Goal: Task Accomplishment & Management: Complete application form

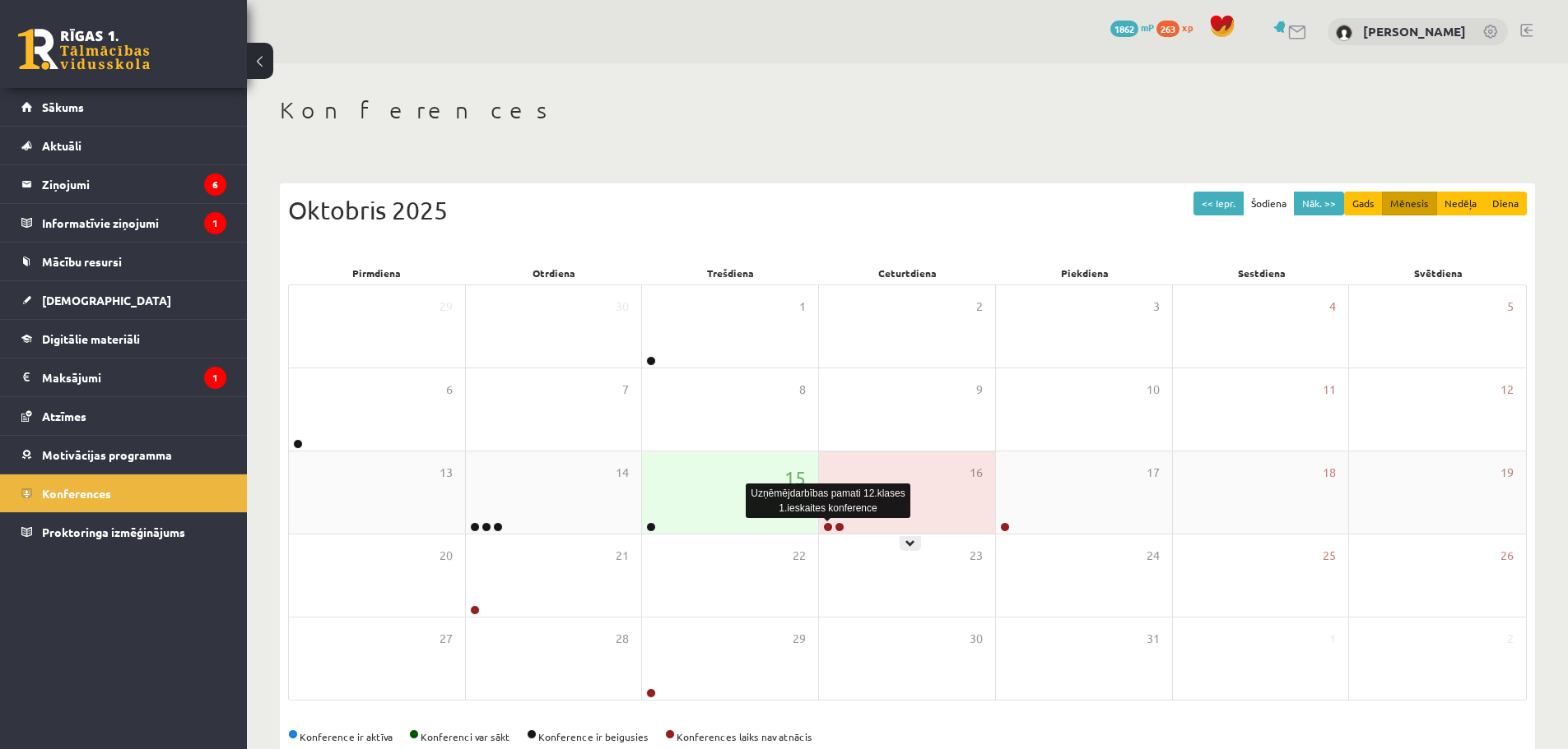
click at [825, 528] on link at bounding box center [828, 527] width 10 height 10
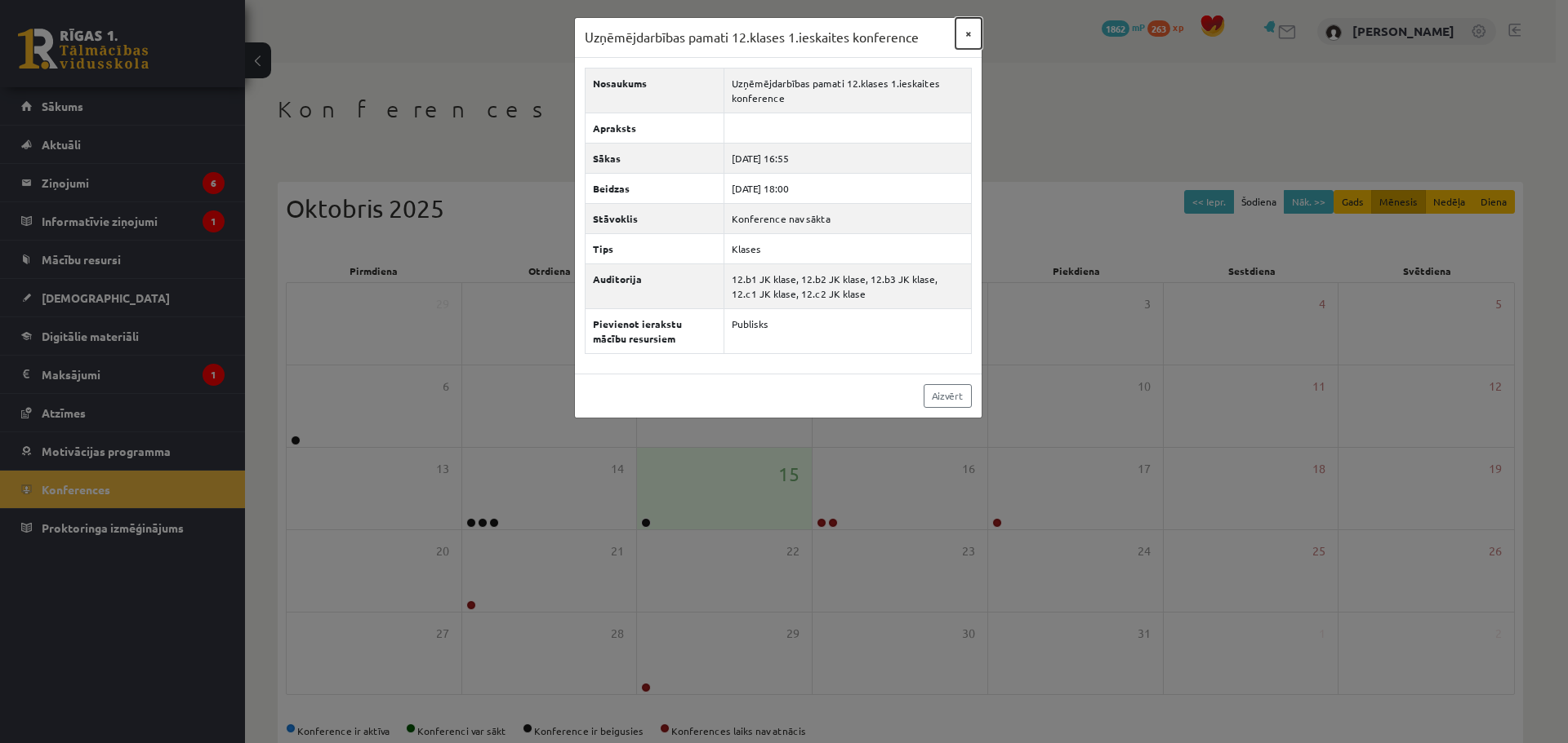
click at [969, 27] on button "×" at bounding box center [968, 33] width 26 height 31
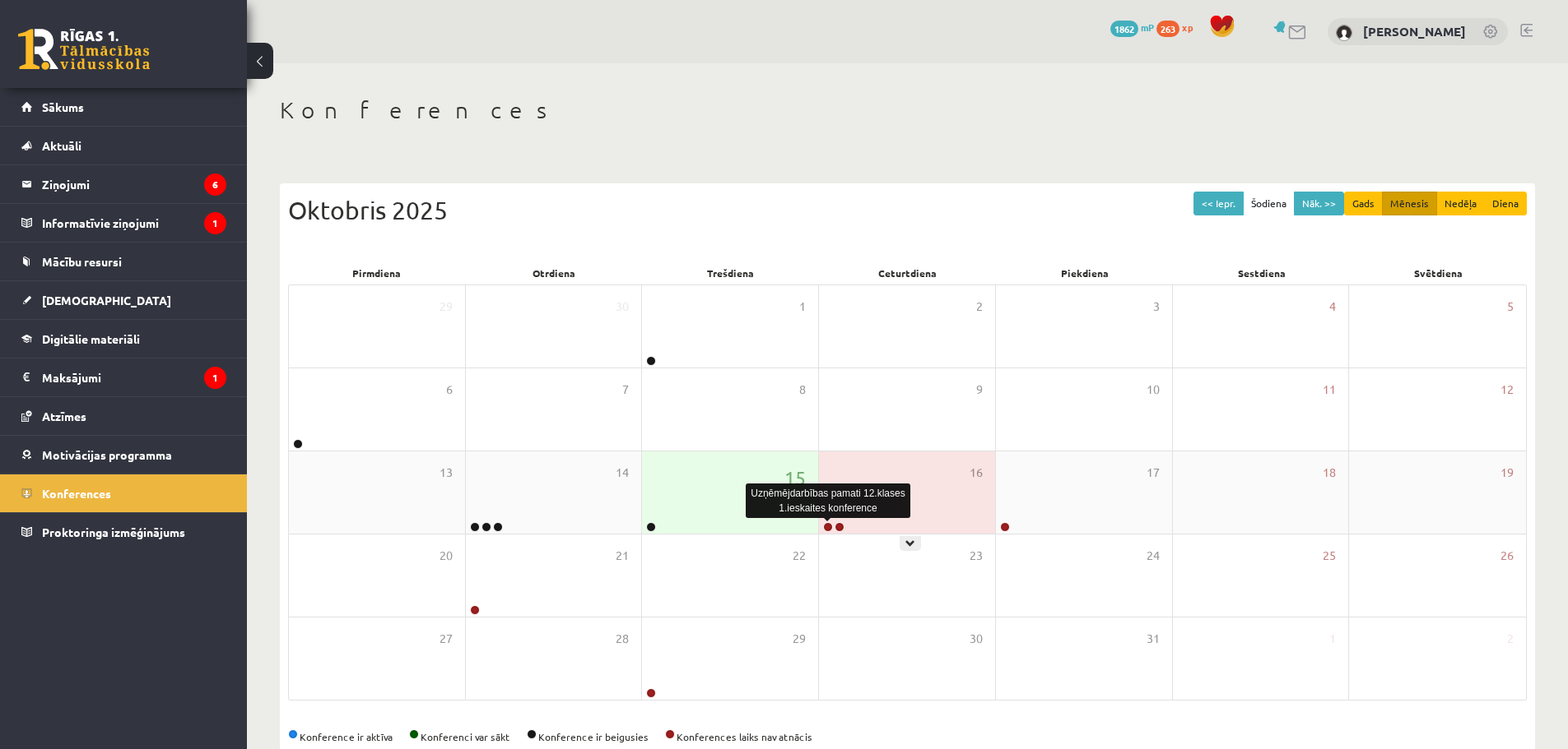
click at [824, 528] on link at bounding box center [828, 527] width 10 height 10
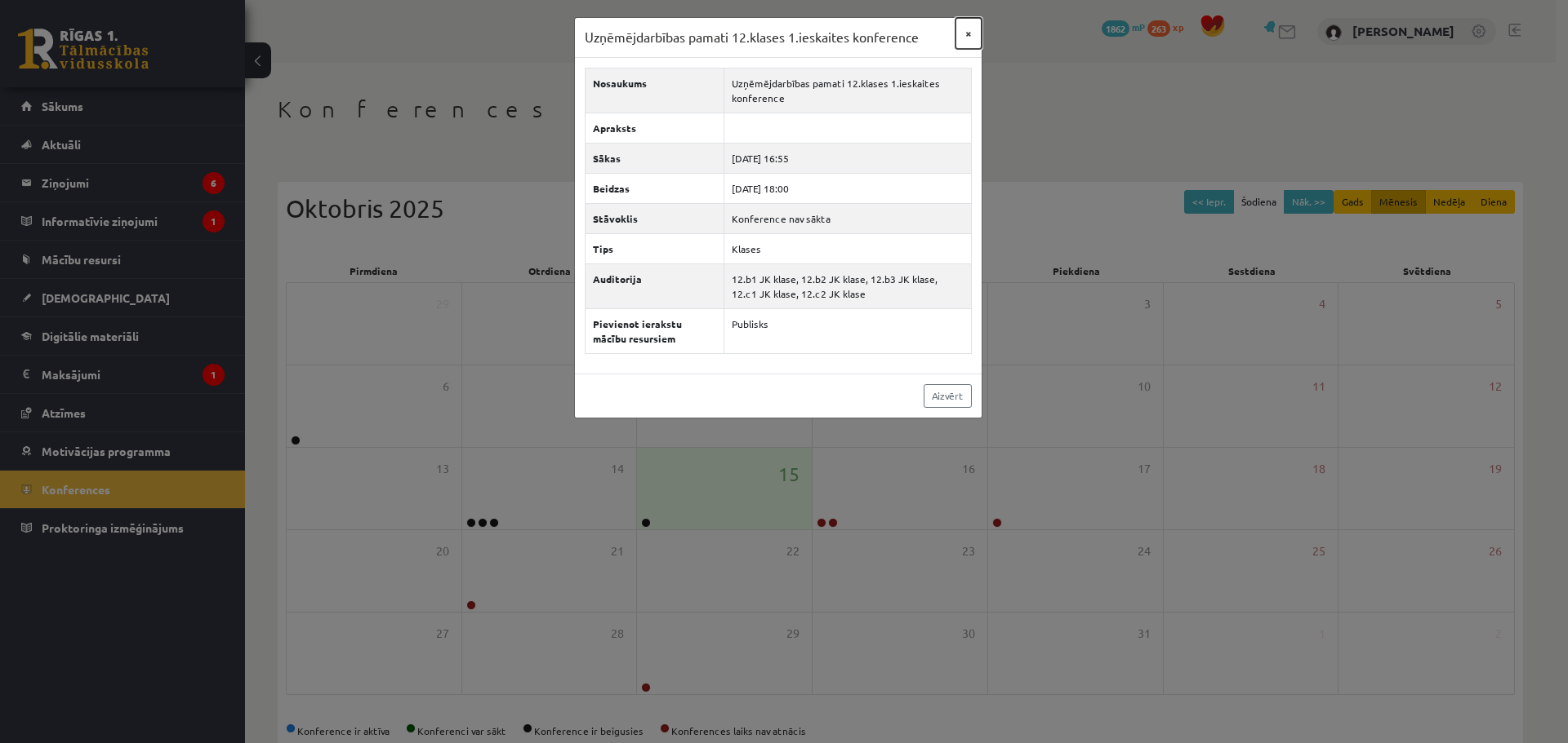
click at [972, 30] on button "×" at bounding box center [968, 33] width 26 height 31
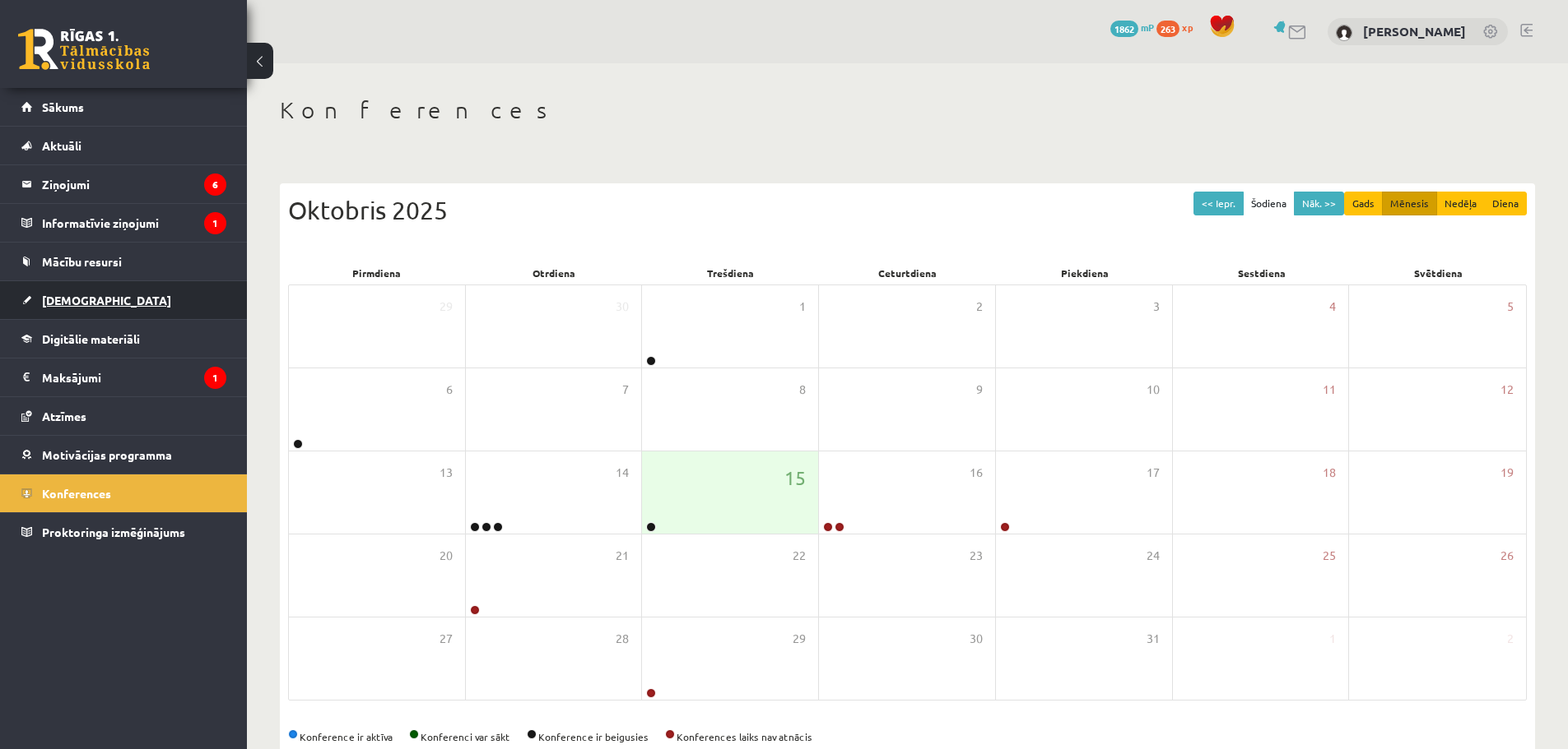
click at [151, 307] on link "[DEMOGRAPHIC_DATA]" at bounding box center [124, 300] width 205 height 38
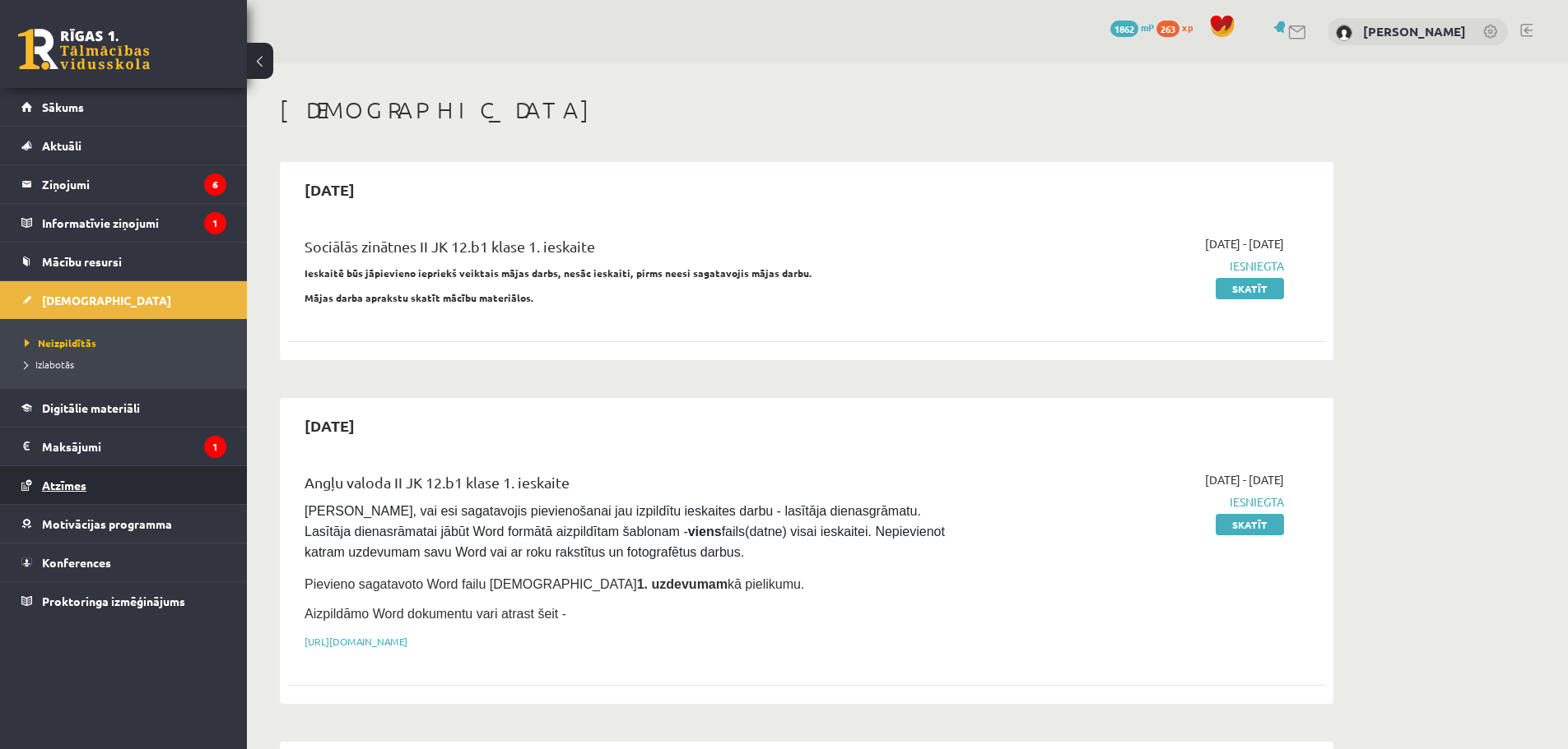
click at [128, 482] on link "Atzīmes" at bounding box center [124, 485] width 205 height 38
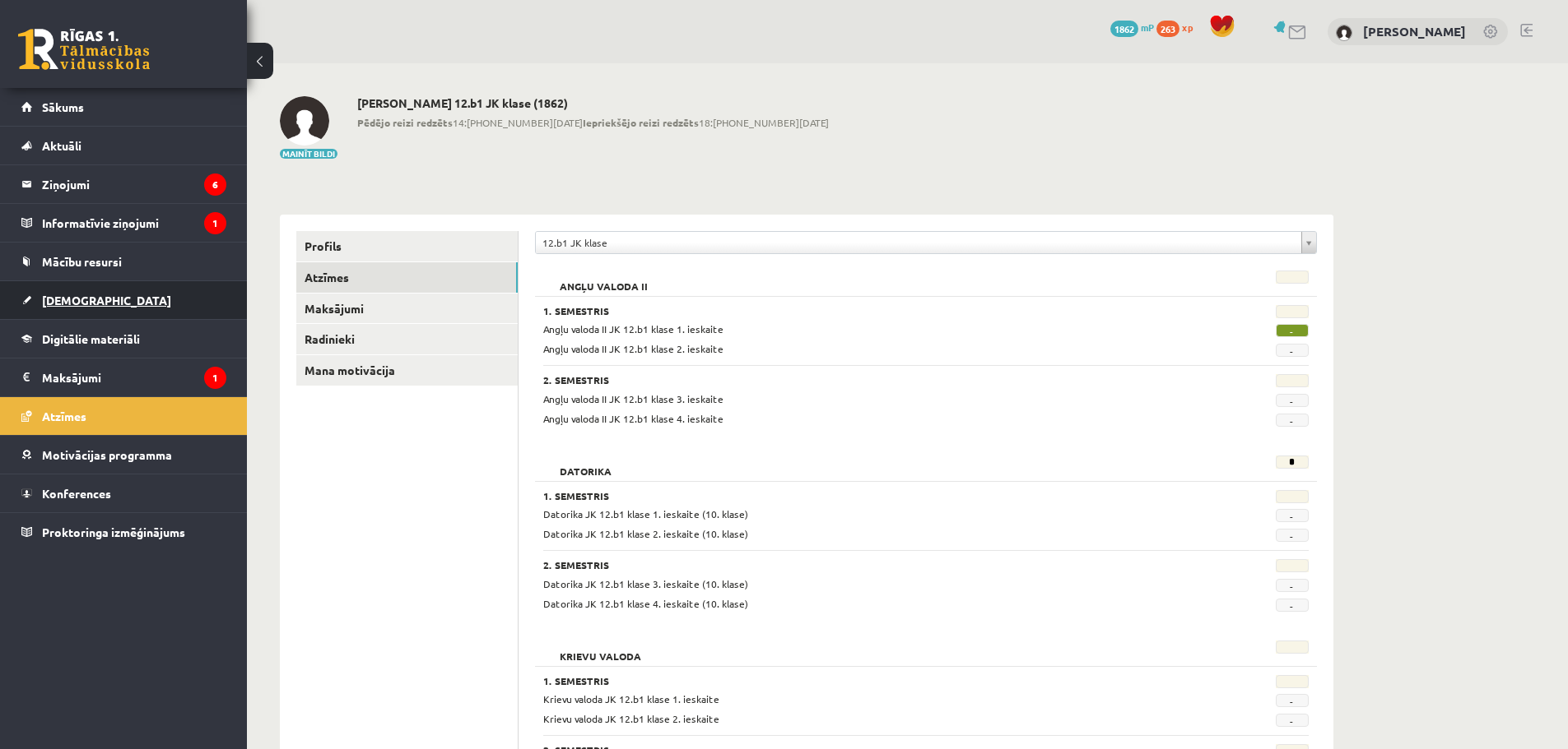
click at [137, 292] on link "[DEMOGRAPHIC_DATA]" at bounding box center [124, 300] width 205 height 38
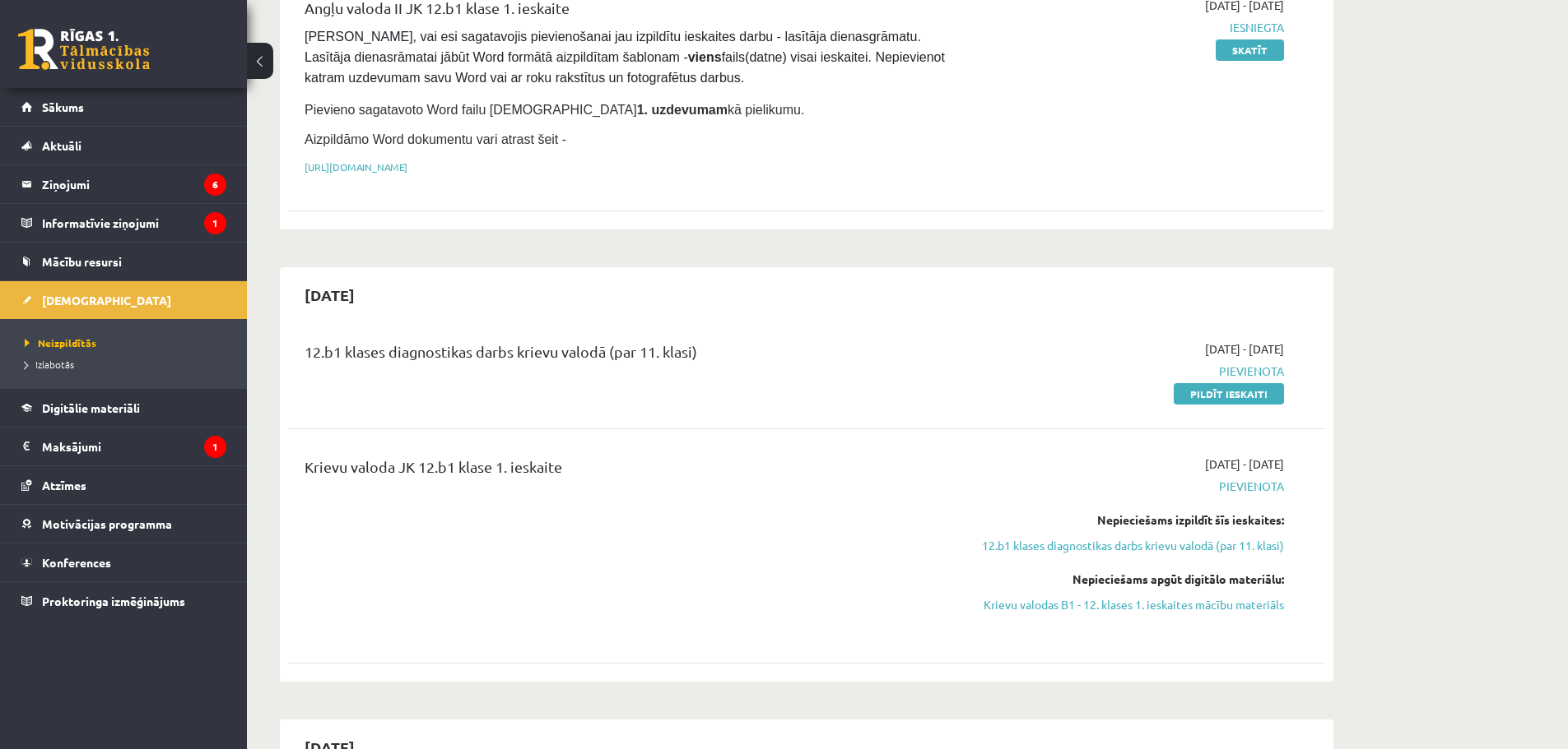
scroll to position [494, 0]
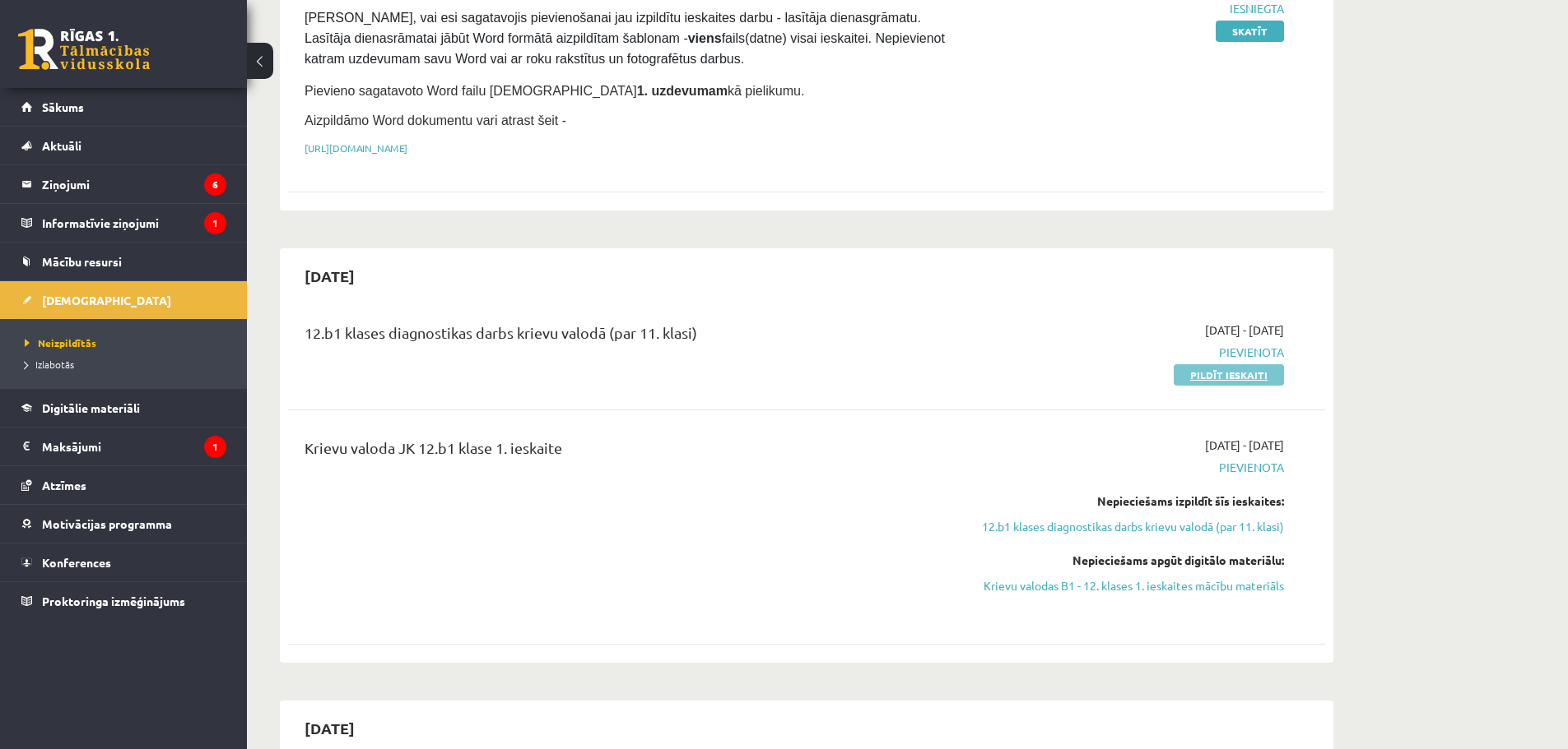
click at [1257, 369] on link "Pildīt ieskaiti" at bounding box center [1228, 375] width 110 height 21
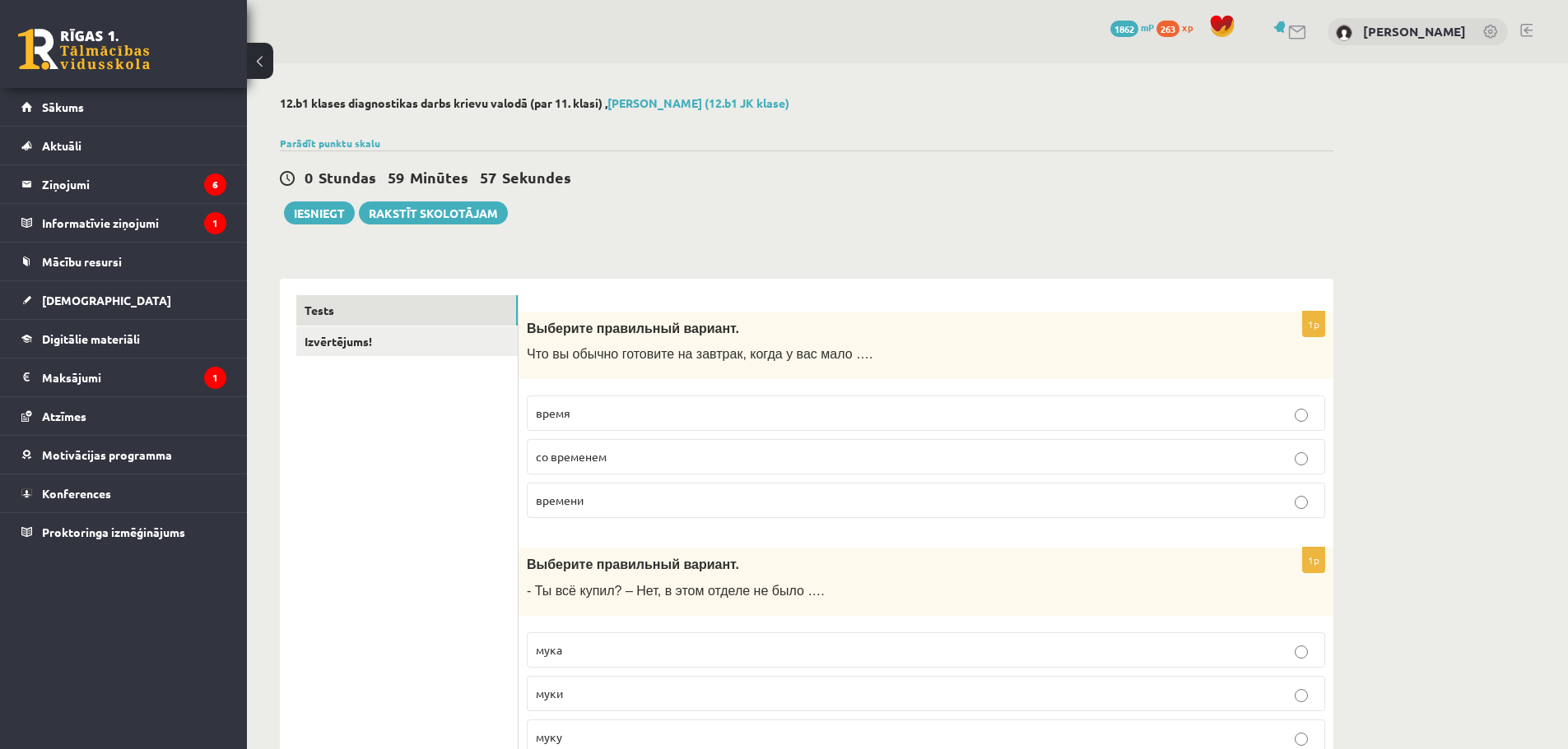
drag, startPoint x: 943, startPoint y: 266, endPoint x: 882, endPoint y: 274, distance: 61.5
click at [586, 411] on p "время" at bounding box center [926, 413] width 780 height 17
click at [596, 488] on label "времени" at bounding box center [926, 501] width 798 height 36
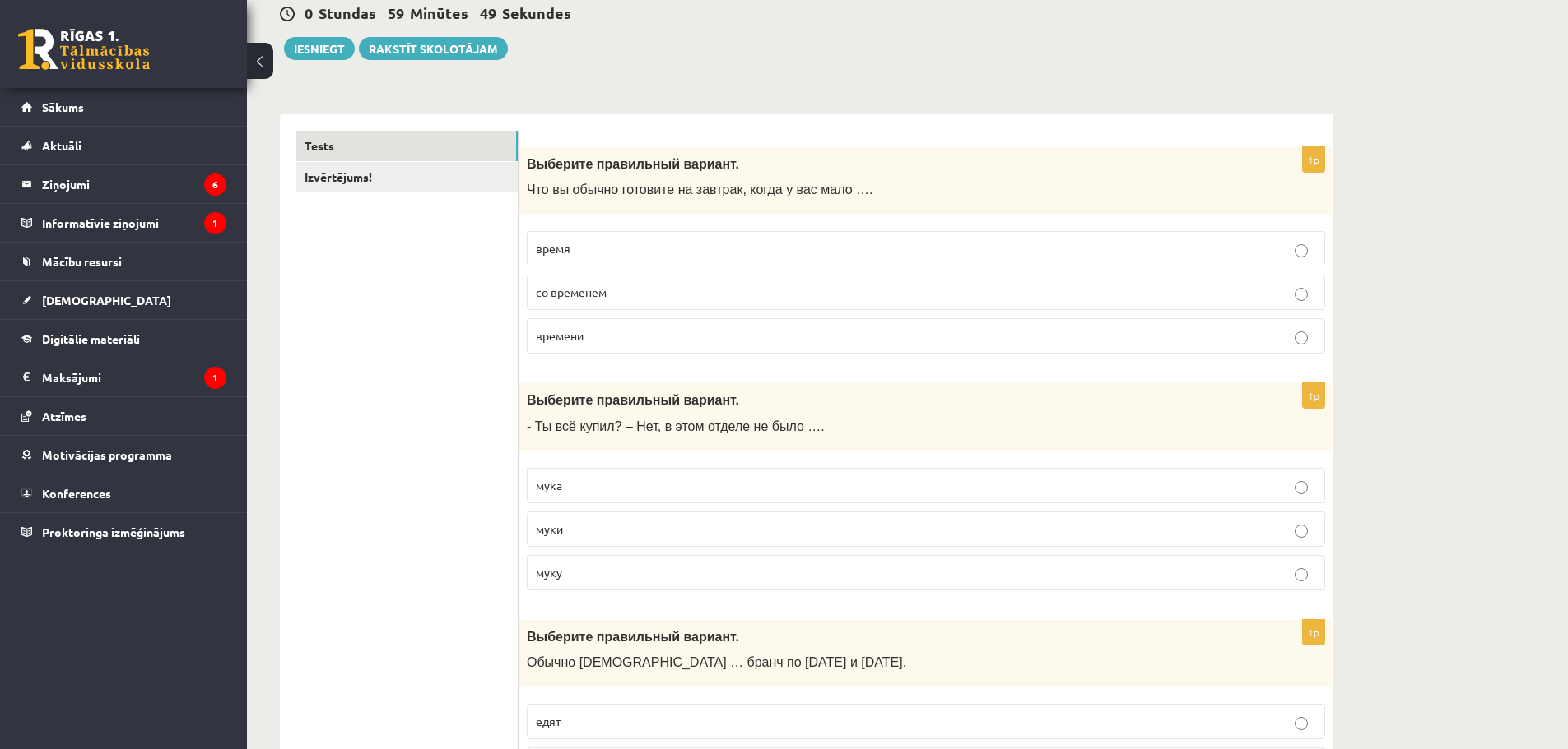
scroll to position [247, 0]
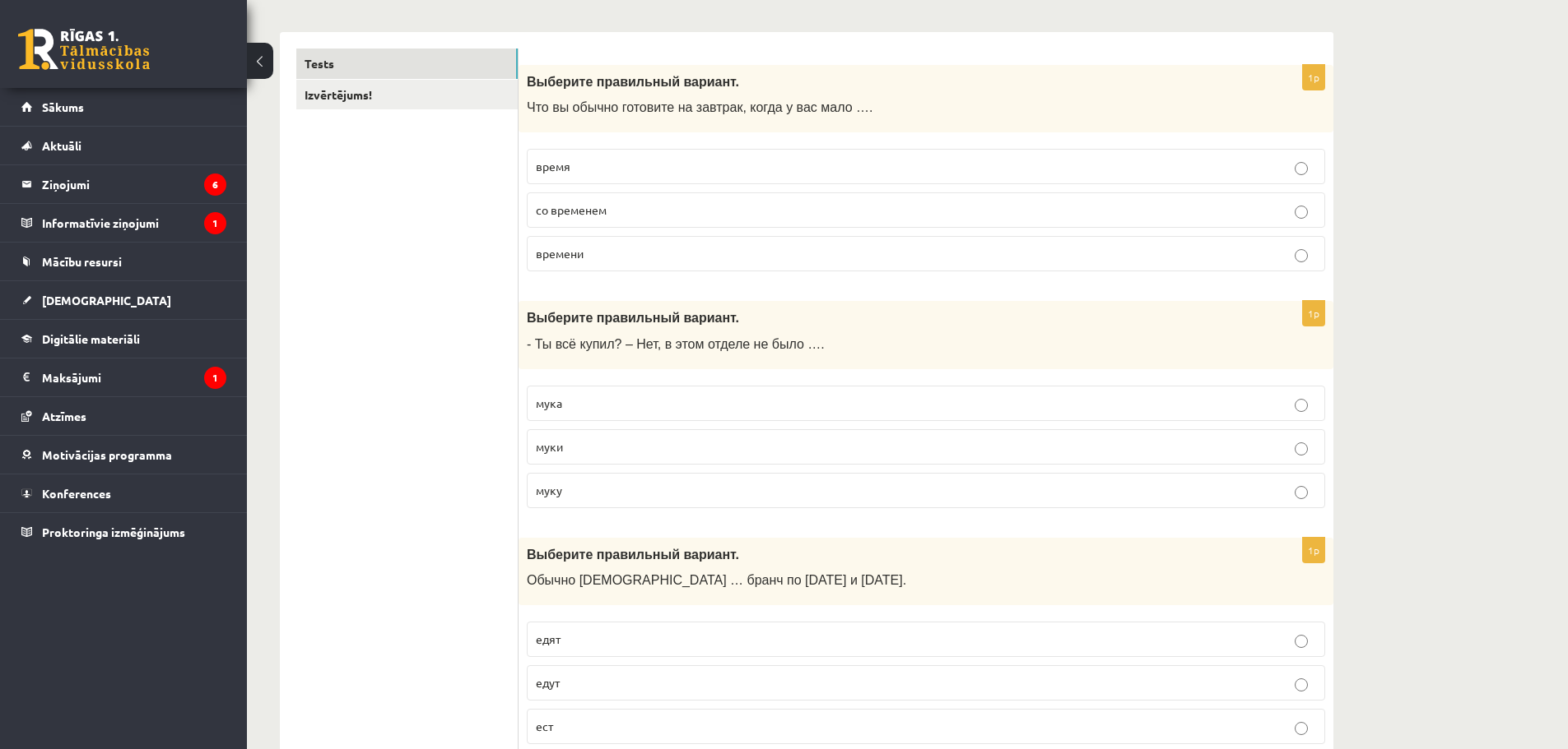
click at [588, 440] on p "муки" at bounding box center [926, 447] width 780 height 17
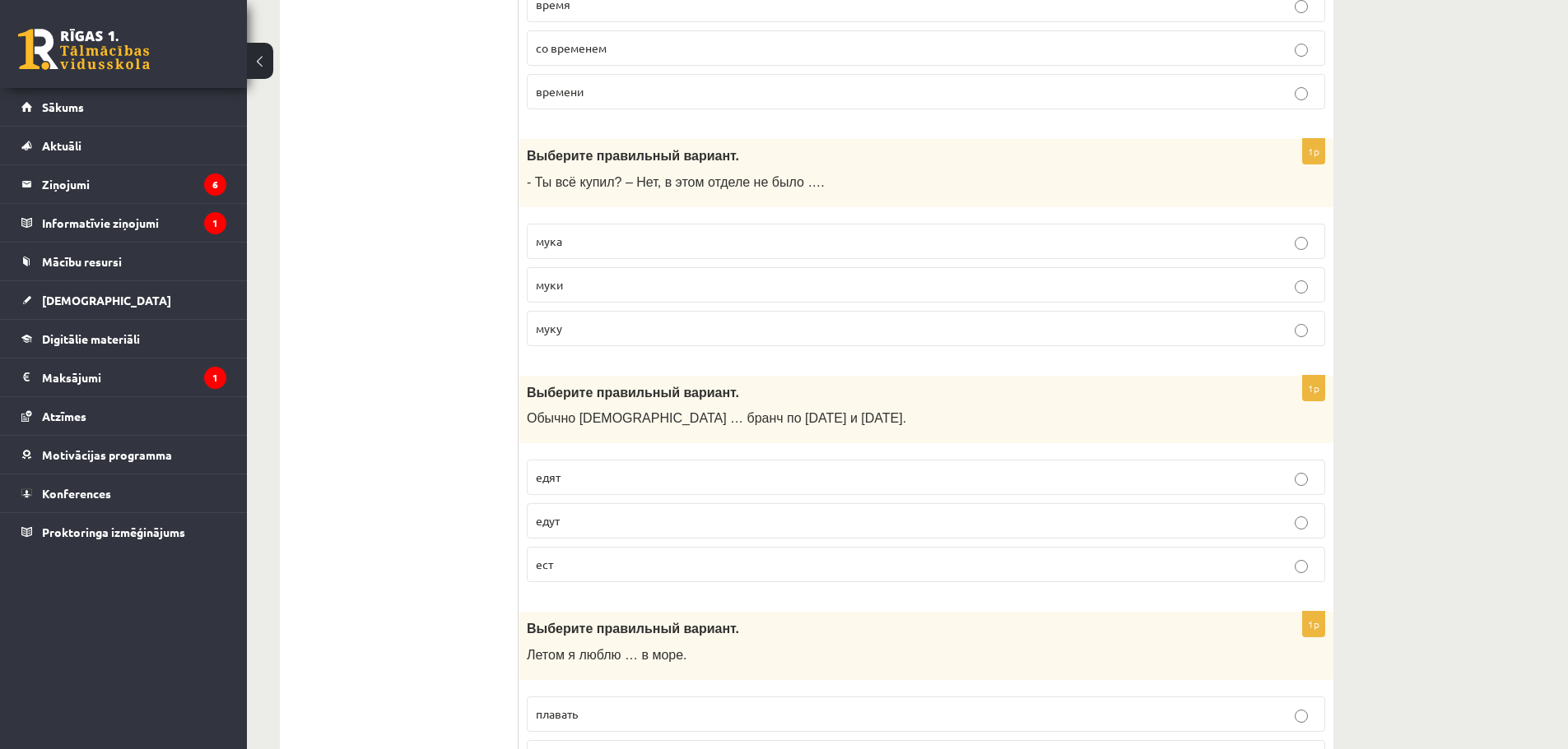
scroll to position [411, 0]
click at [557, 473] on span "едят" at bounding box center [548, 474] width 25 height 15
drag, startPoint x: 418, startPoint y: 555, endPoint x: 405, endPoint y: 577, distance: 25.6
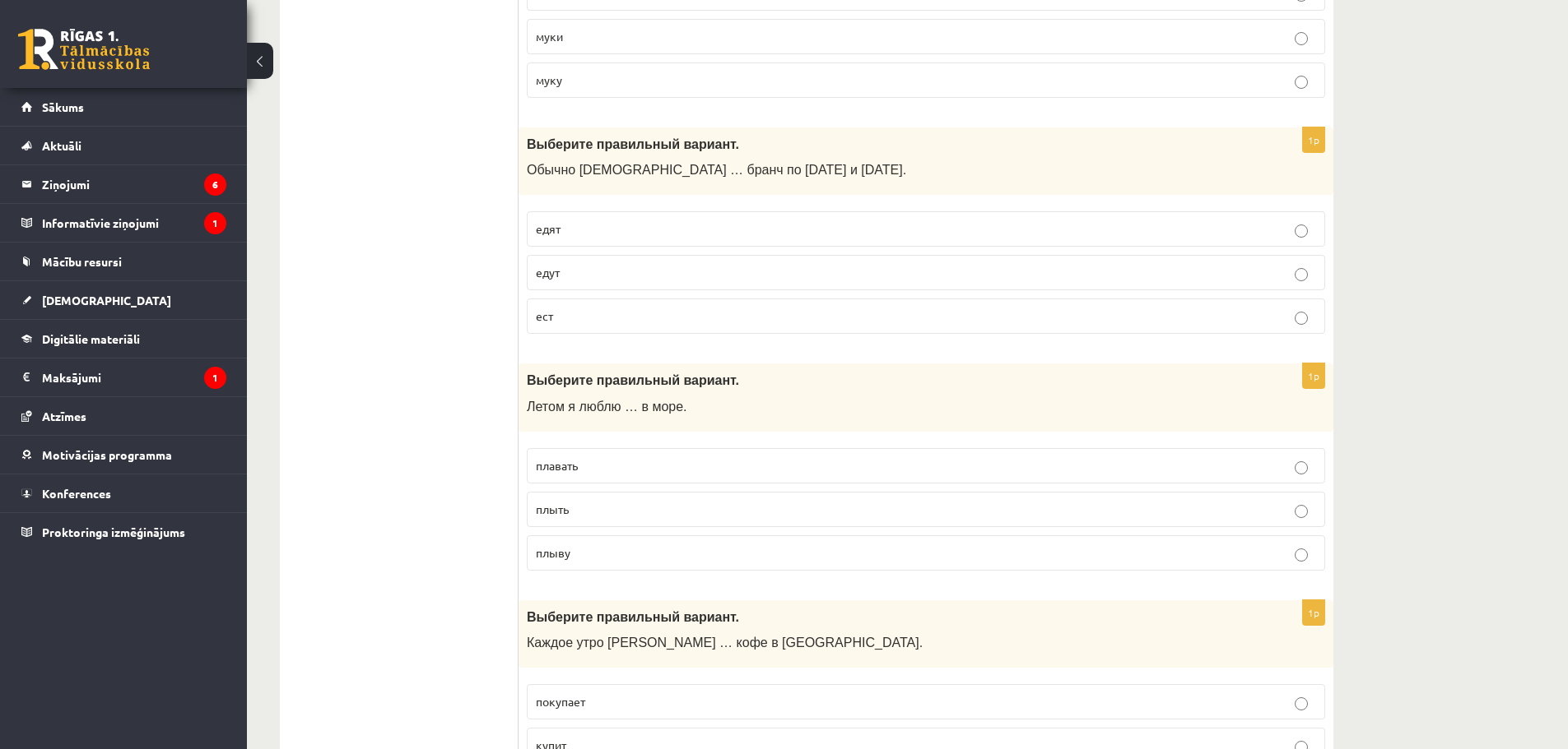
scroll to position [658, 0]
click at [578, 458] on span "плавать" at bounding box center [556, 465] width 42 height 15
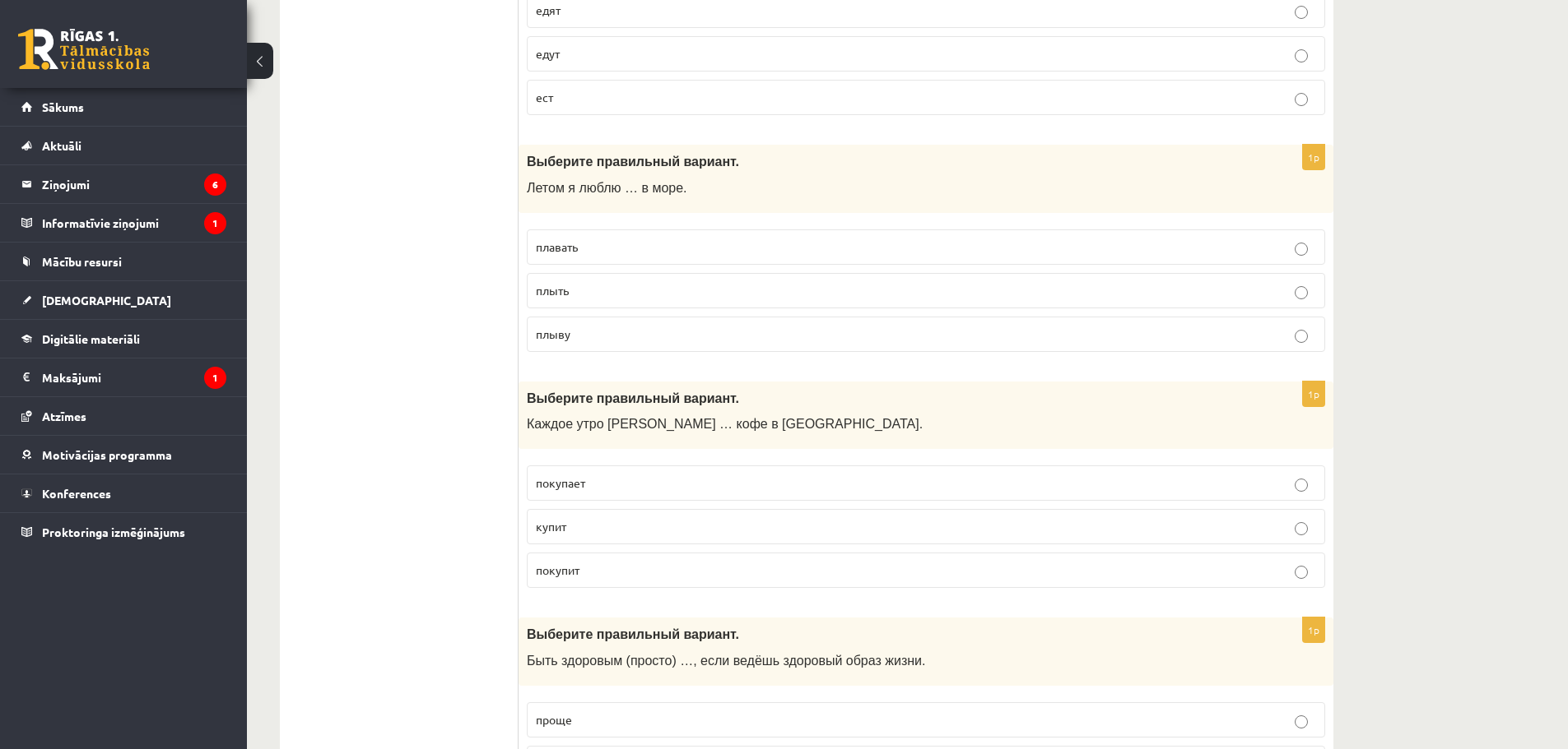
scroll to position [904, 0]
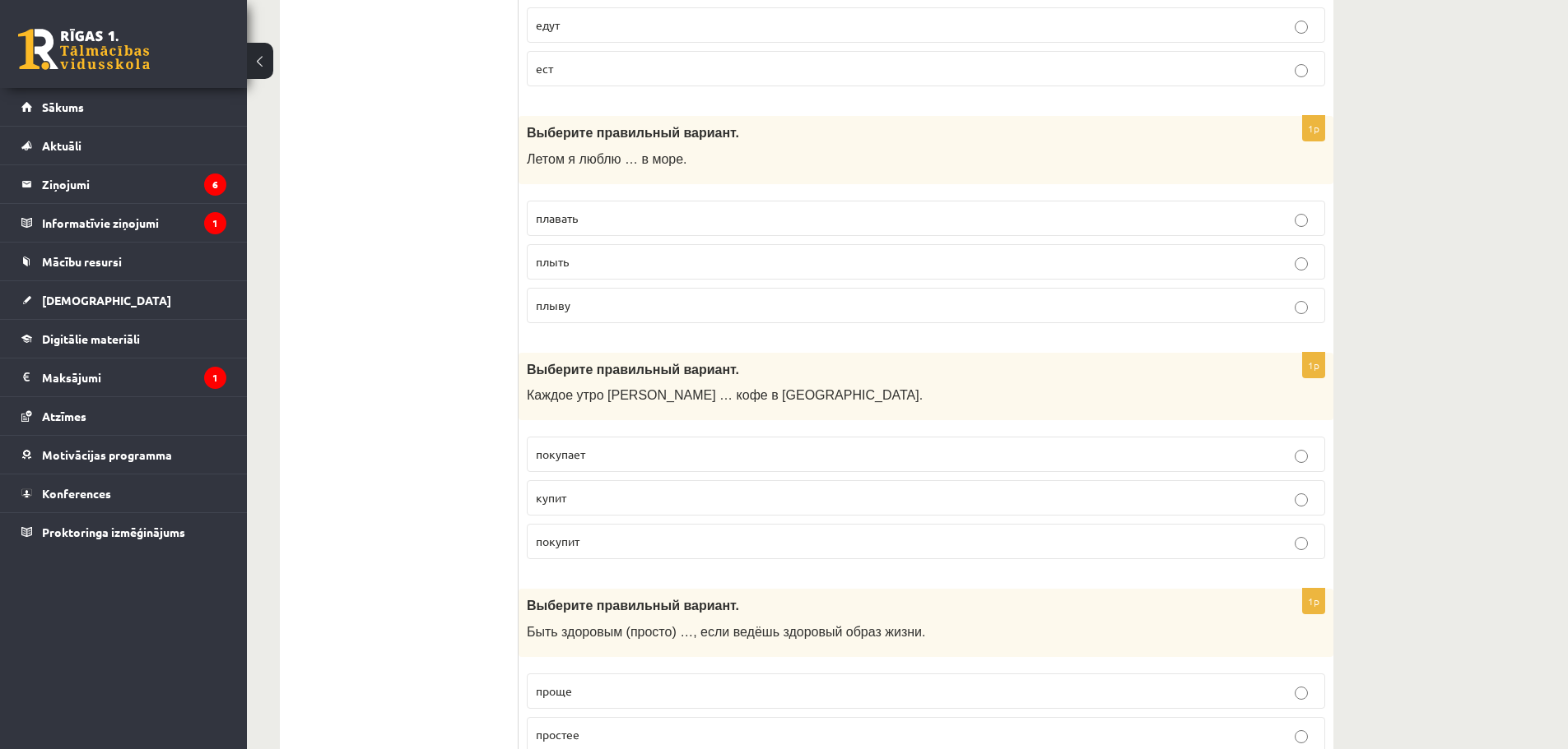
click at [578, 457] on span "покупает" at bounding box center [561, 454] width 50 height 15
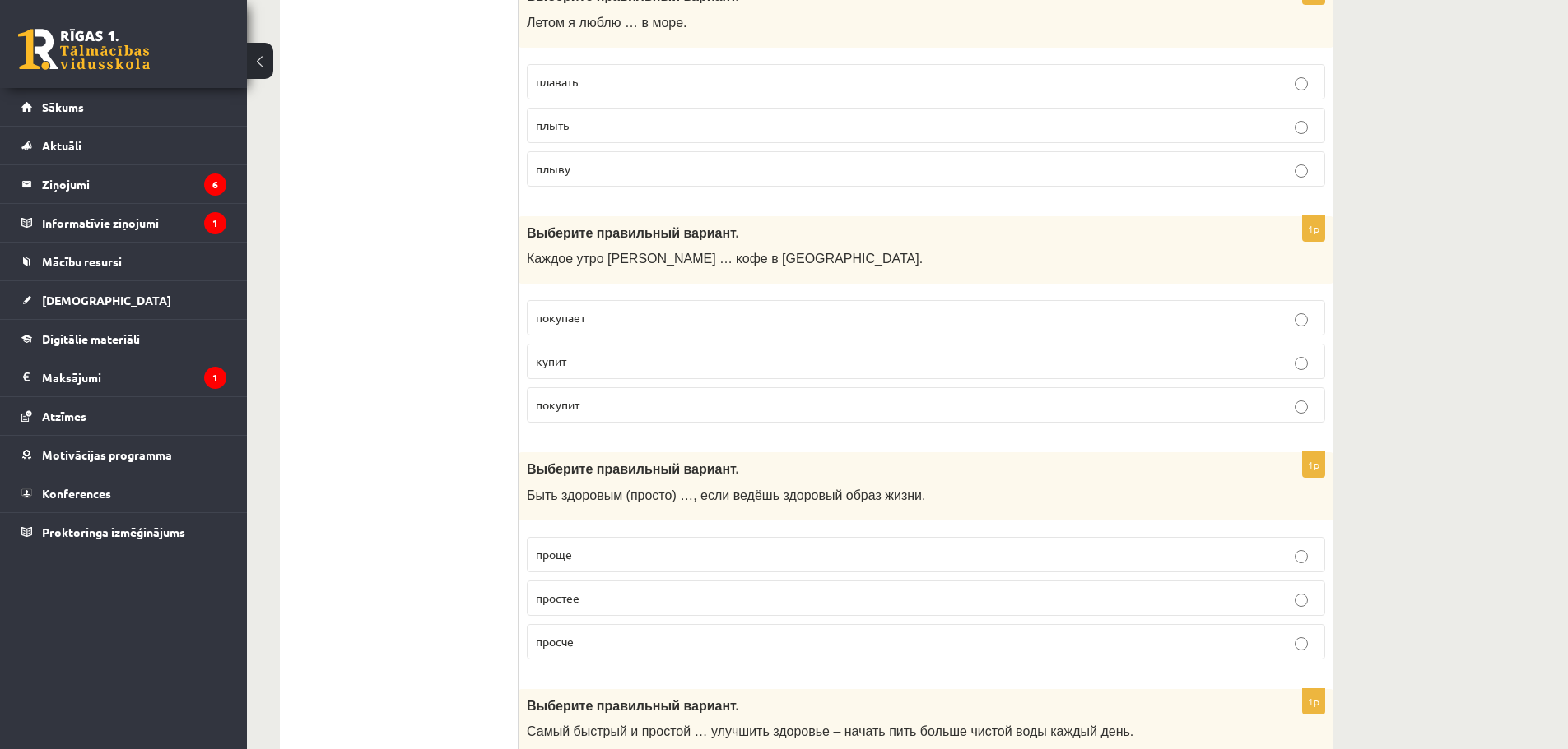
scroll to position [1070, 0]
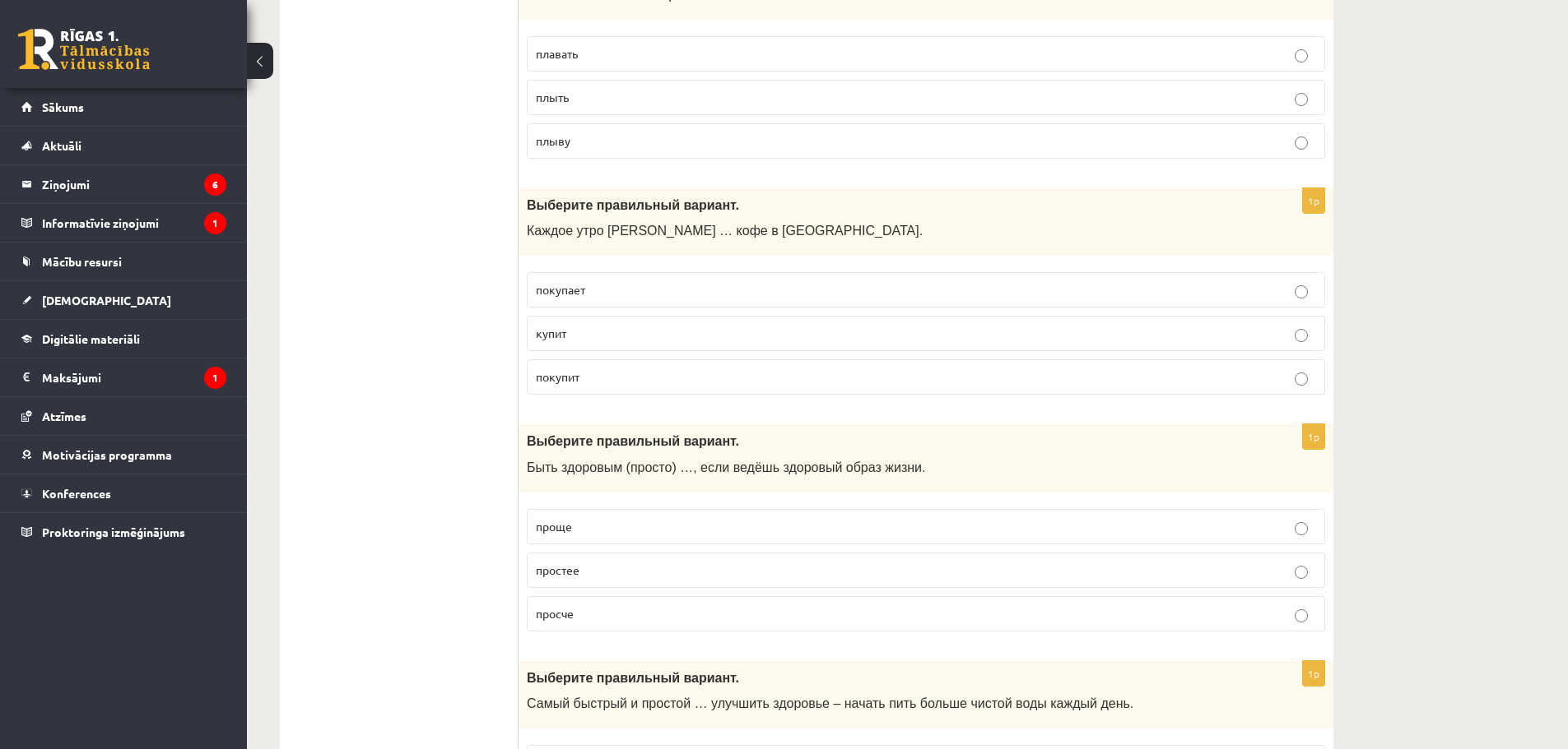
click at [640, 521] on p "проще" at bounding box center [926, 526] width 780 height 17
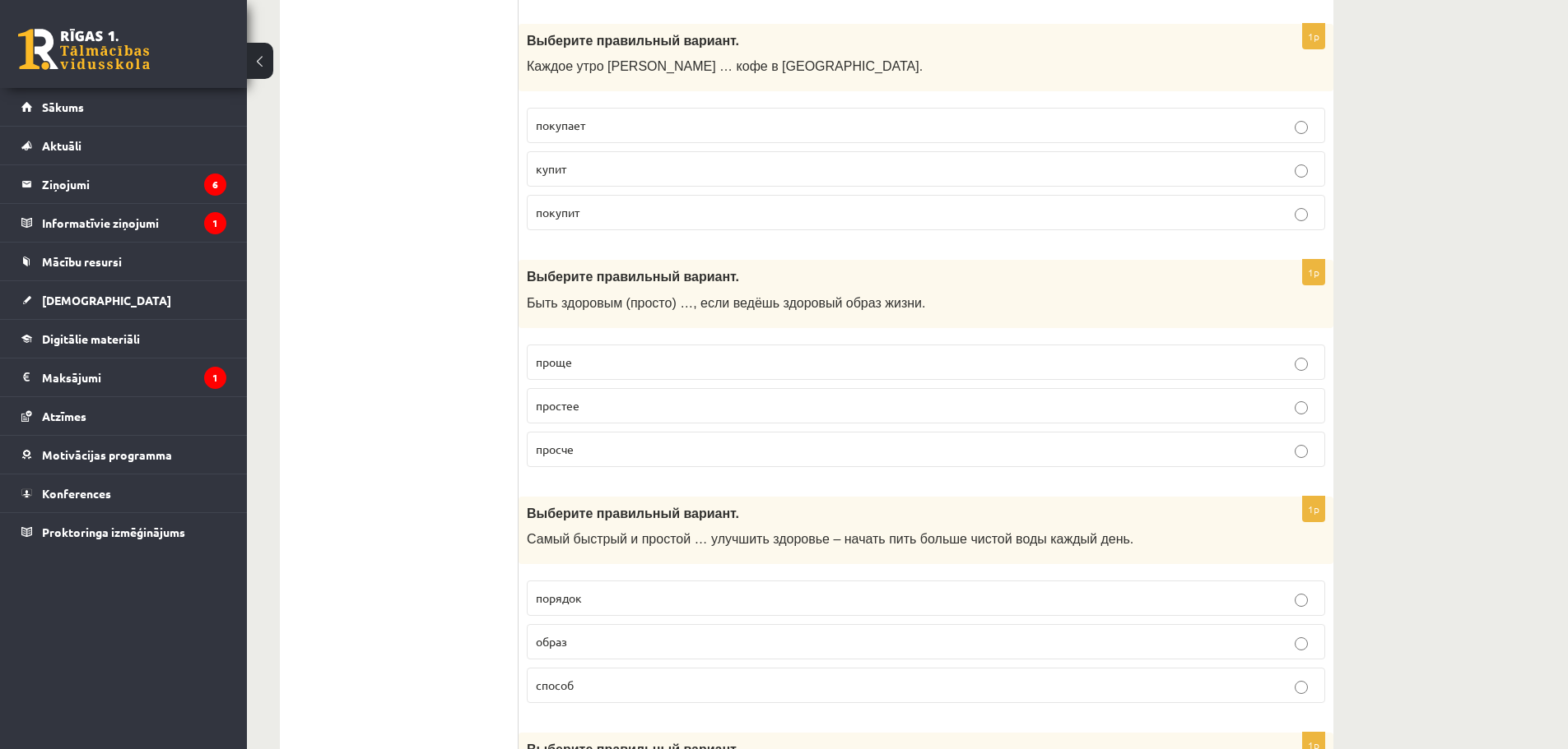
scroll to position [1316, 0]
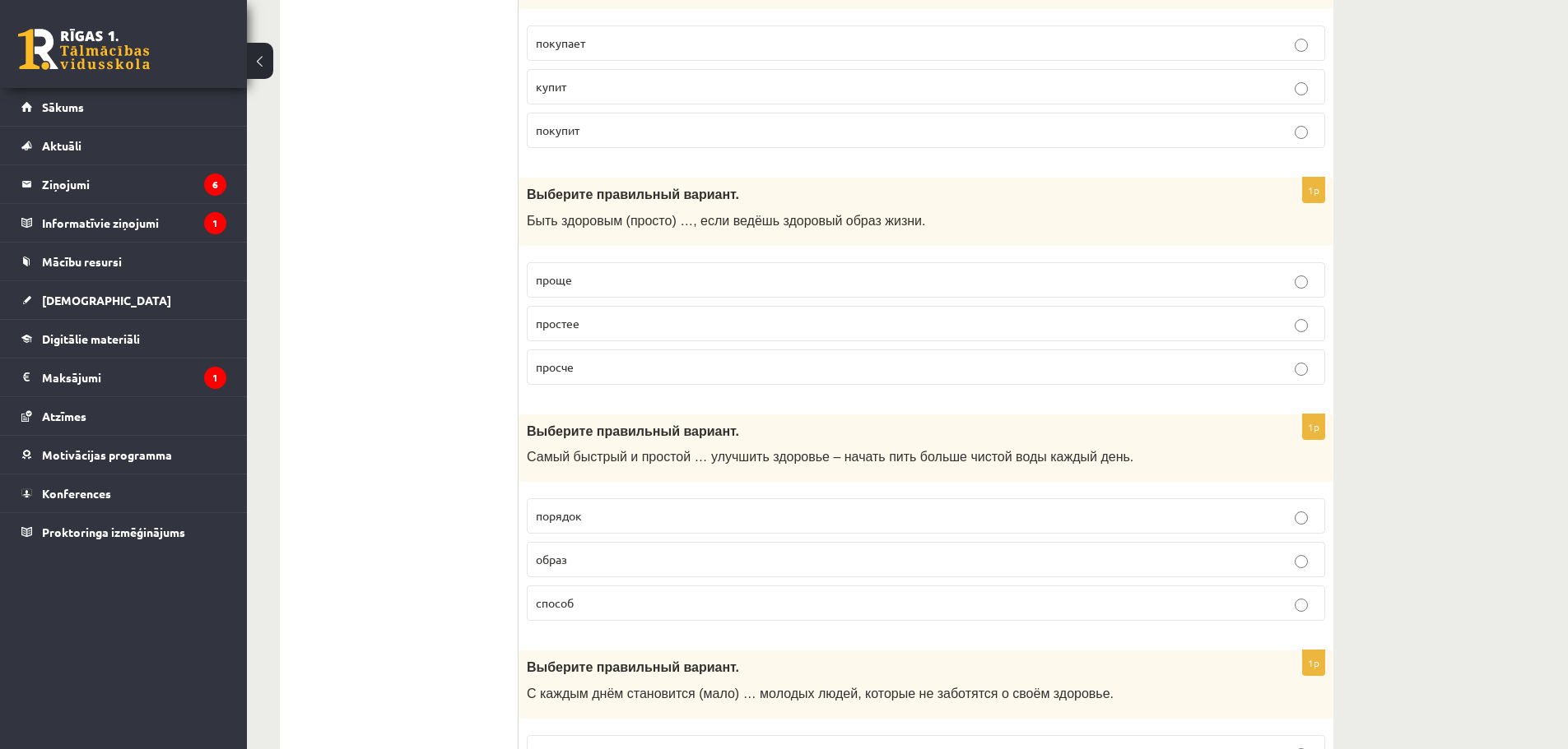
click at [560, 603] on span "способ" at bounding box center [555, 602] width 38 height 15
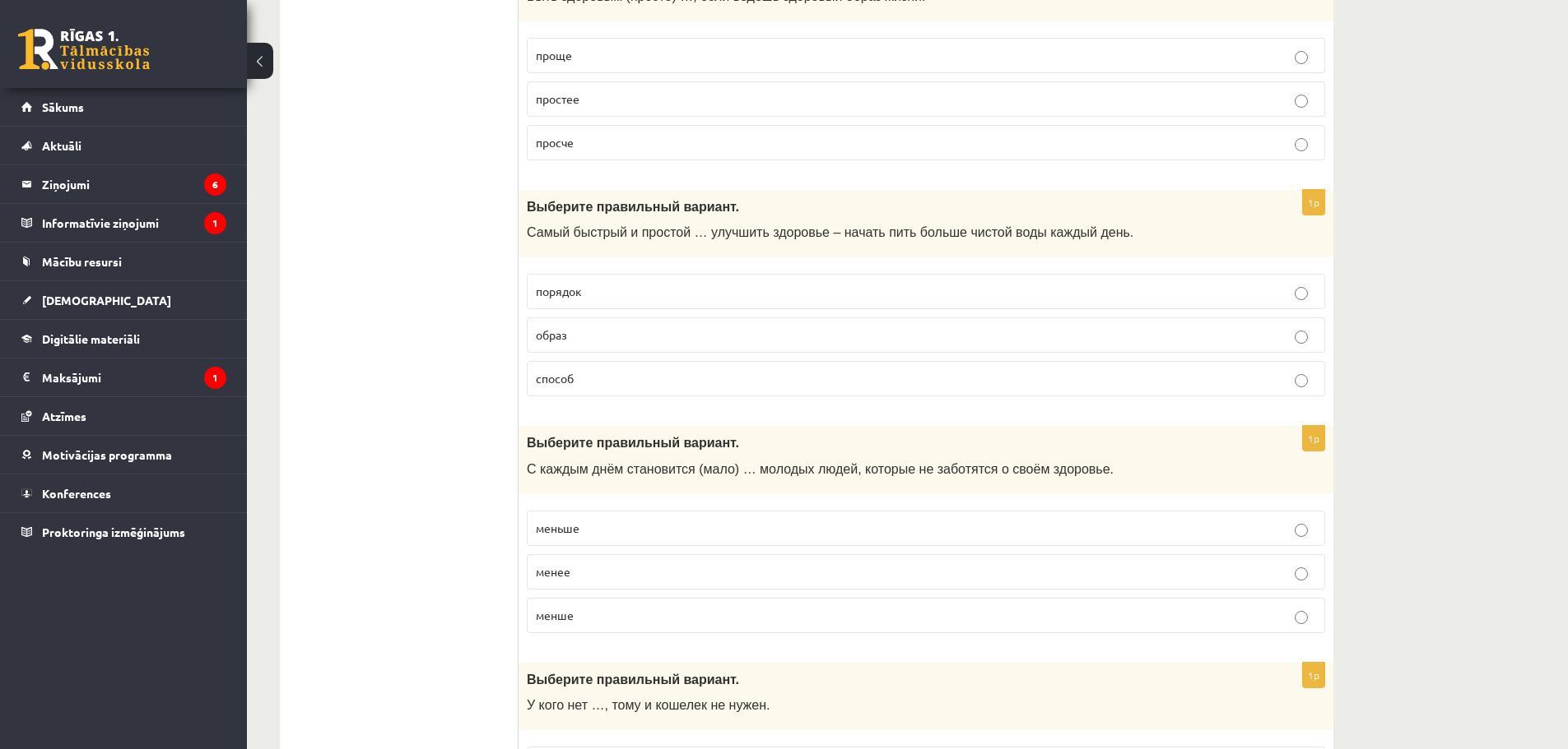
scroll to position [1563, 0]
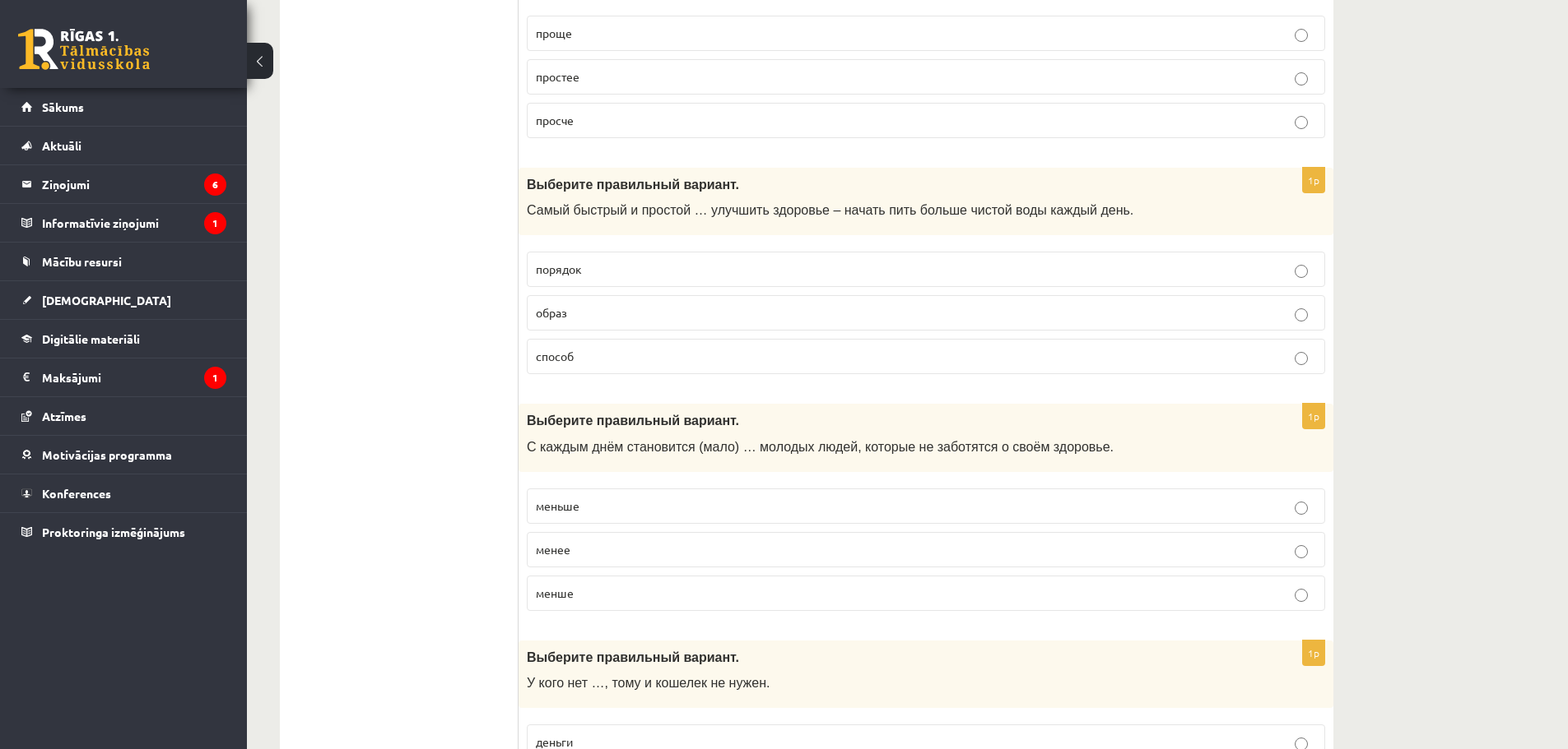
click at [554, 506] on span "меньше" at bounding box center [557, 506] width 44 height 15
drag, startPoint x: 561, startPoint y: 601, endPoint x: 572, endPoint y: 601, distance: 11.0
drag, startPoint x: 572, startPoint y: 601, endPoint x: 471, endPoint y: 562, distance: 108.3
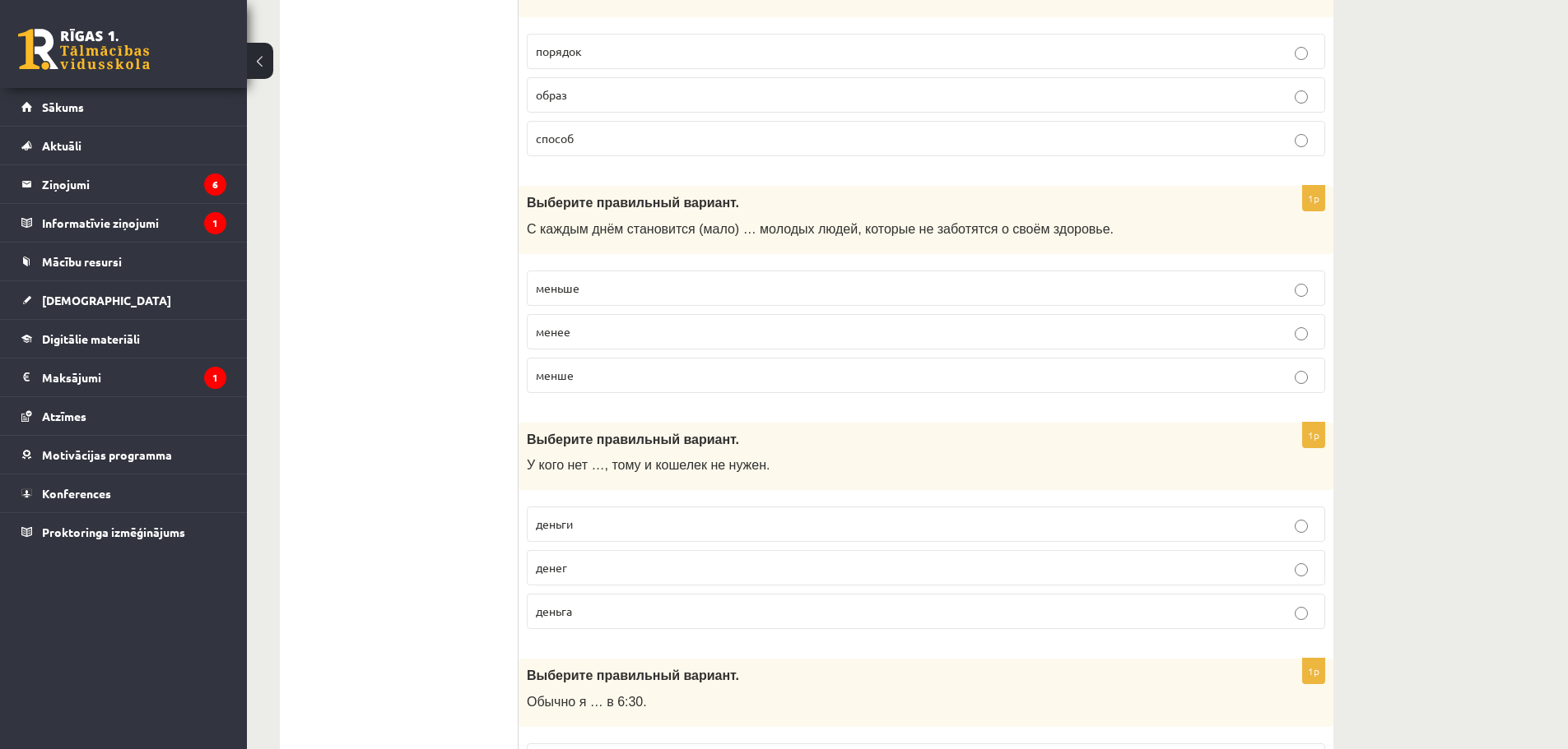
scroll to position [1810, 0]
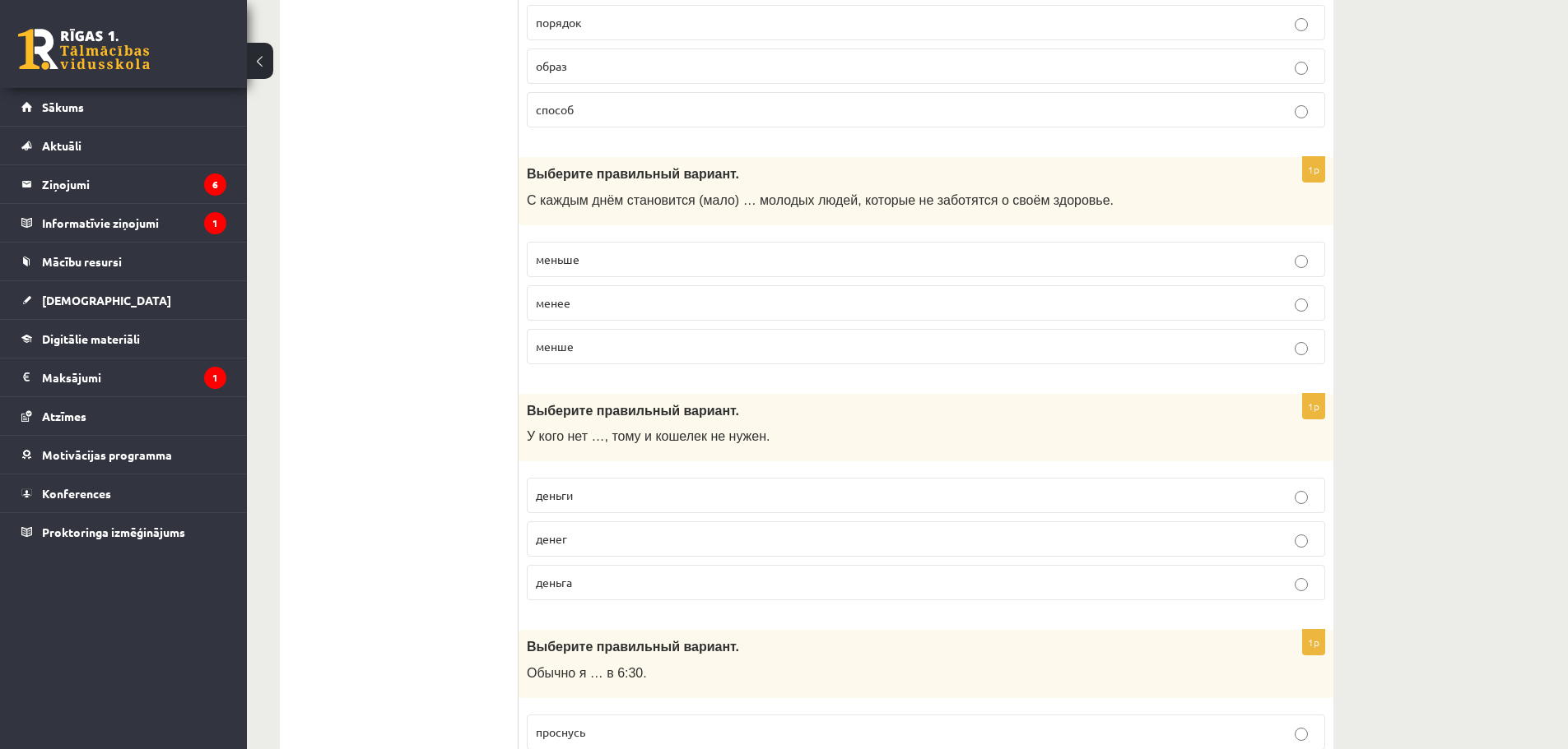
click at [573, 538] on p "денег" at bounding box center [926, 538] width 780 height 17
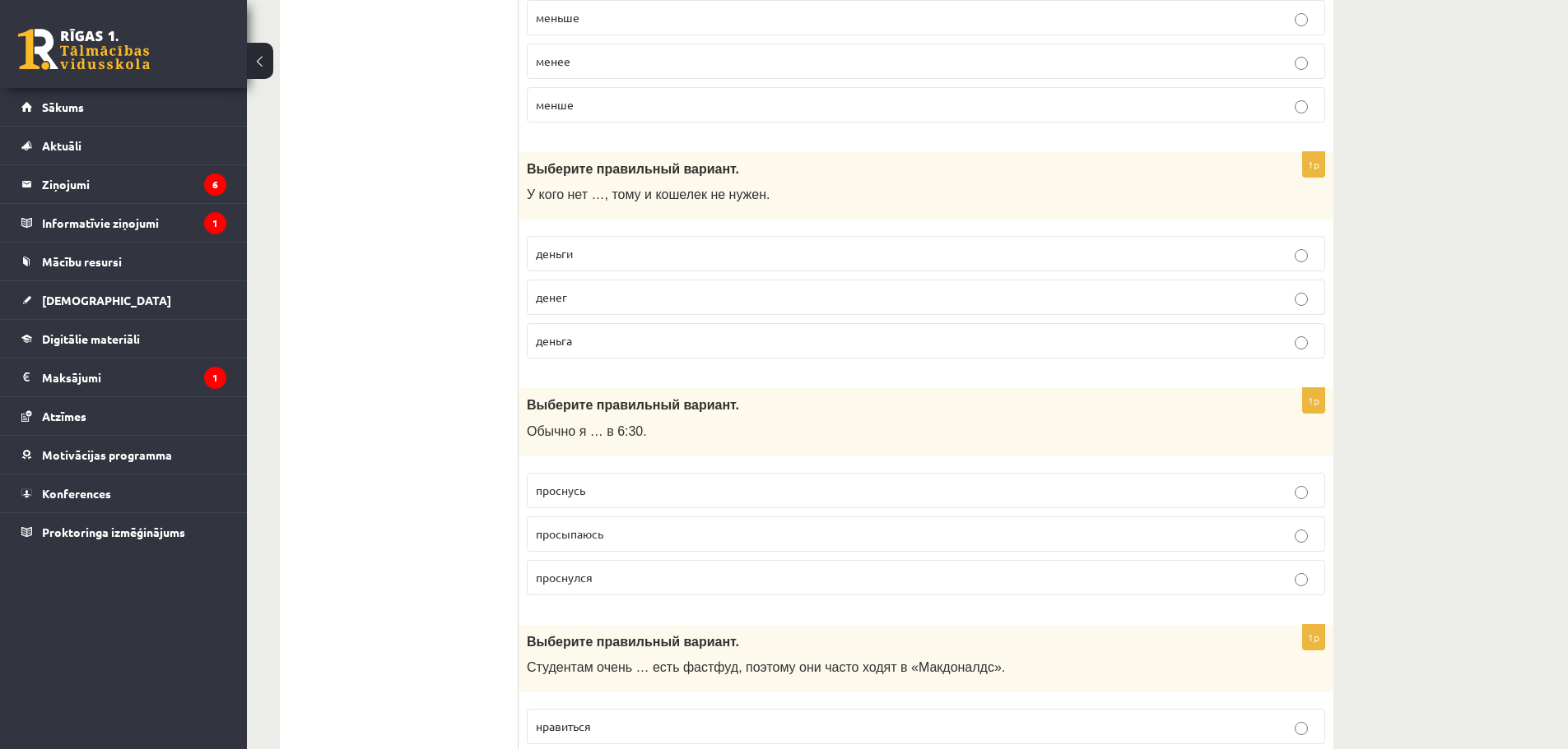
scroll to position [2057, 0]
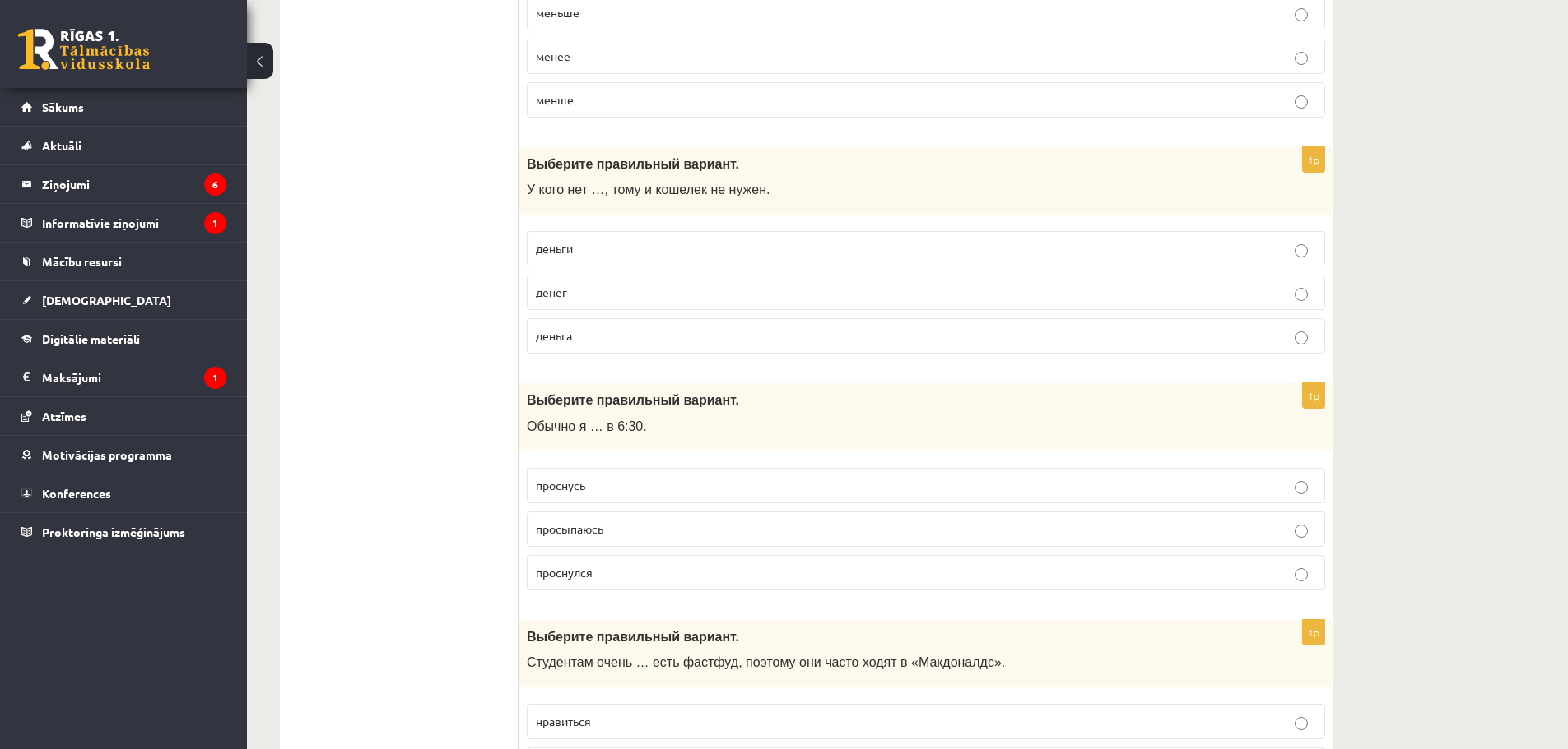
click at [570, 529] on span "просыпаюсь" at bounding box center [570, 529] width 68 height 15
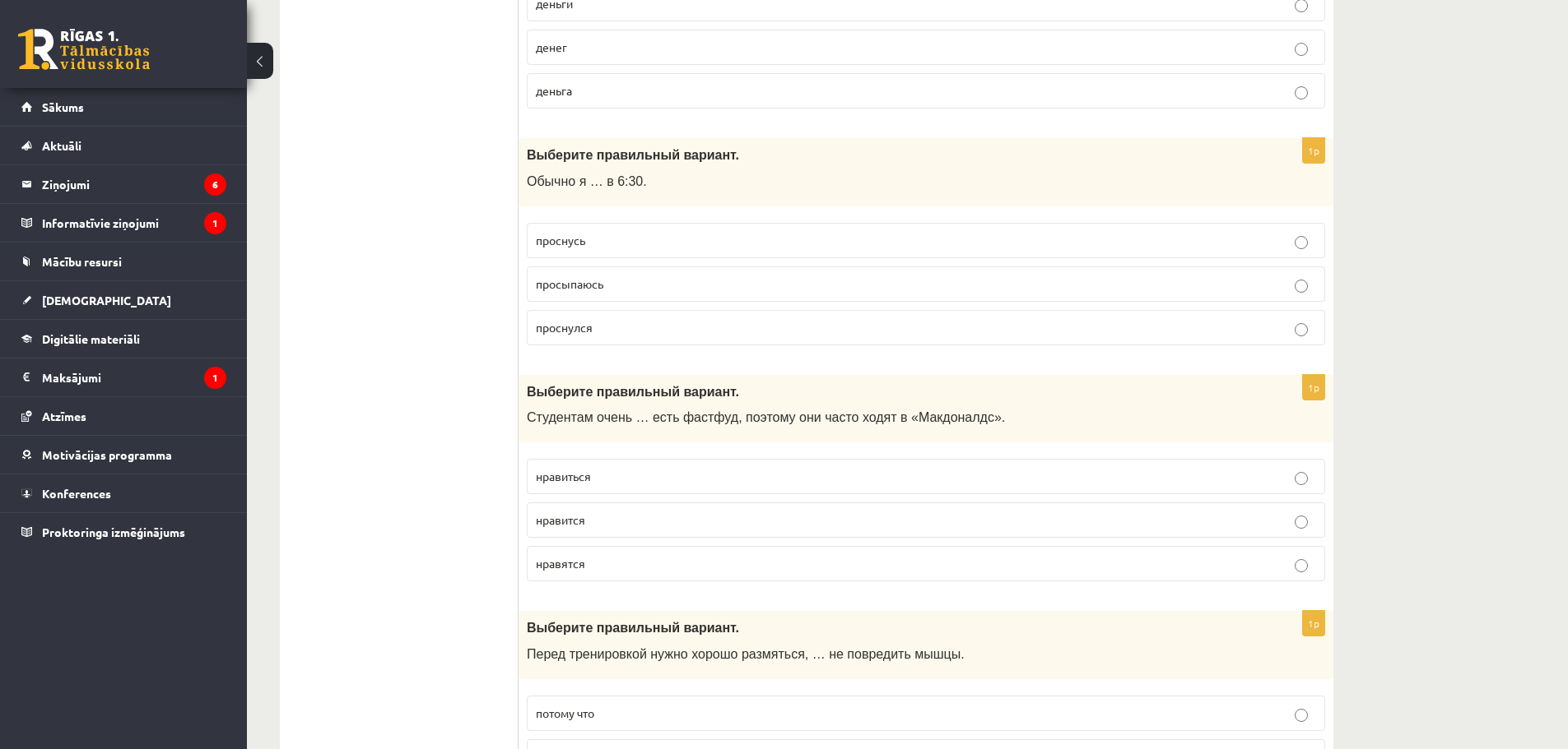
scroll to position [2304, 0]
click at [586, 470] on span "нравиться" at bounding box center [564, 474] width 55 height 15
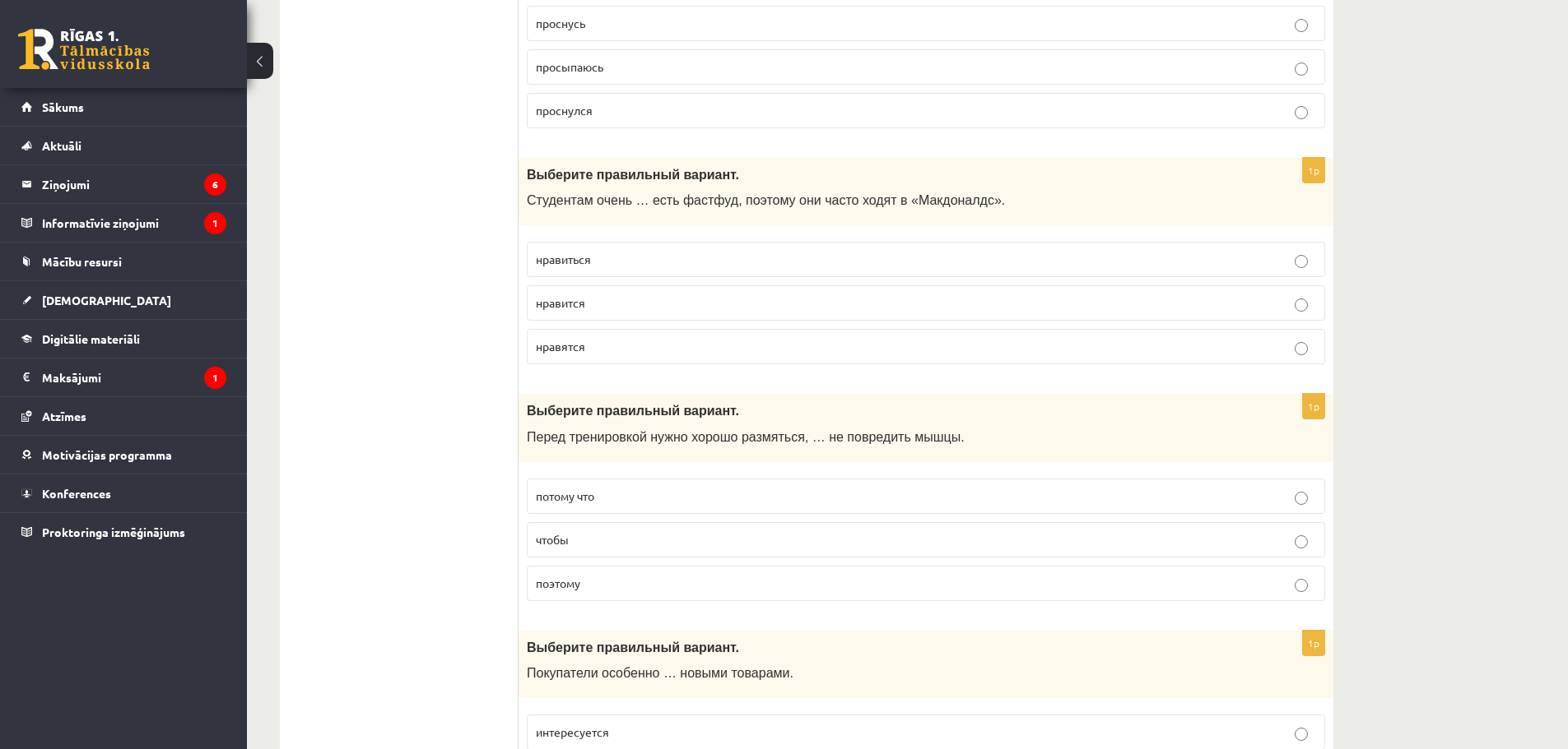
scroll to position [2548, 0]
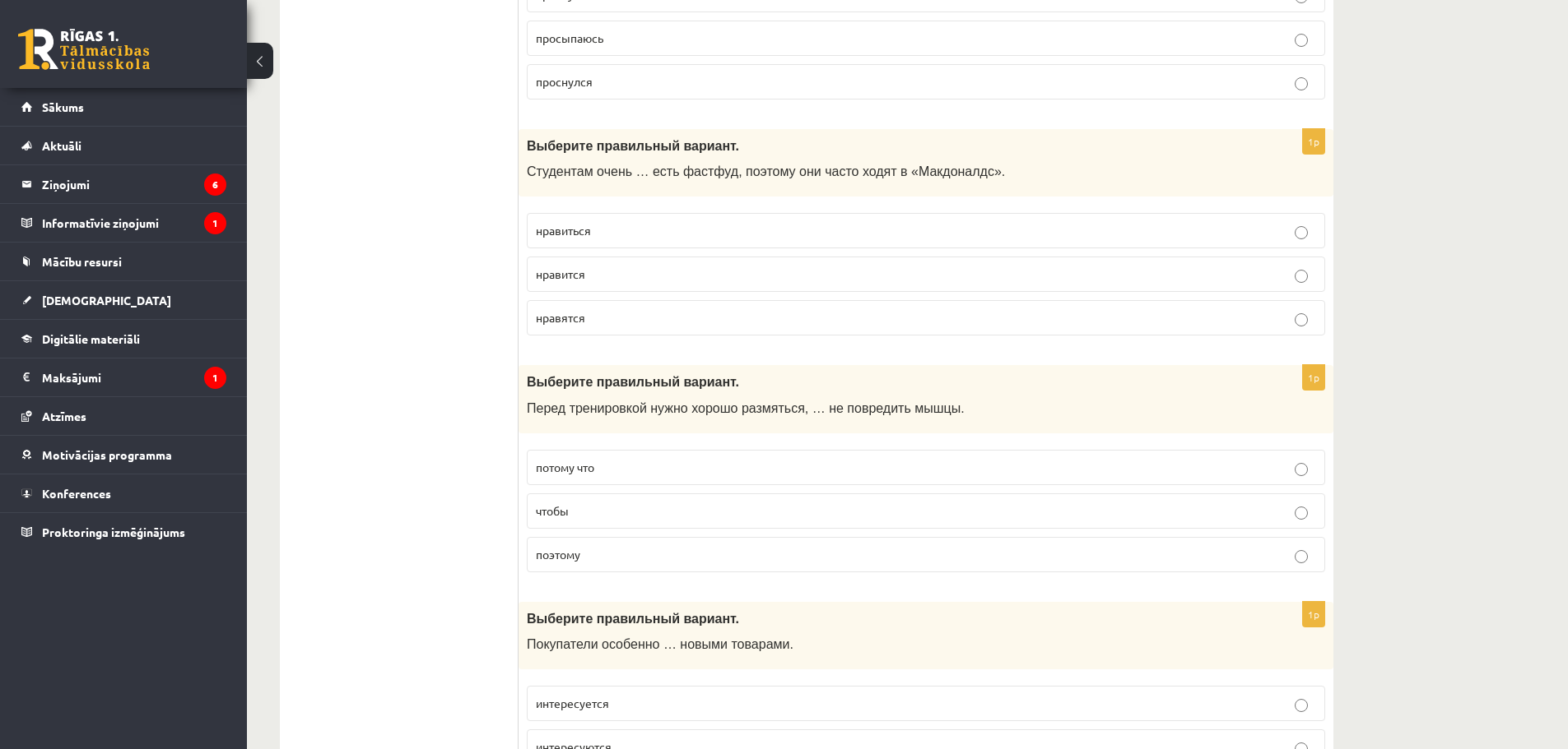
click at [586, 518] on p "чтобы" at bounding box center [926, 511] width 780 height 17
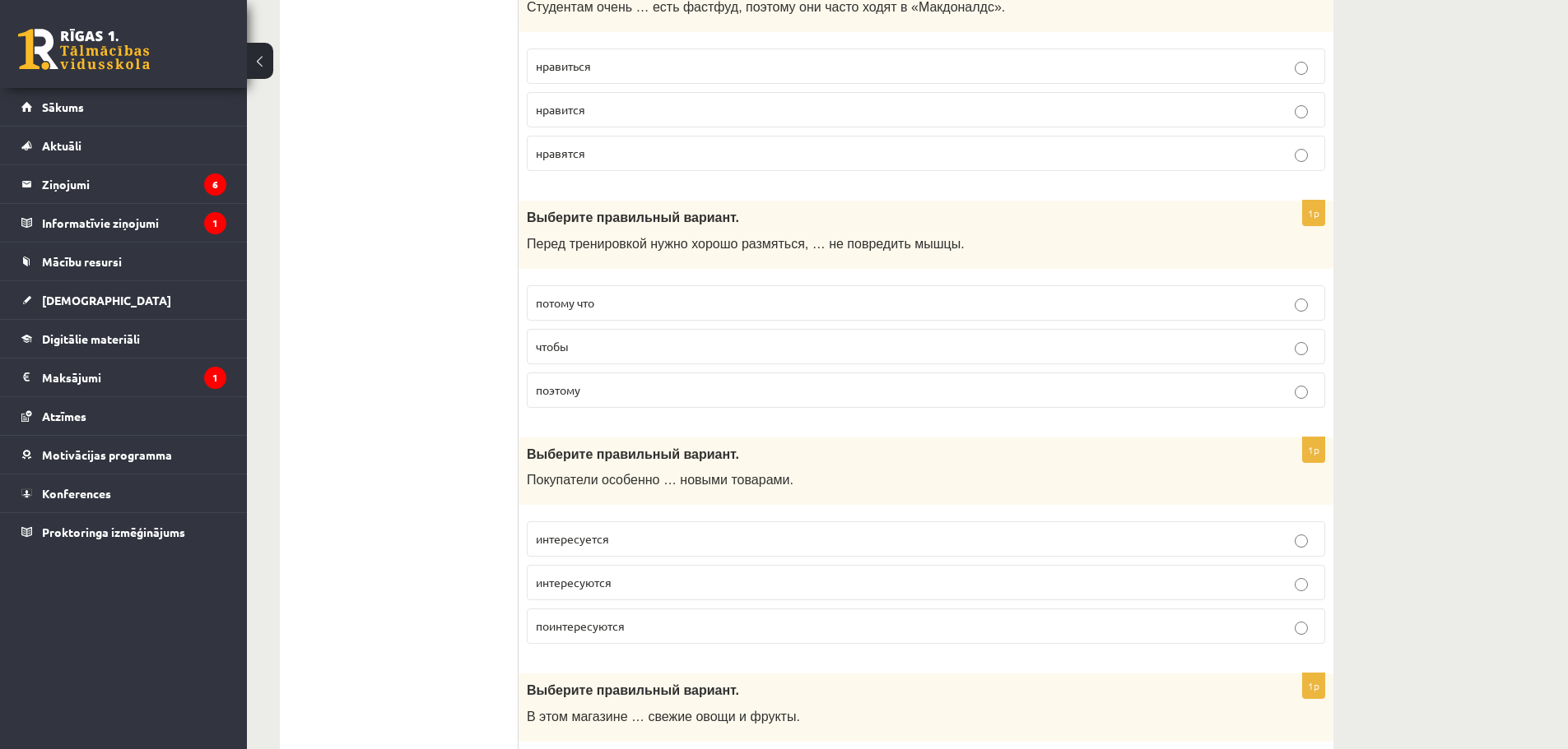
scroll to position [2794, 0]
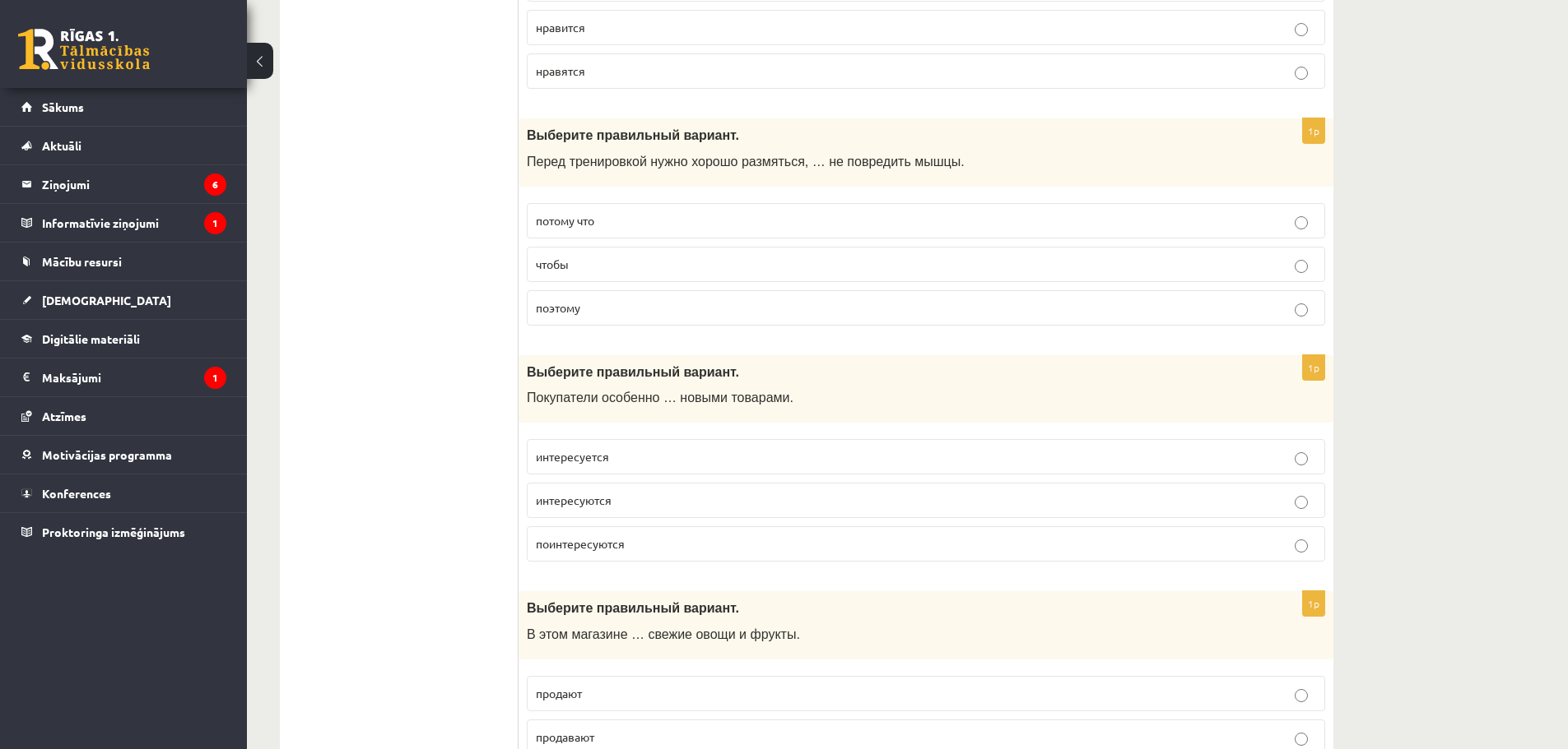
click at [583, 508] on p "интересуются" at bounding box center [926, 500] width 780 height 17
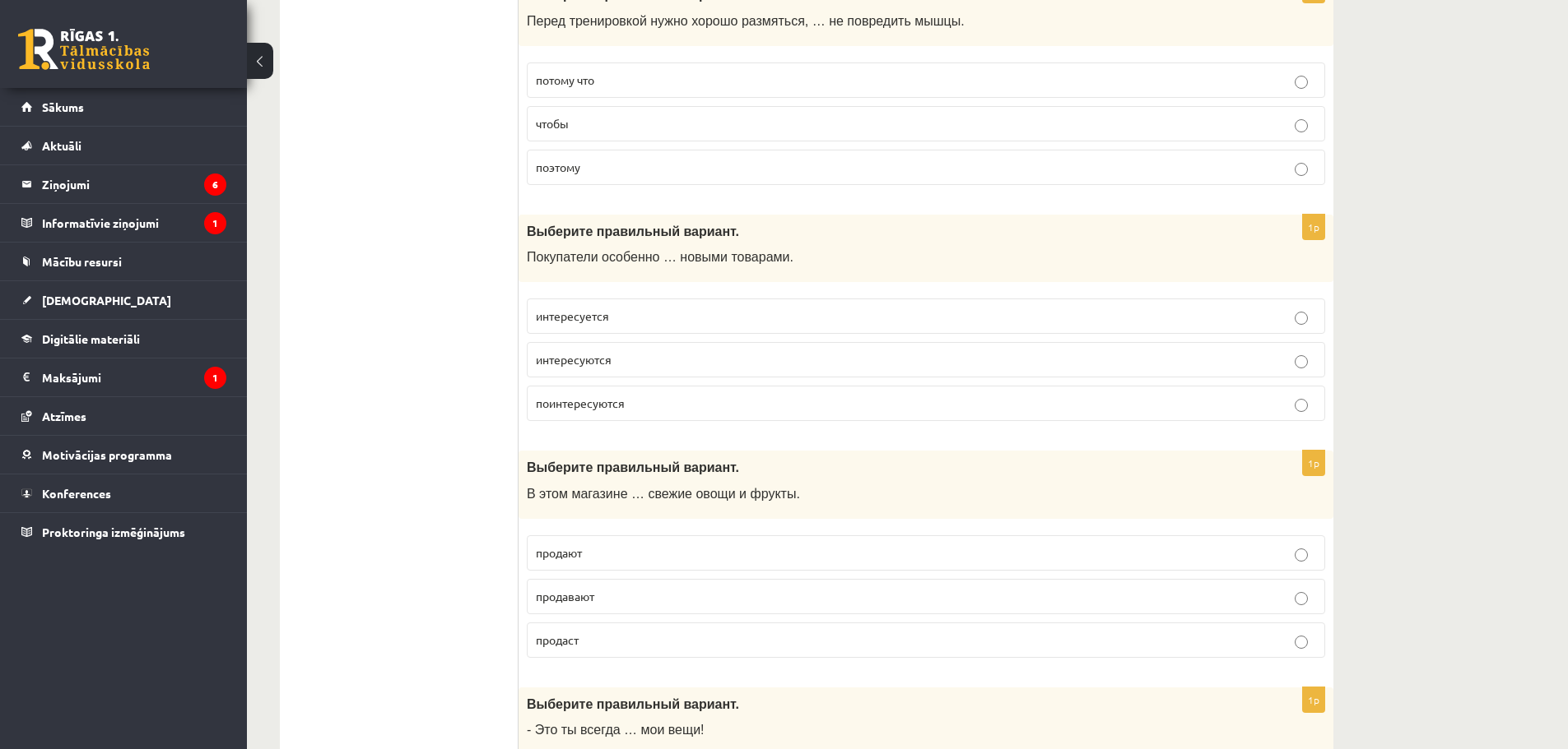
scroll to position [2959, 0]
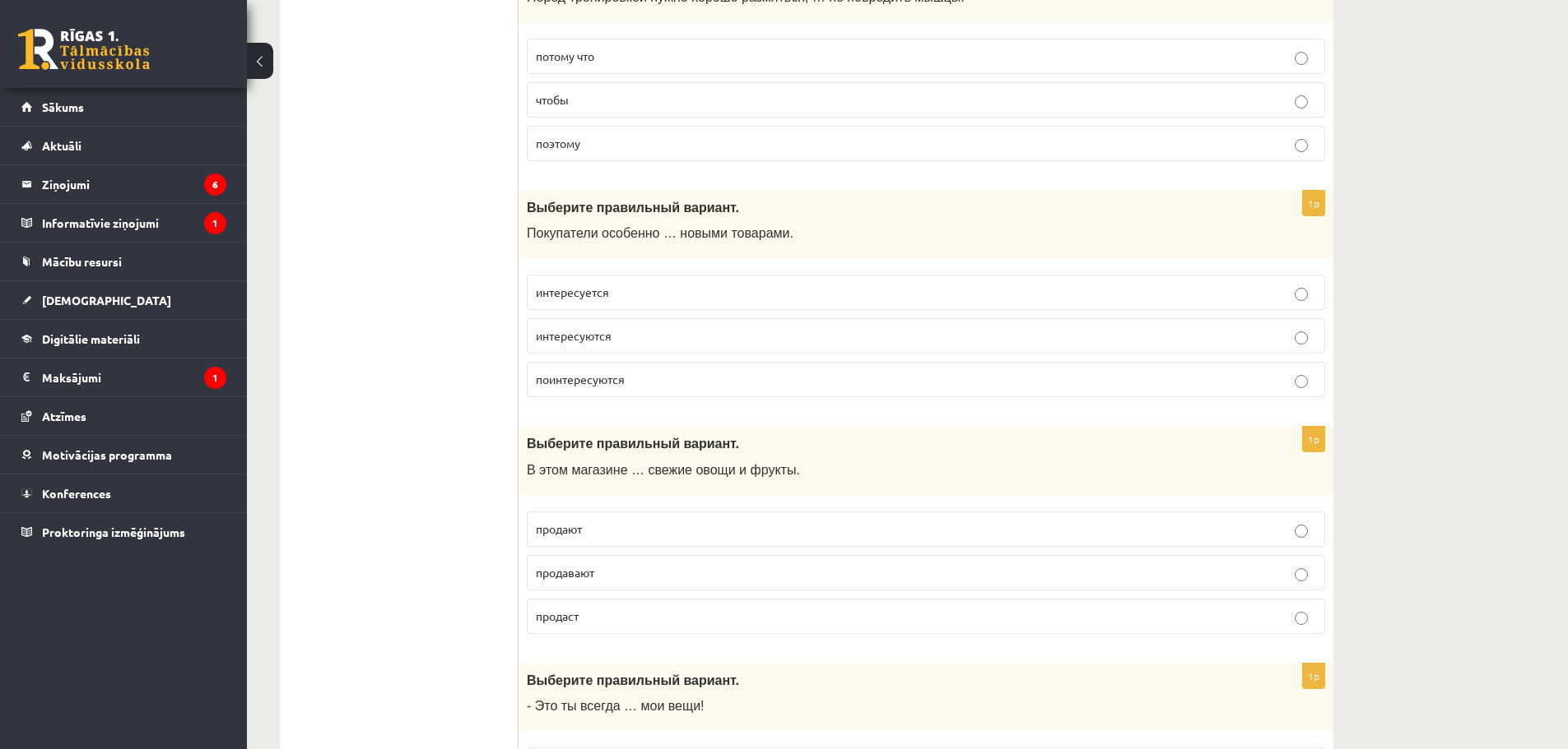
click at [561, 525] on span "продают" at bounding box center [559, 529] width 46 height 15
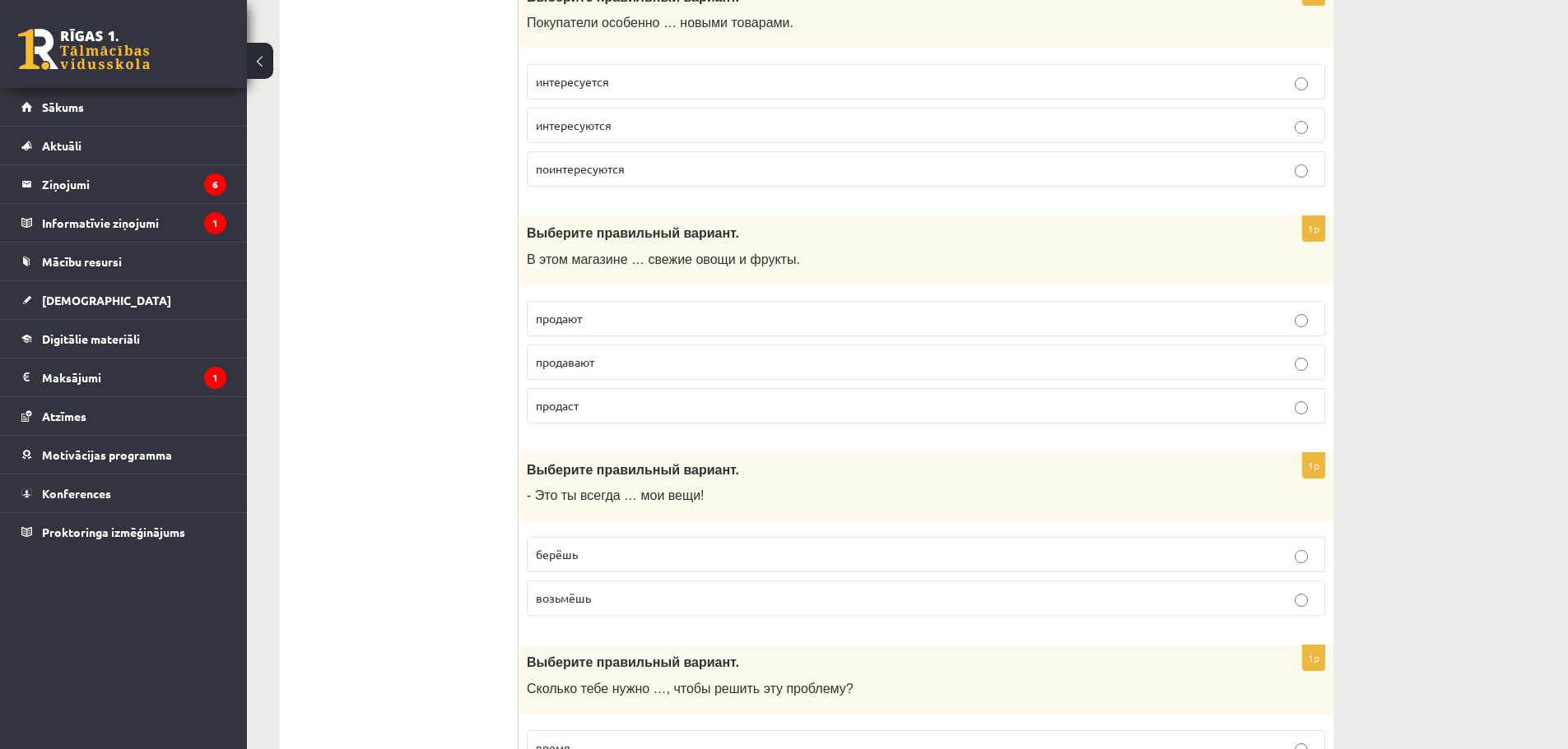
scroll to position [3206, 0]
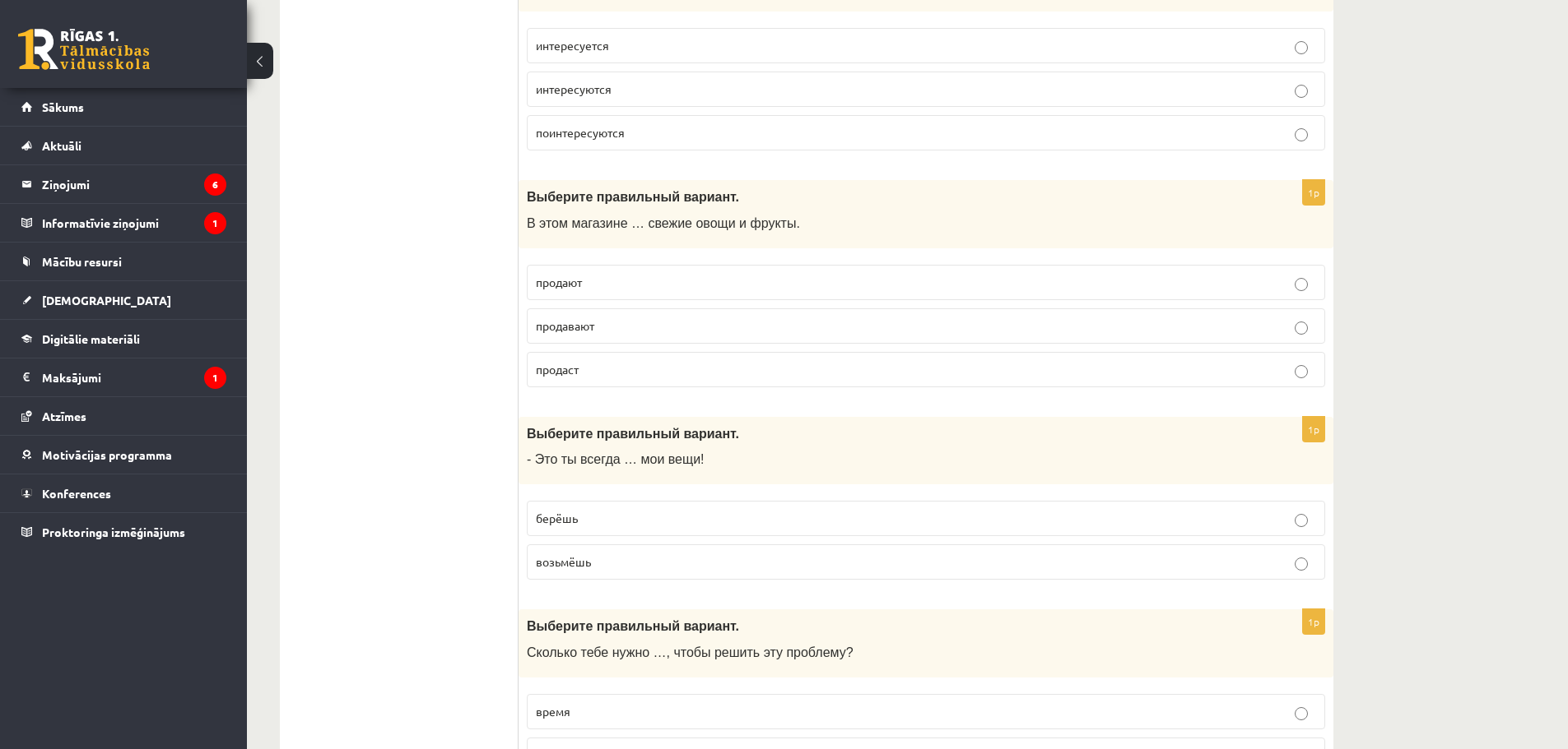
click at [591, 518] on p "берёшь" at bounding box center [926, 518] width 780 height 17
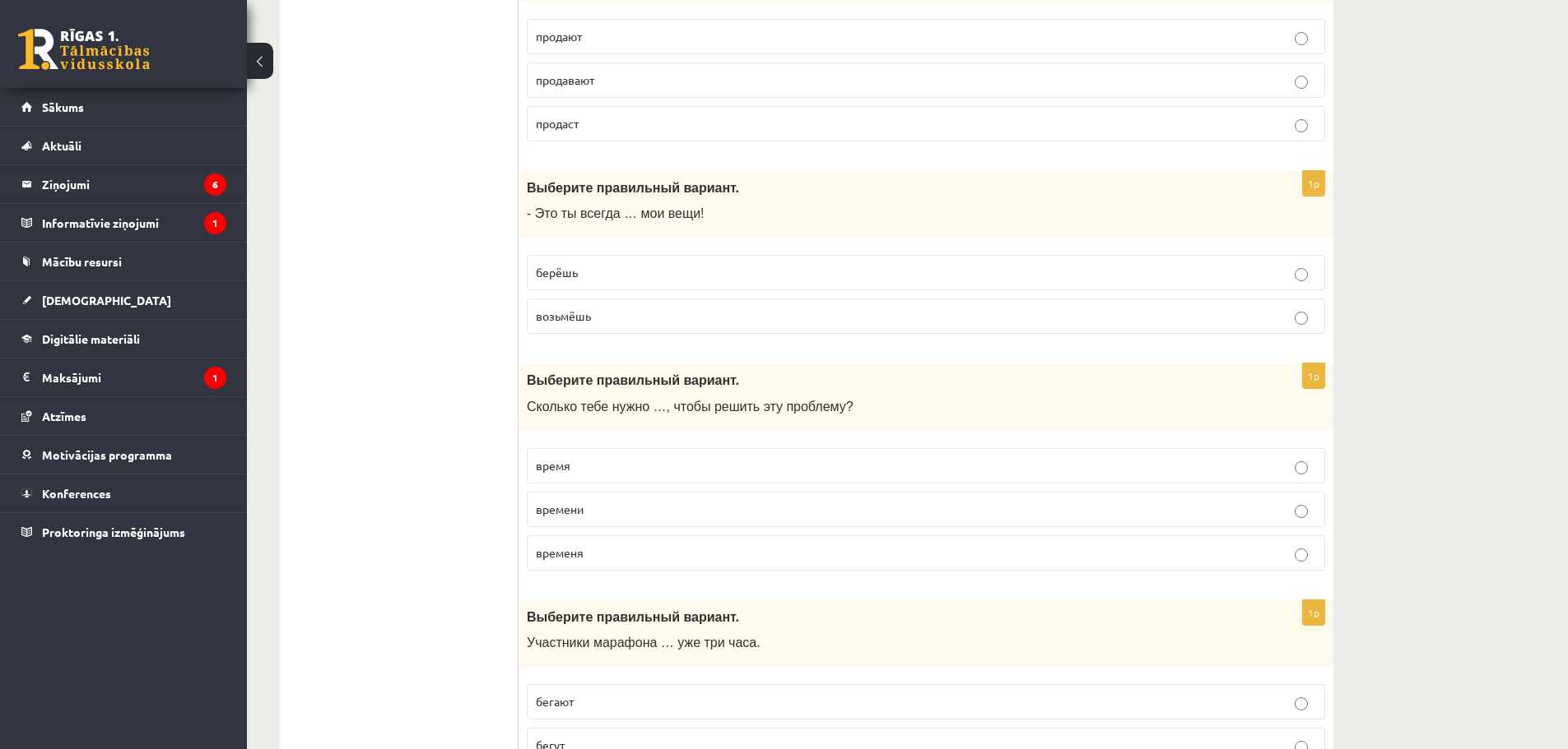
scroll to position [3453, 0]
click at [579, 504] on span "времени" at bounding box center [560, 508] width 48 height 15
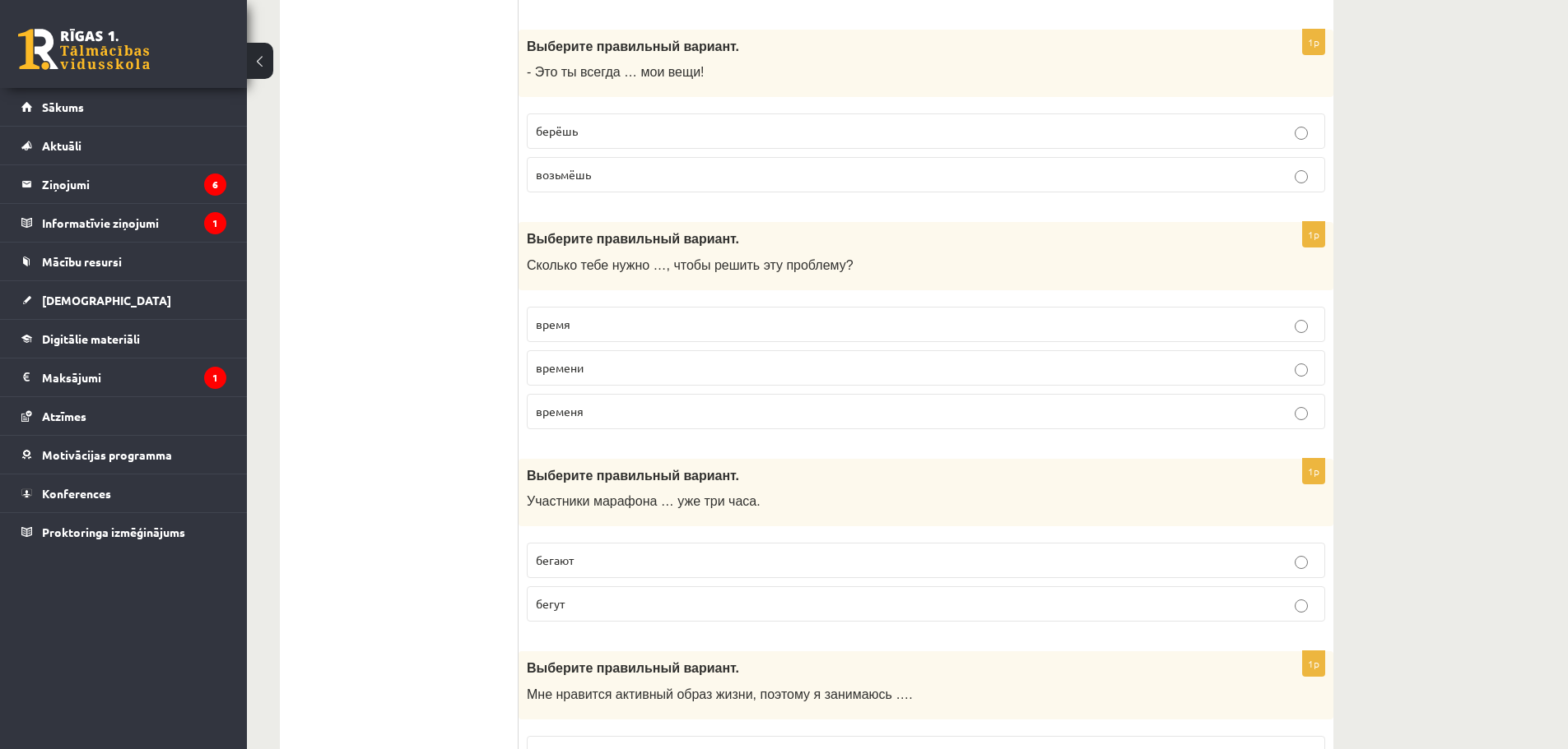
scroll to position [3617, 0]
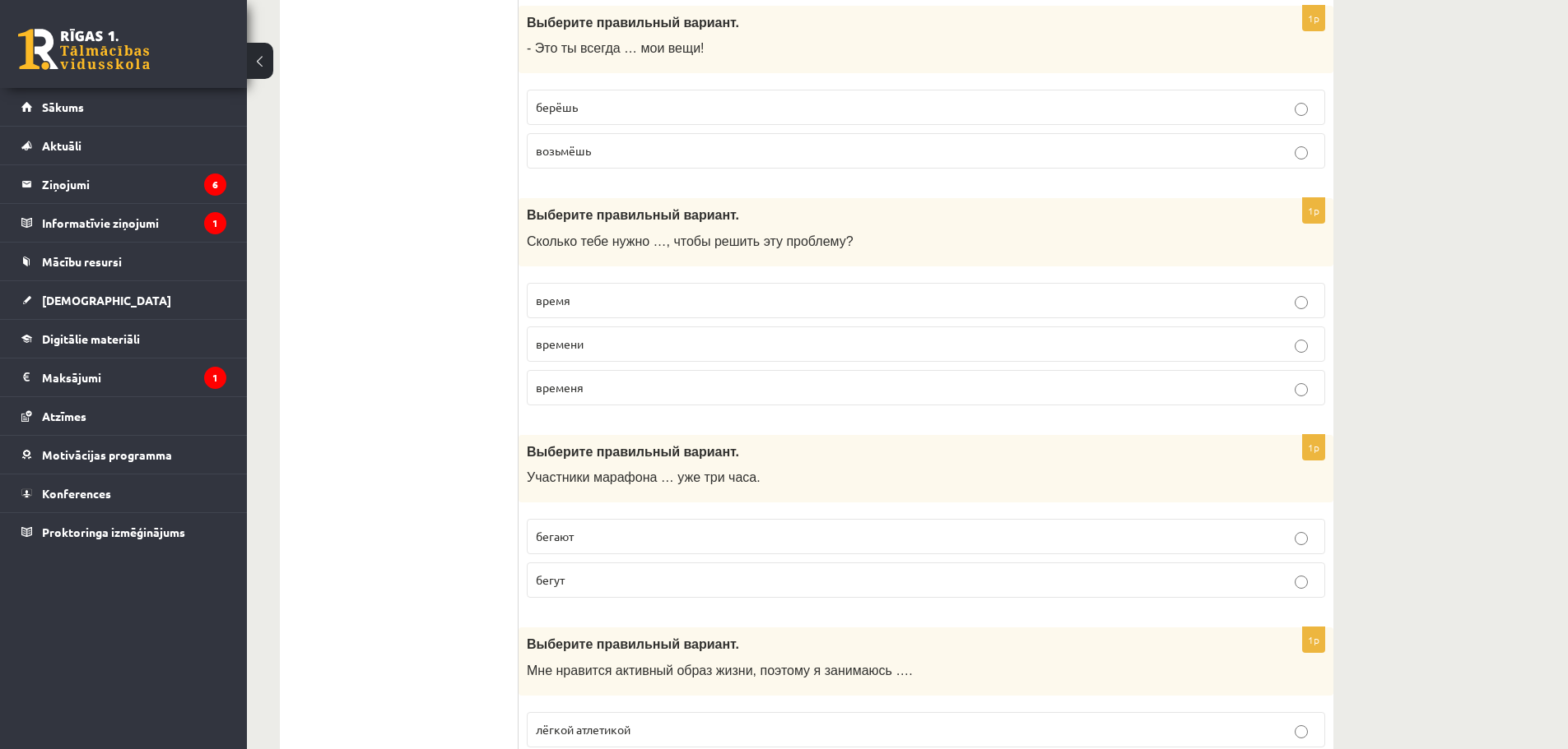
click at [597, 538] on p "бегают" at bounding box center [926, 536] width 780 height 17
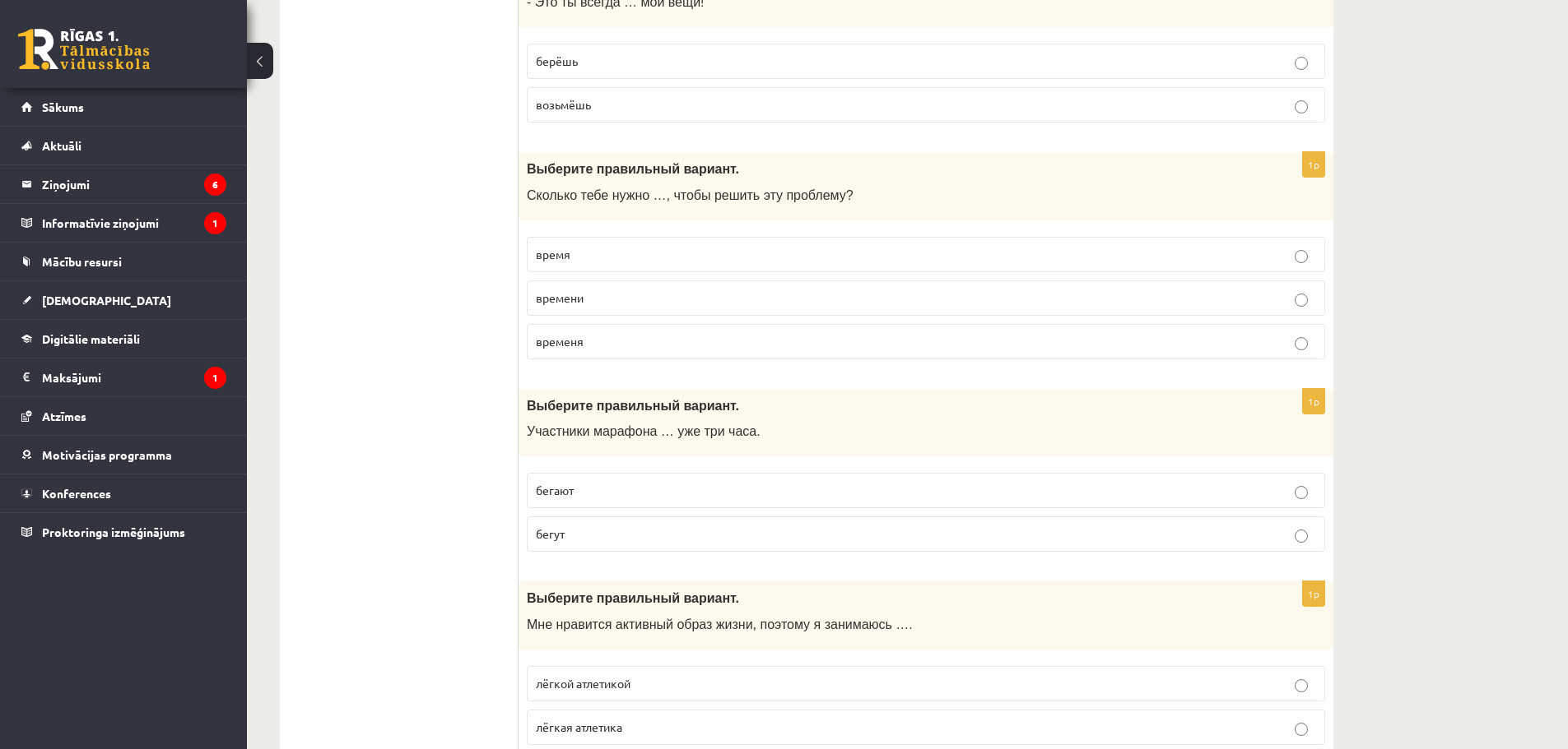
scroll to position [3864, 0]
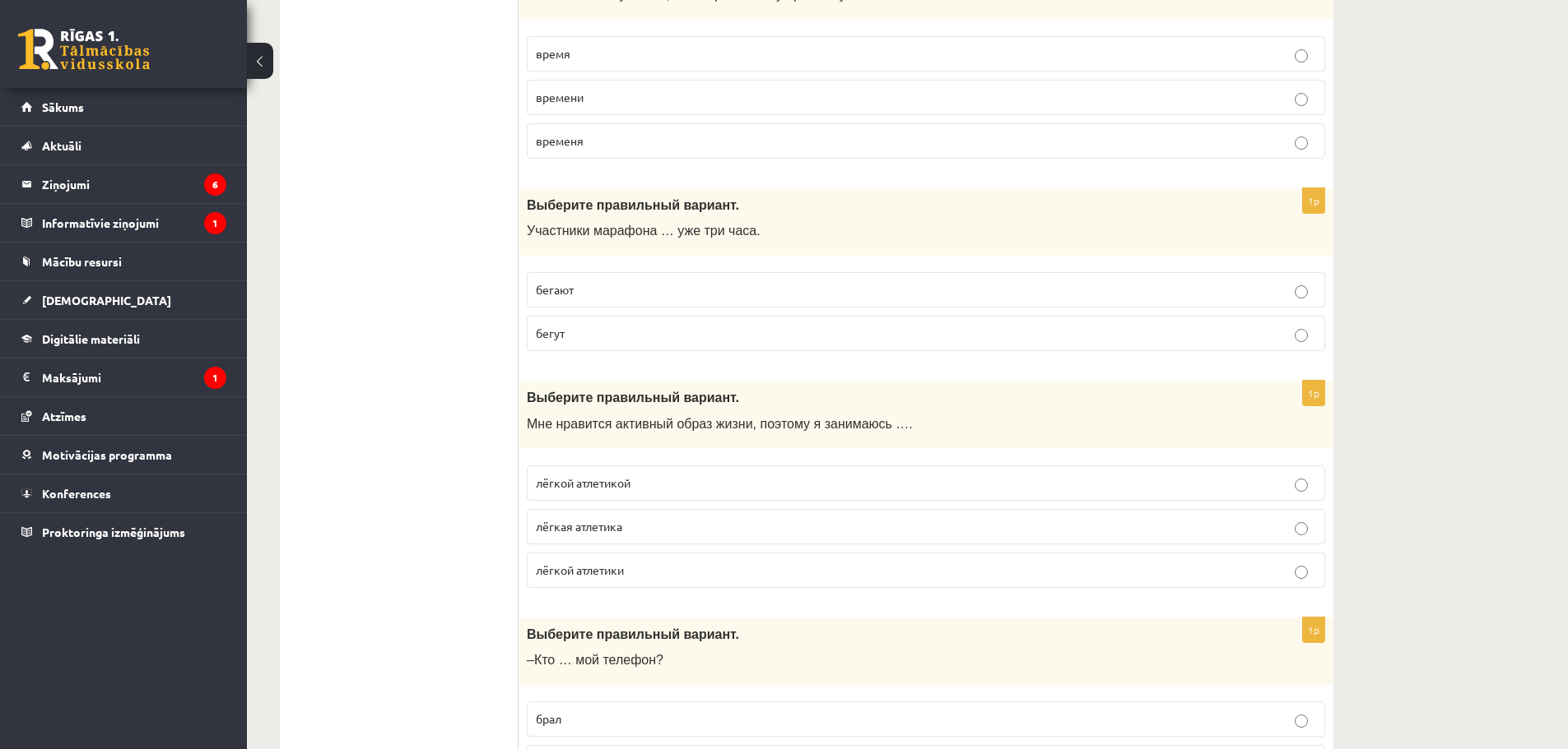
click at [580, 481] on span "лёгкой атлетикой" at bounding box center [583, 482] width 94 height 15
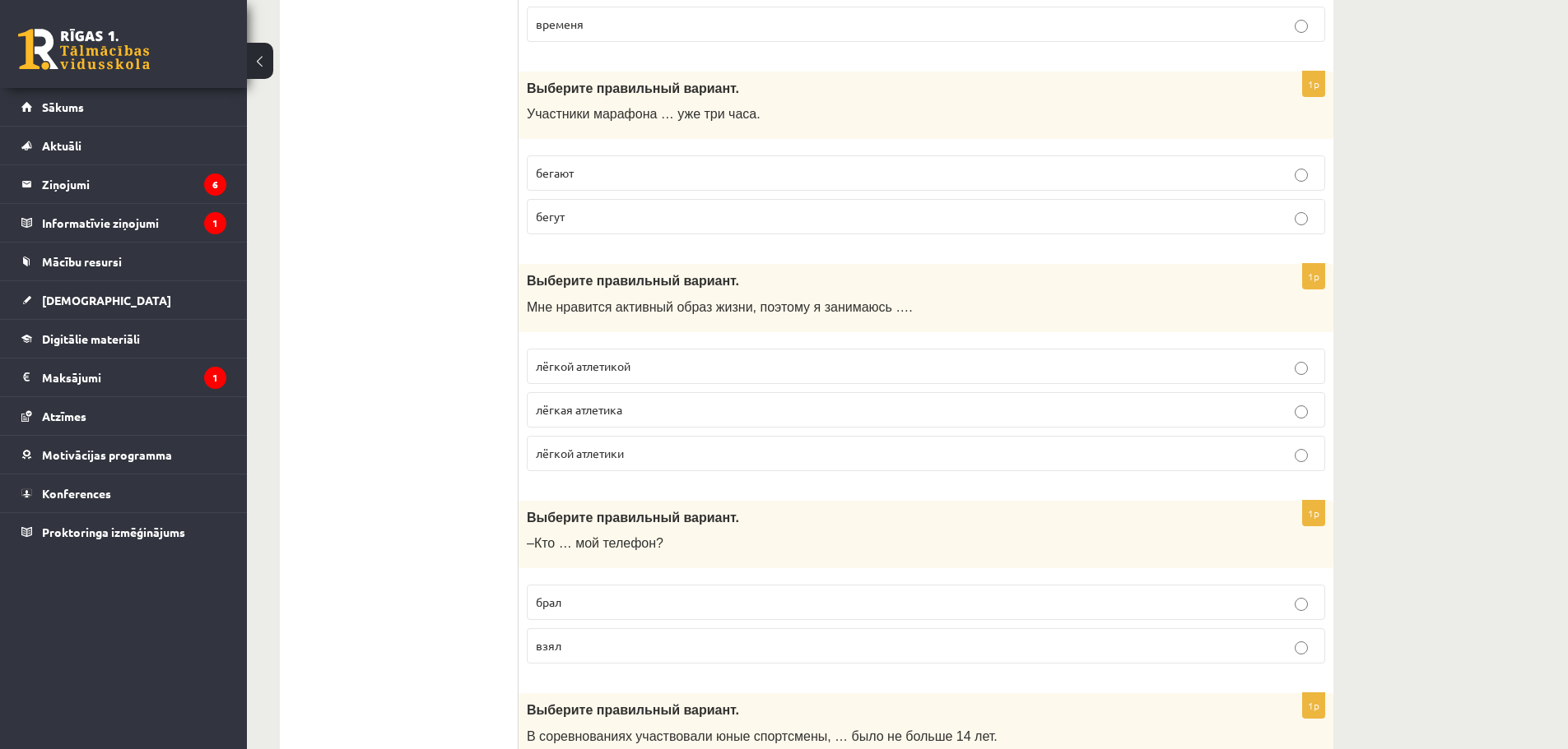
scroll to position [4028, 0]
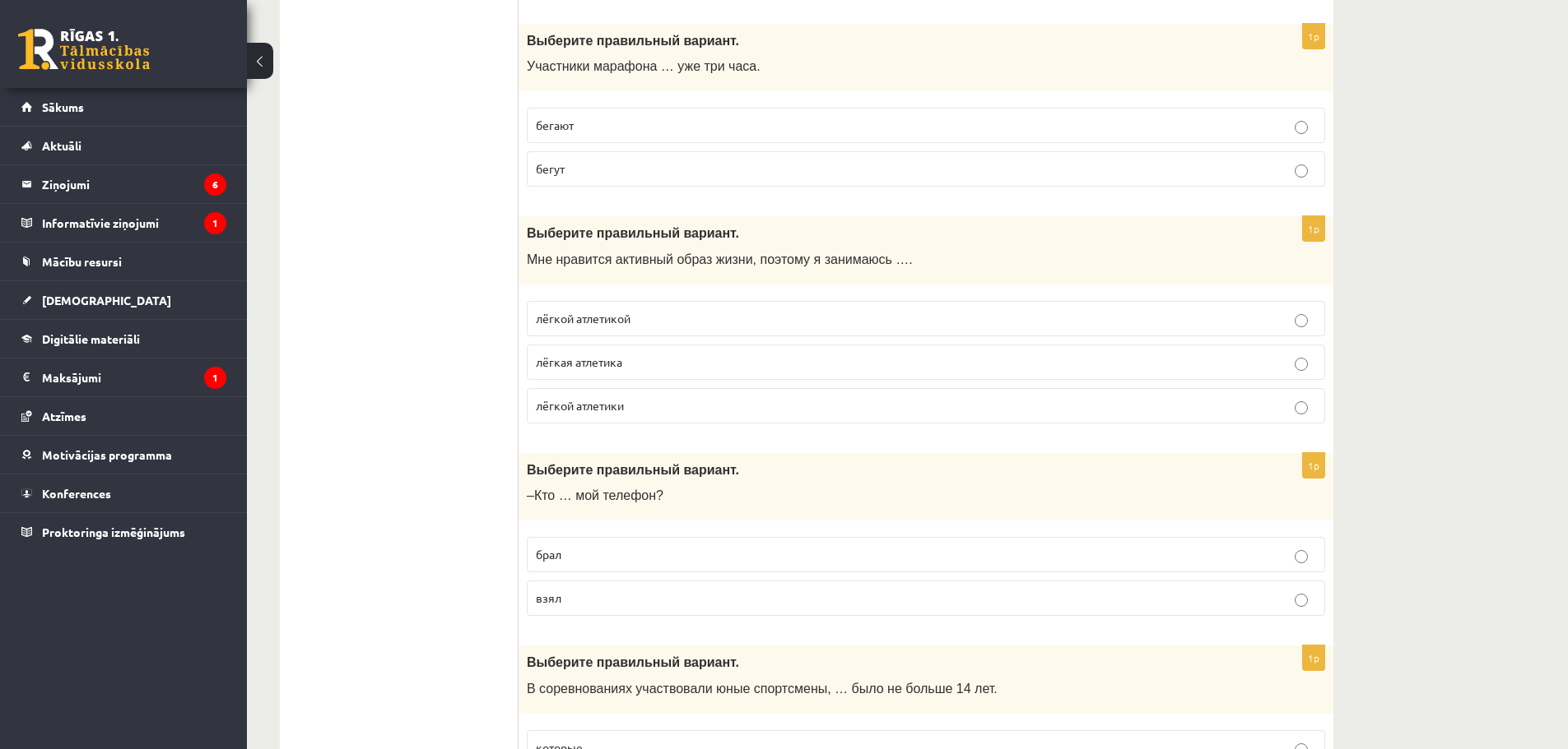
click at [556, 604] on span "взял" at bounding box center [548, 598] width 26 height 15
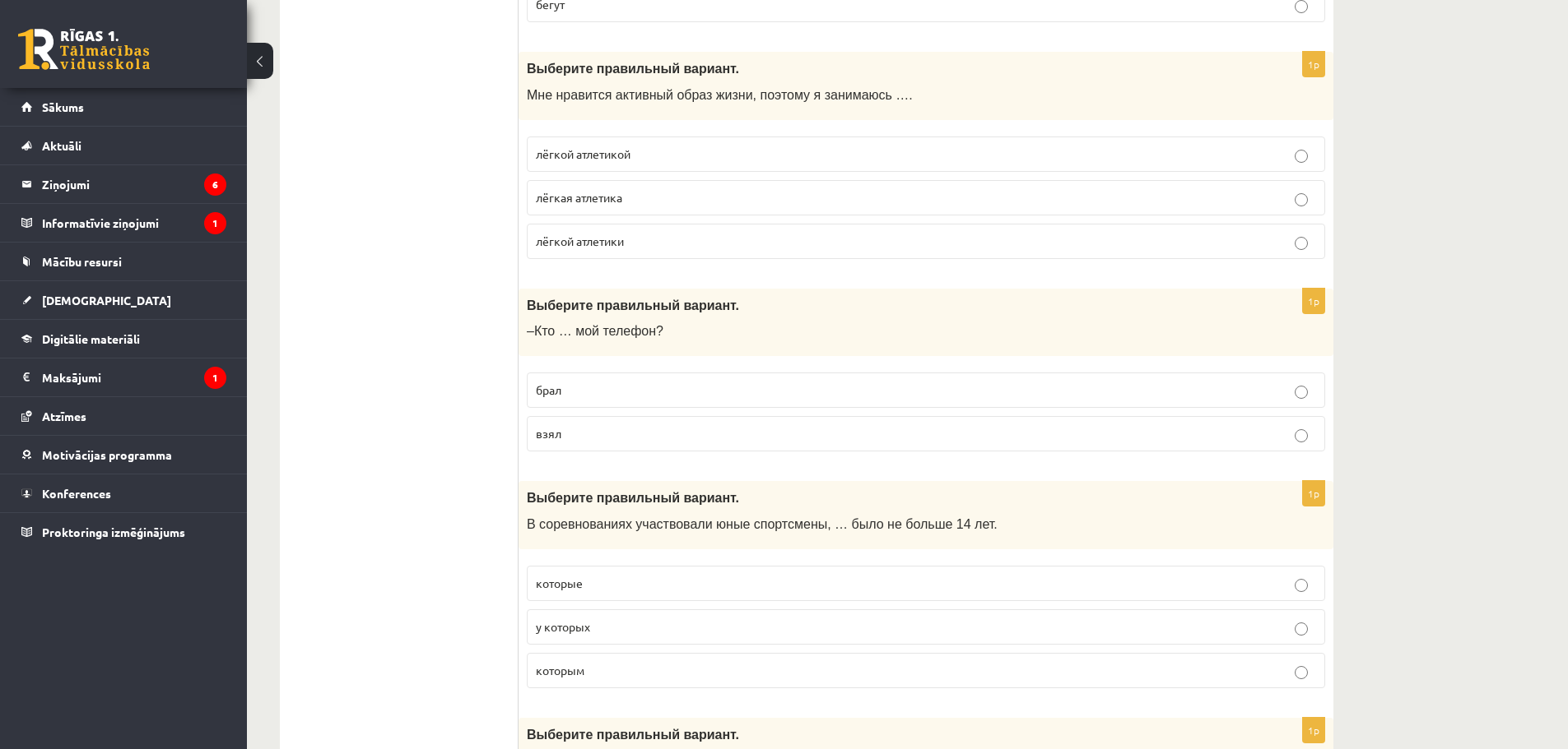
scroll to position [4275, 0]
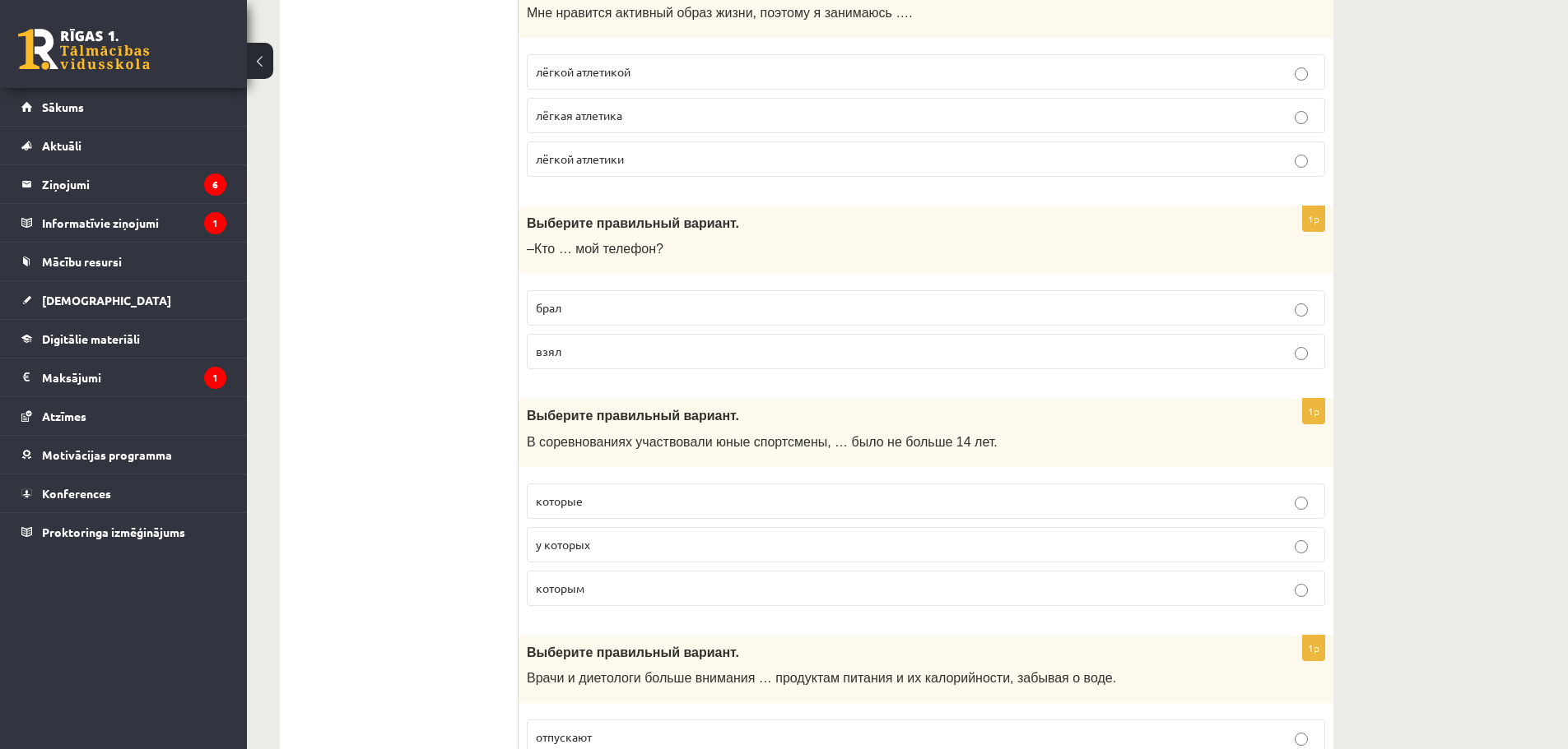
click at [560, 500] on span "которые" at bounding box center [559, 501] width 47 height 15
click at [557, 594] on span "которым" at bounding box center [560, 588] width 49 height 15
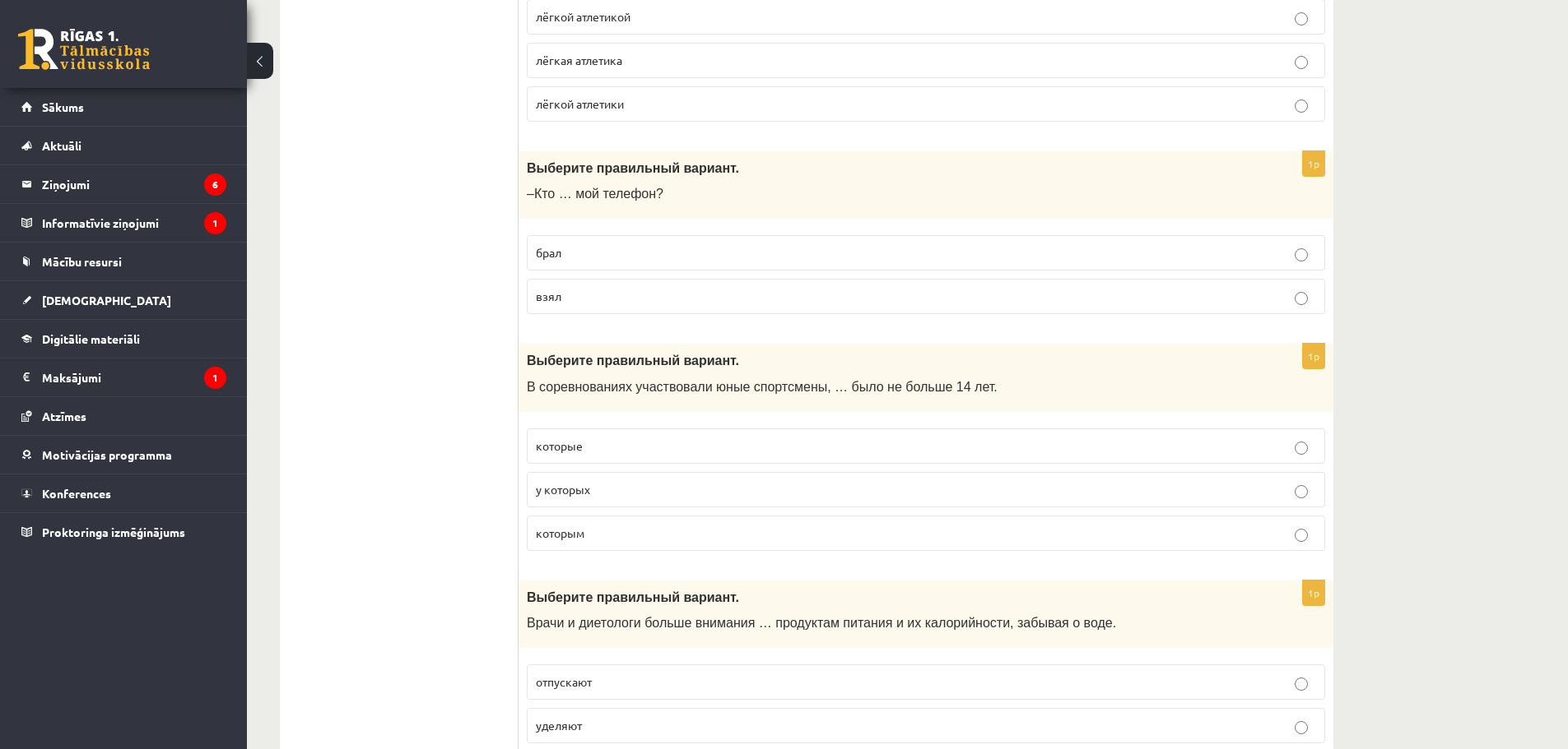
scroll to position [4440, 0]
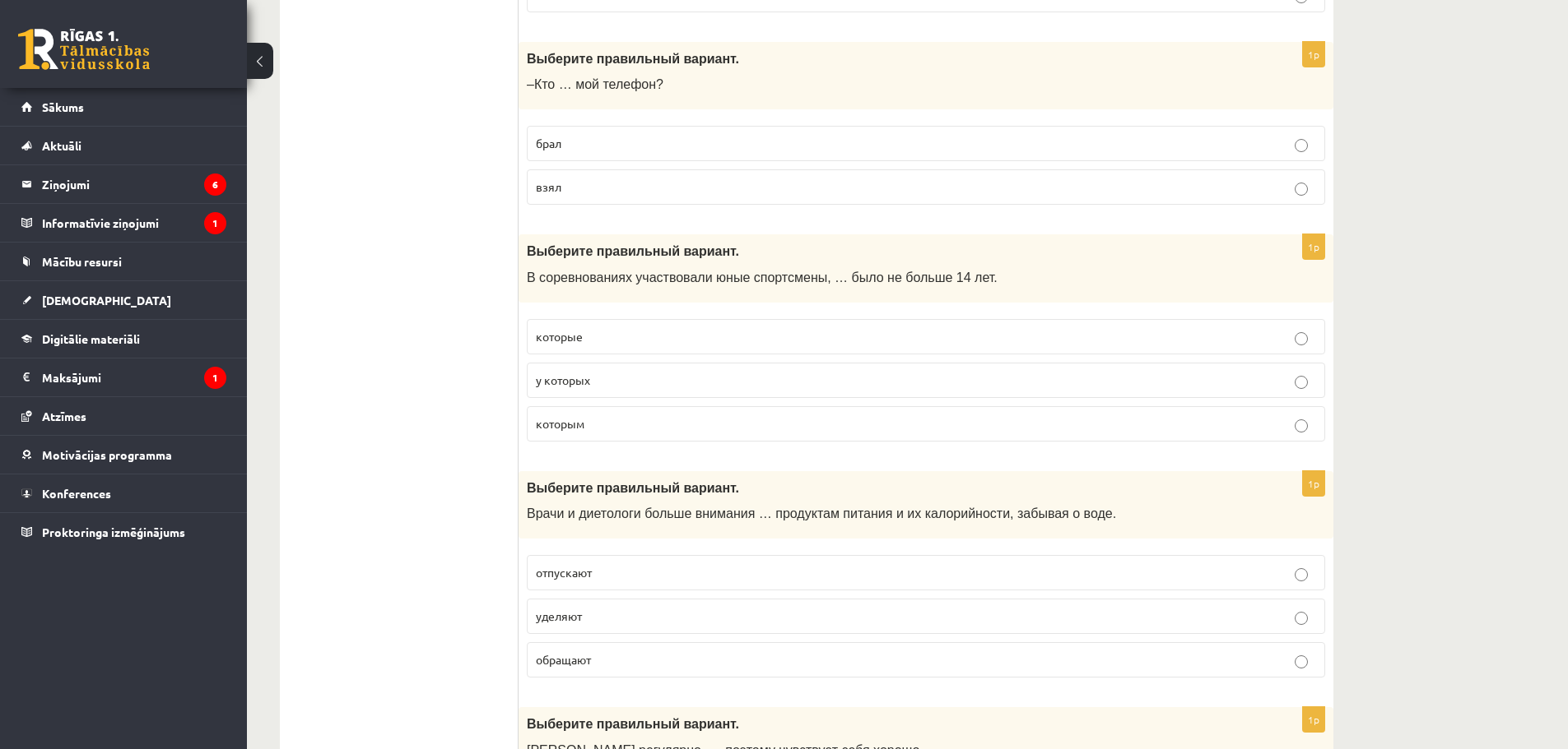
click at [615, 620] on p "уделяют" at bounding box center [926, 616] width 780 height 17
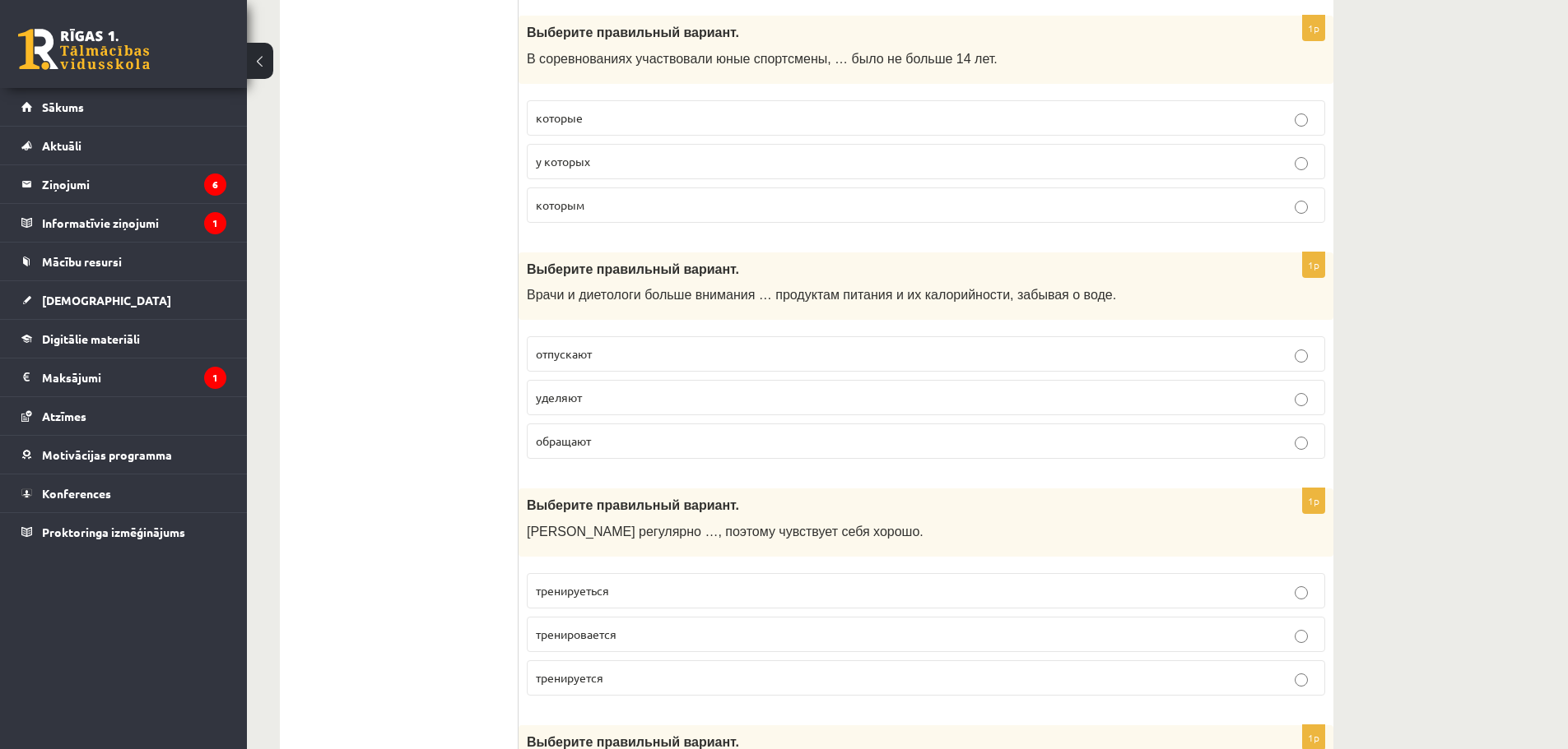
scroll to position [4687, 0]
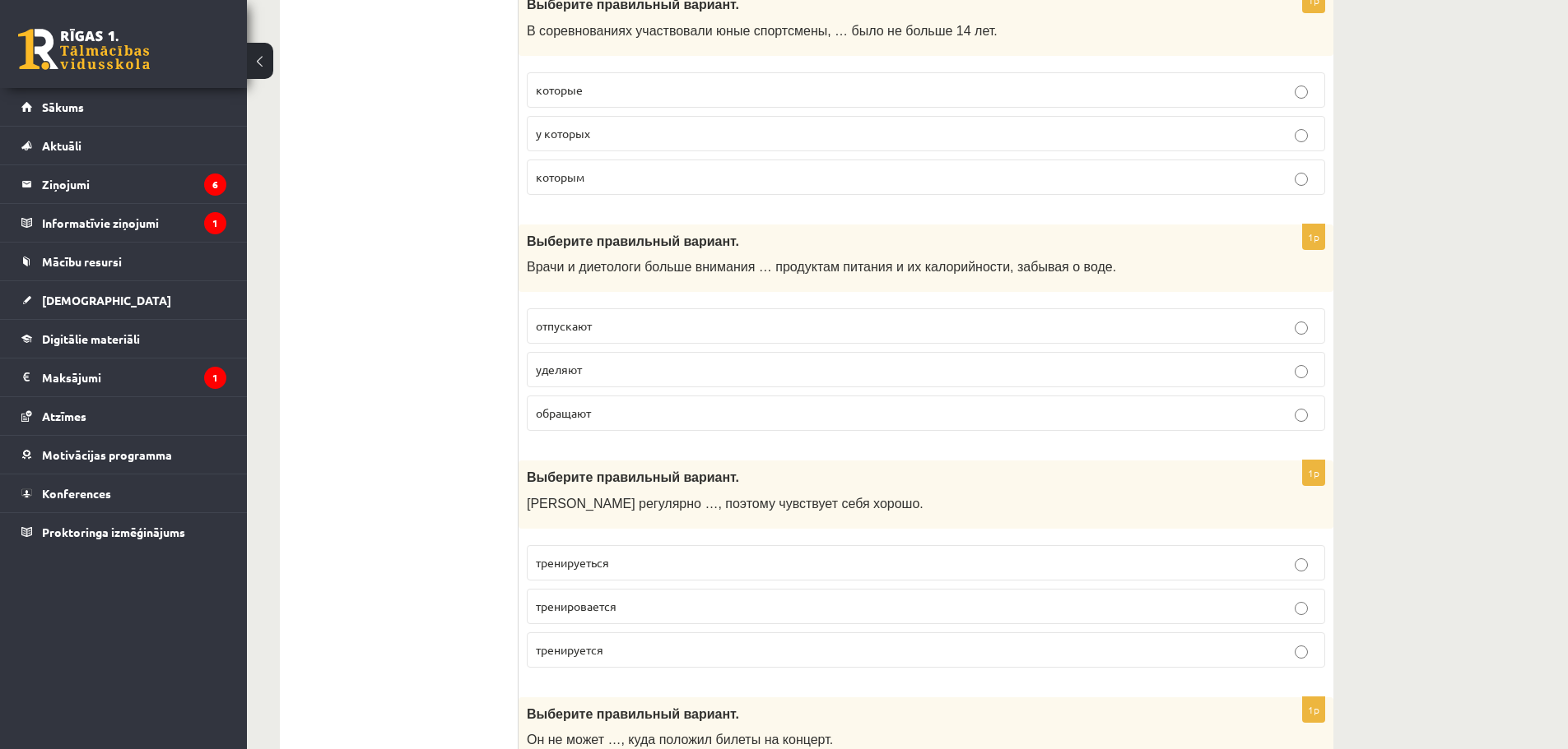
click at [589, 652] on span "тренируется" at bounding box center [570, 649] width 68 height 15
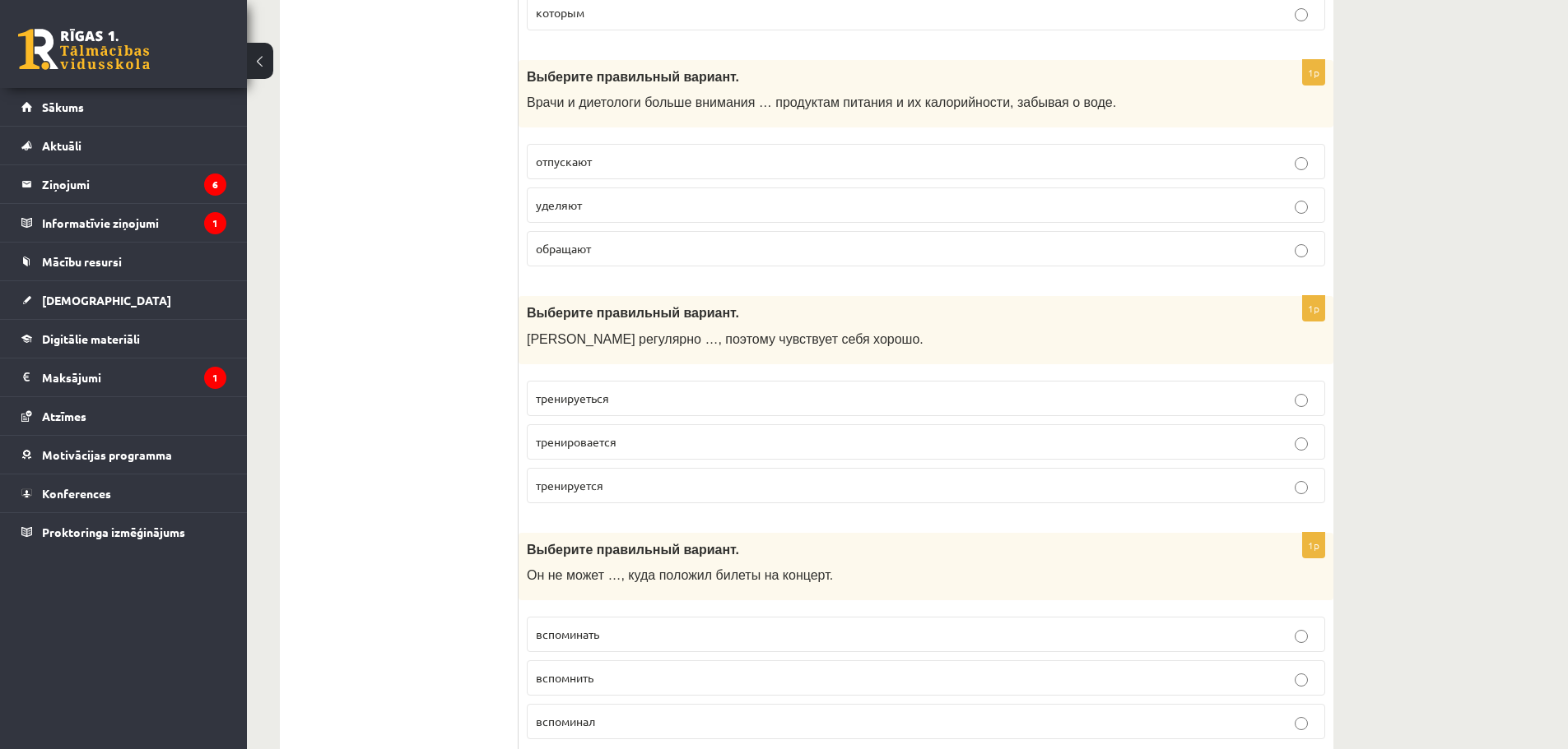
scroll to position [4934, 0]
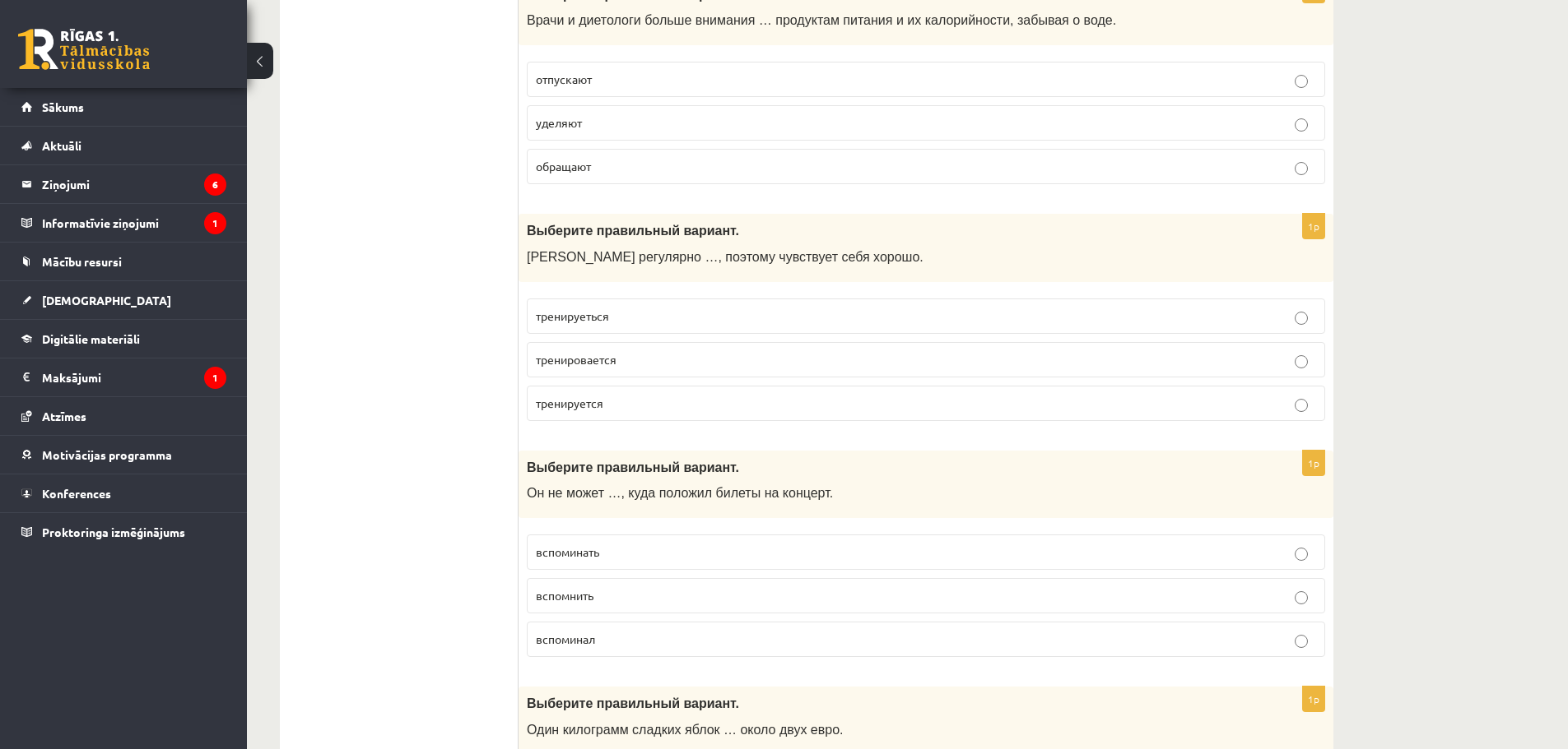
click at [572, 598] on span "вспомнить" at bounding box center [564, 595] width 58 height 15
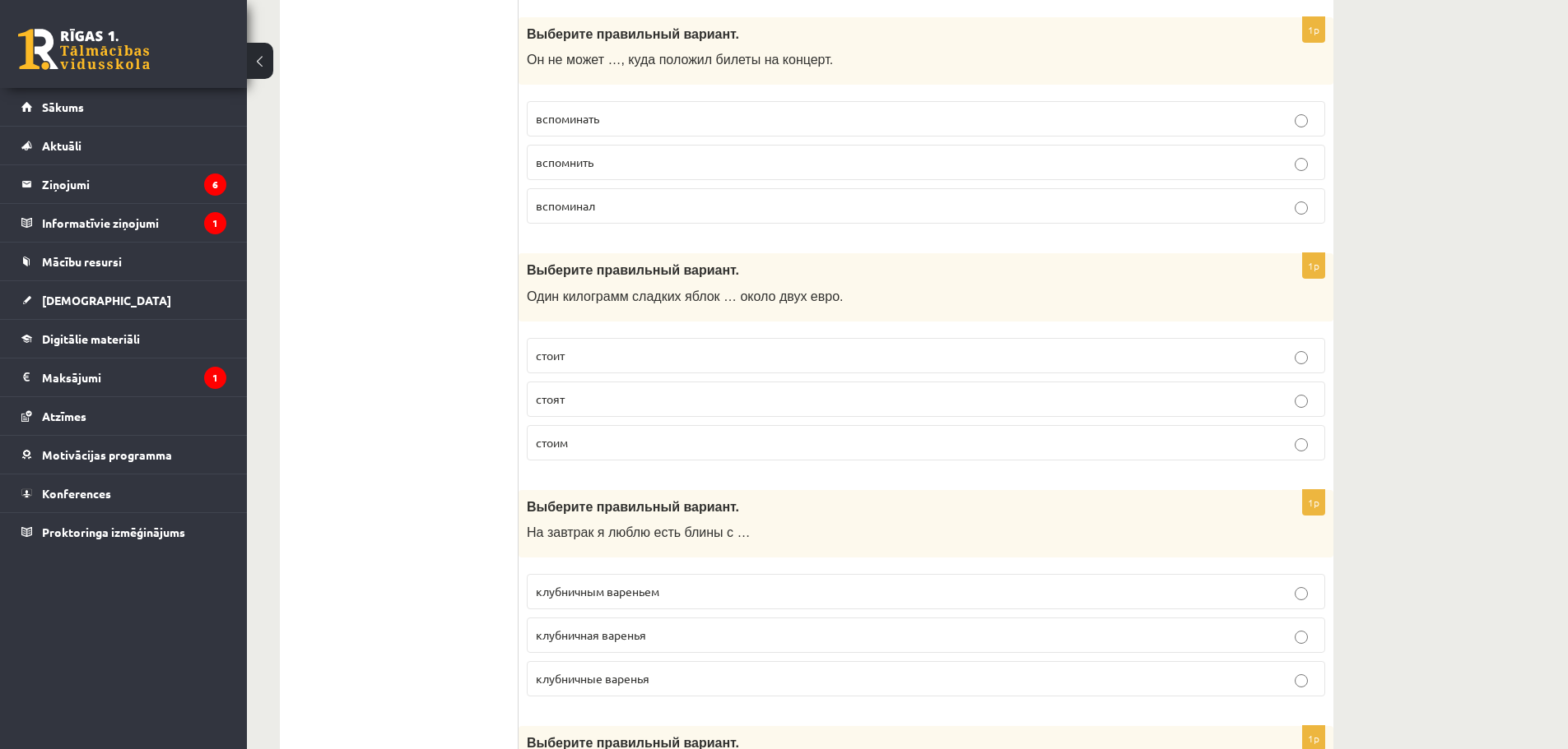
scroll to position [5419, 0]
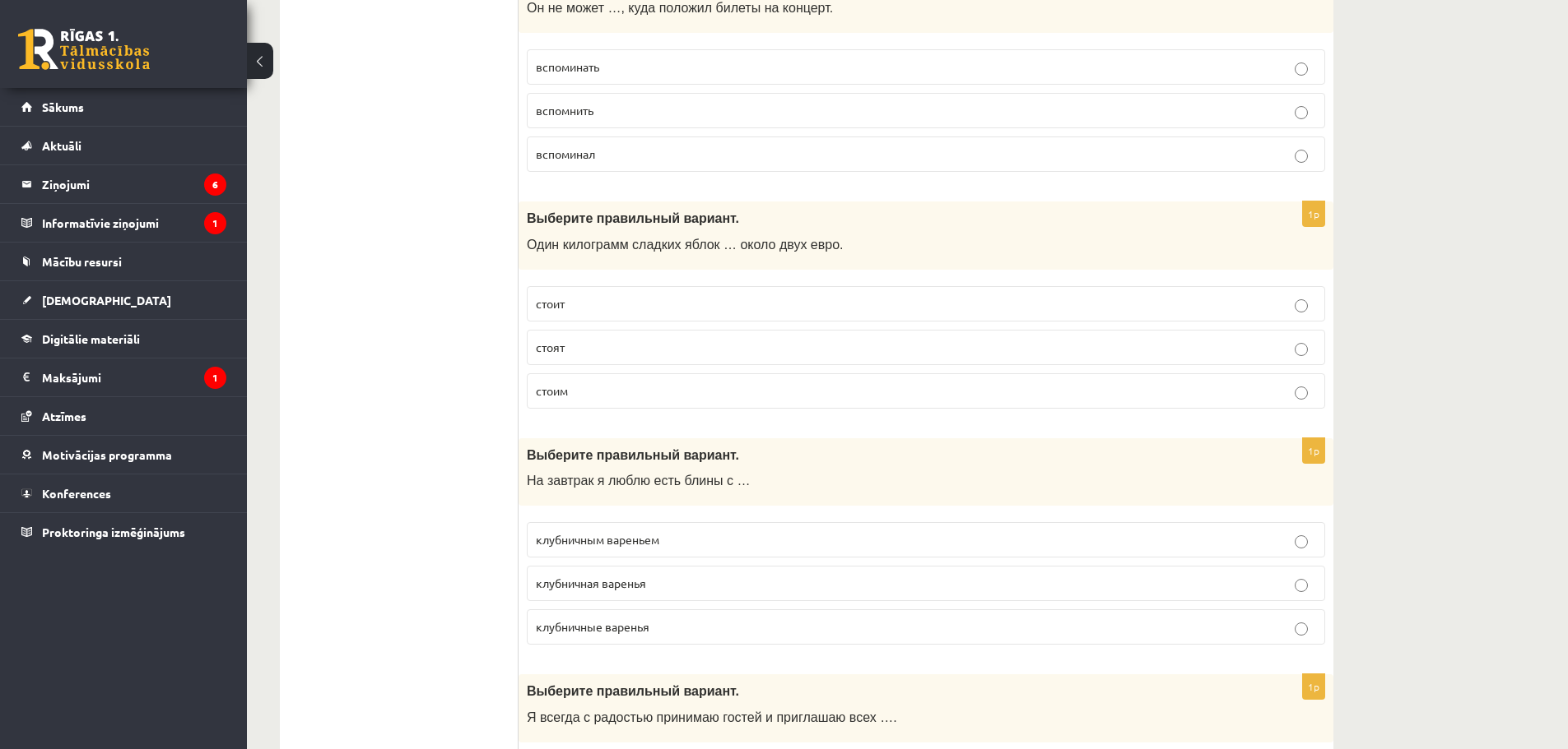
click at [661, 302] on p "стоит" at bounding box center [926, 303] width 780 height 17
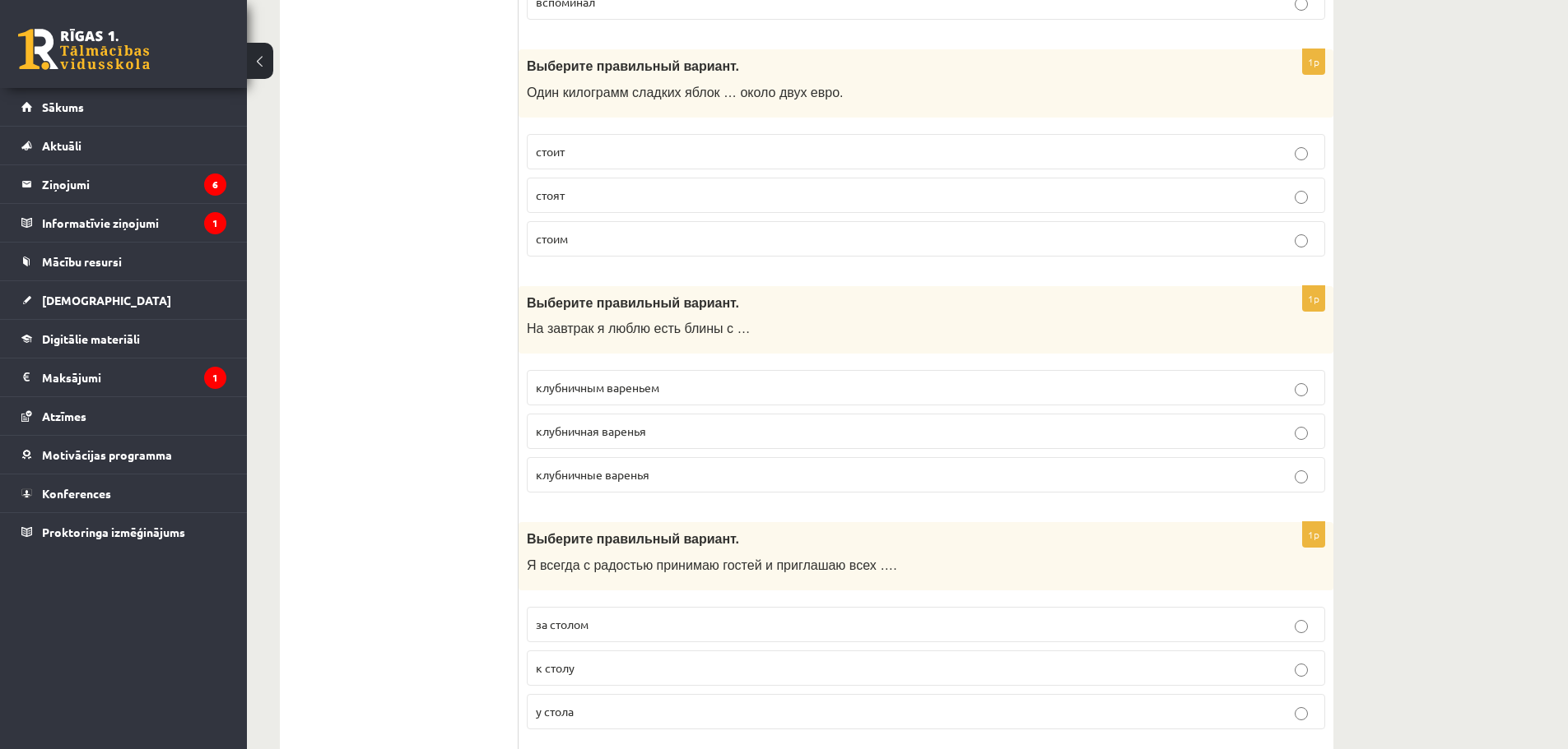
scroll to position [5583, 0]
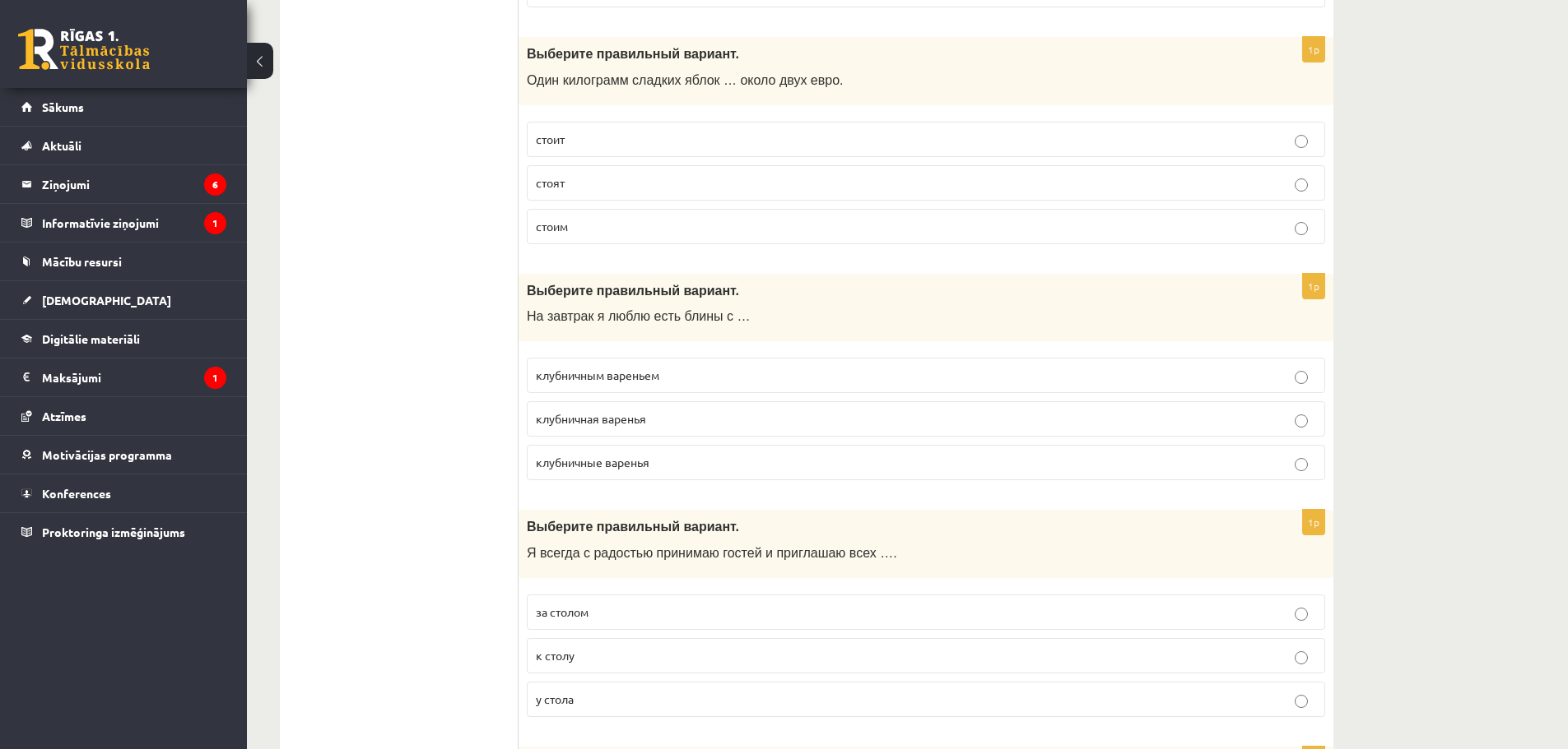
click at [618, 374] on span "клубничным вареньем" at bounding box center [597, 375] width 124 height 15
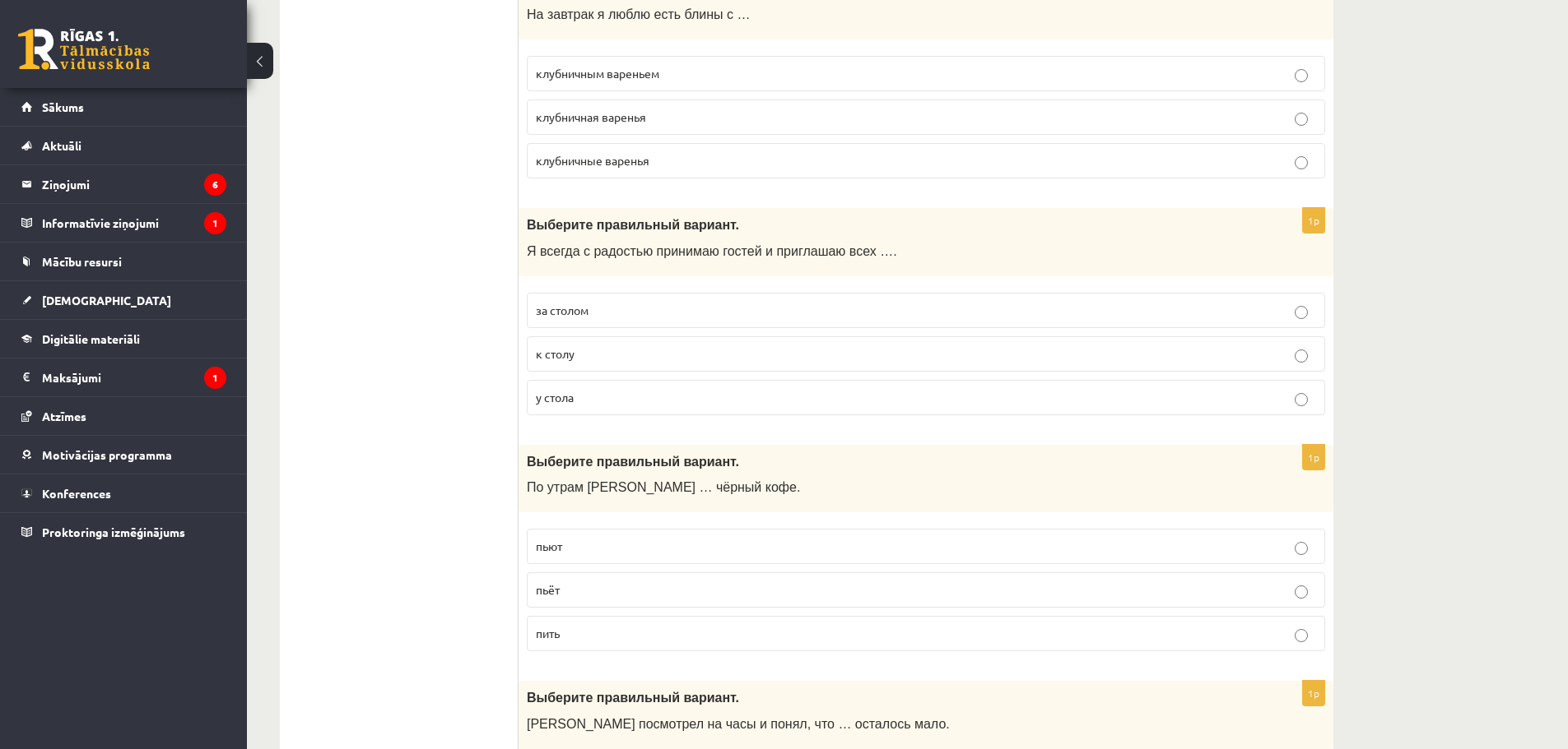
scroll to position [5912, 0]
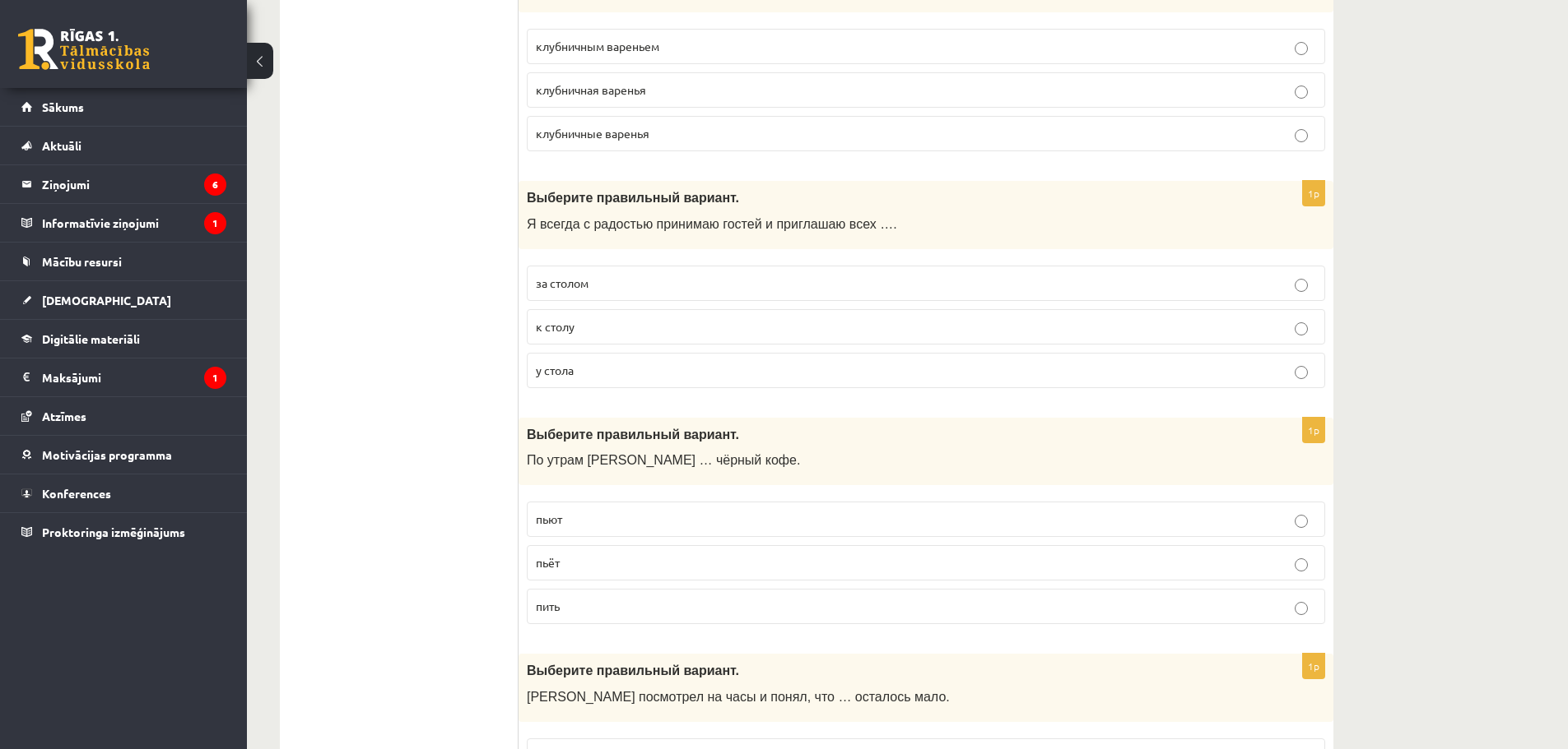
click at [596, 329] on p "к столу" at bounding box center [926, 326] width 780 height 17
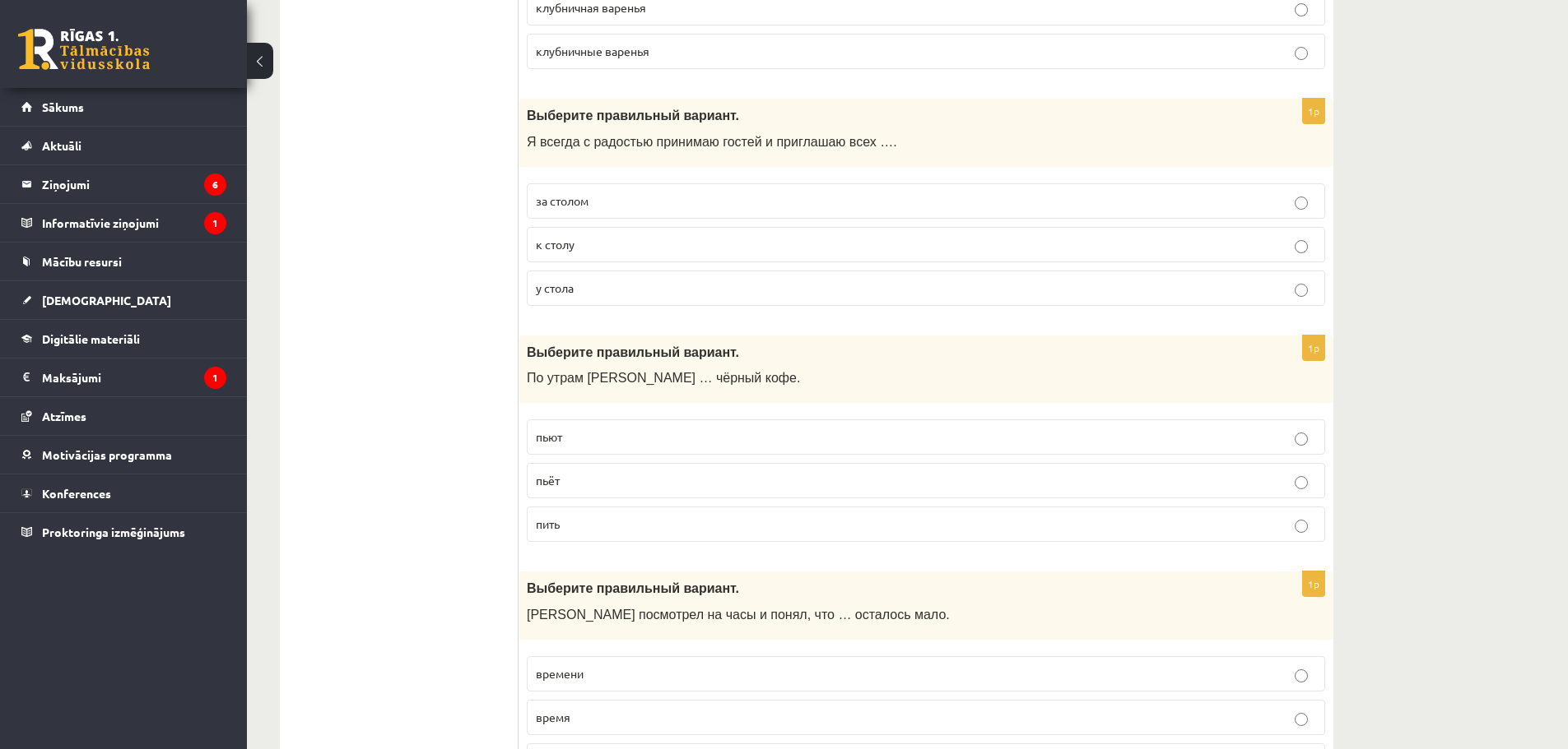
click at [547, 469] on label "пьёт" at bounding box center [926, 481] width 798 height 36
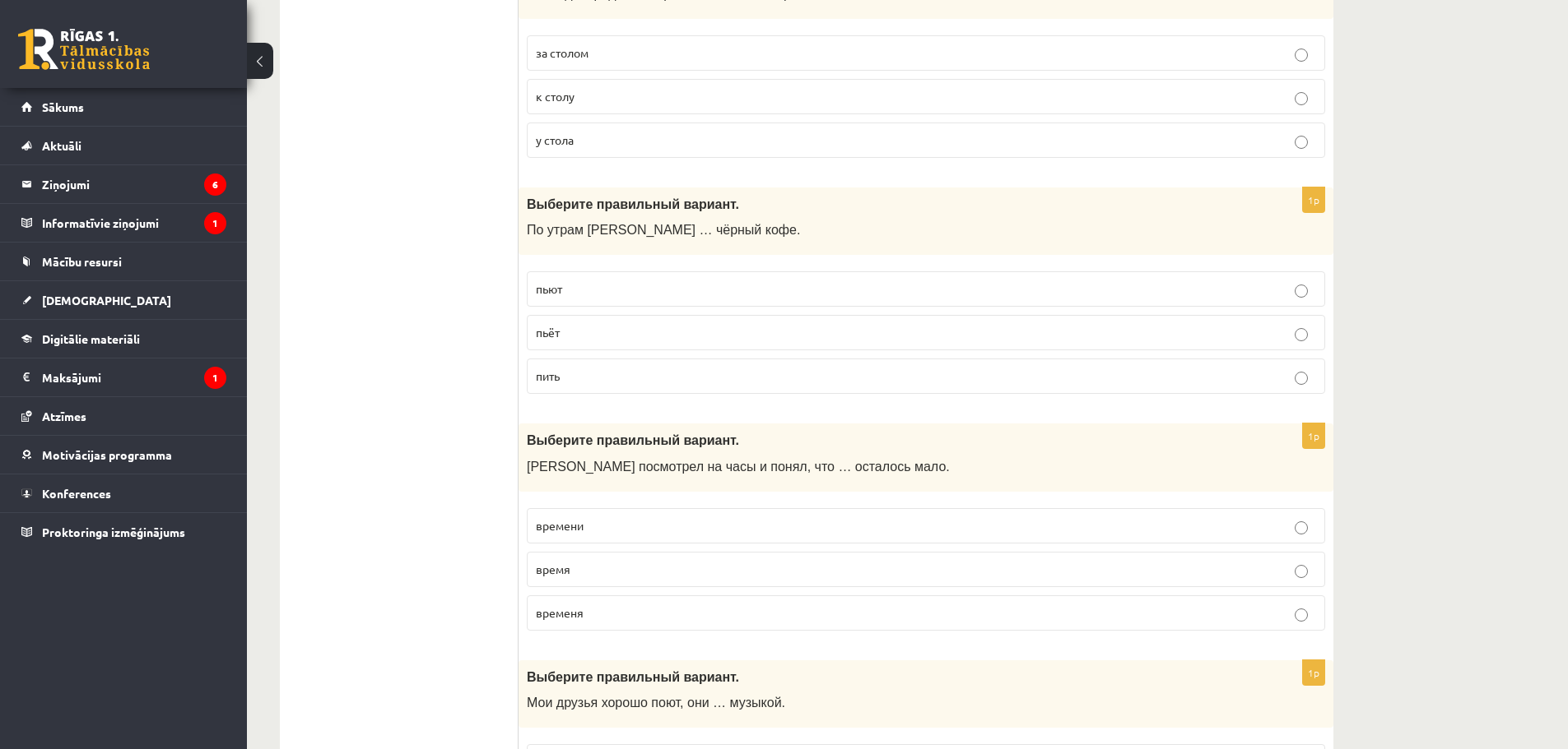
scroll to position [6159, 0]
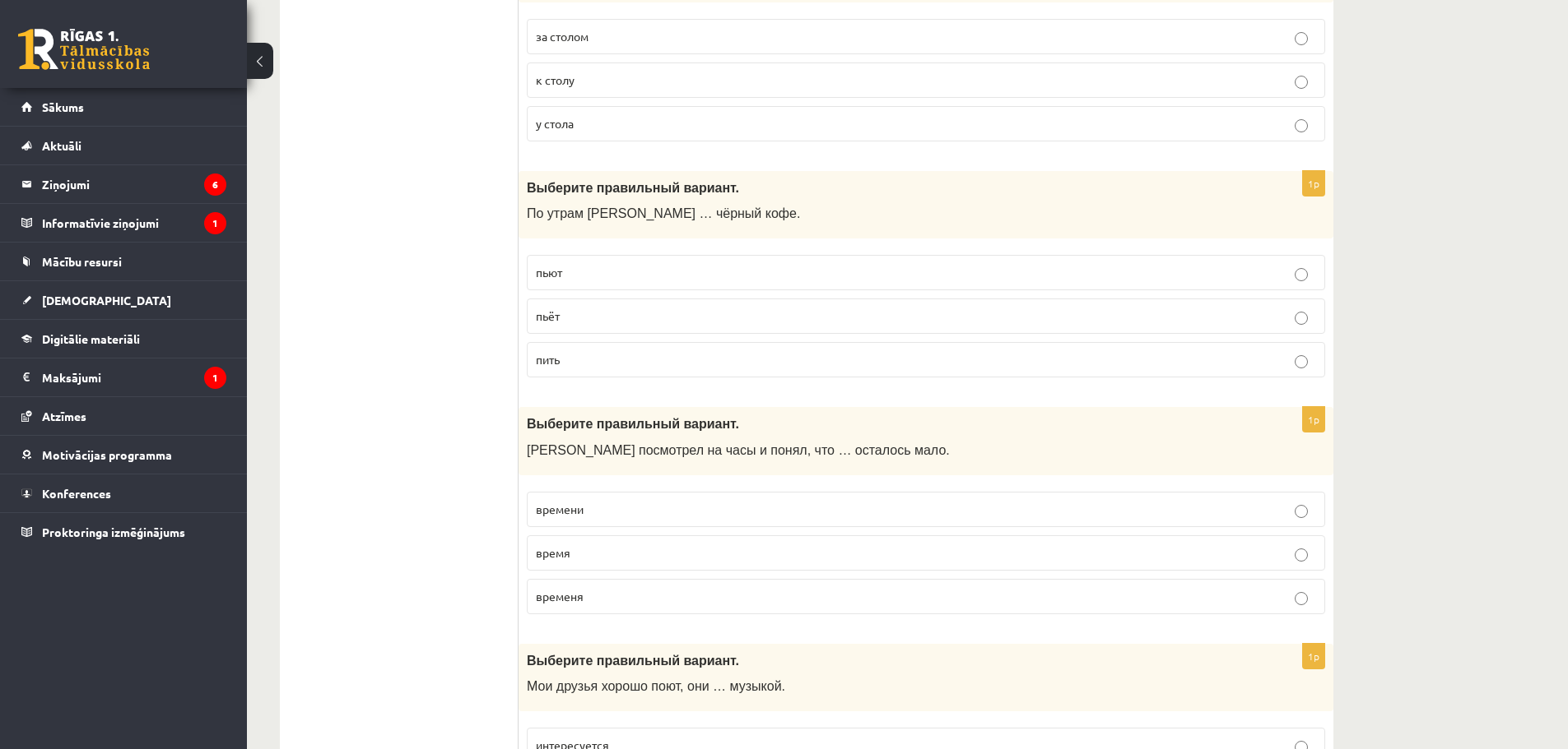
click at [572, 502] on p "времени" at bounding box center [926, 509] width 780 height 17
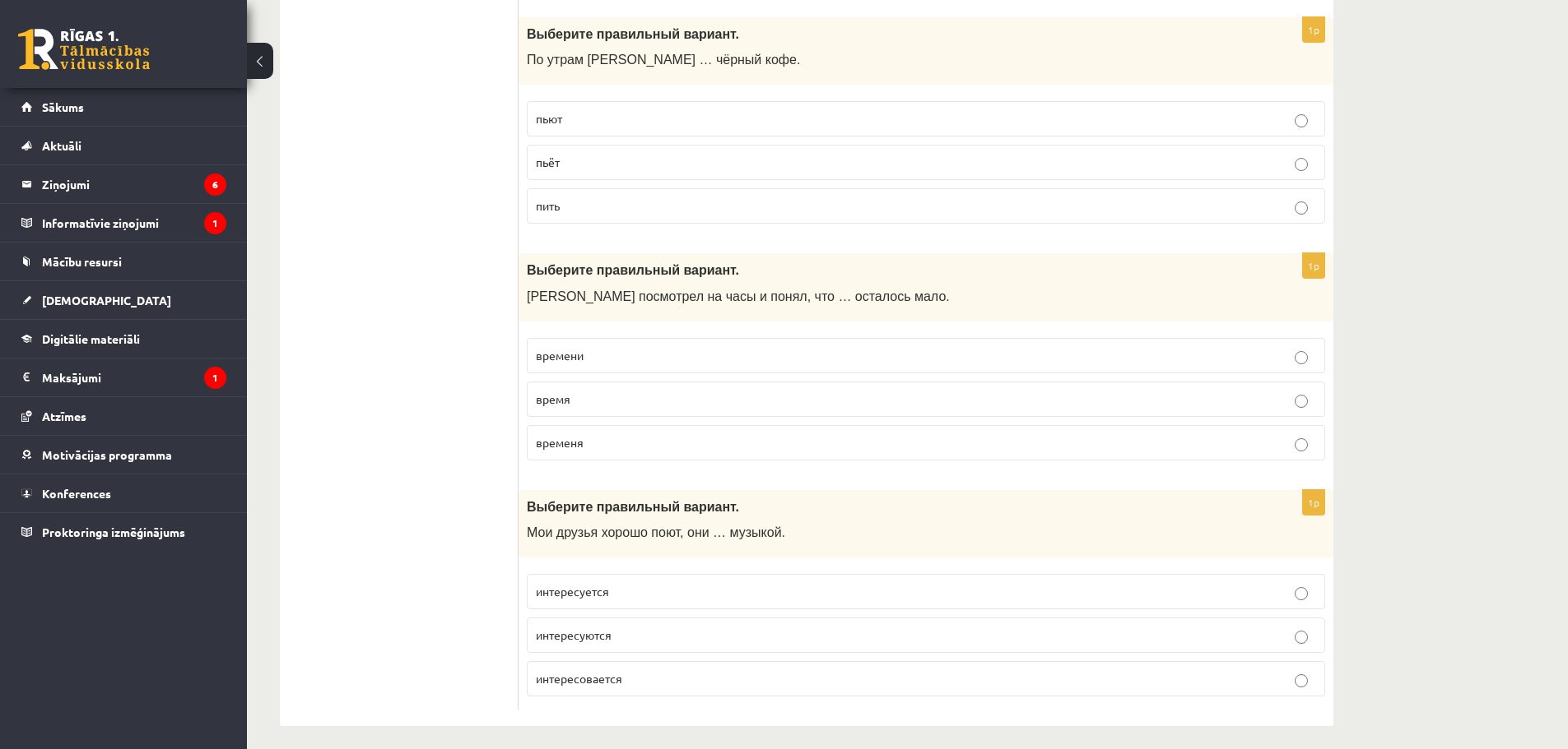
scroll to position [6323, 0]
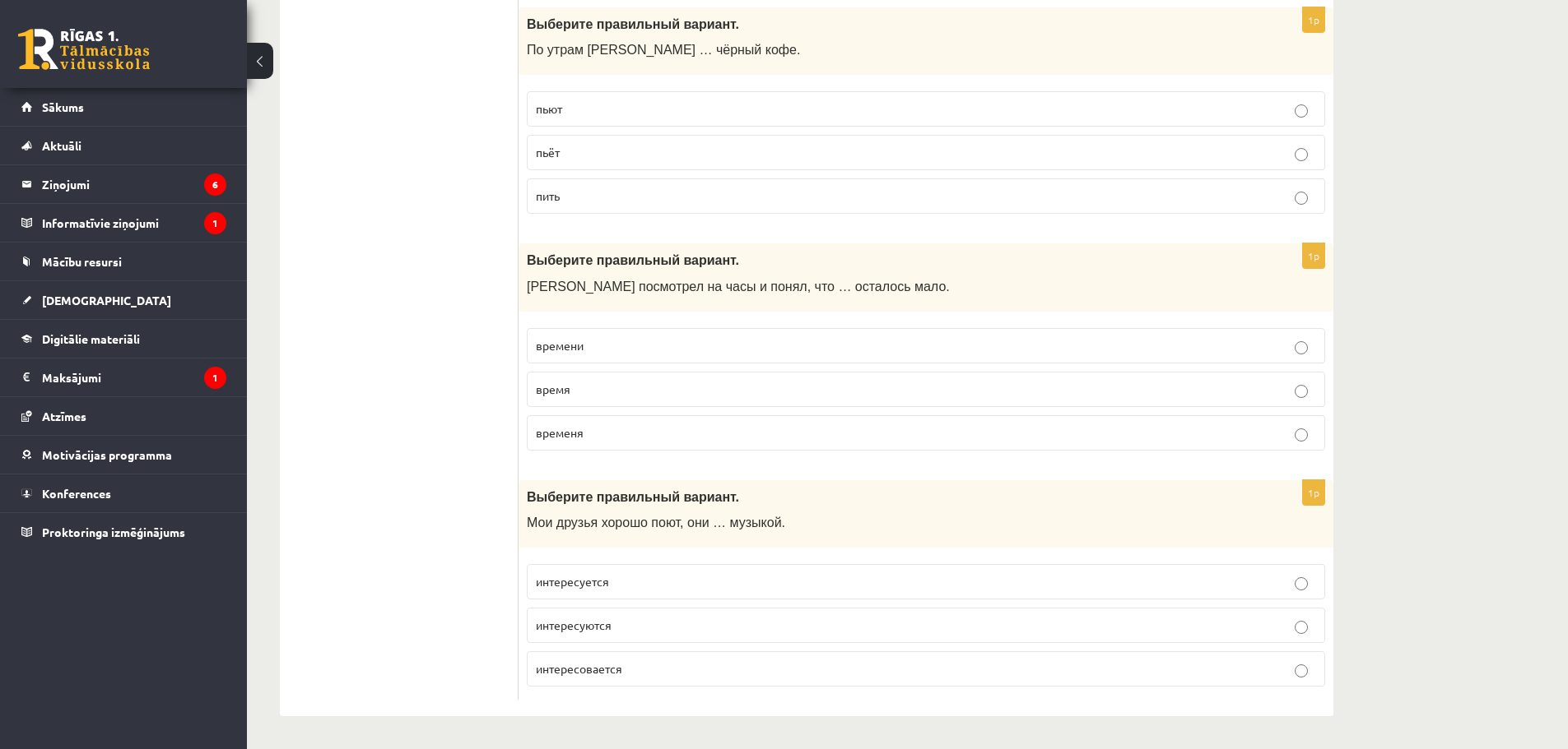
click at [630, 622] on p "интересуются" at bounding box center [926, 625] width 780 height 17
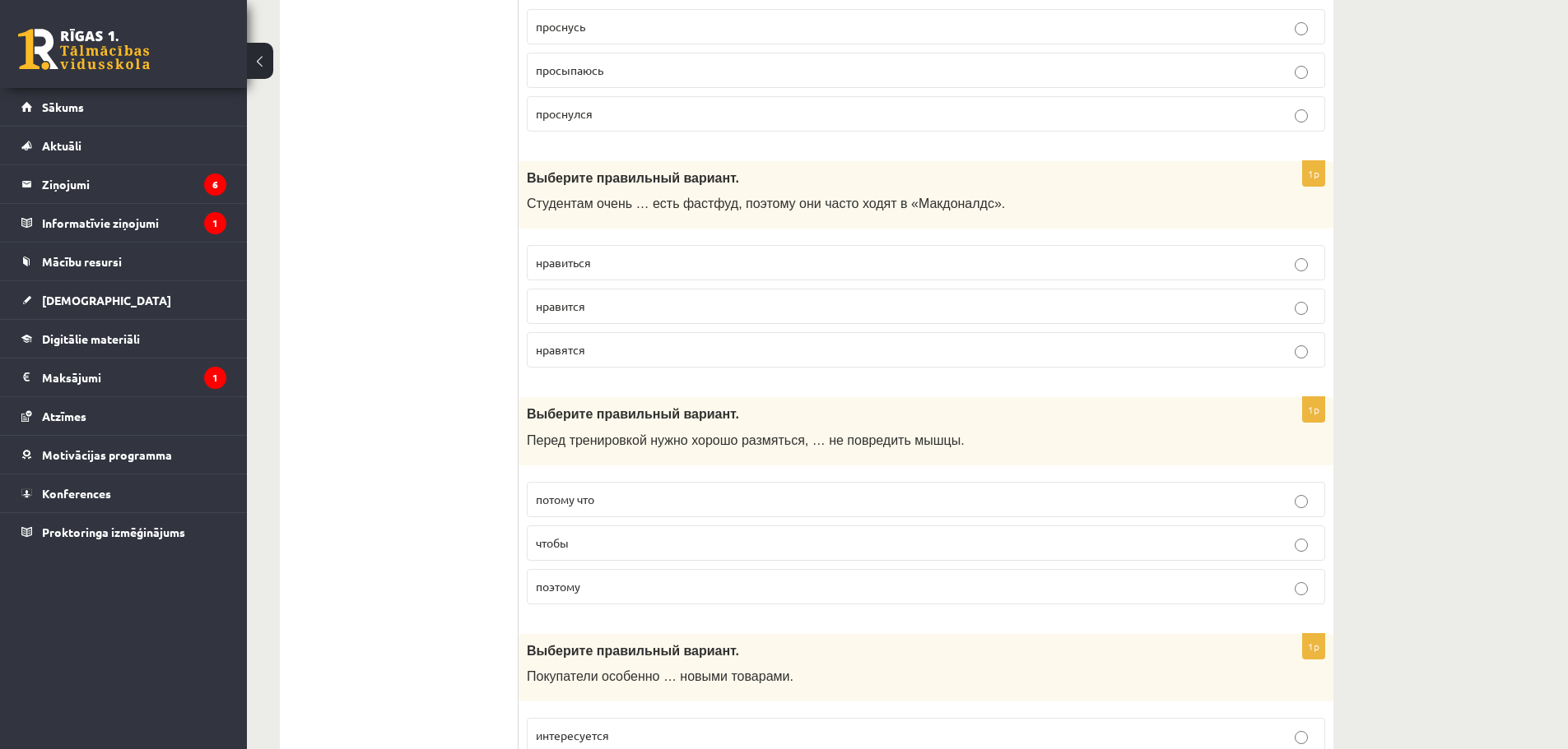
scroll to position [0, 0]
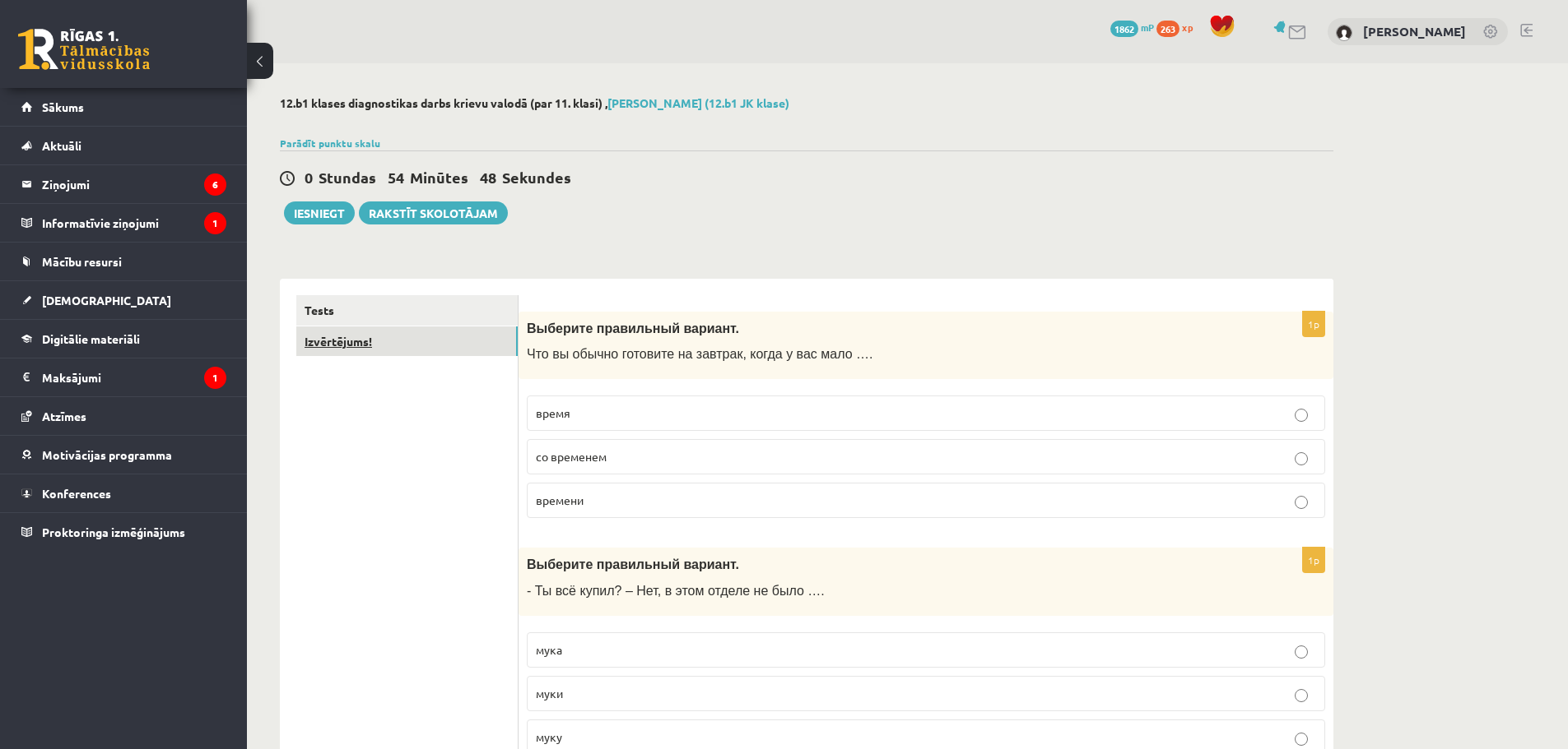
click at [439, 350] on link "Izvērtējums!" at bounding box center [406, 342] width 221 height 30
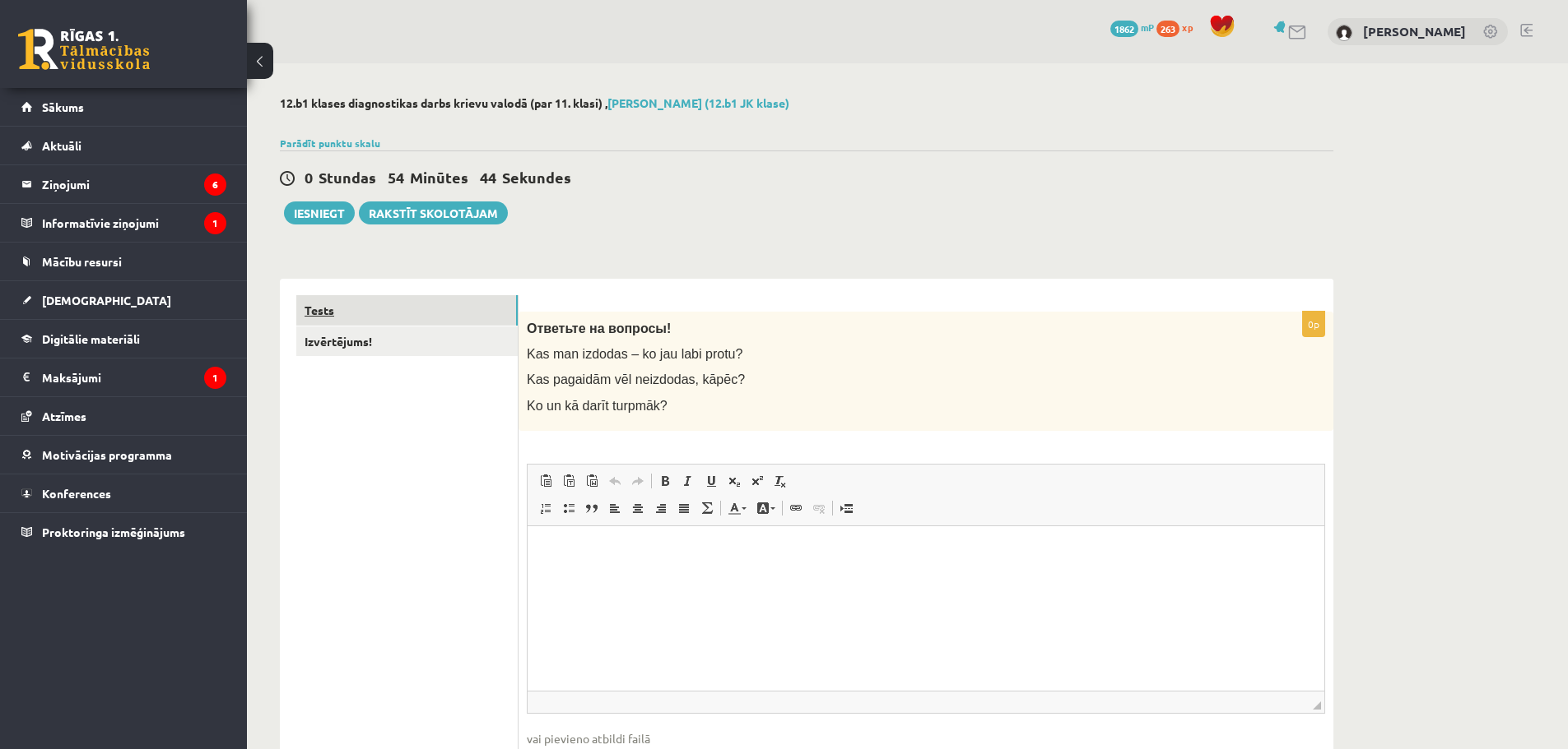
click at [458, 306] on link "Tests" at bounding box center [406, 310] width 221 height 30
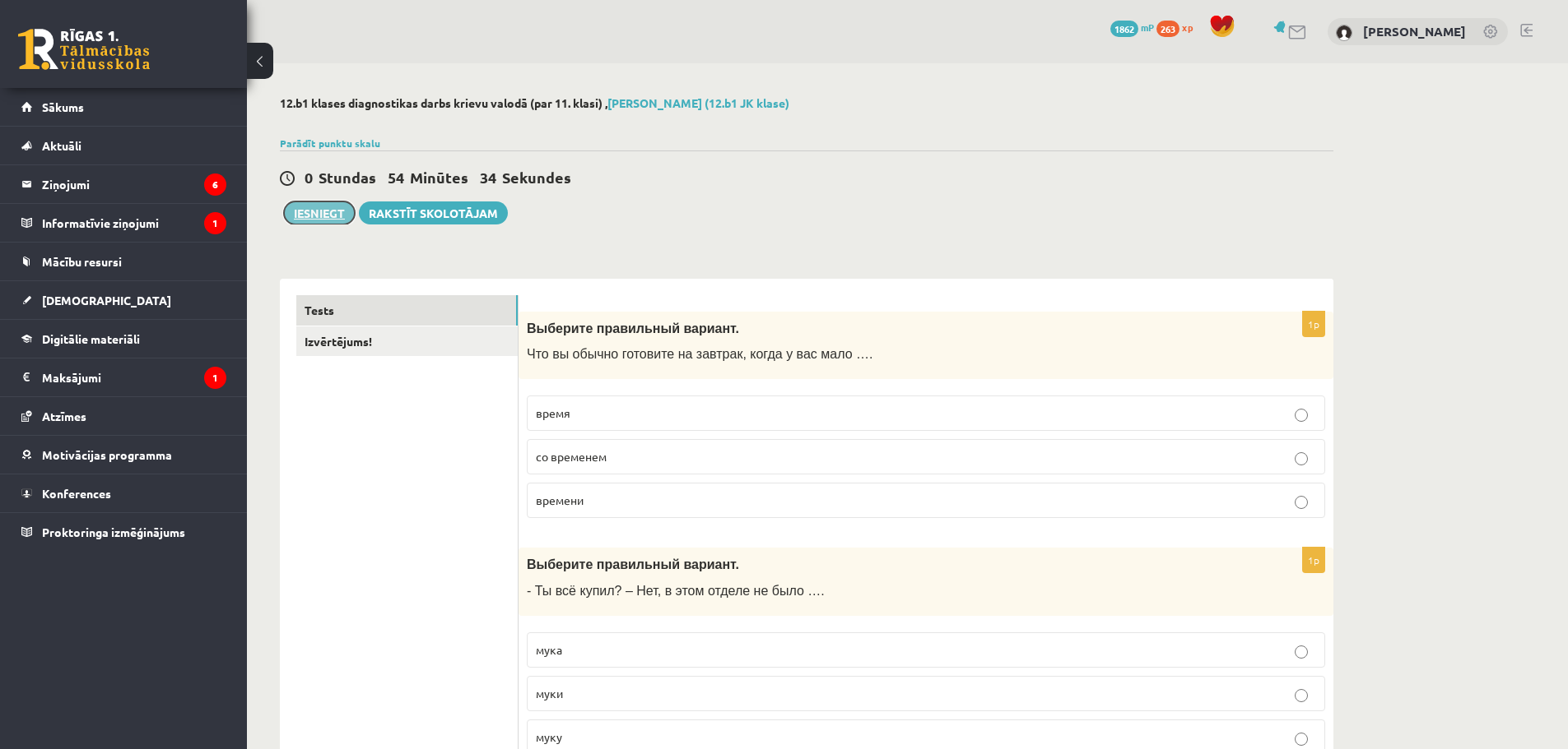
click at [316, 217] on button "Iesniegt" at bounding box center [319, 213] width 71 height 23
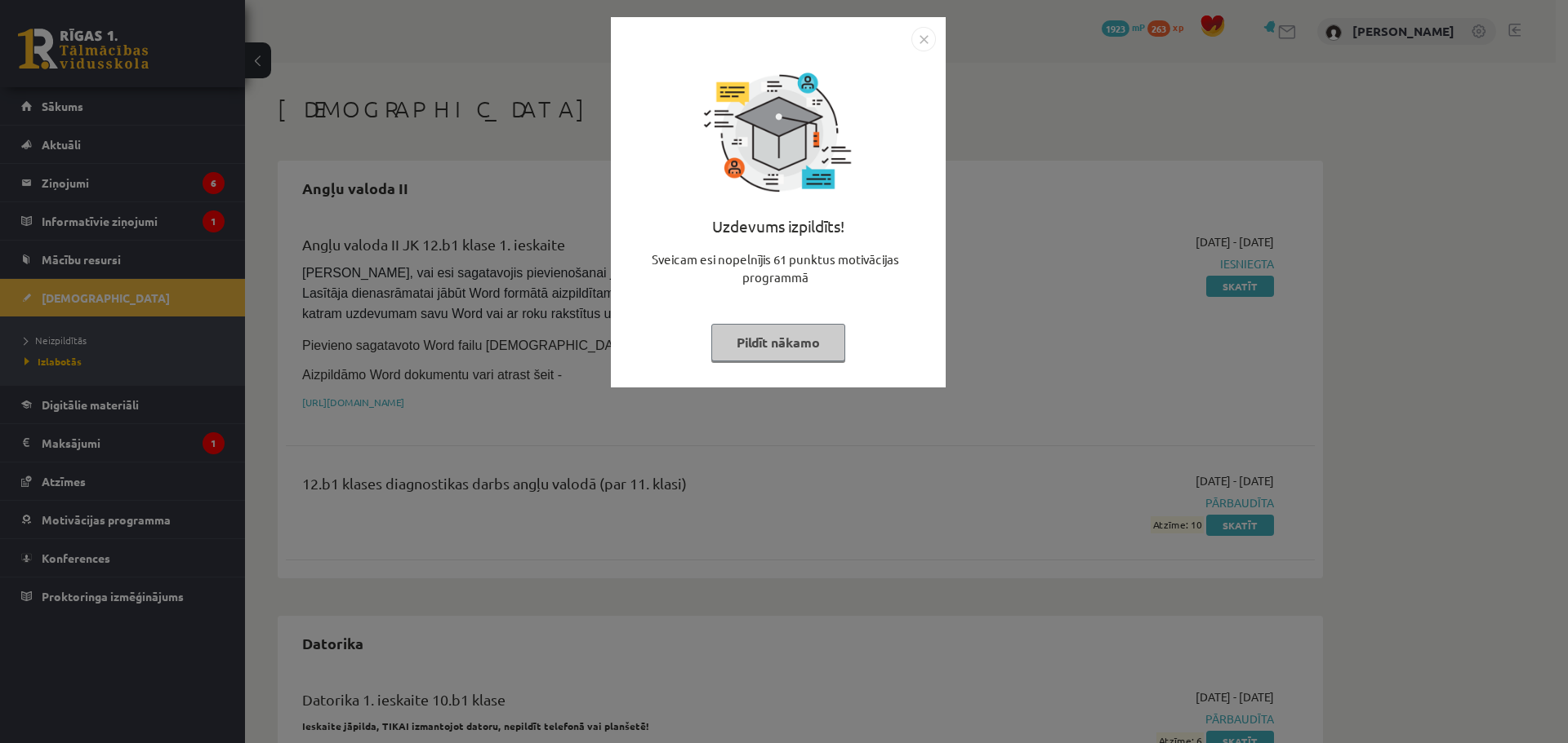
click at [788, 340] on button "Pildīt nākamo" at bounding box center [778, 343] width 134 height 38
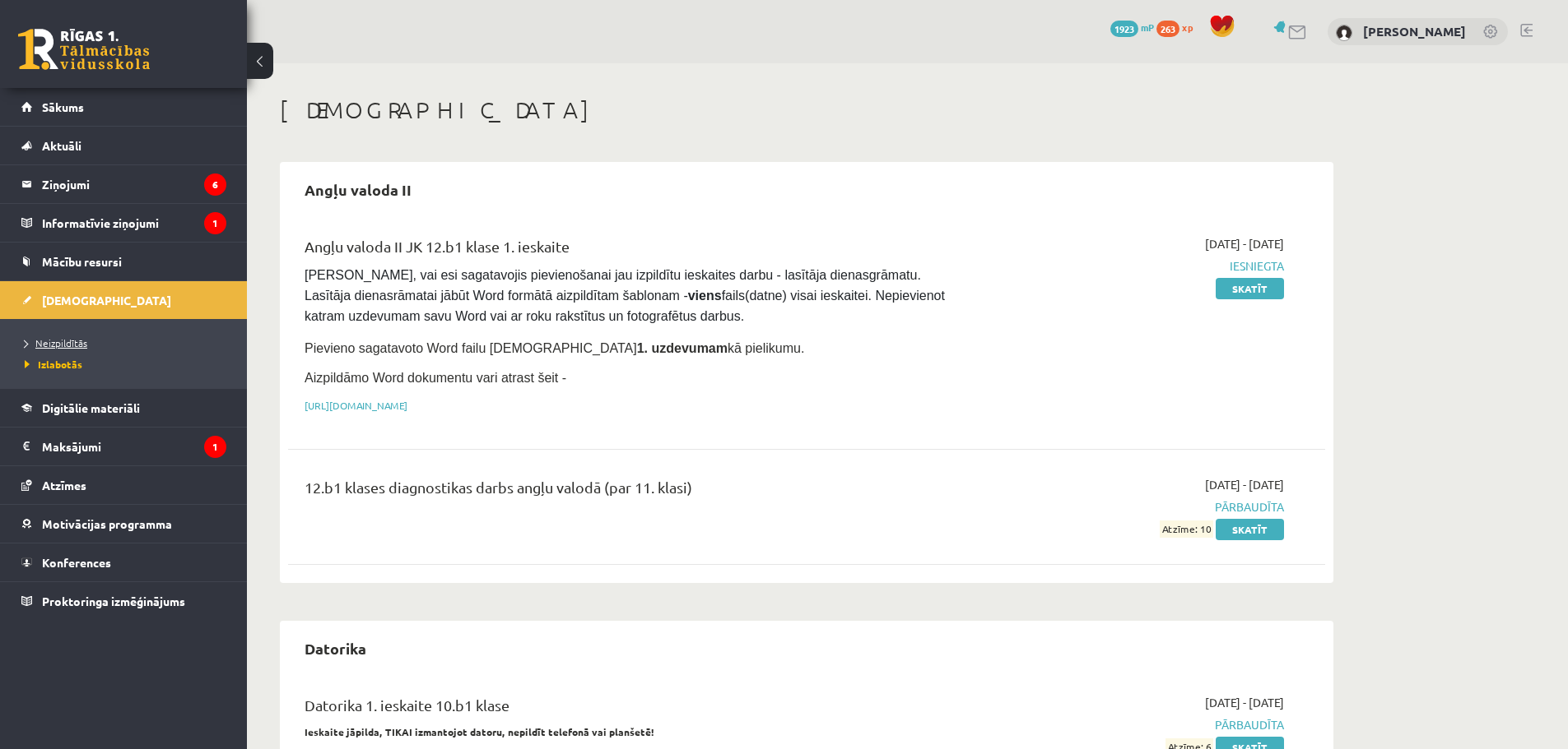
click at [66, 339] on span "Neizpildītās" at bounding box center [56, 343] width 62 height 13
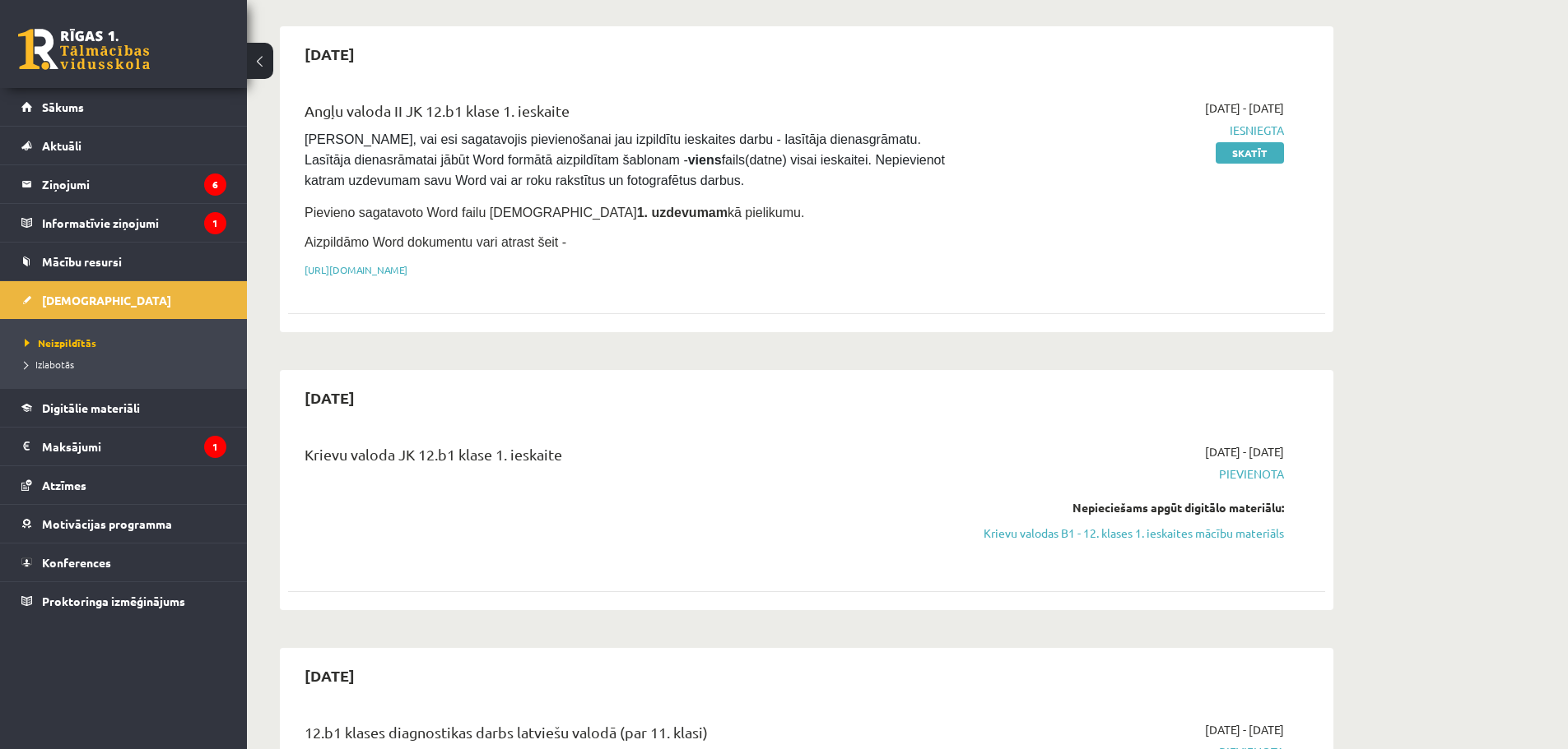
scroll to position [411, 0]
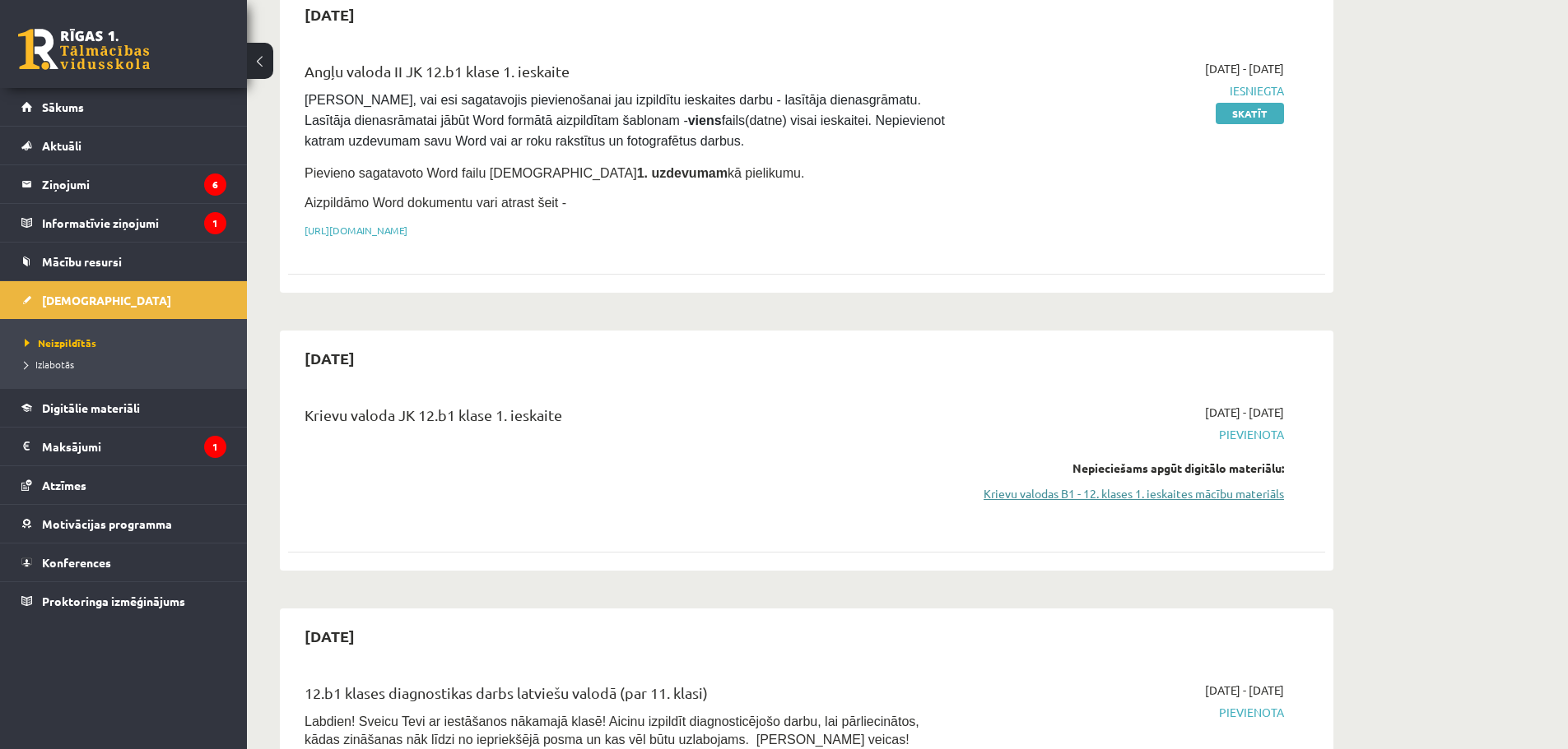
click at [1109, 488] on link "Krievu valodas B1 - 12. klases 1. ieskaites mācību materiāls" at bounding box center [1128, 493] width 310 height 17
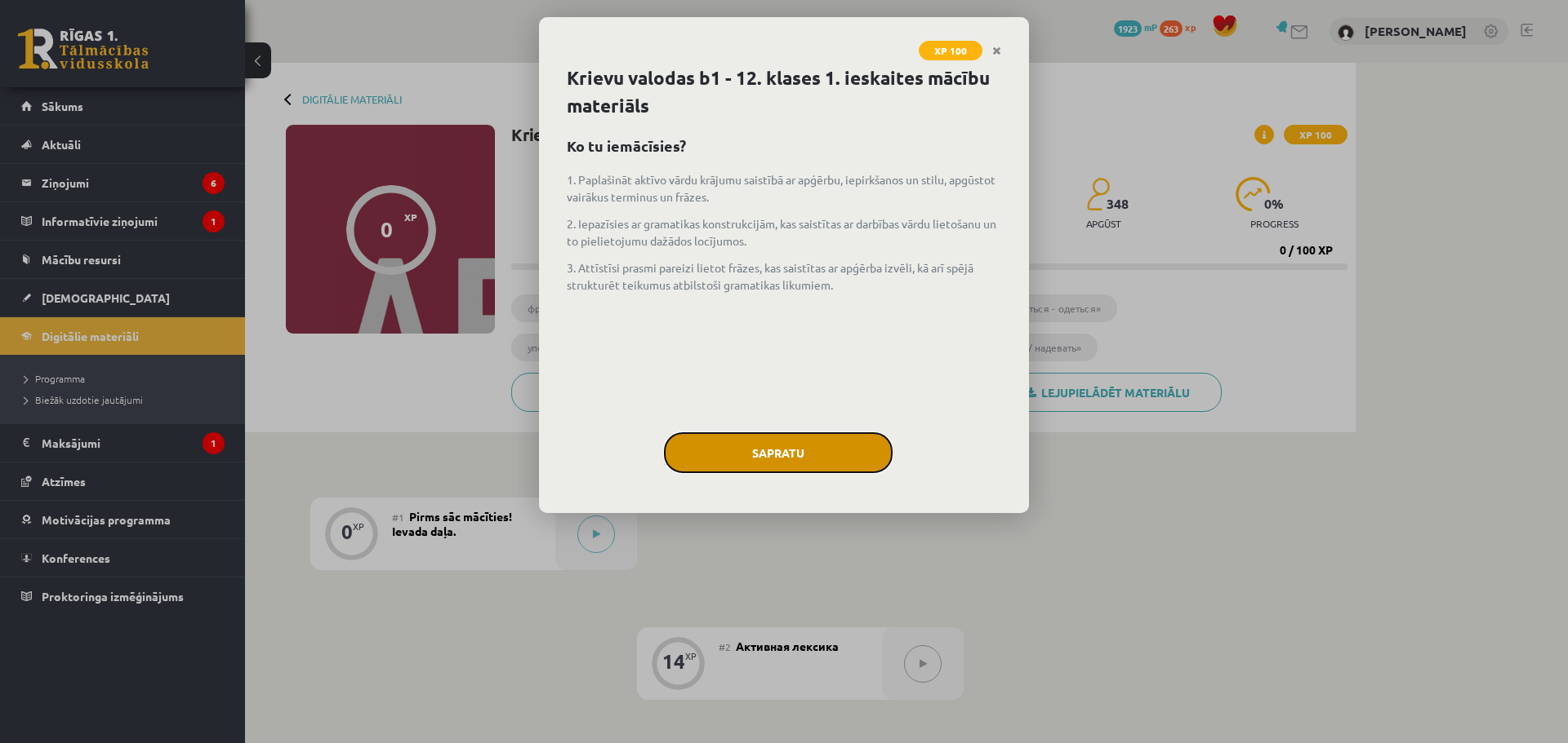
click at [788, 449] on button "Sapratu" at bounding box center [778, 453] width 228 height 41
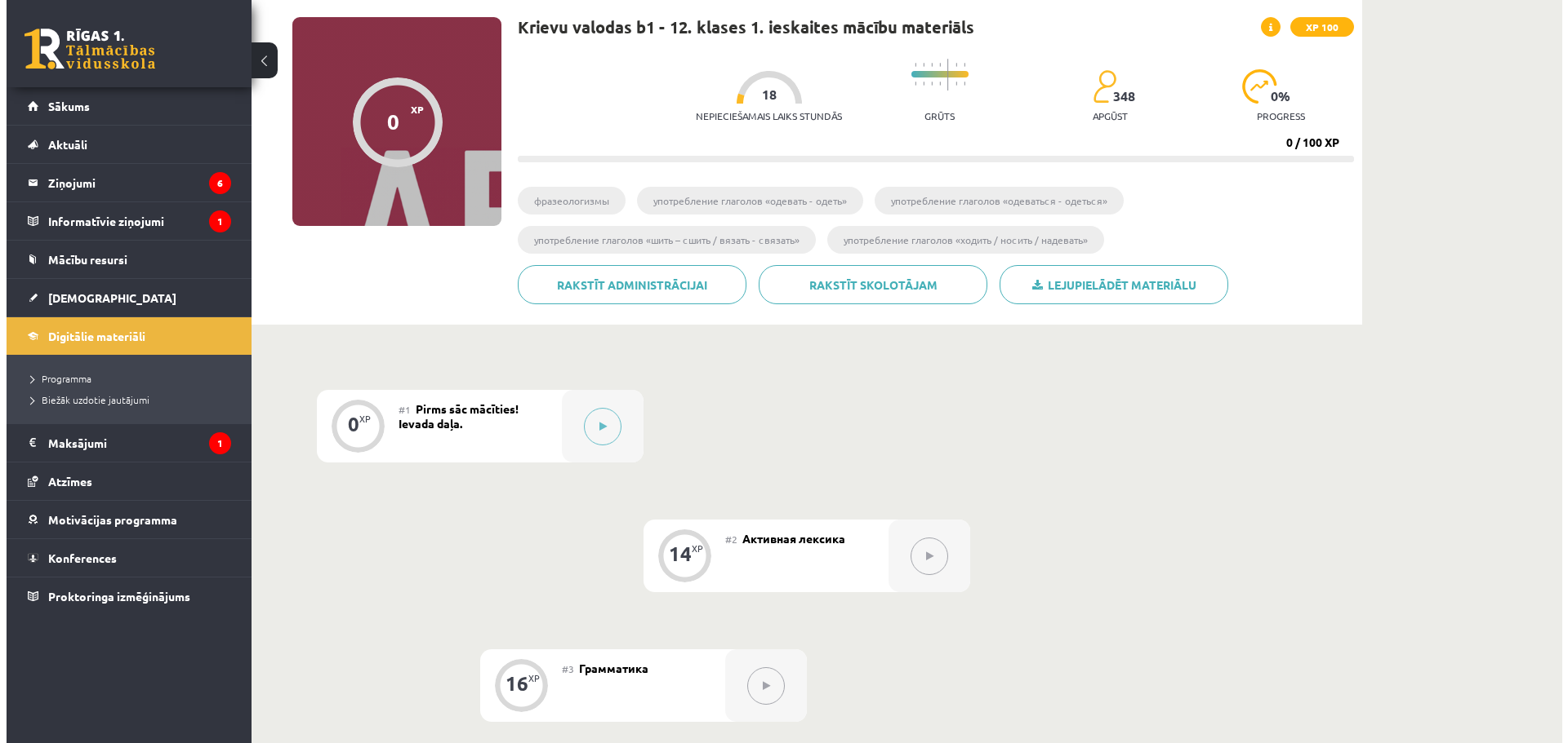
scroll to position [108, 0]
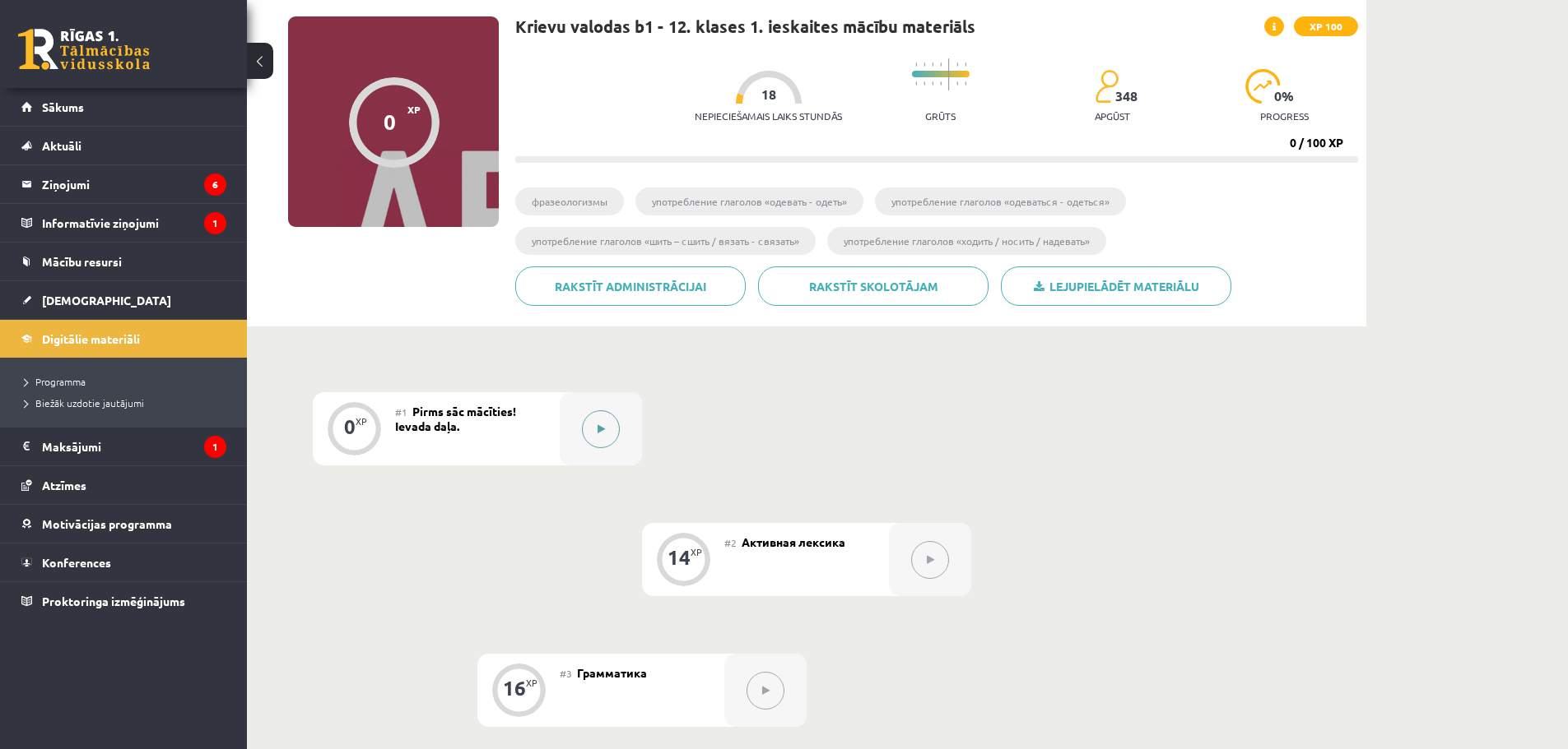
click at [580, 427] on div at bounding box center [601, 429] width 83 height 73
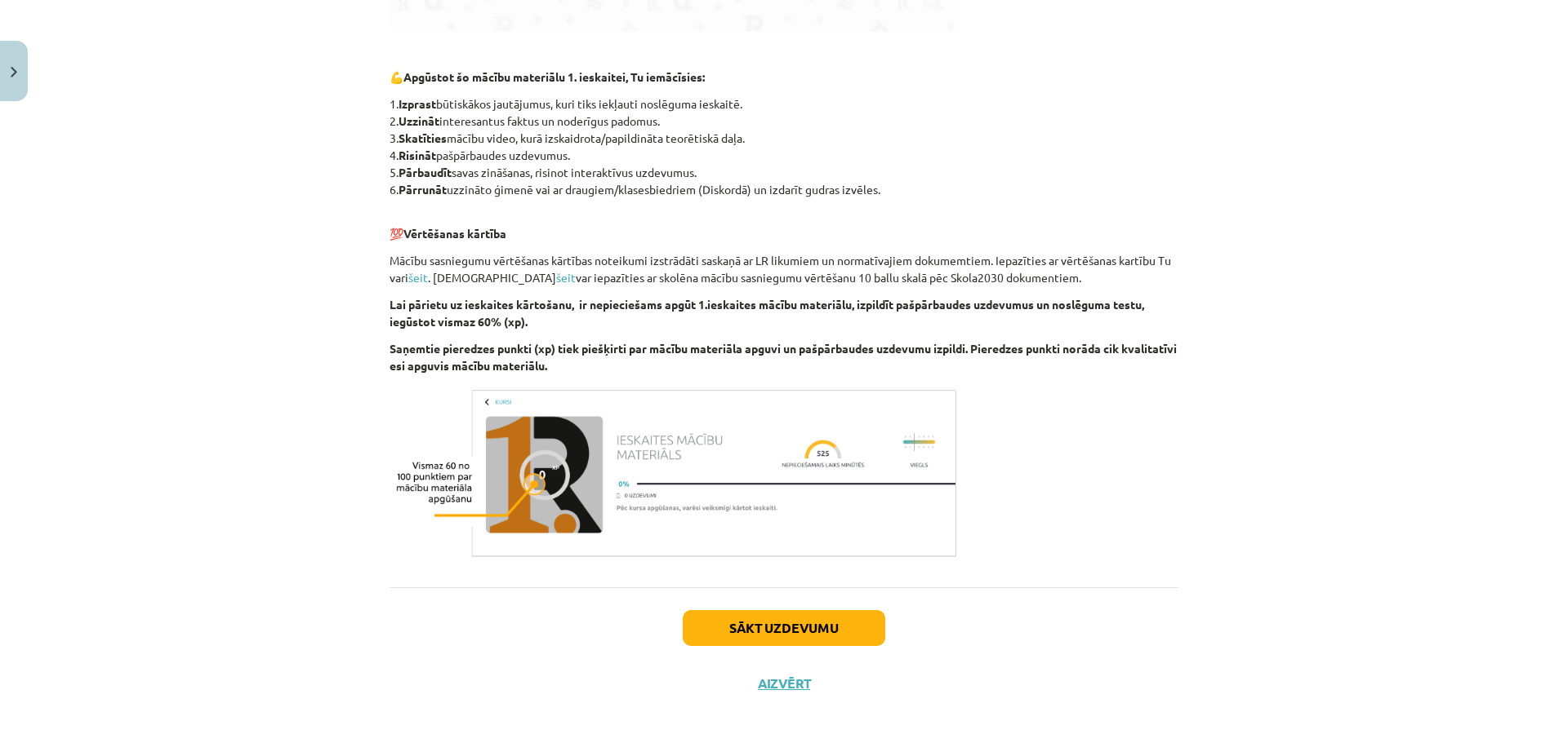
scroll to position [814, 0]
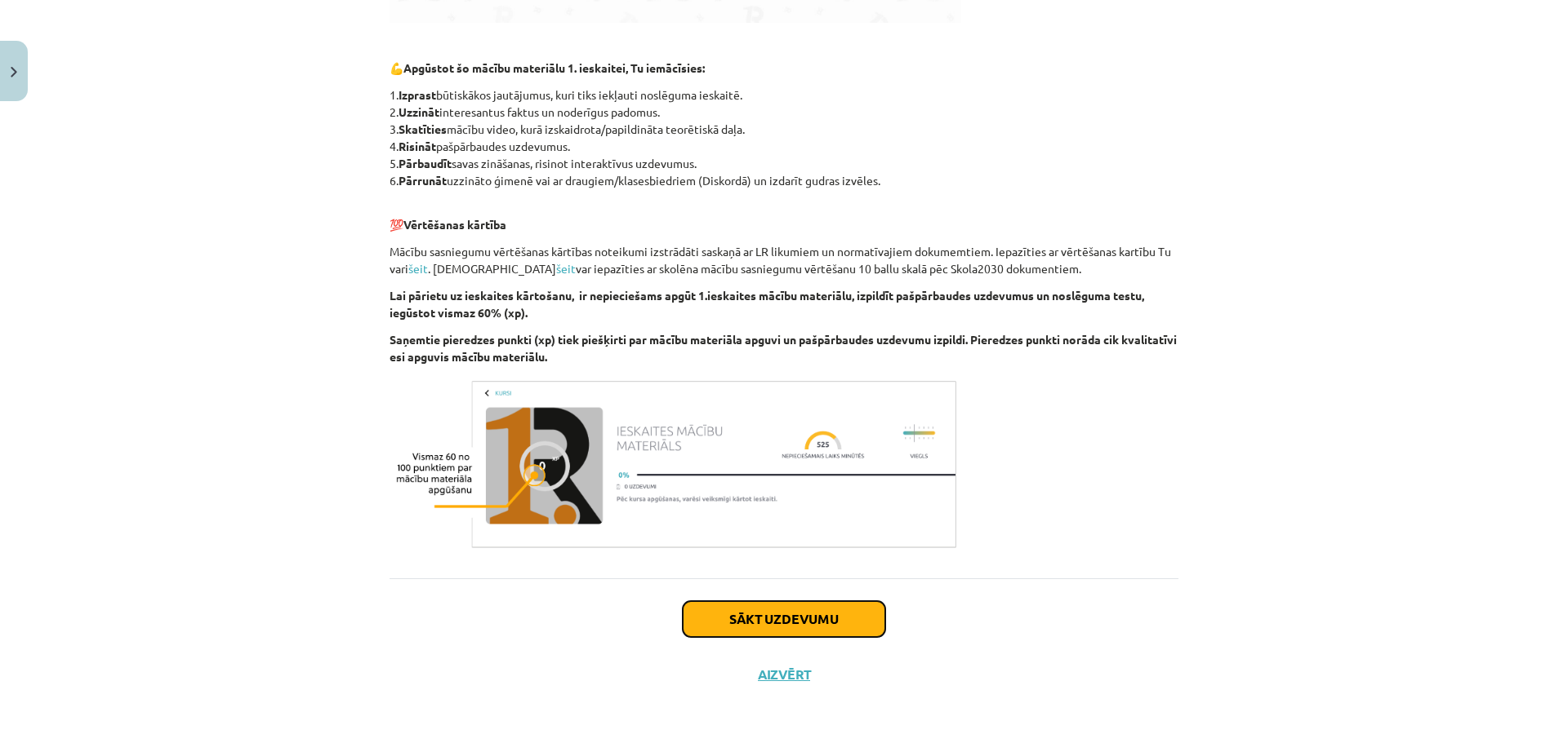
click at [736, 607] on button "Sākt uzdevumu" at bounding box center [784, 619] width 203 height 36
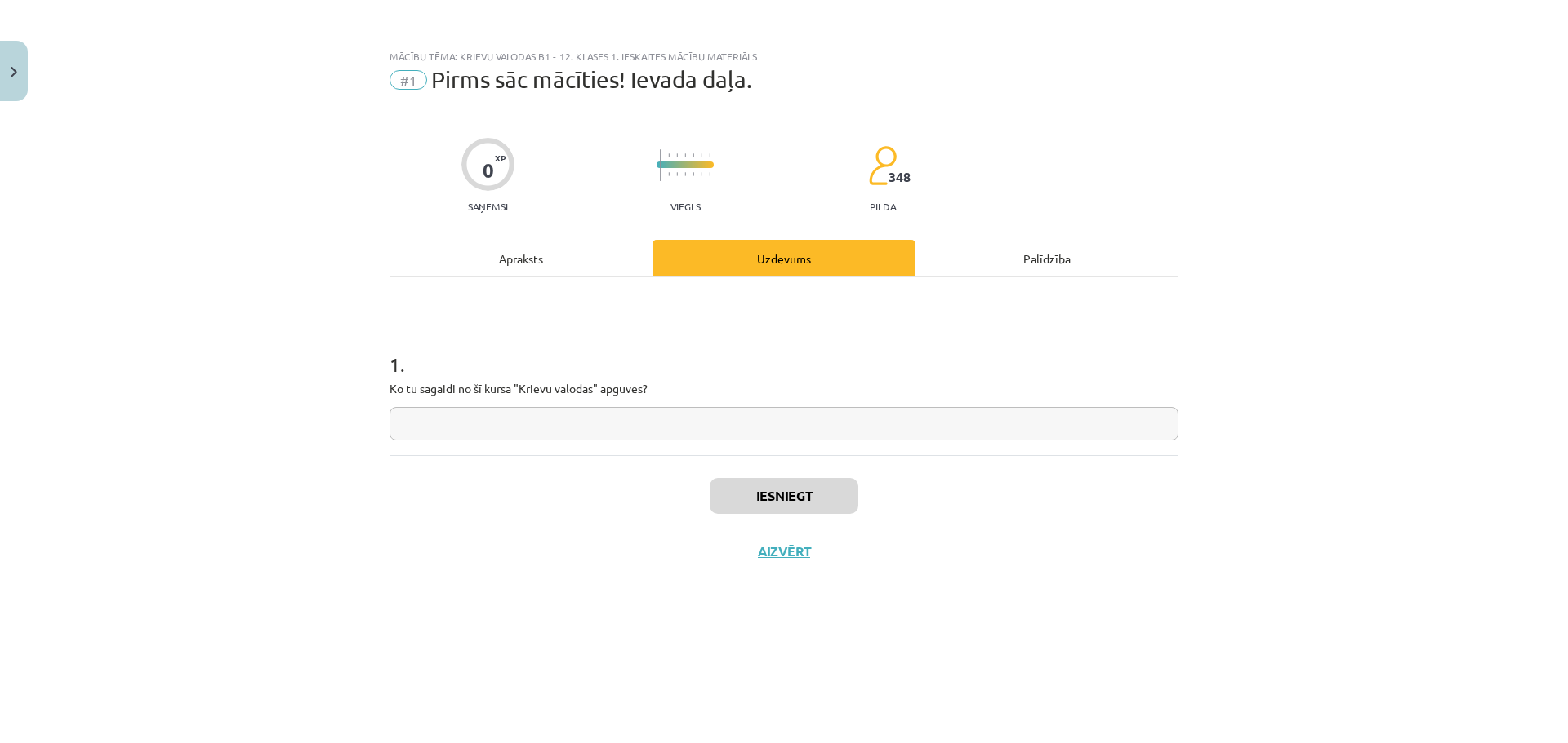
click at [719, 424] on input "text" at bounding box center [784, 424] width 788 height 33
type input "*"
click at [767, 487] on button "Iesniegt" at bounding box center [784, 496] width 149 height 36
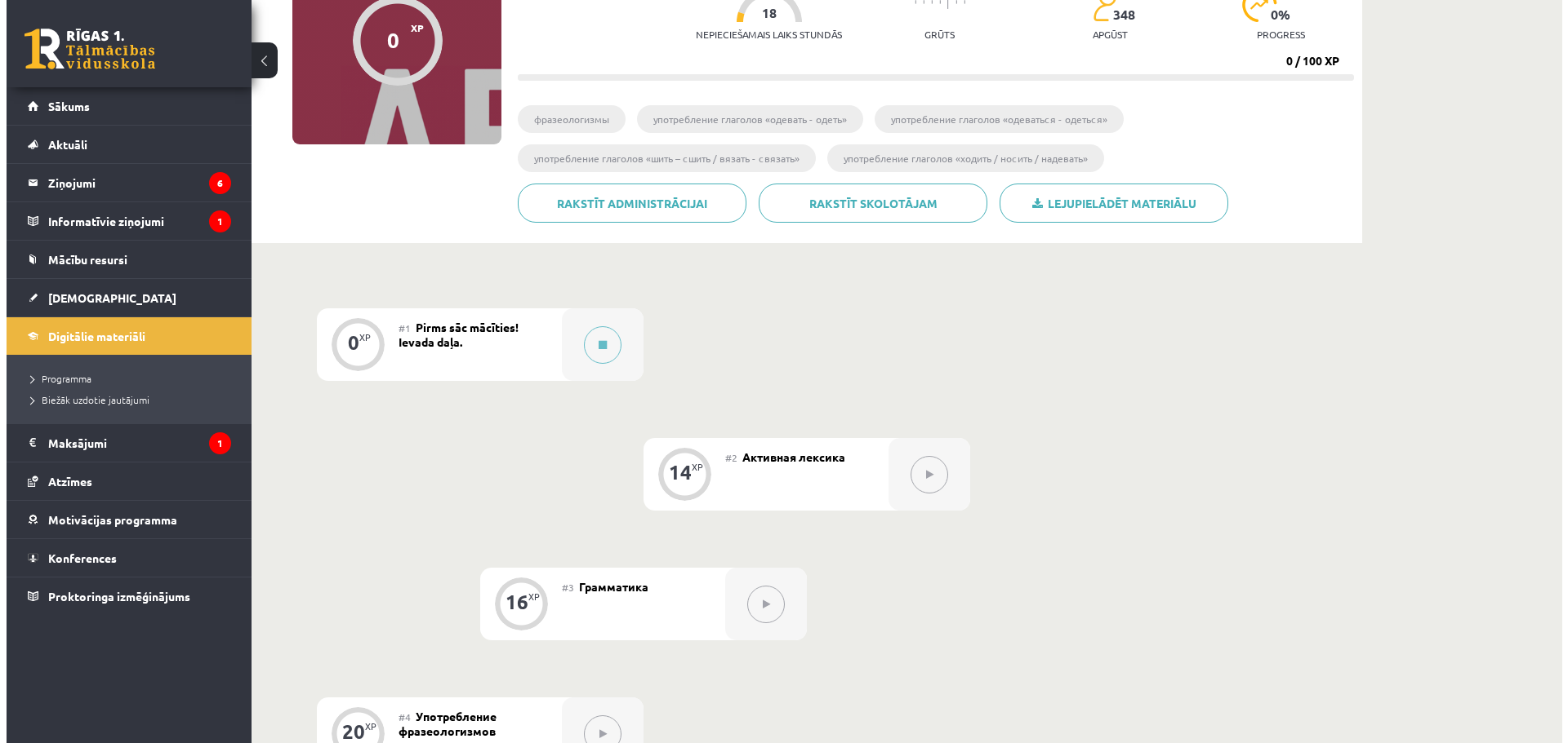
scroll to position [245, 0]
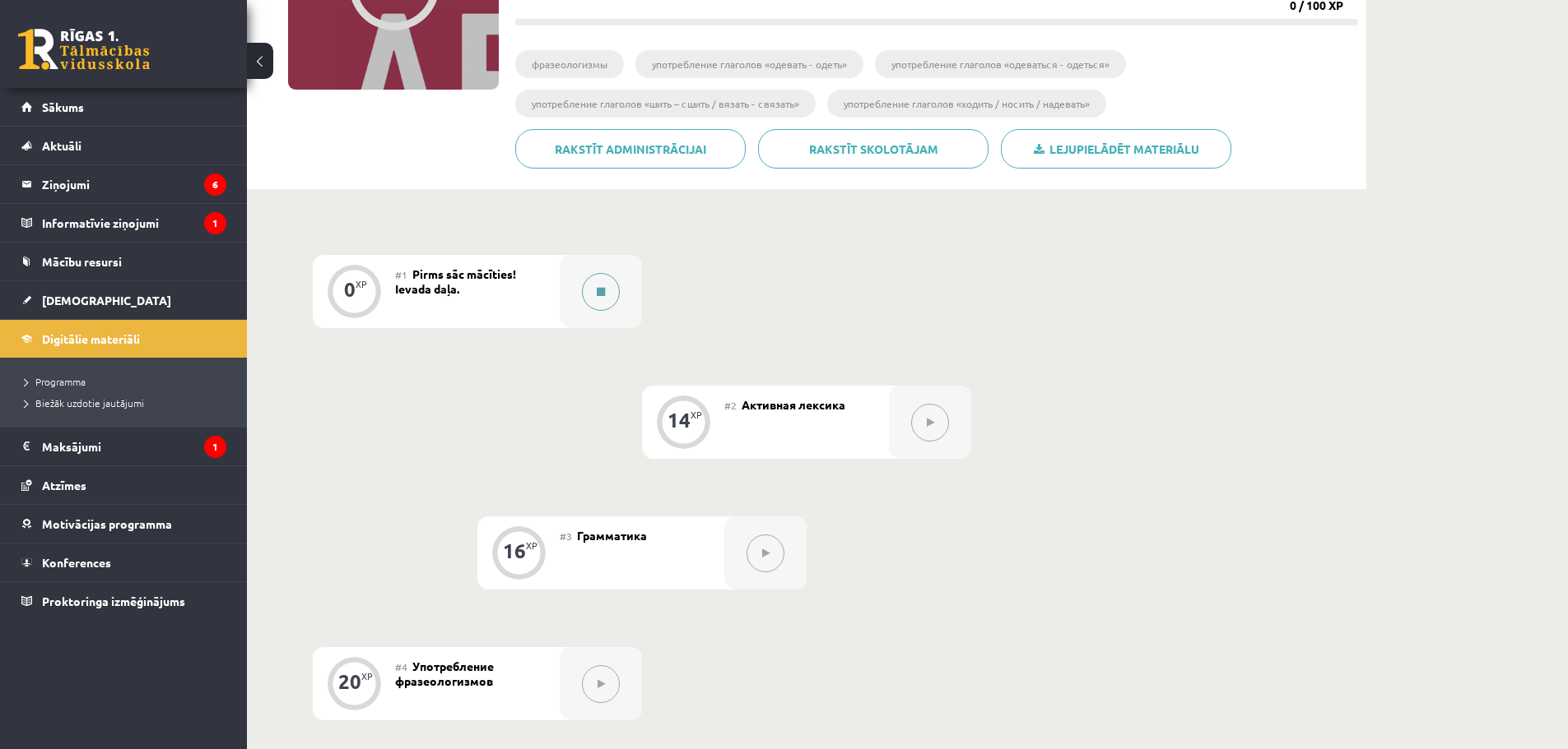
click at [600, 290] on icon at bounding box center [600, 291] width 8 height 10
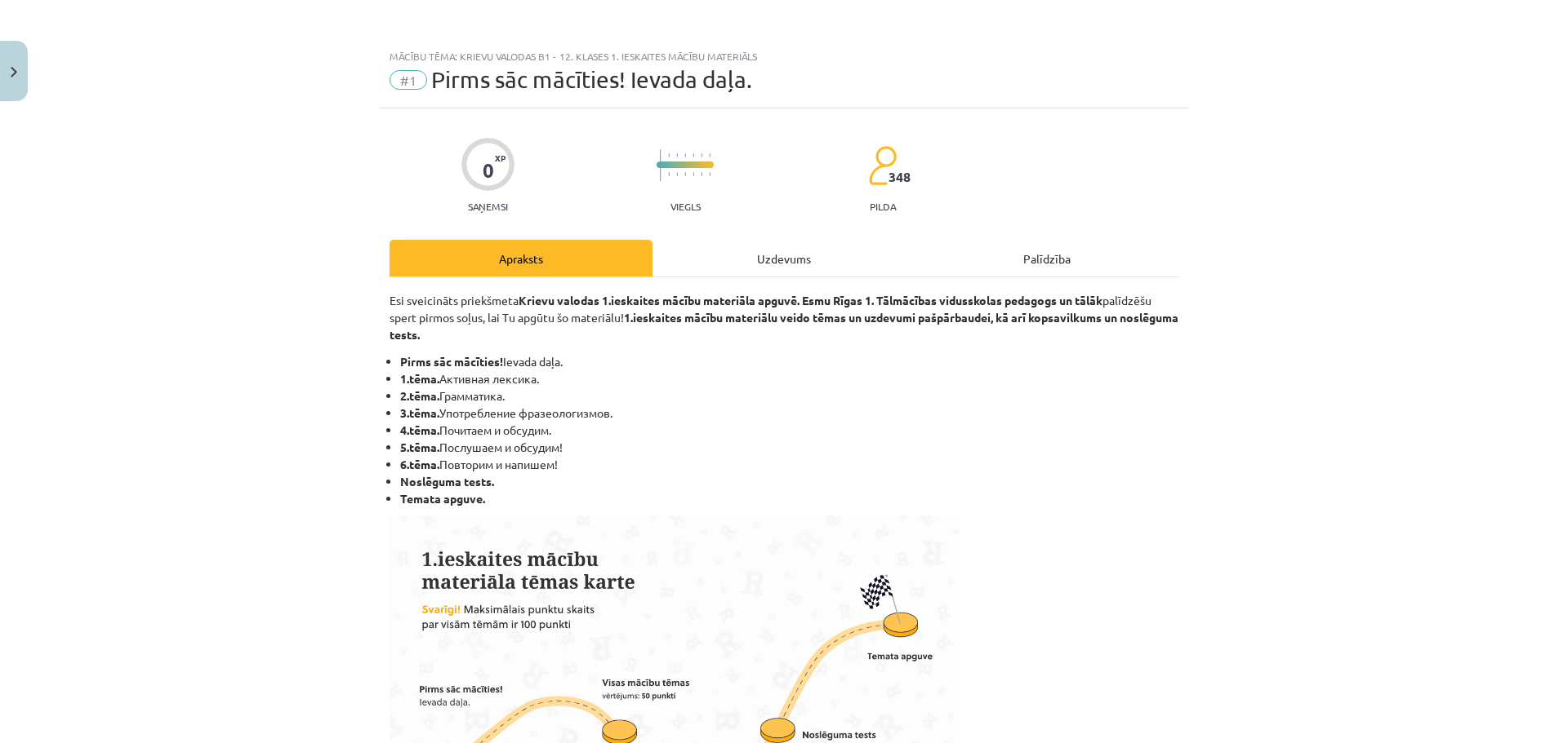
click at [758, 264] on div "Uzdevums" at bounding box center [784, 258] width 263 height 37
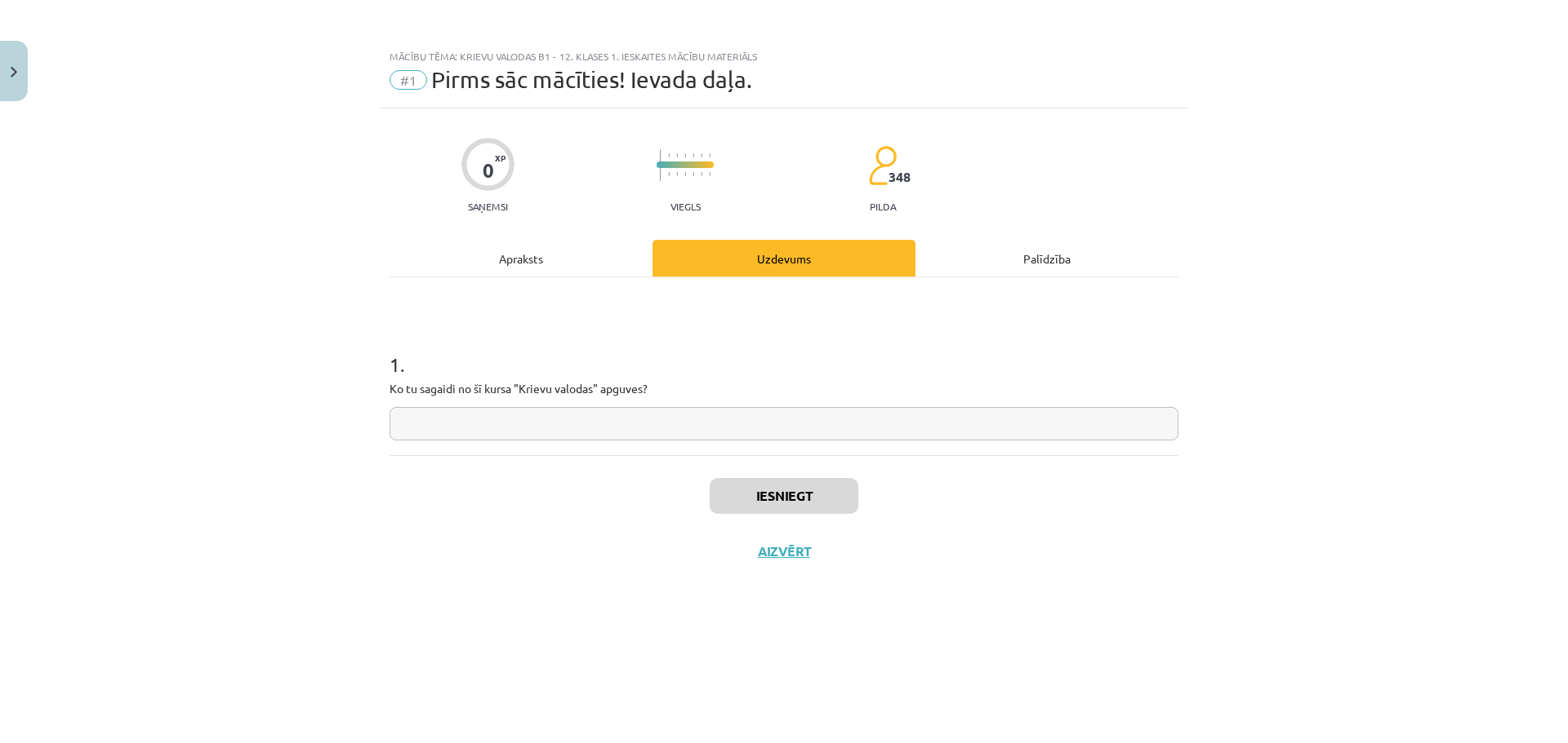
click at [663, 420] on input "text" at bounding box center [784, 424] width 788 height 33
type input "*"
click at [743, 479] on button "Iesniegt" at bounding box center [784, 496] width 149 height 36
click at [817, 554] on button "Nākamā nodarbība" at bounding box center [783, 562] width 160 height 38
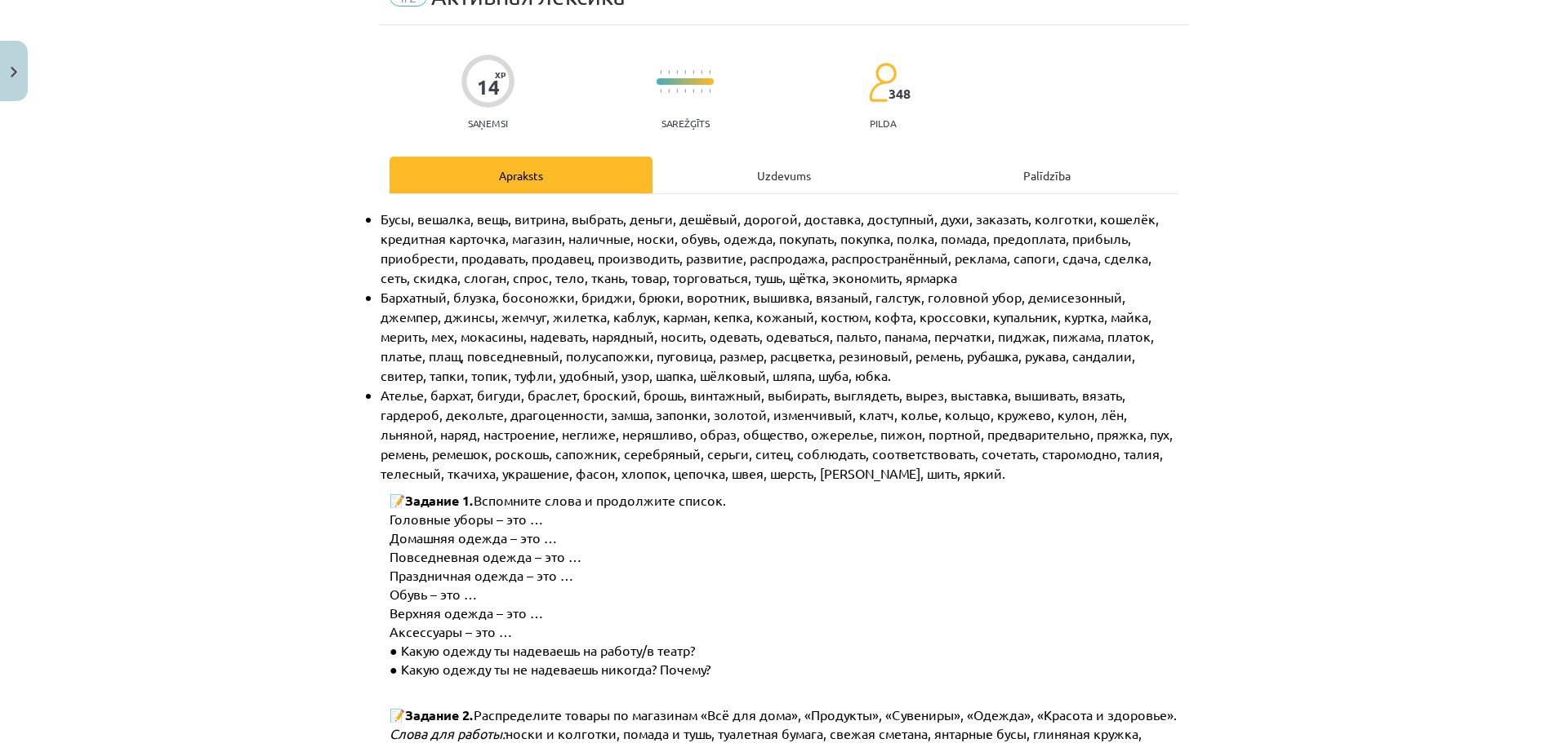
scroll to position [82, 0]
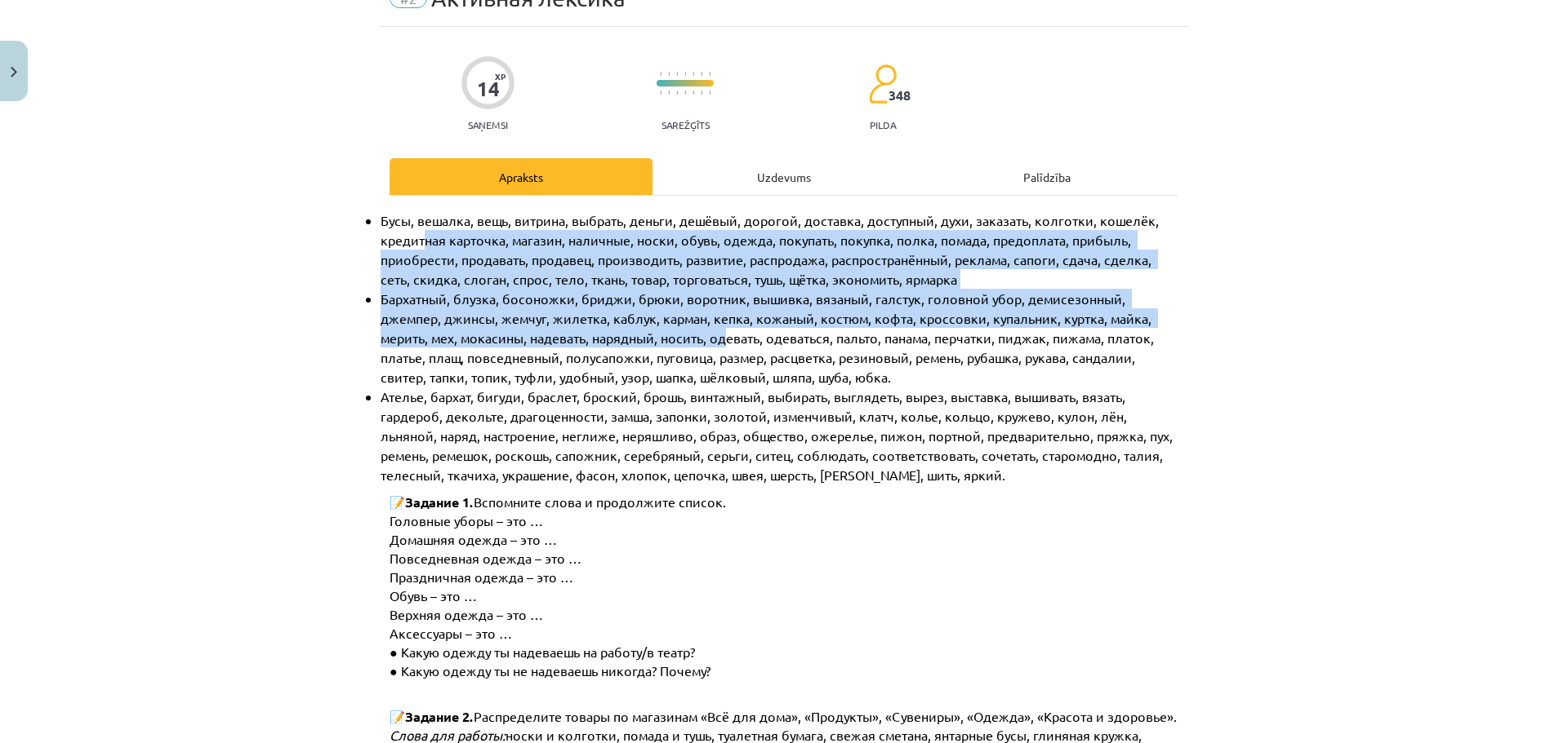
drag, startPoint x: 420, startPoint y: 236, endPoint x: 726, endPoint y: 361, distance: 330.5
click at [701, 360] on ul "Бусы, вешалка, вещь, витрина, выбрать, деньги, дешёвый, дорогой, доставка, дост…" at bounding box center [784, 347] width 788 height 274
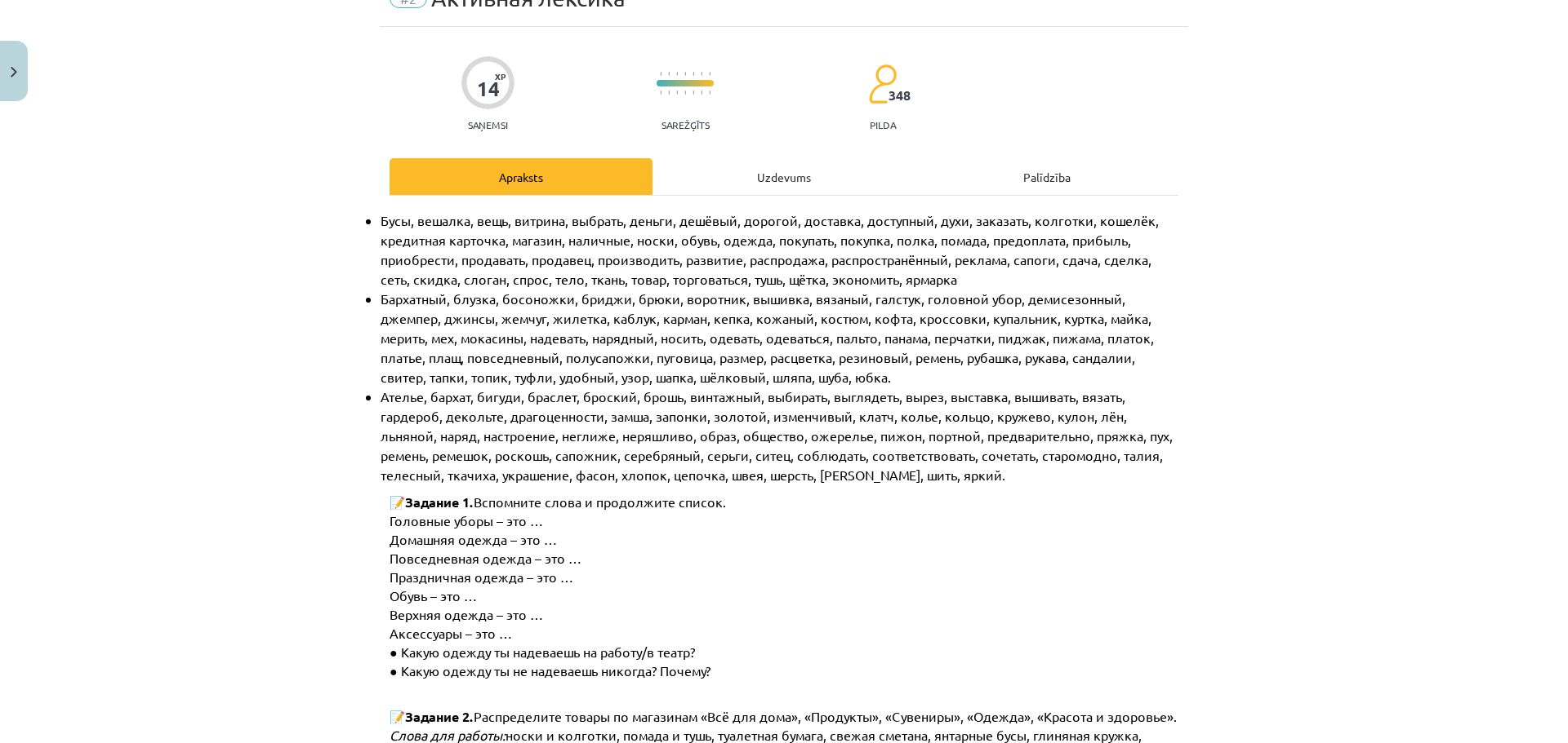
click at [980, 390] on span "Ателье, бархат, бигуди, браслет, броский, брошь, винтажный, выбирать, выглядеть…" at bounding box center [778, 435] width 795 height 94
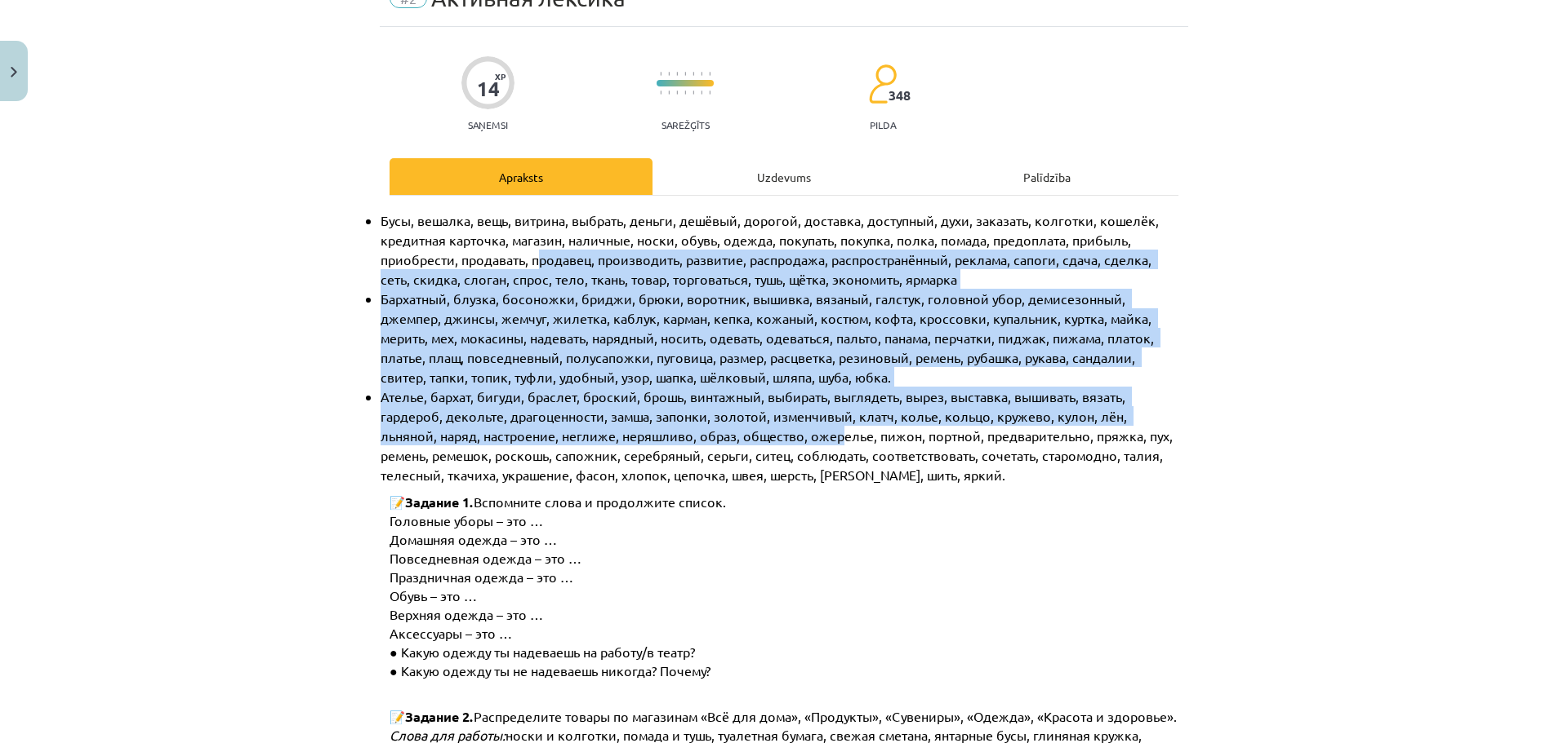
drag, startPoint x: 534, startPoint y: 249, endPoint x: 777, endPoint y: 435, distance: 306.0
click at [777, 435] on ul "Бусы, вешалка, вещь, витрина, выбрать, деньги, дешёвый, дорогой, доставка, дост…" at bounding box center [784, 347] width 788 height 274
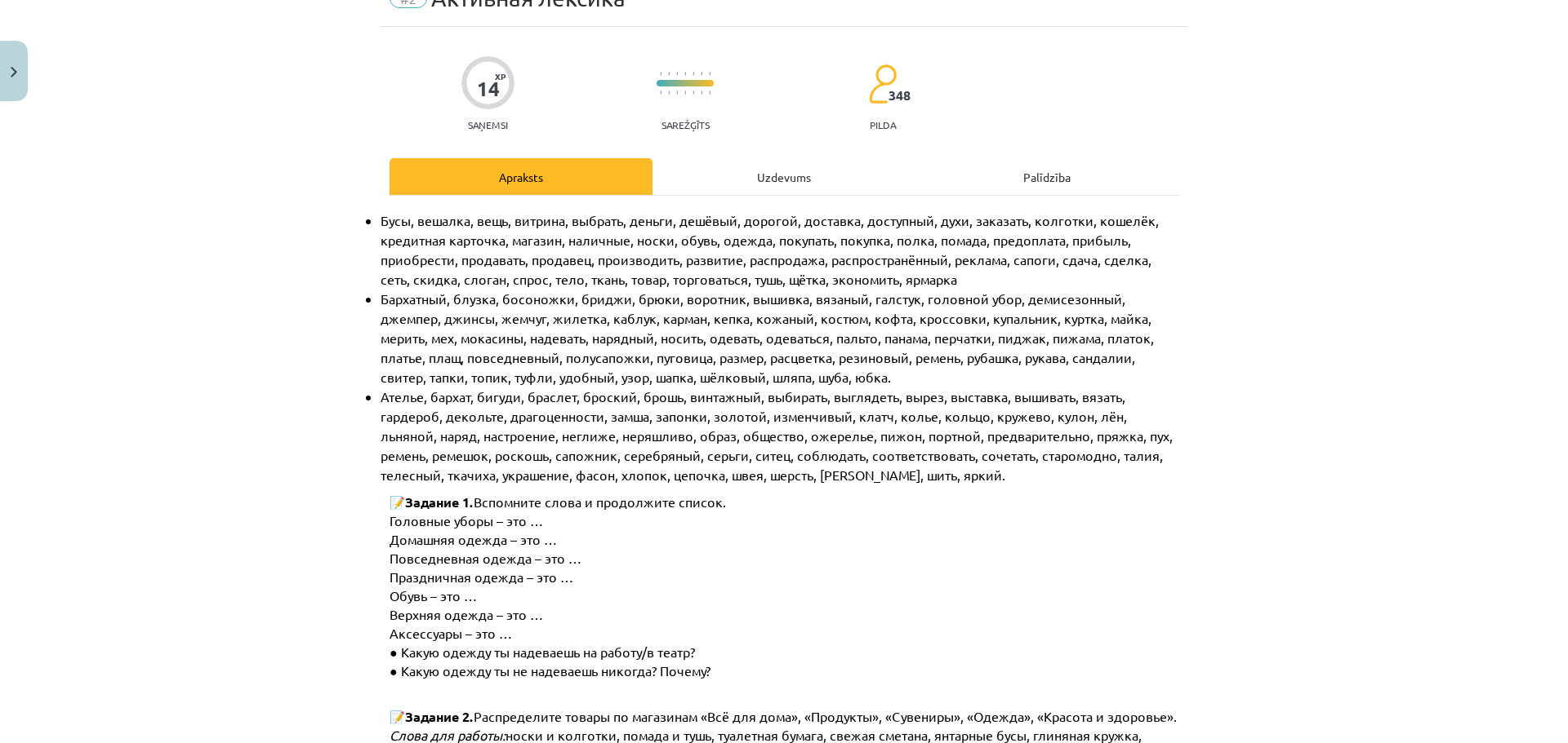
click at [847, 448] on span "Ателье, бархат, бигуди, браслет, броский, брошь, винтажный, выбирать, выглядеть…" at bounding box center [778, 435] width 795 height 94
click at [749, 159] on div "Uzdevums" at bounding box center [784, 177] width 263 height 37
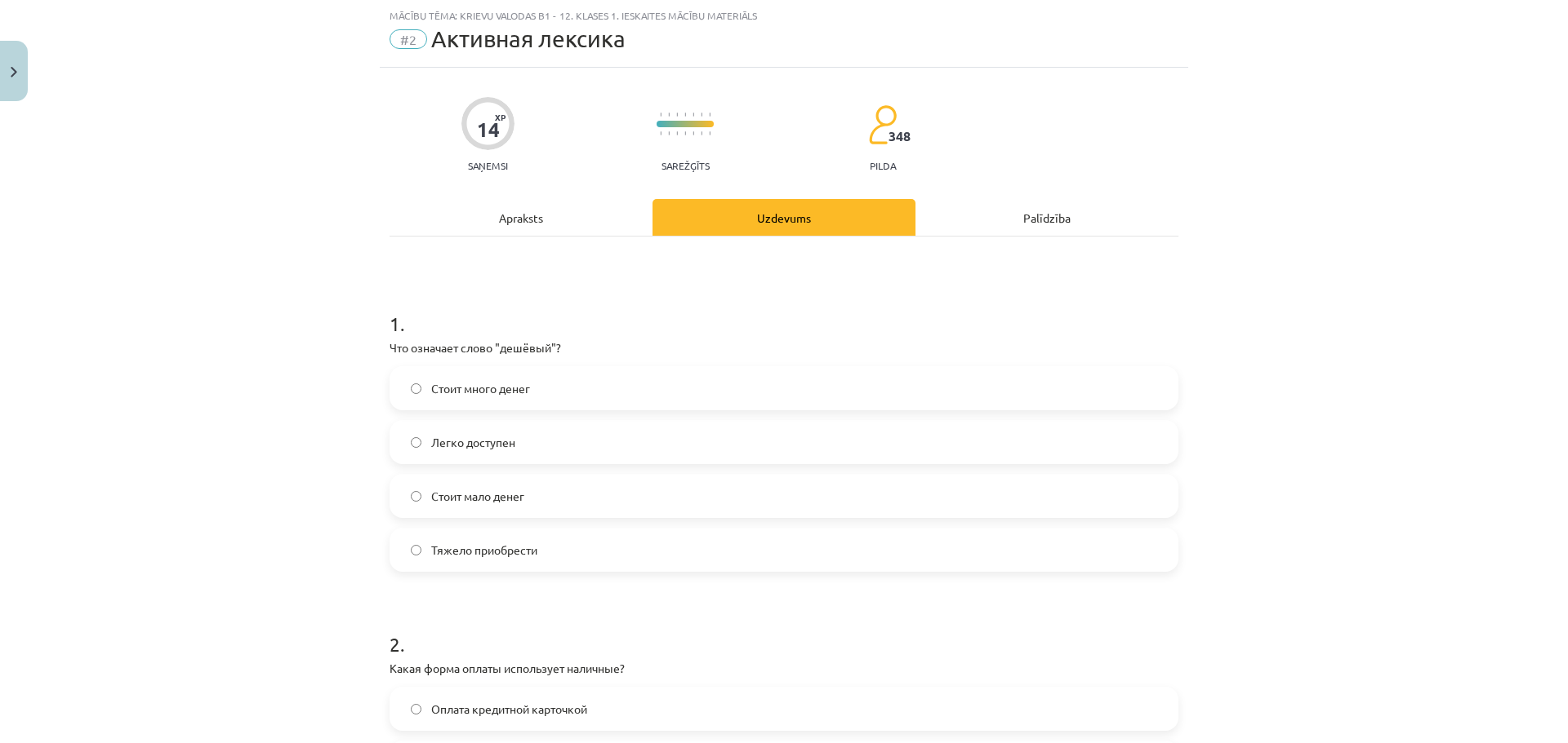
click at [556, 492] on label "Стоит мало денег" at bounding box center [784, 496] width 786 height 41
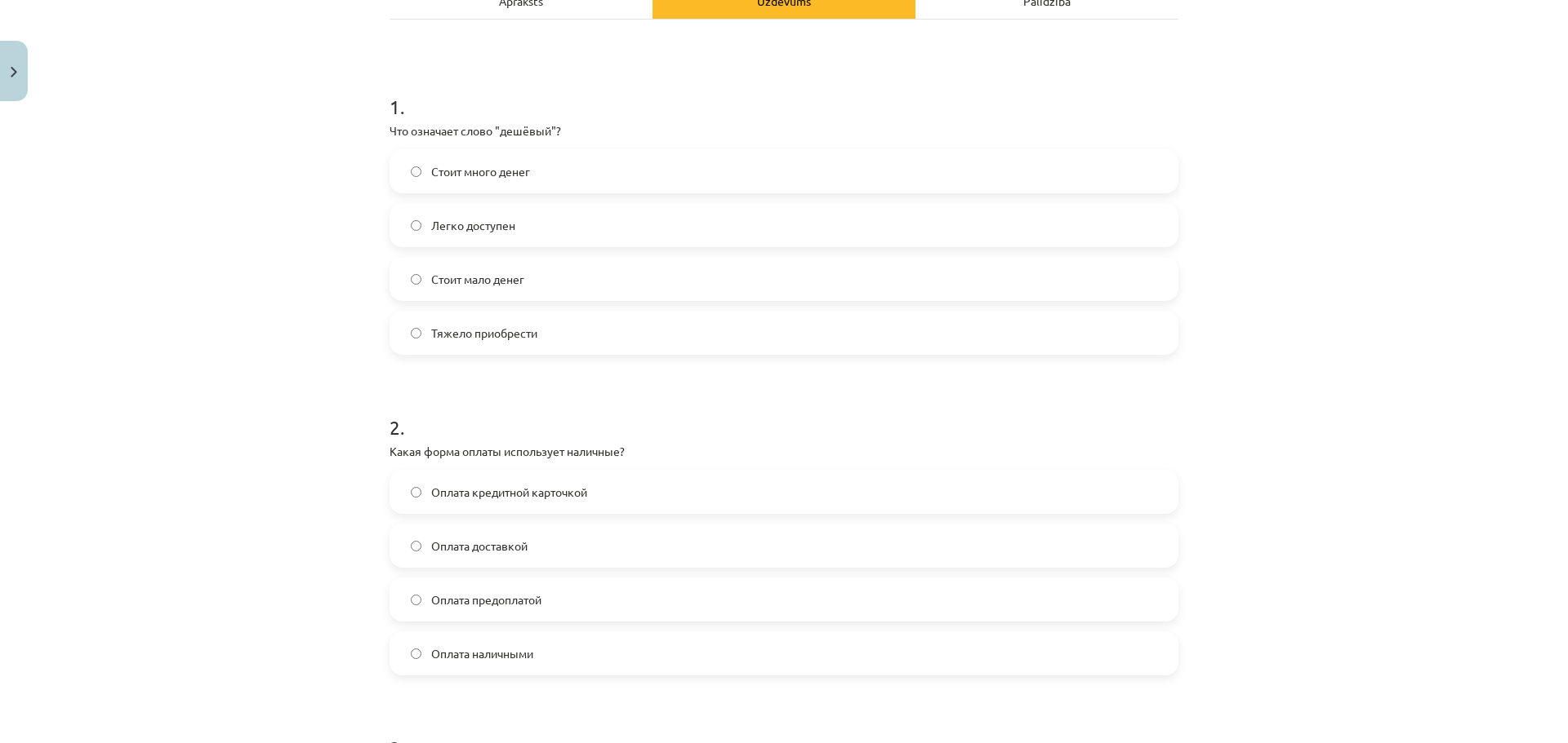
scroll to position [286, 0]
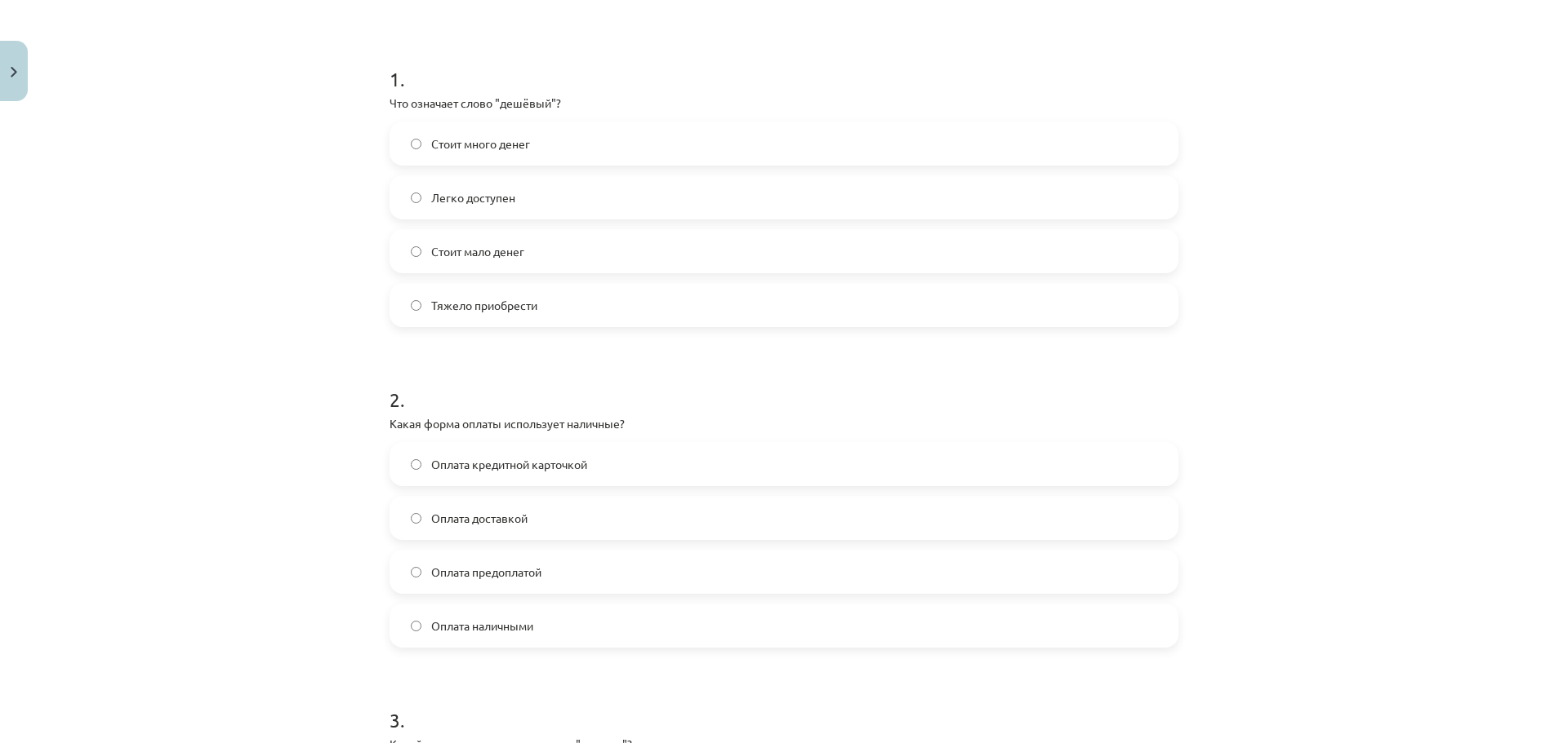
click at [473, 618] on span "Оплата наличными" at bounding box center [482, 626] width 102 height 17
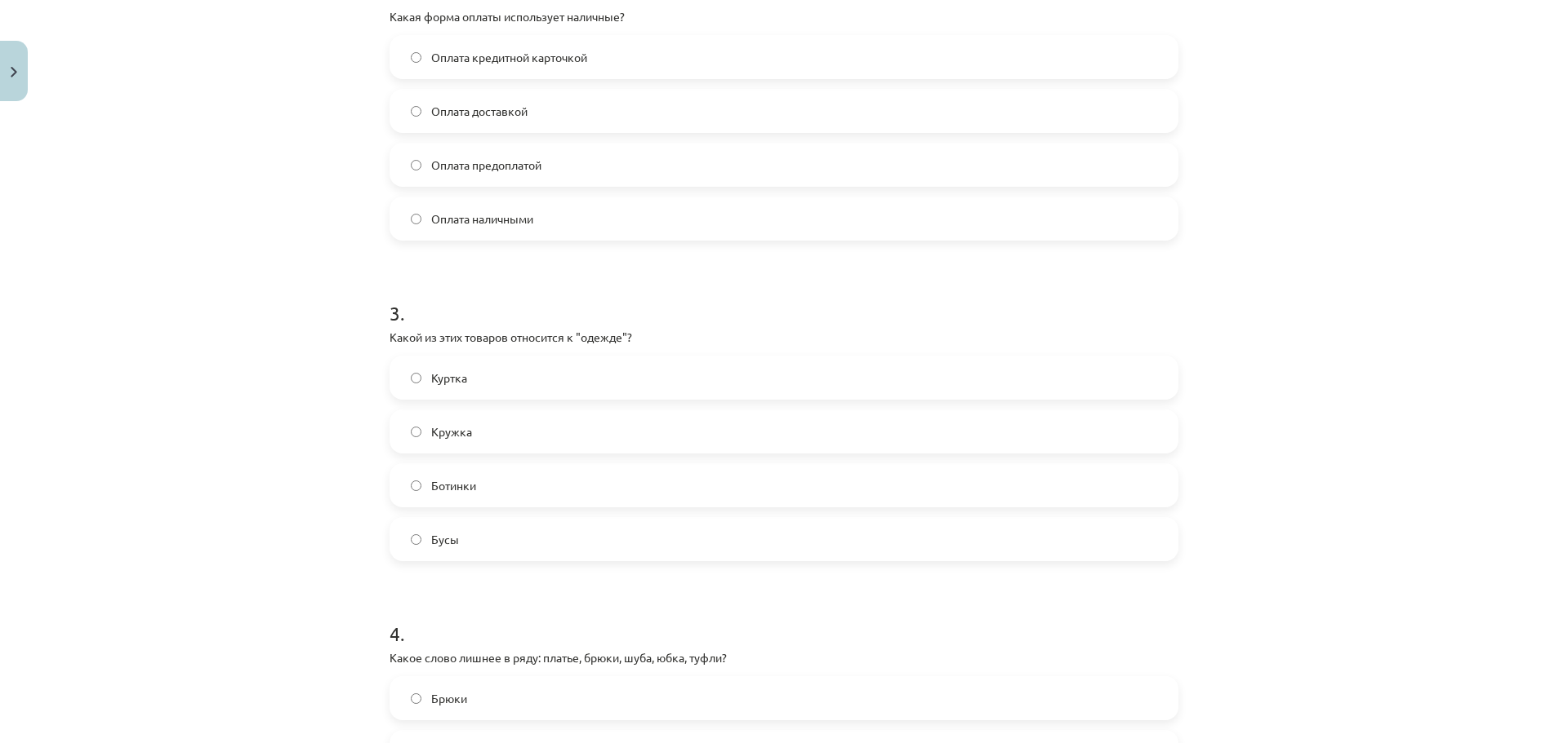
scroll to position [694, 0]
click at [473, 379] on label "Куртка" at bounding box center [784, 377] width 786 height 41
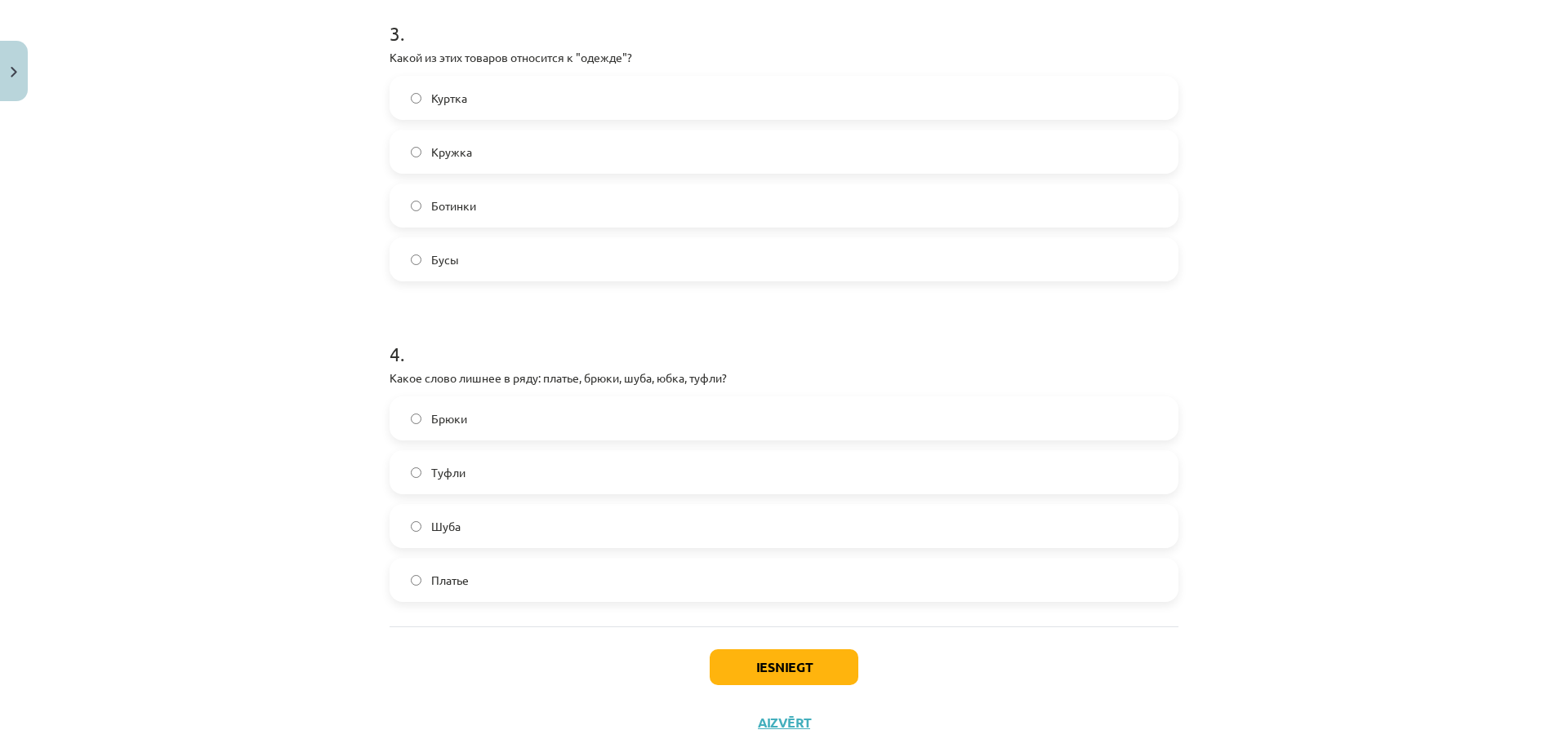
scroll to position [1020, 0]
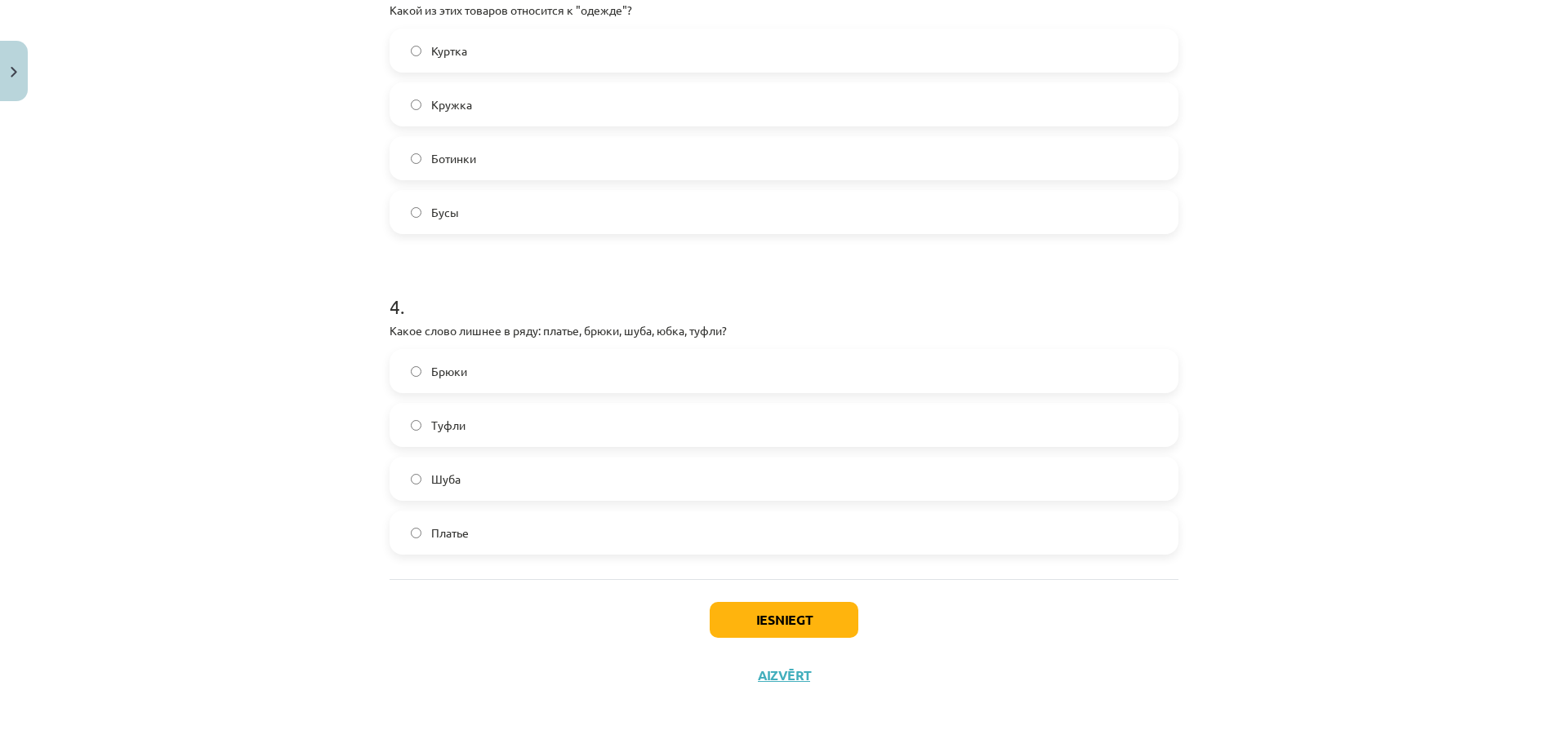
click at [468, 424] on label "Туфли" at bounding box center [784, 425] width 786 height 41
click at [762, 617] on button "Iesniegt" at bounding box center [784, 620] width 149 height 36
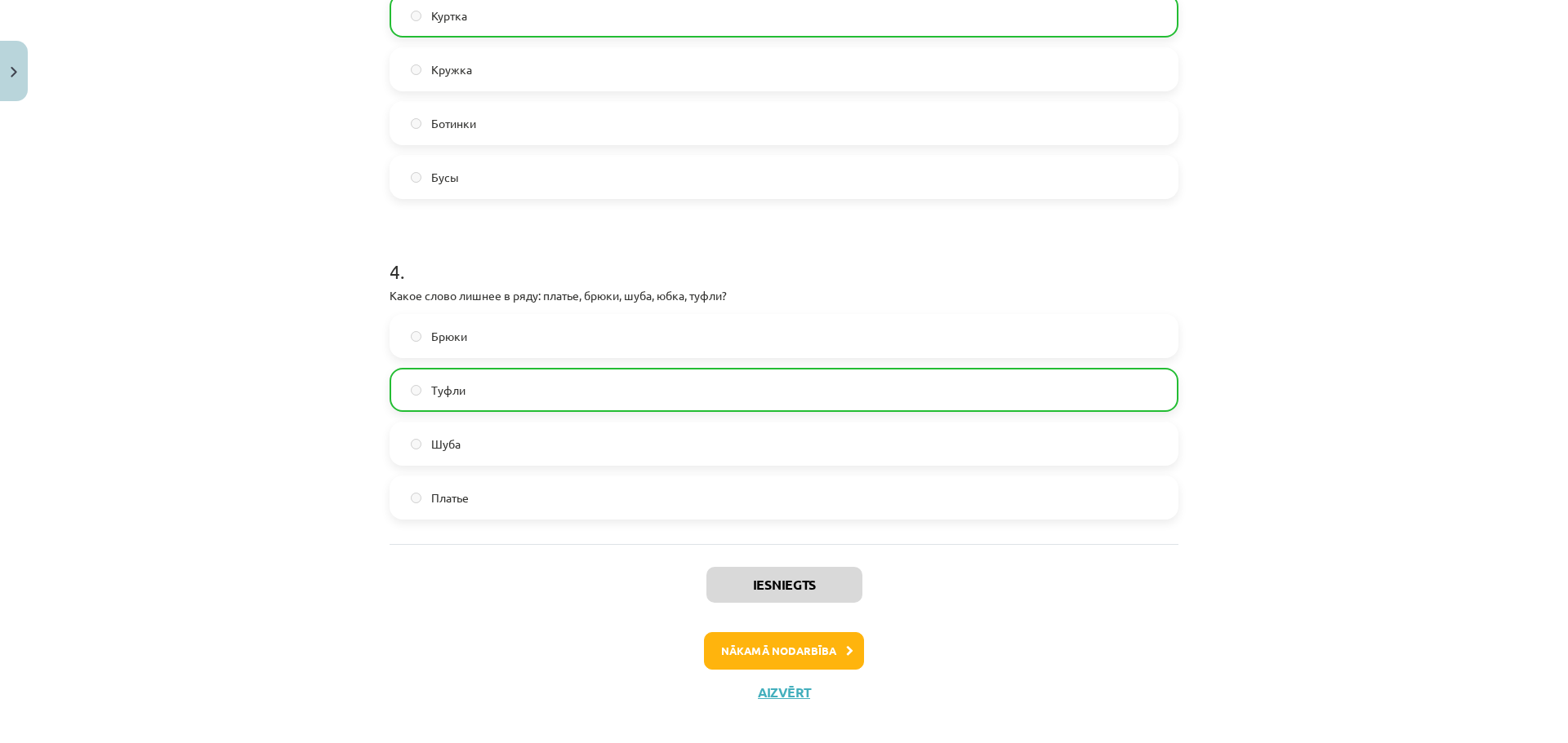
scroll to position [1074, 0]
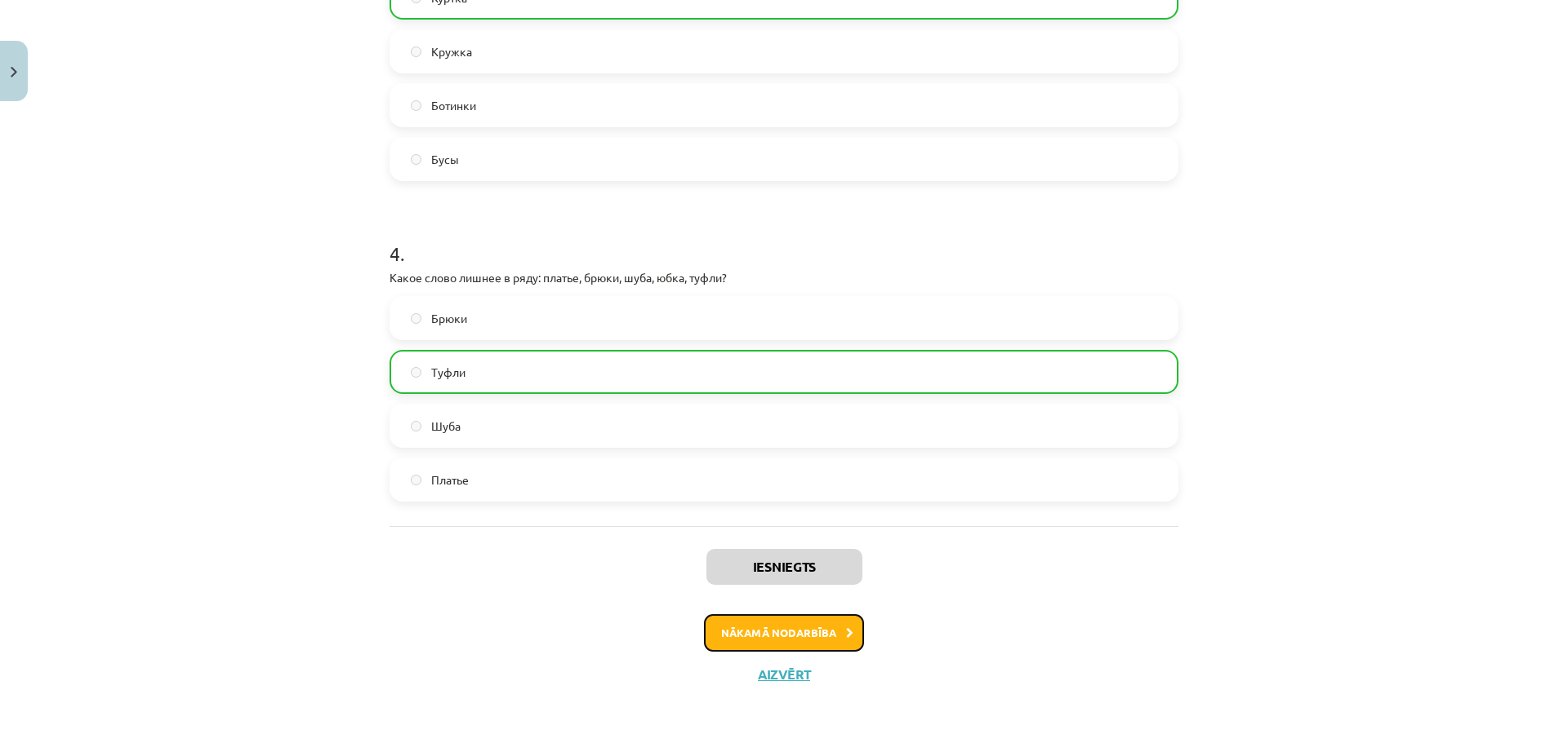
click at [719, 636] on button "Nākamā nodarbība" at bounding box center [783, 633] width 160 height 38
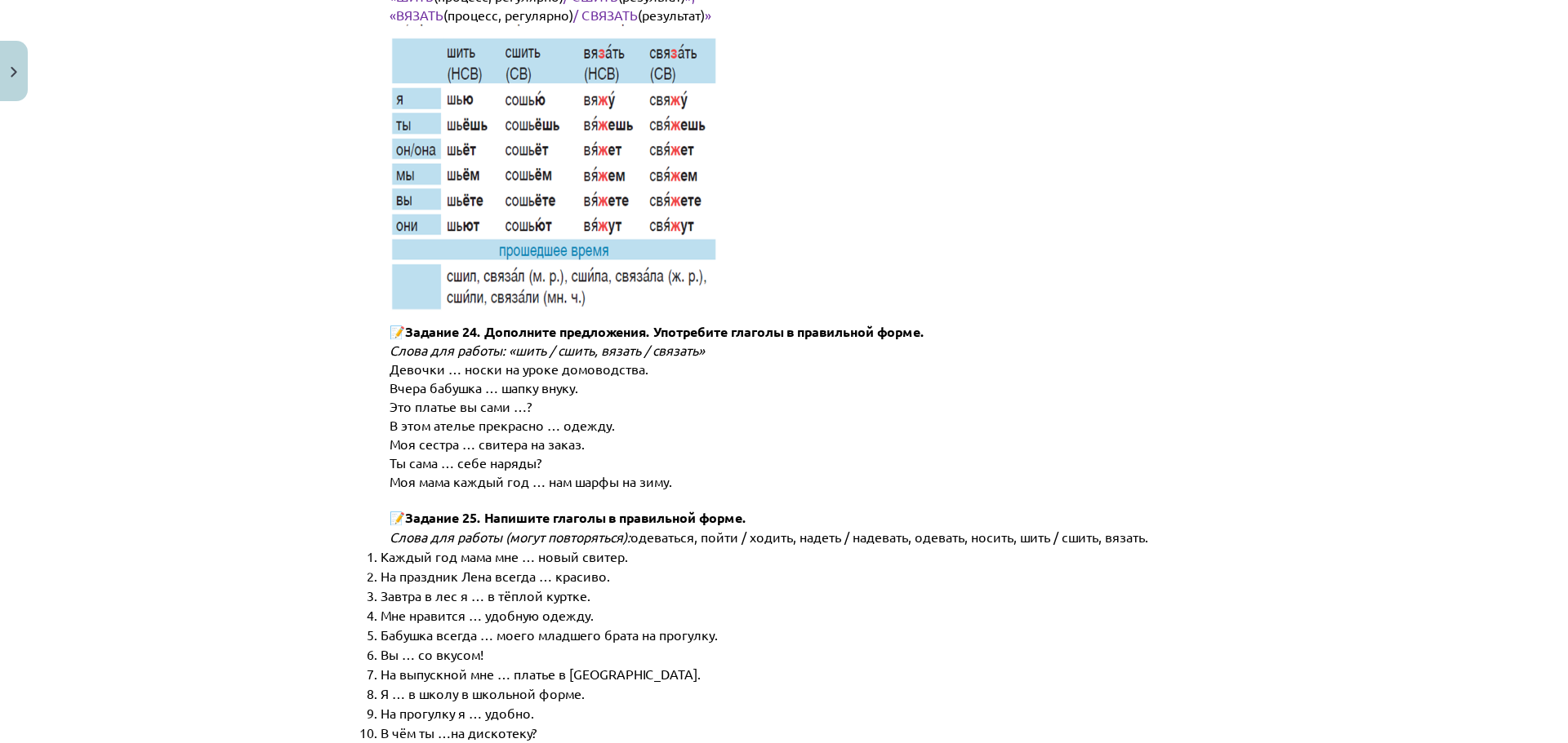
scroll to position [8247, 0]
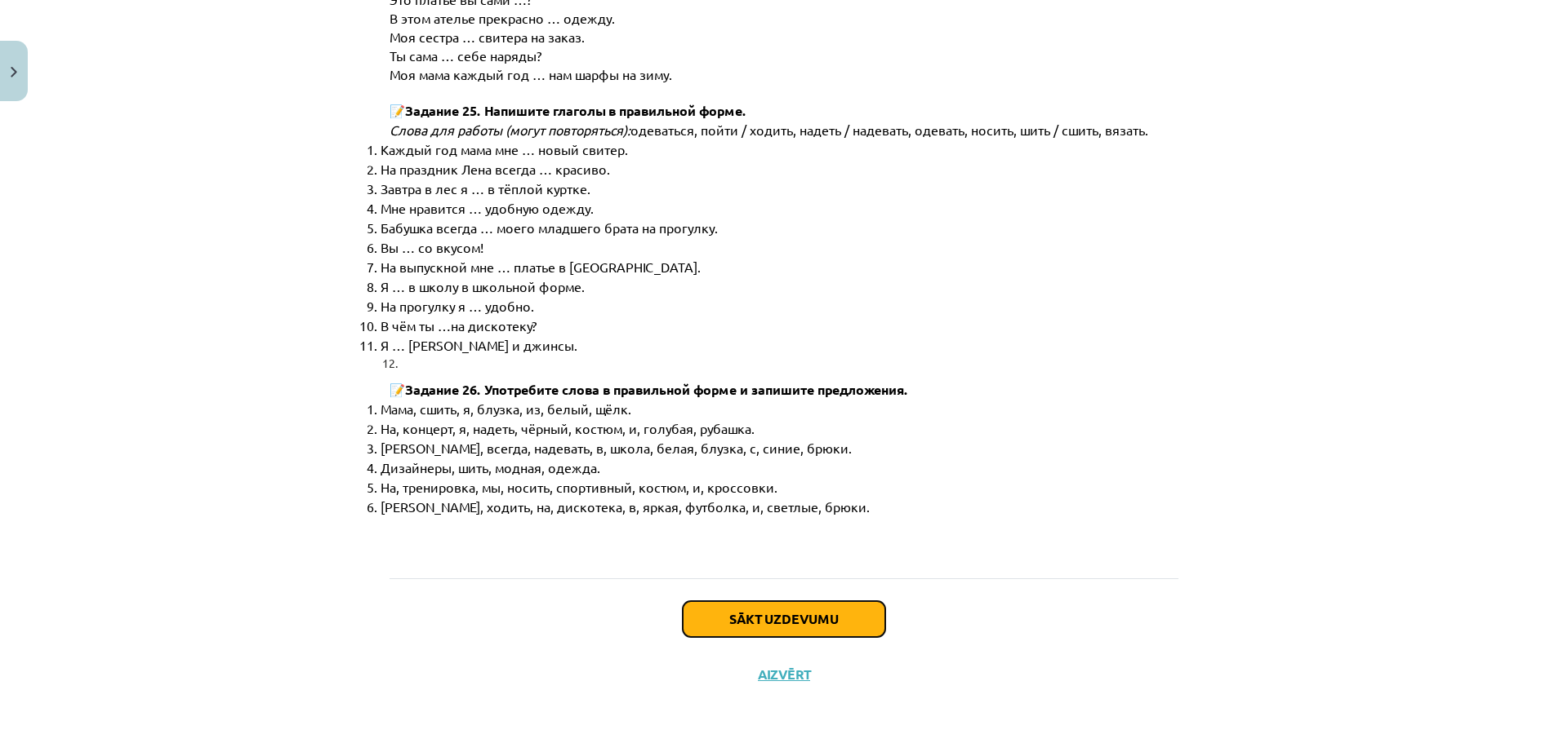
click at [758, 622] on button "Sākt uzdevumu" at bounding box center [784, 619] width 203 height 36
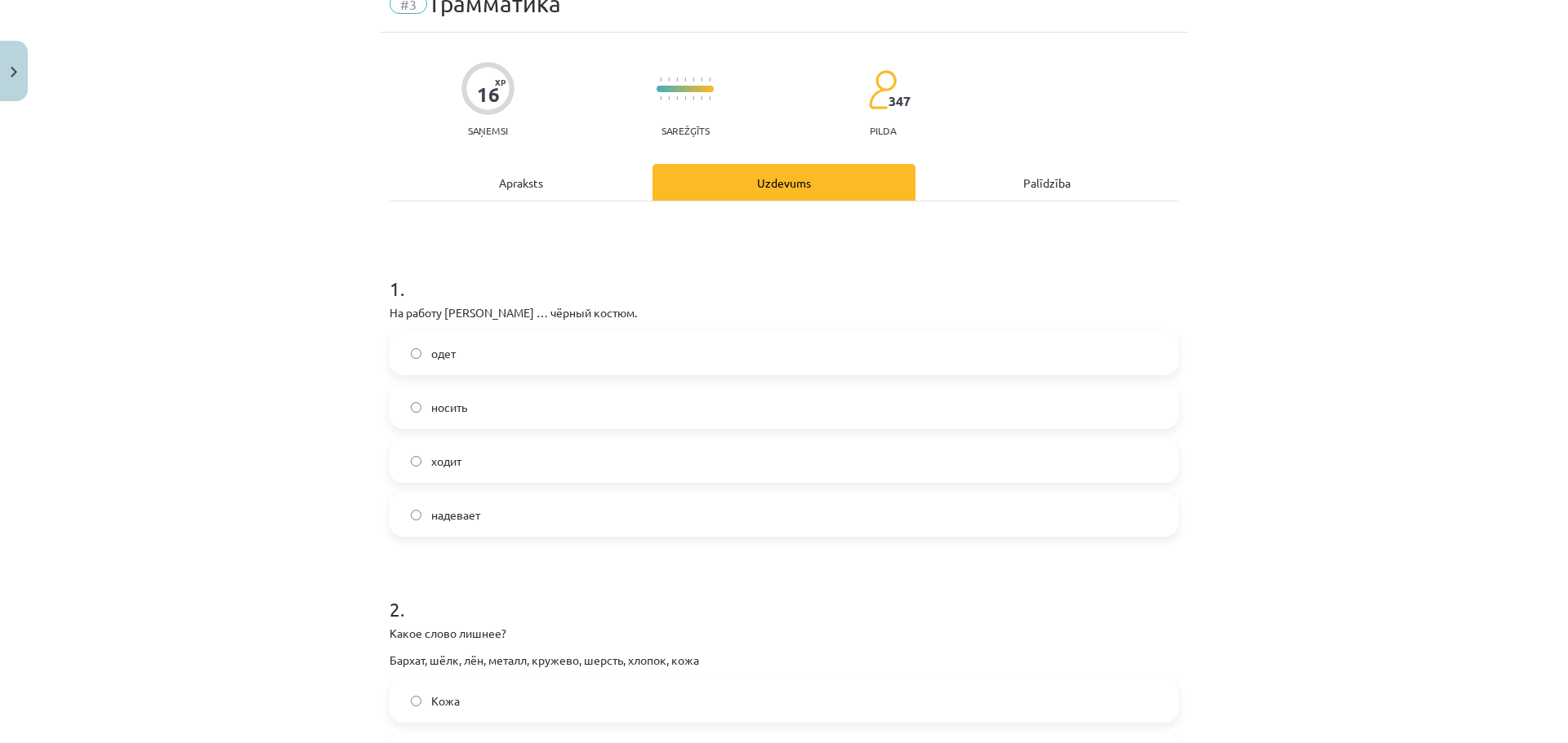
scroll to position [41, 0]
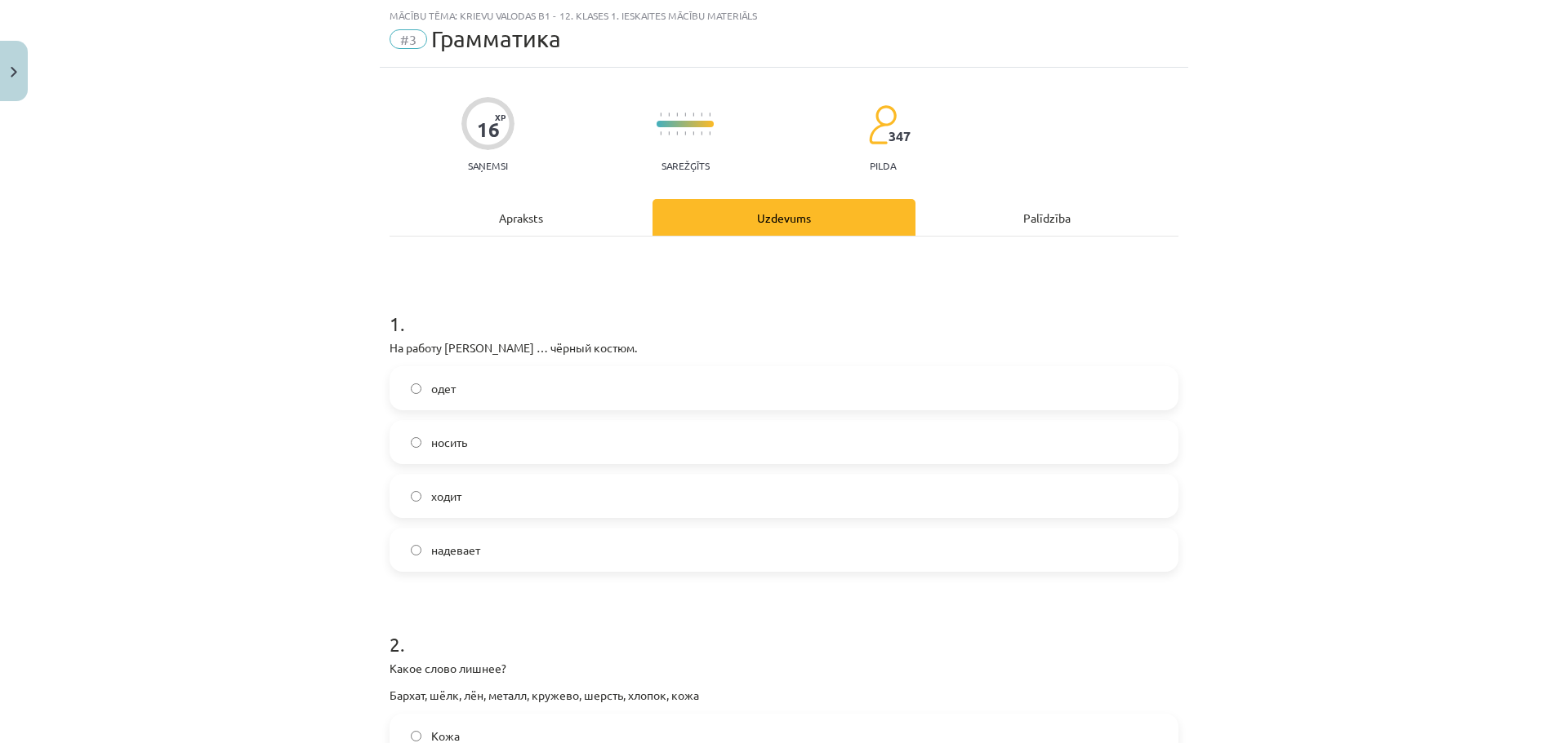
click at [501, 490] on label "ходит" at bounding box center [784, 496] width 786 height 41
drag, startPoint x: 474, startPoint y: 522, endPoint x: 474, endPoint y: 541, distance: 19.0
click at [475, 538] on div "одет носить ходит надевает" at bounding box center [784, 469] width 788 height 205
click at [474, 542] on span "надевает" at bounding box center [456, 550] width 49 height 17
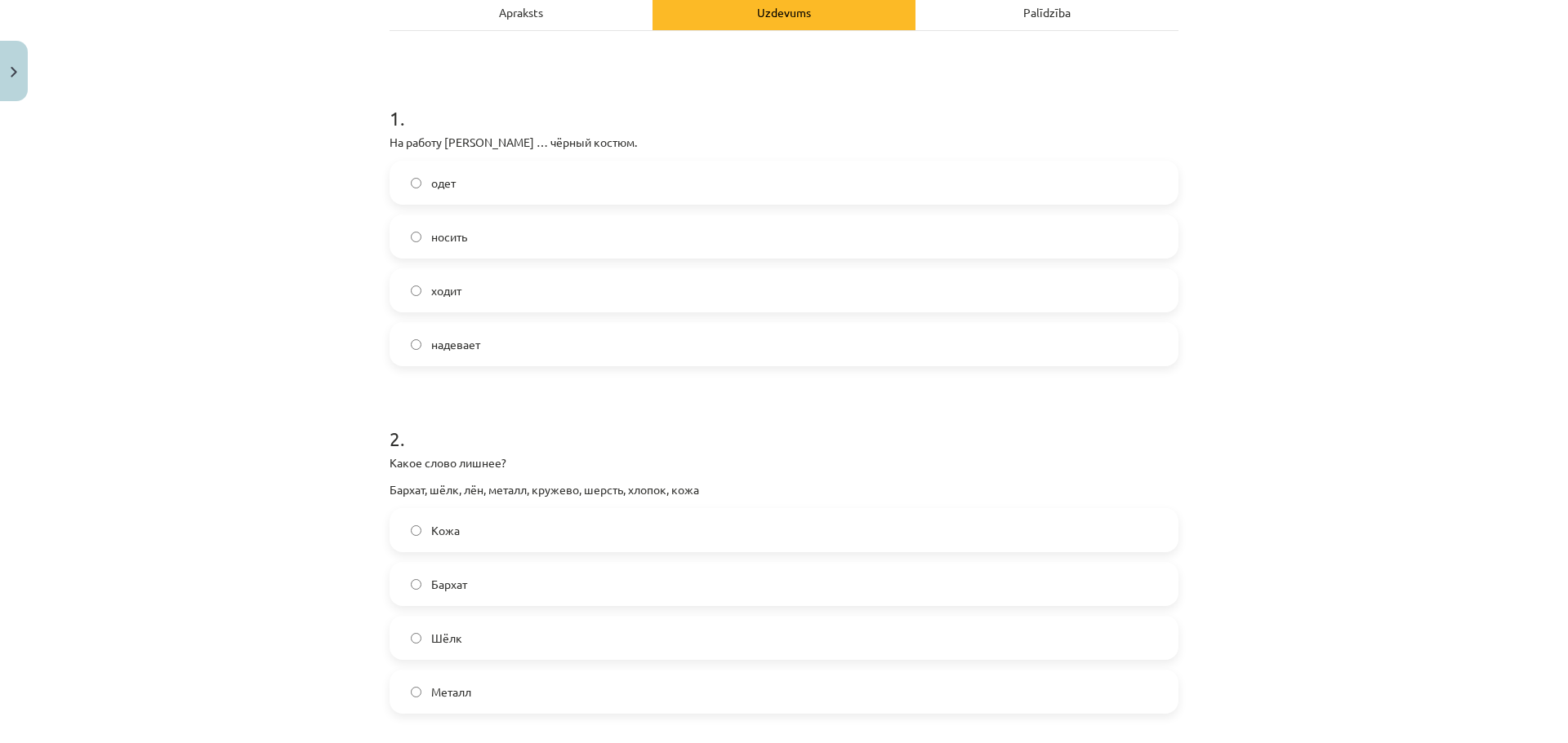
scroll to position [286, 0]
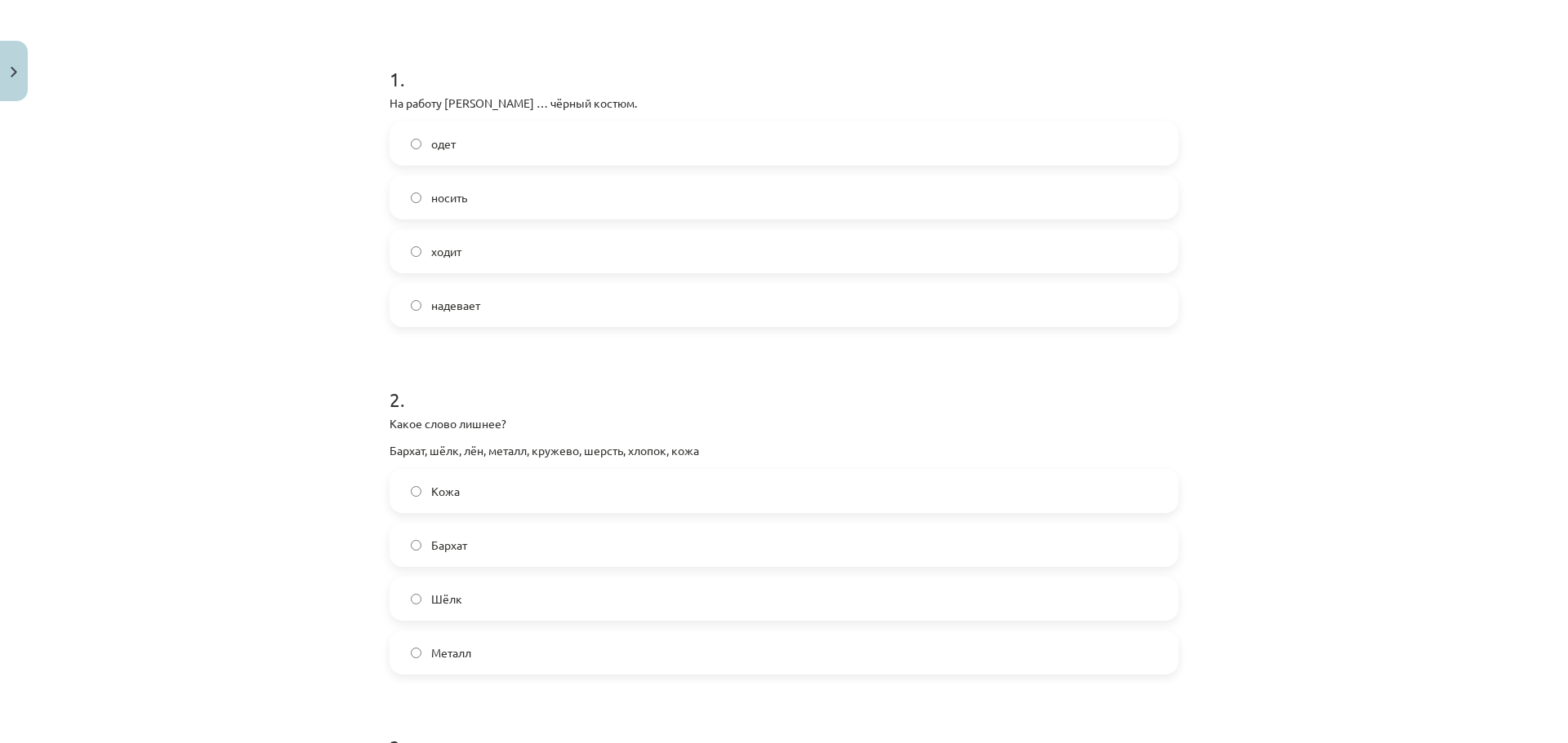
click at [499, 647] on label "Металл" at bounding box center [784, 653] width 786 height 41
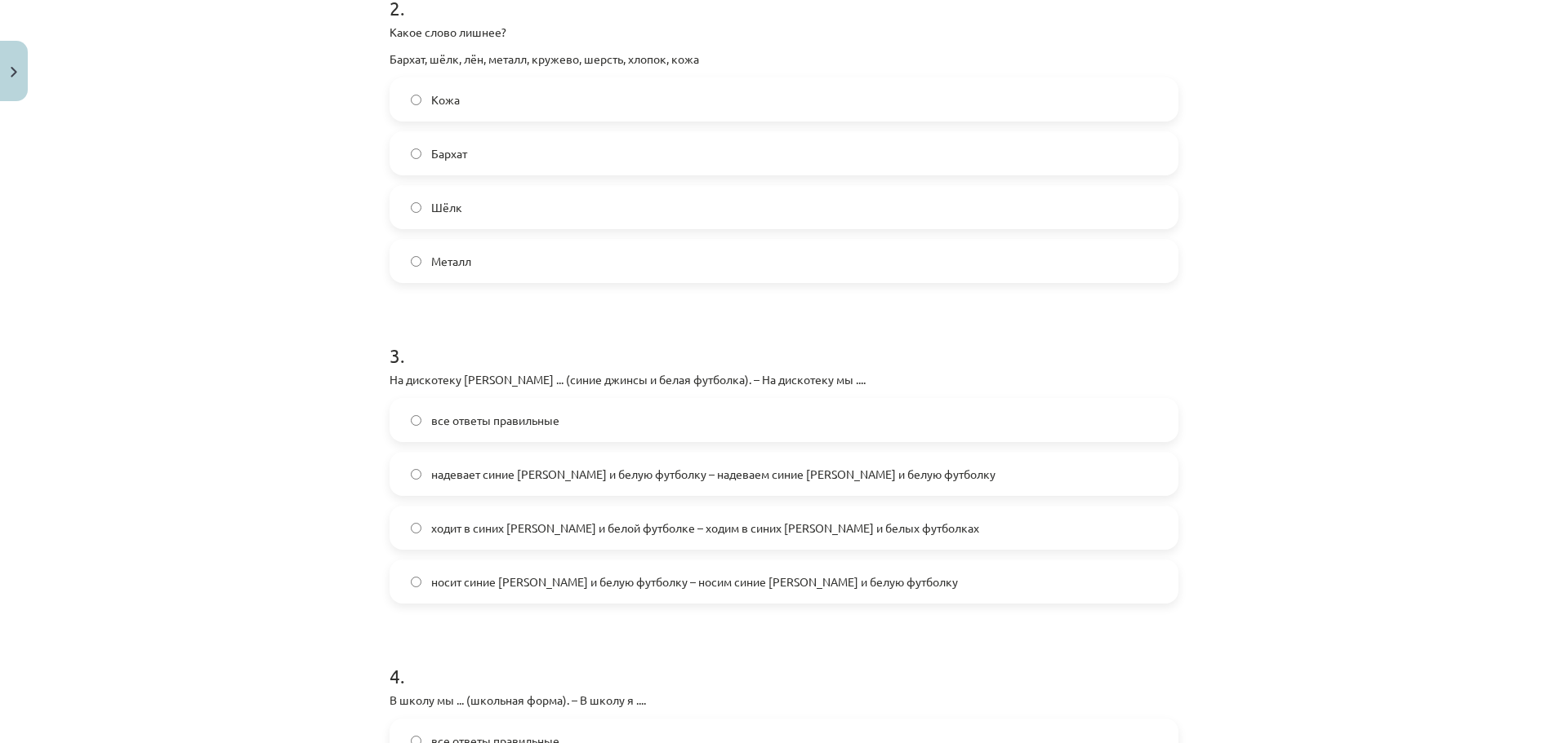
scroll to position [694, 0]
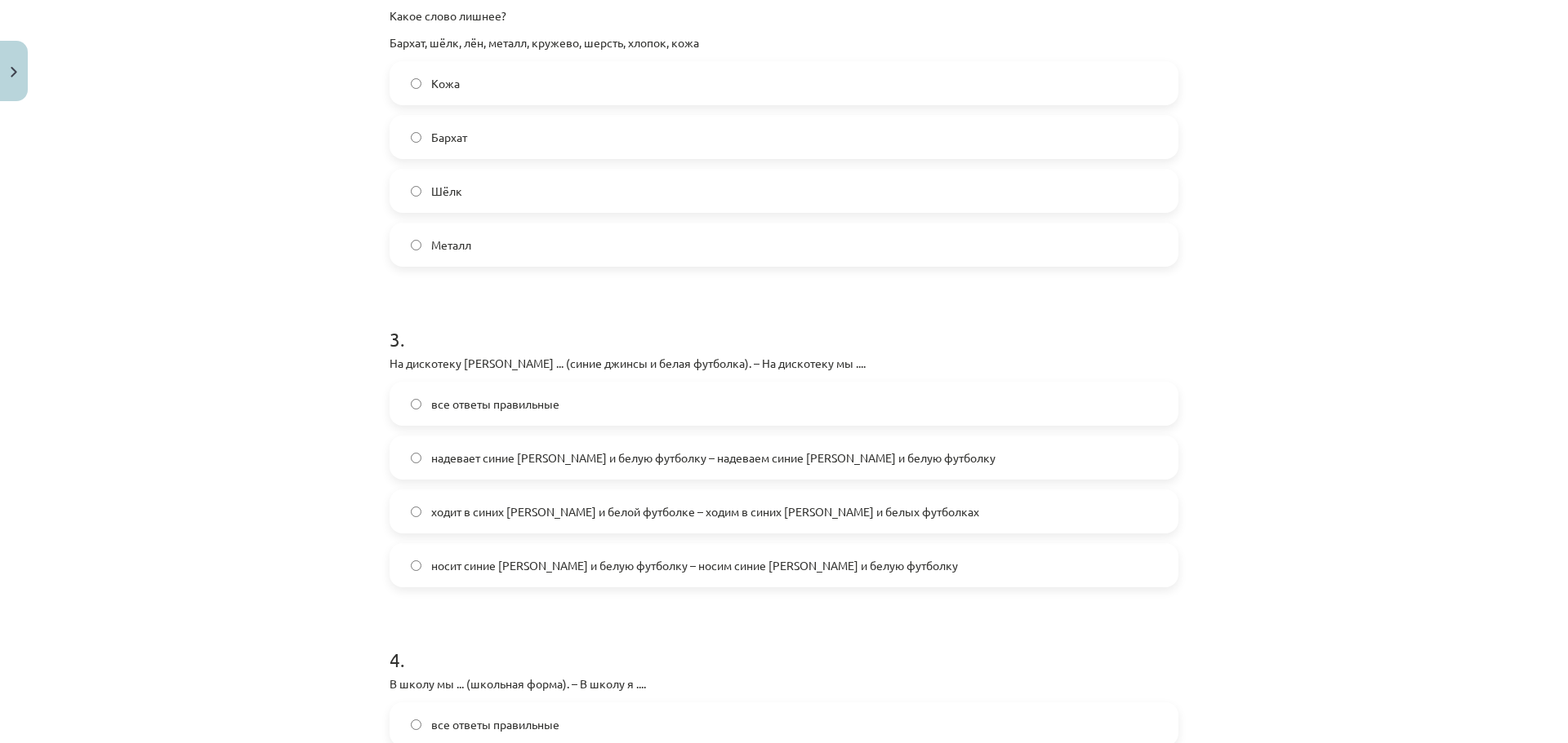
click at [559, 516] on span "ходит в синих джинсах и белой футболке – ходим в синих джинсах и белых футболках" at bounding box center [705, 511] width 548 height 17
click at [498, 397] on span "все ответы правильные" at bounding box center [495, 404] width 128 height 17
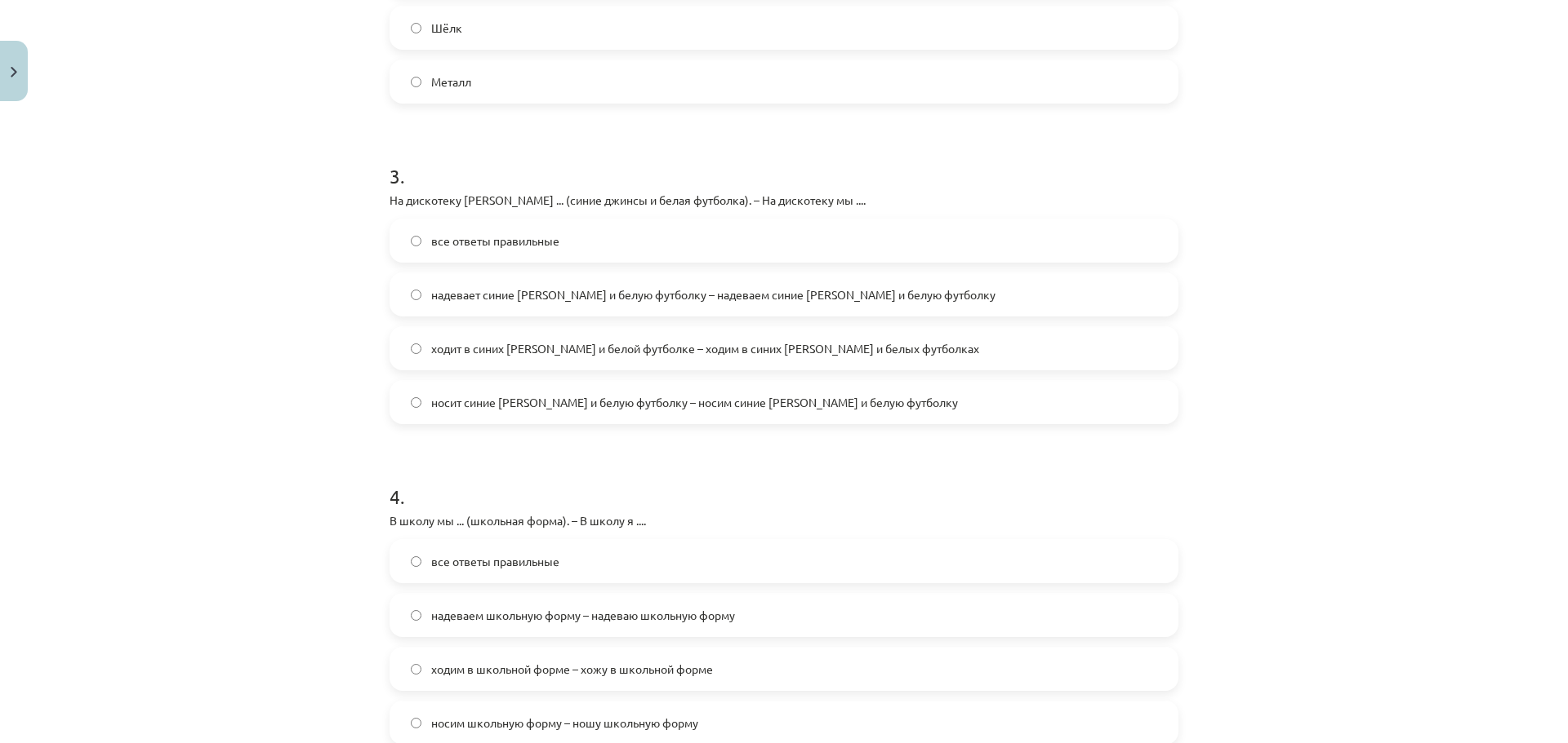
scroll to position [939, 0]
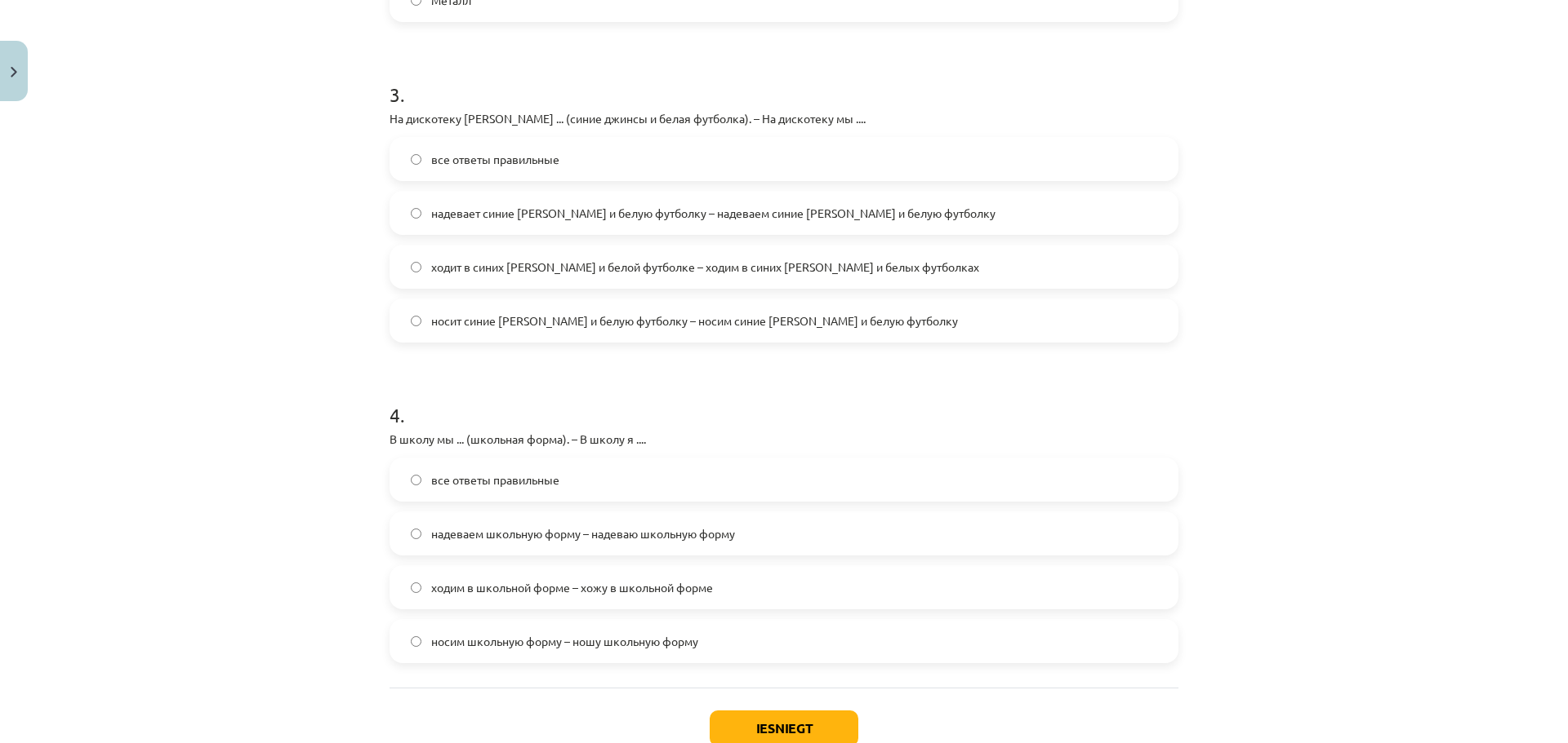
click at [398, 479] on label "все ответы правильные" at bounding box center [784, 479] width 786 height 41
click at [734, 723] on button "Iesniegt" at bounding box center [784, 728] width 149 height 36
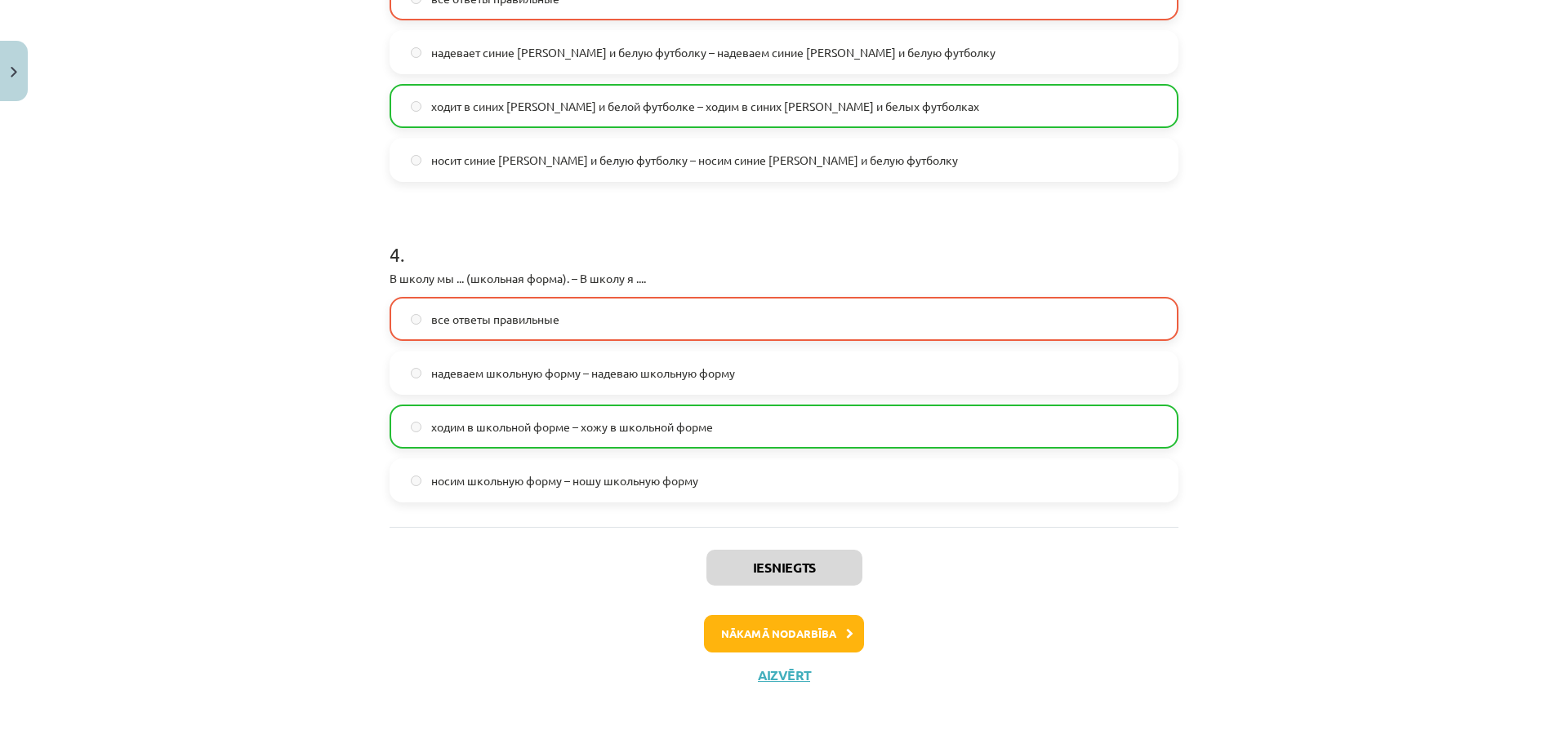
scroll to position [1100, 0]
click at [820, 628] on button "Nākamā nodarbība" at bounding box center [783, 633] width 160 height 38
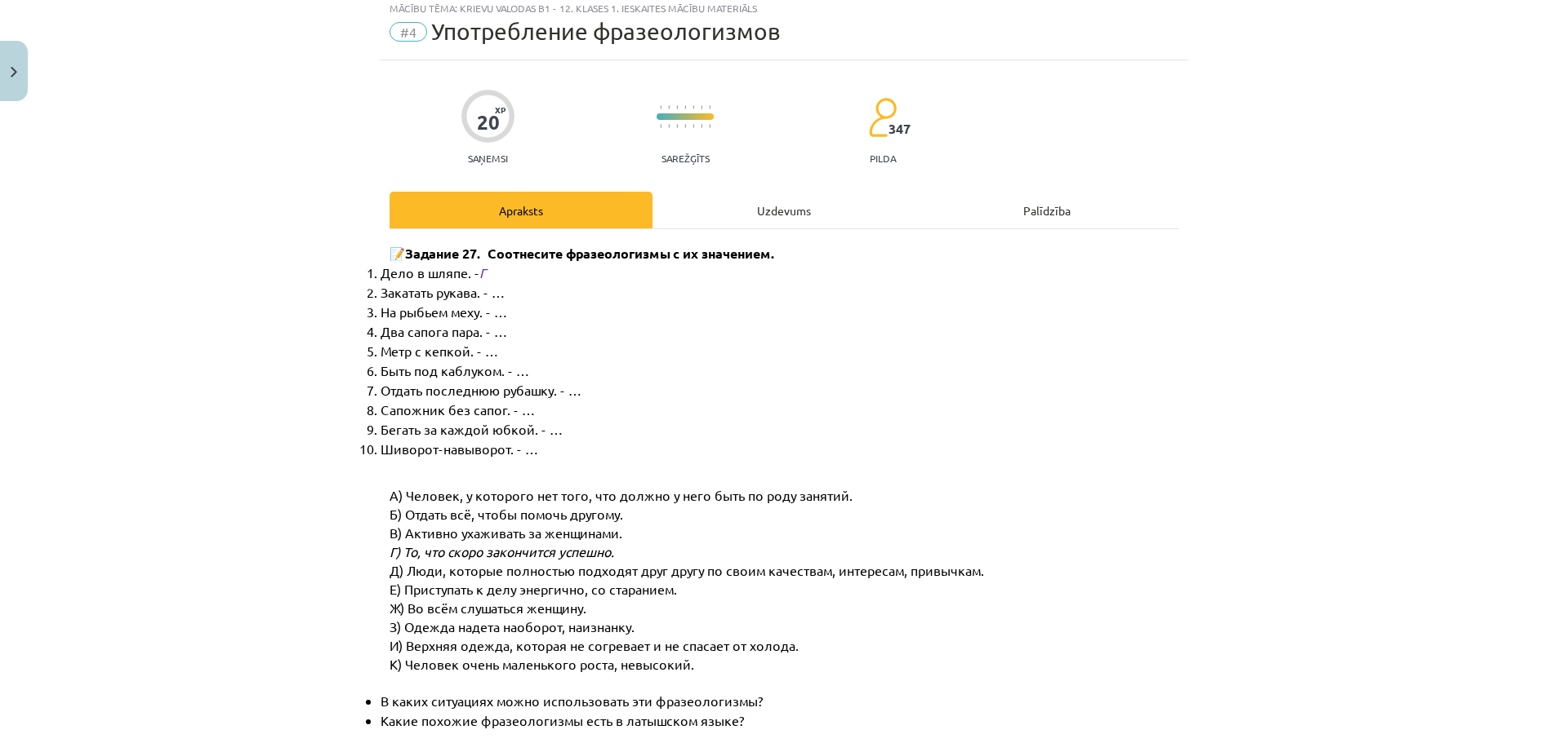
scroll to position [41, 0]
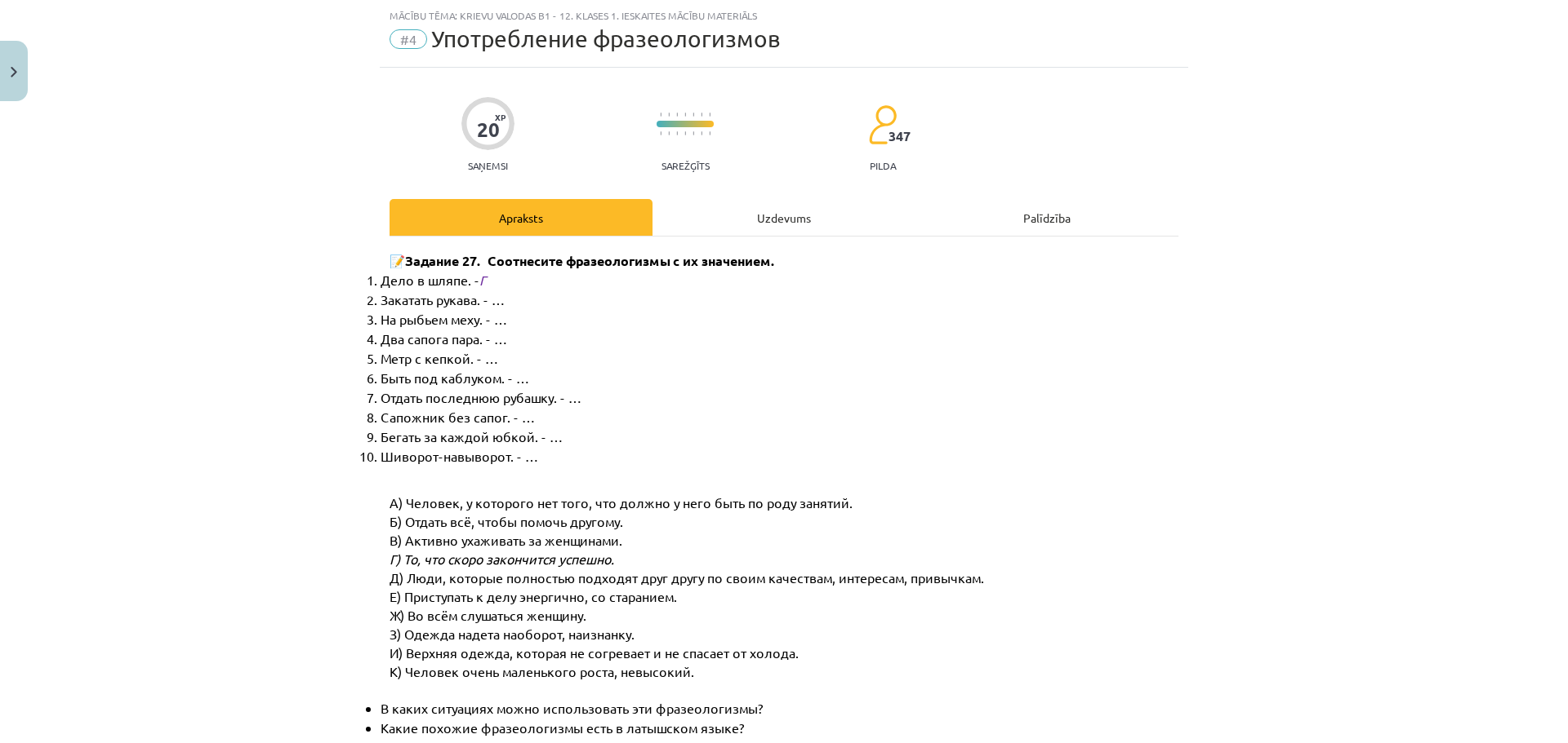
click at [767, 212] on div "Uzdevums" at bounding box center [784, 218] width 263 height 37
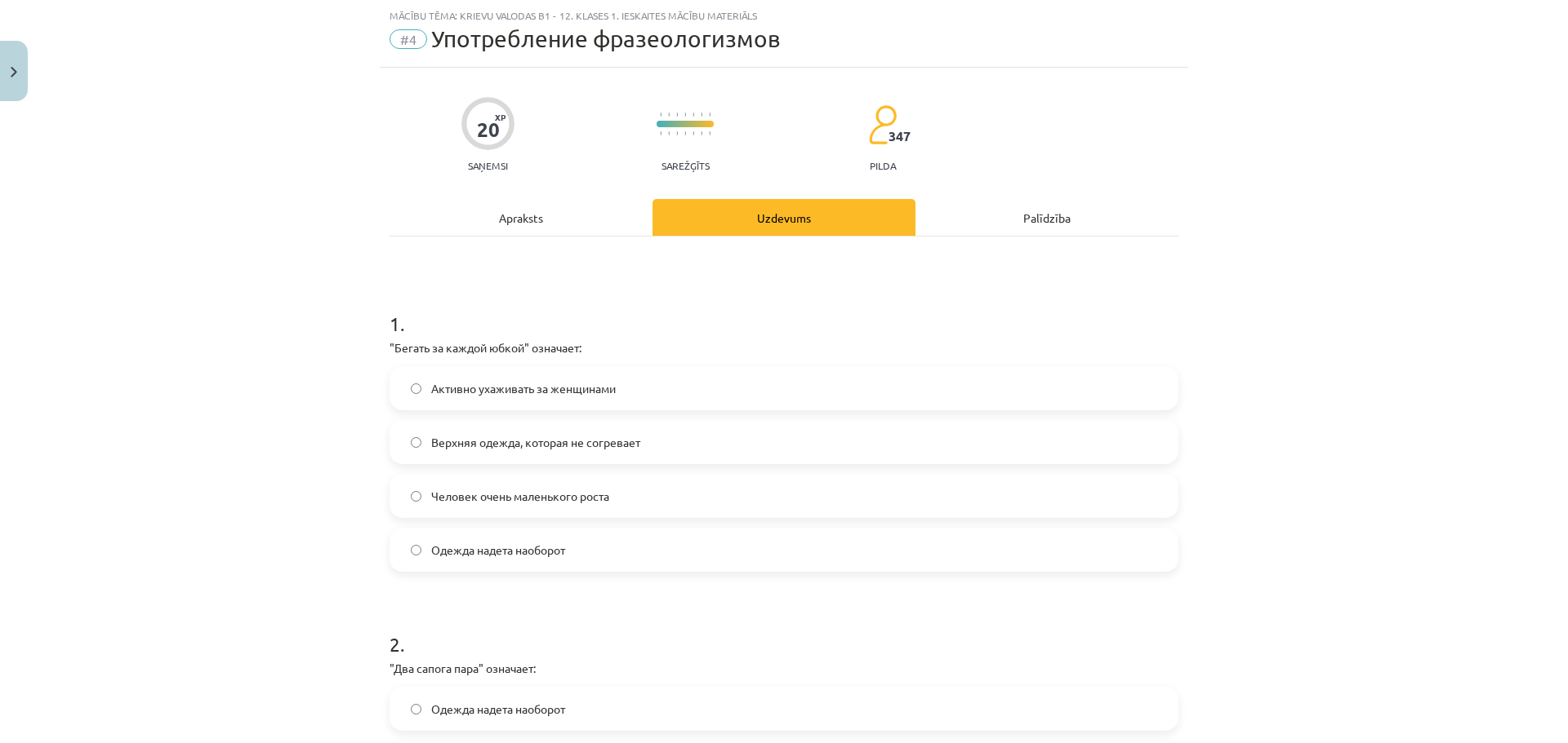
drag, startPoint x: 694, startPoint y: 323, endPoint x: 708, endPoint y: 321, distance: 14.1
drag, startPoint x: 708, startPoint y: 321, endPoint x: 653, endPoint y: 338, distance: 57.6
click at [653, 338] on div "1 . "Бегать за каждой юбкой" означает: Активно ухаживать за женщинами Верхняя о…" at bounding box center [784, 427] width 788 height 288
click at [640, 382] on label "Активно ухаживать за женщинами" at bounding box center [784, 389] width 786 height 41
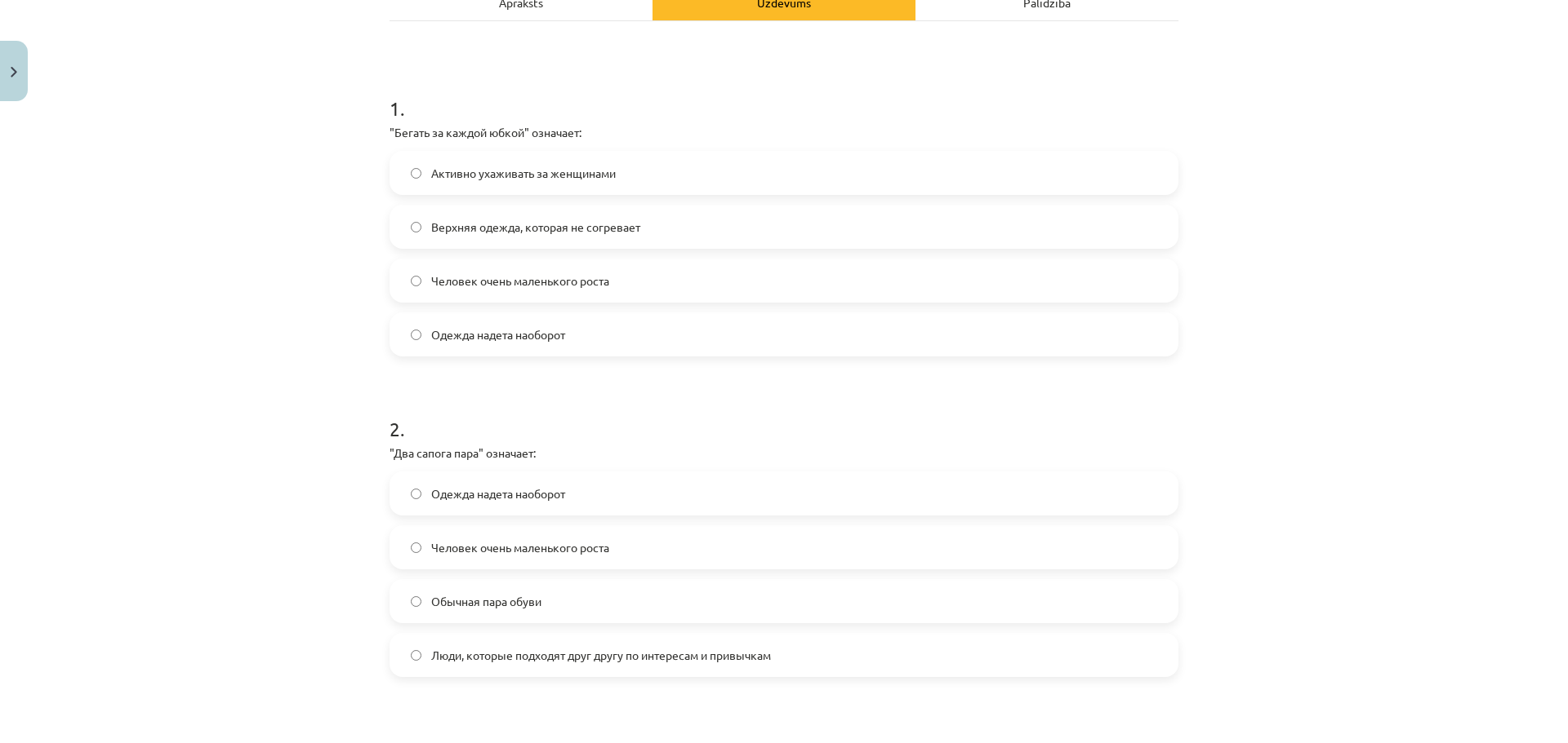
scroll to position [286, 0]
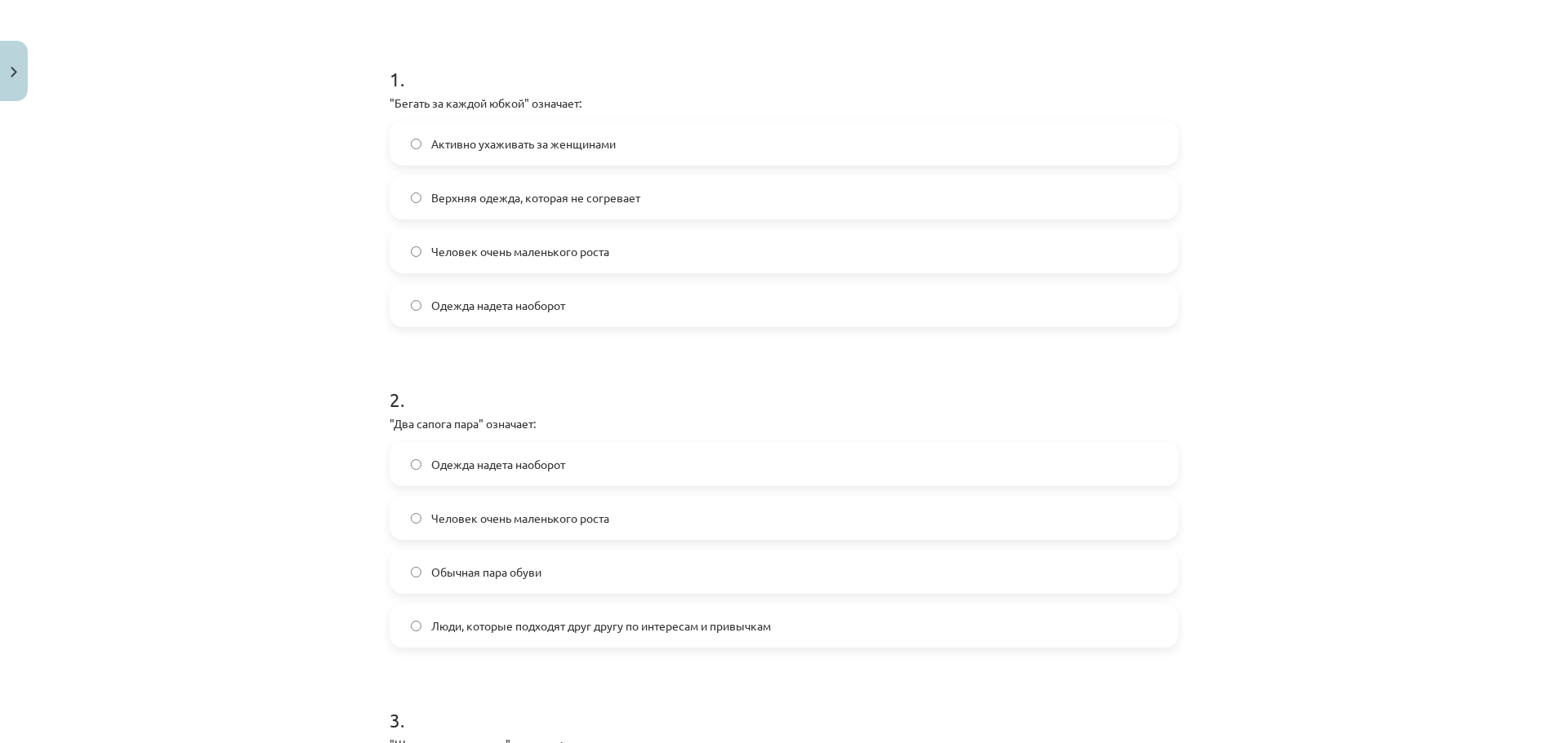
click at [515, 633] on span "Люди, которые подходят друг другу по интересам и привычкам" at bounding box center [601, 626] width 340 height 17
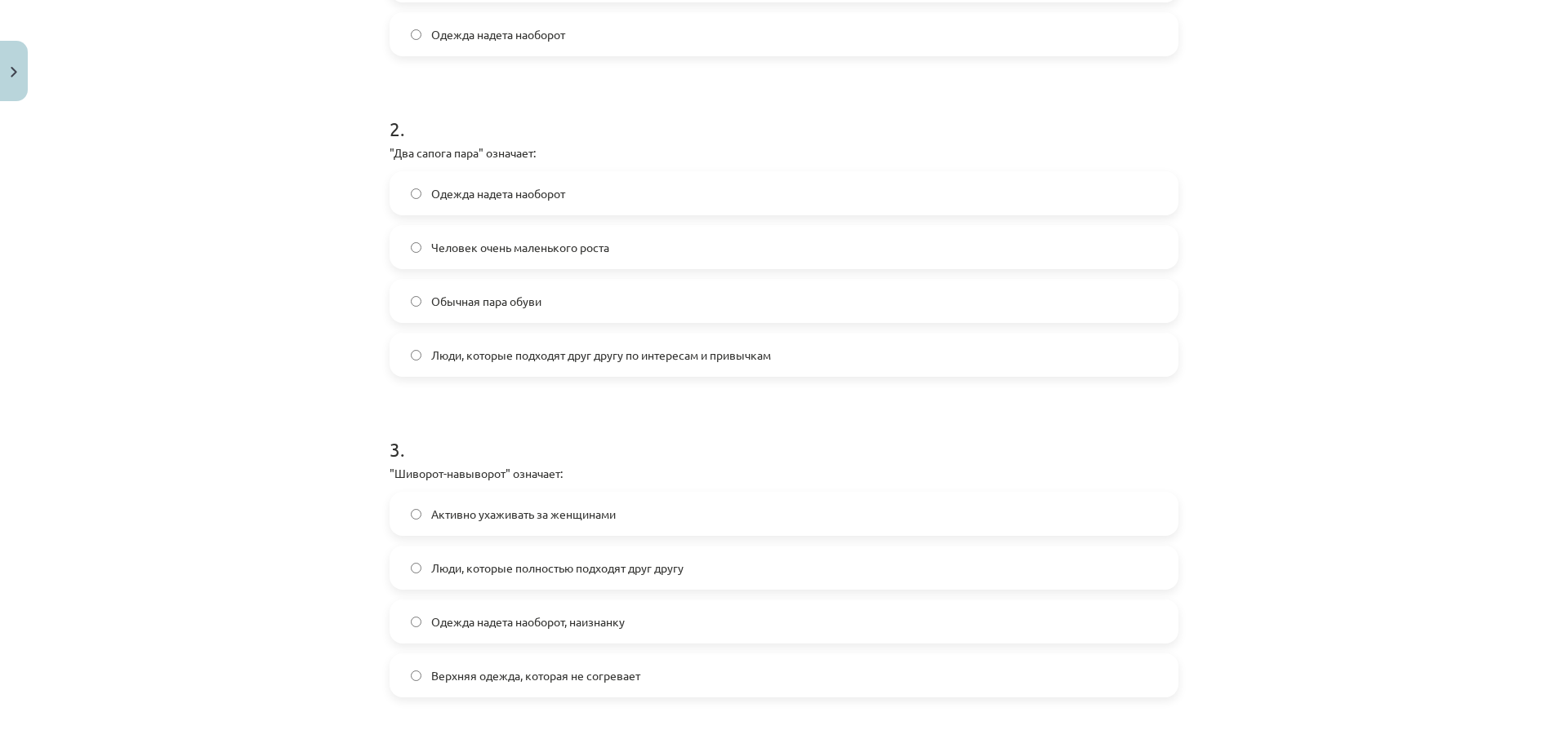
scroll to position [612, 0]
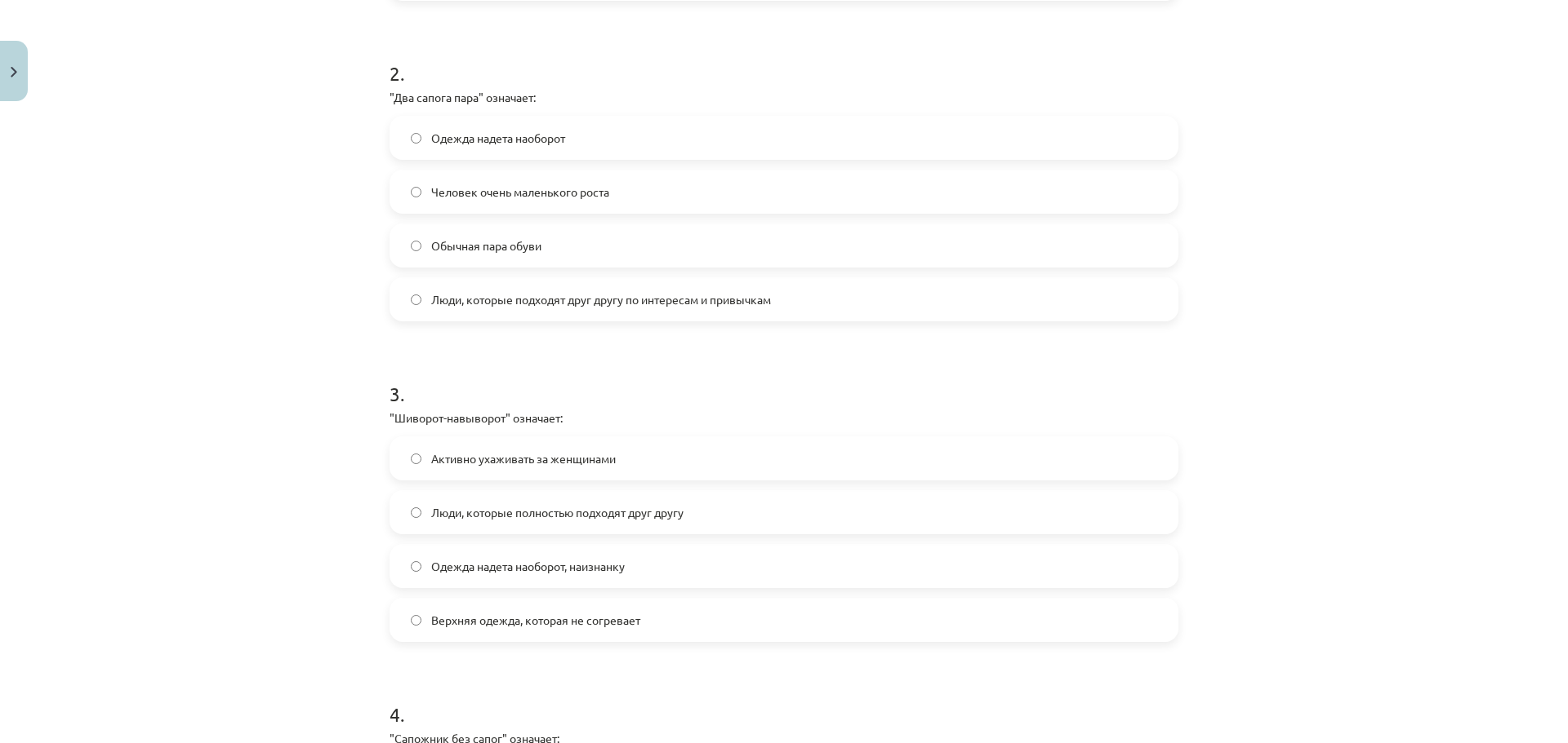
click at [485, 567] on span "Одежда надета наоборот, наизнанку" at bounding box center [527, 566] width 193 height 17
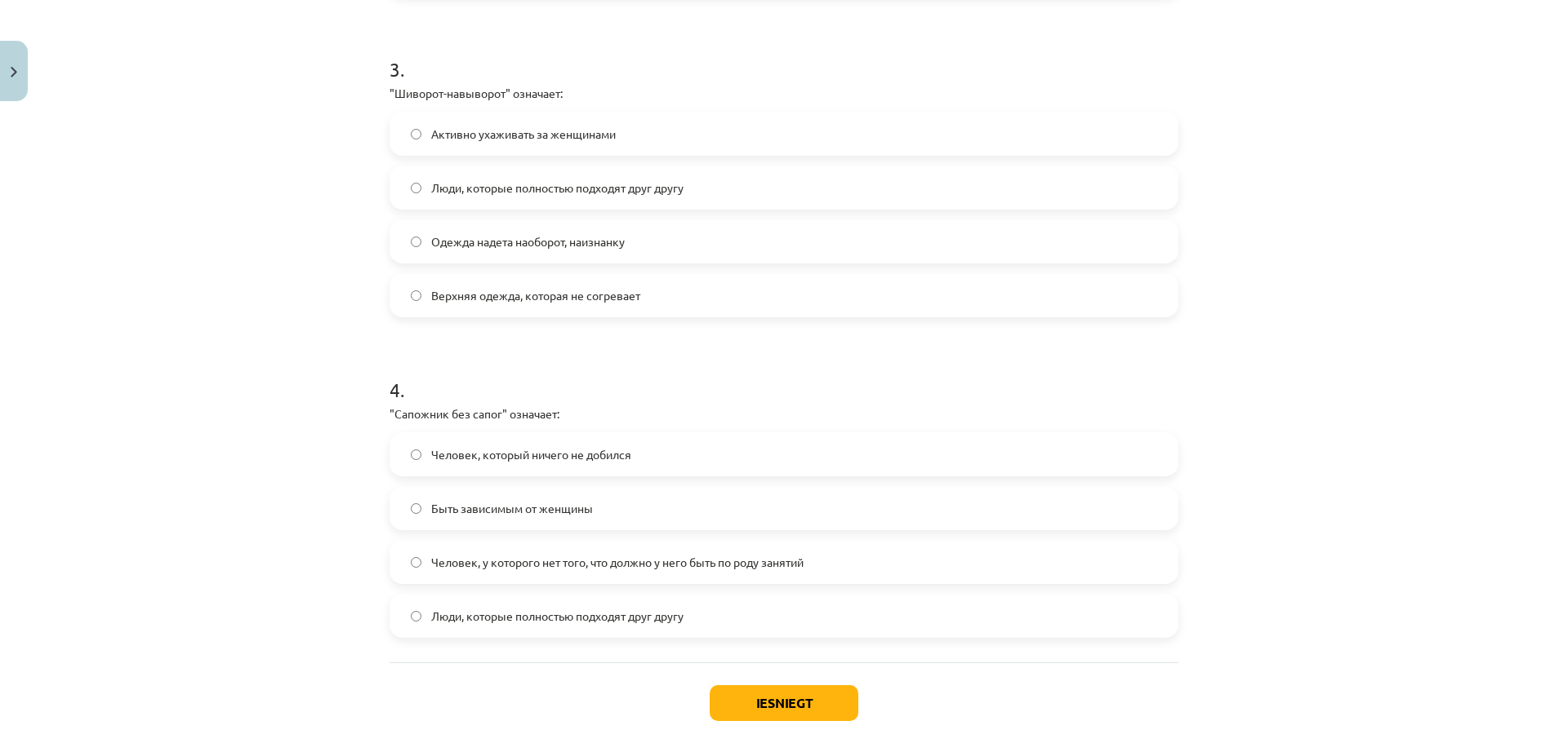
scroll to position [939, 0]
click at [560, 446] on span "Человек, который ничего не добился" at bounding box center [531, 453] width 200 height 17
click at [570, 565] on span "Человек, у которого нет того, что должно у него быть по роду занятий" at bounding box center [617, 561] width 372 height 17
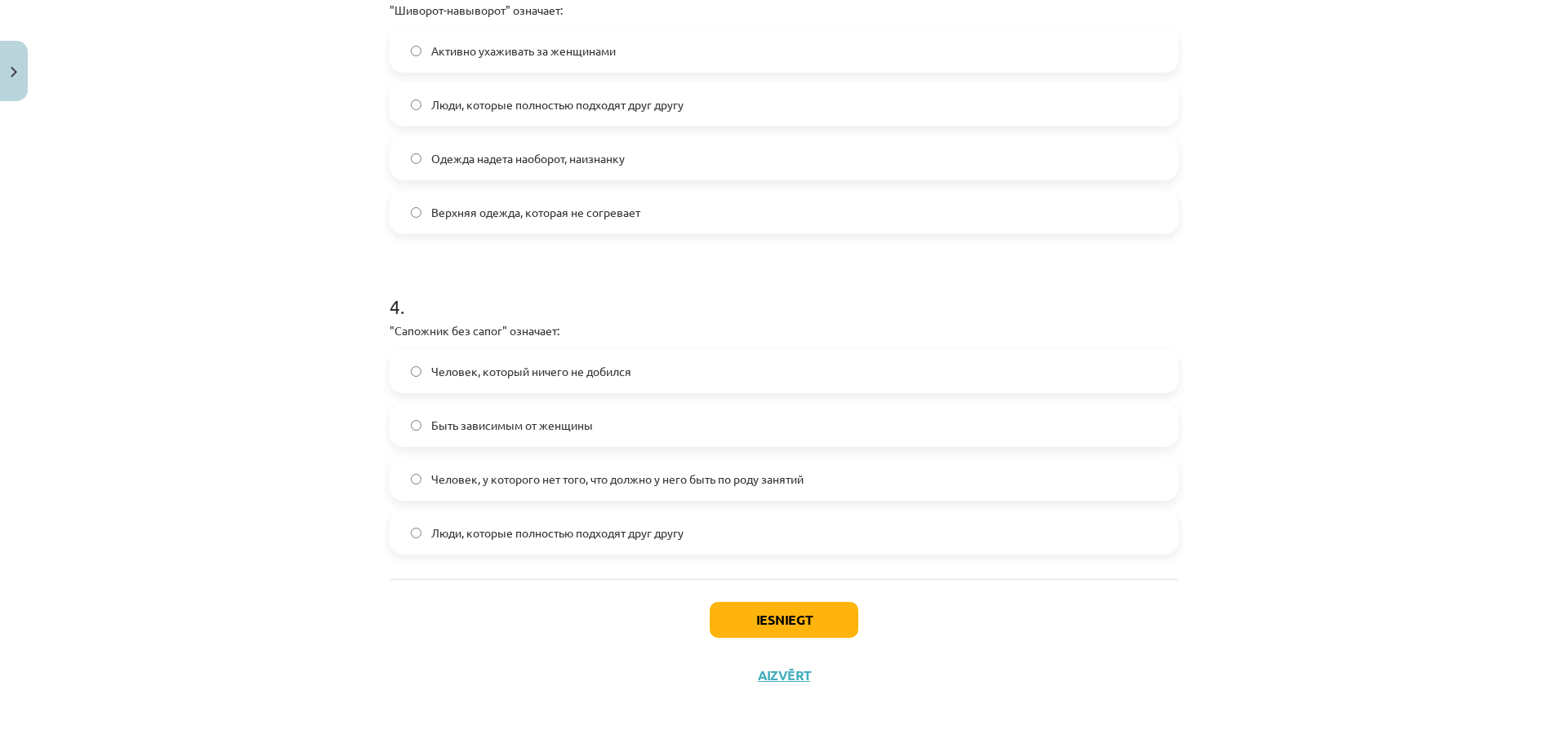
scroll to position [1021, 0]
click at [736, 626] on button "Iesniegt" at bounding box center [784, 619] width 149 height 36
click at [732, 624] on button "Iesniegt" at bounding box center [784, 619] width 149 height 36
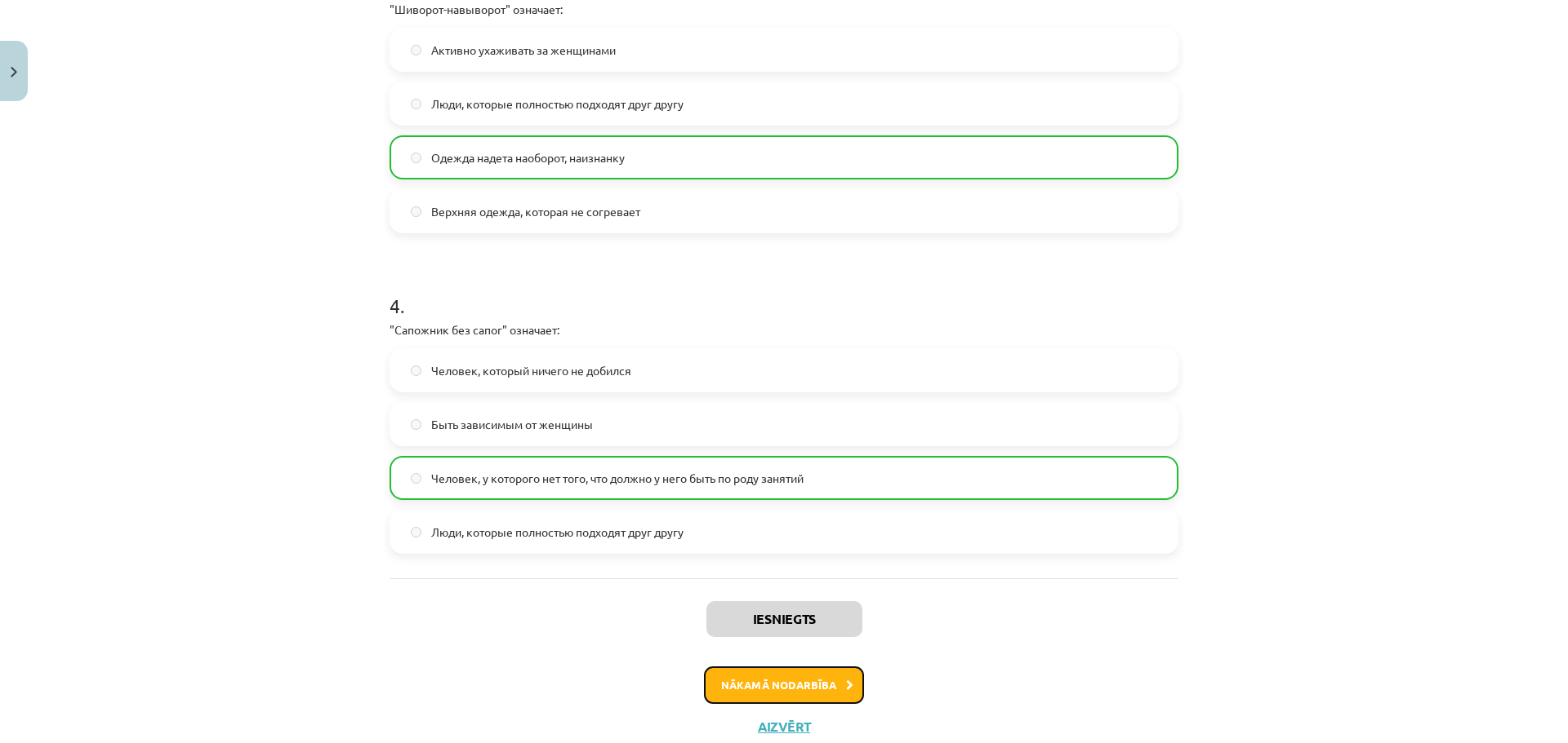
click at [729, 687] on button "Nākamā nodarbība" at bounding box center [783, 685] width 160 height 38
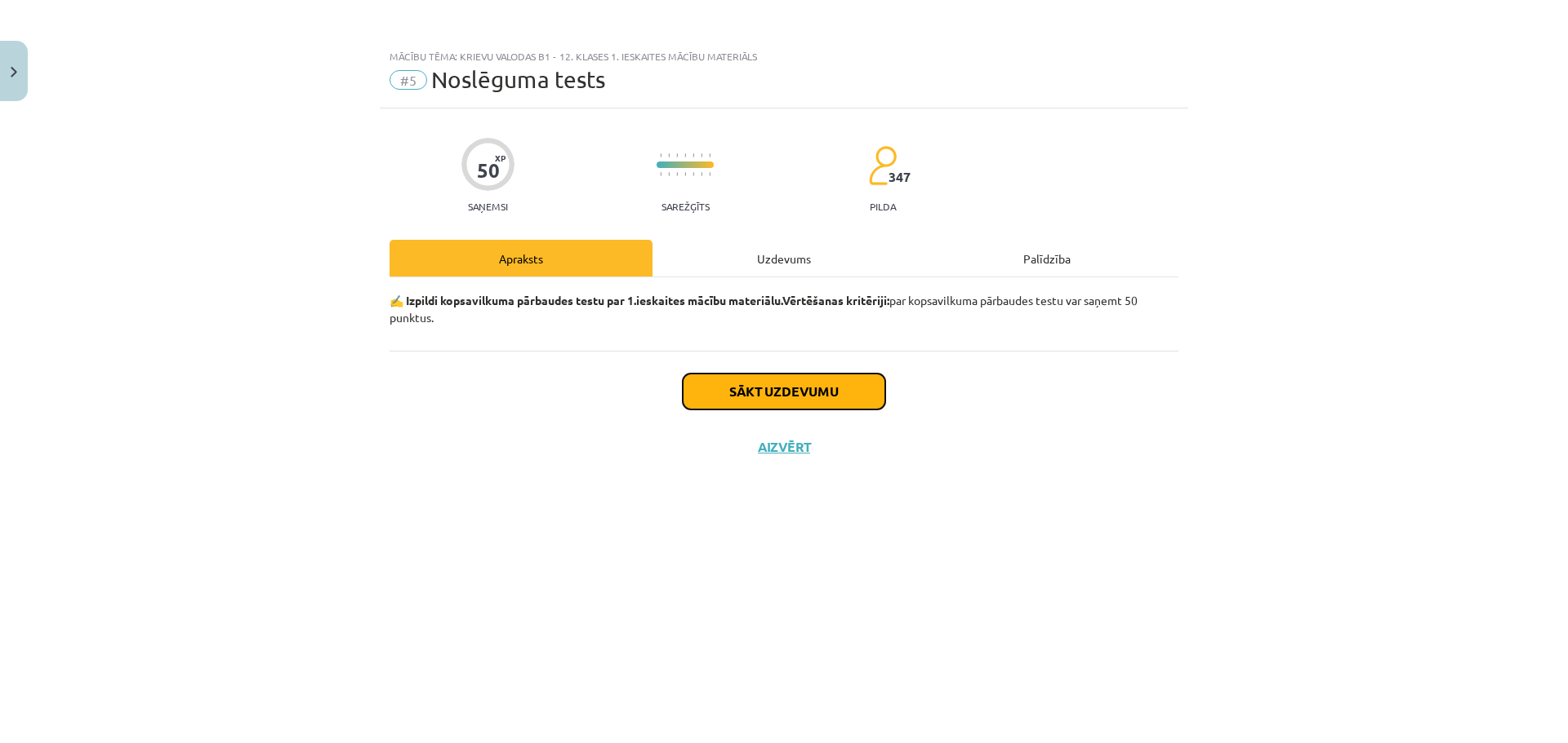
click at [777, 387] on button "Sākt uzdevumu" at bounding box center [784, 391] width 203 height 36
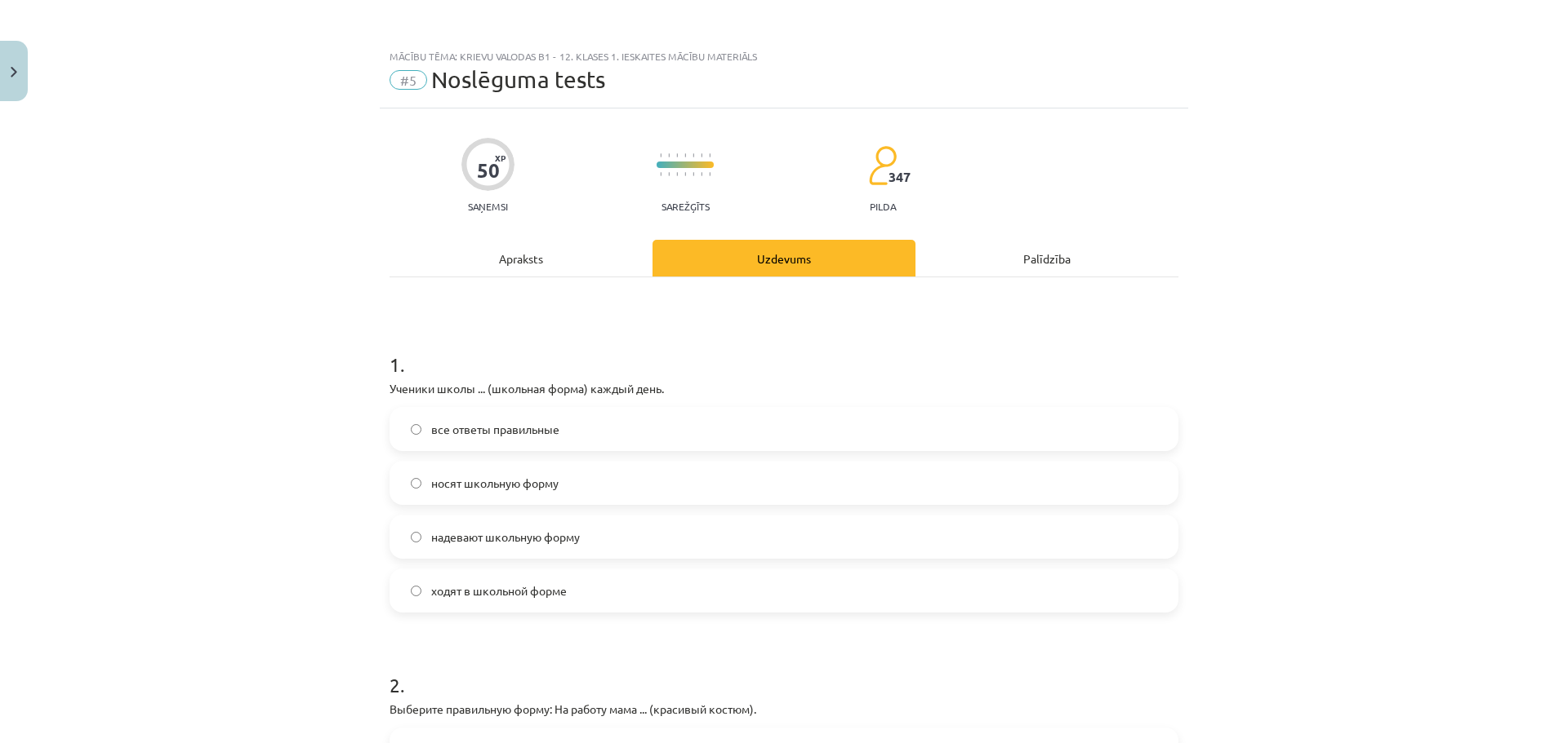
click at [563, 547] on label "надевают школьную форму" at bounding box center [784, 537] width 786 height 41
click at [519, 493] on label "носят школьную форму" at bounding box center [784, 483] width 786 height 41
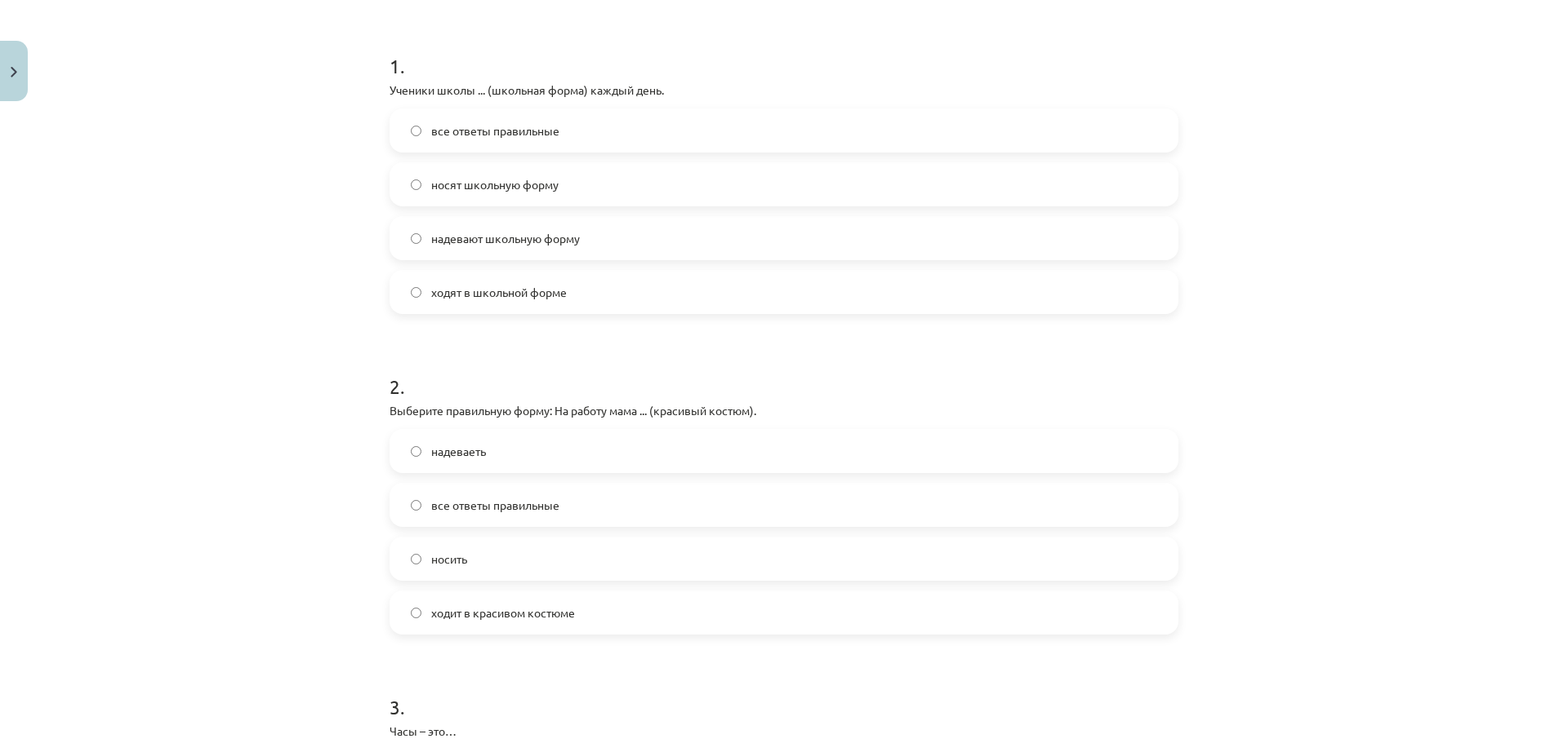
scroll to position [326, 0]
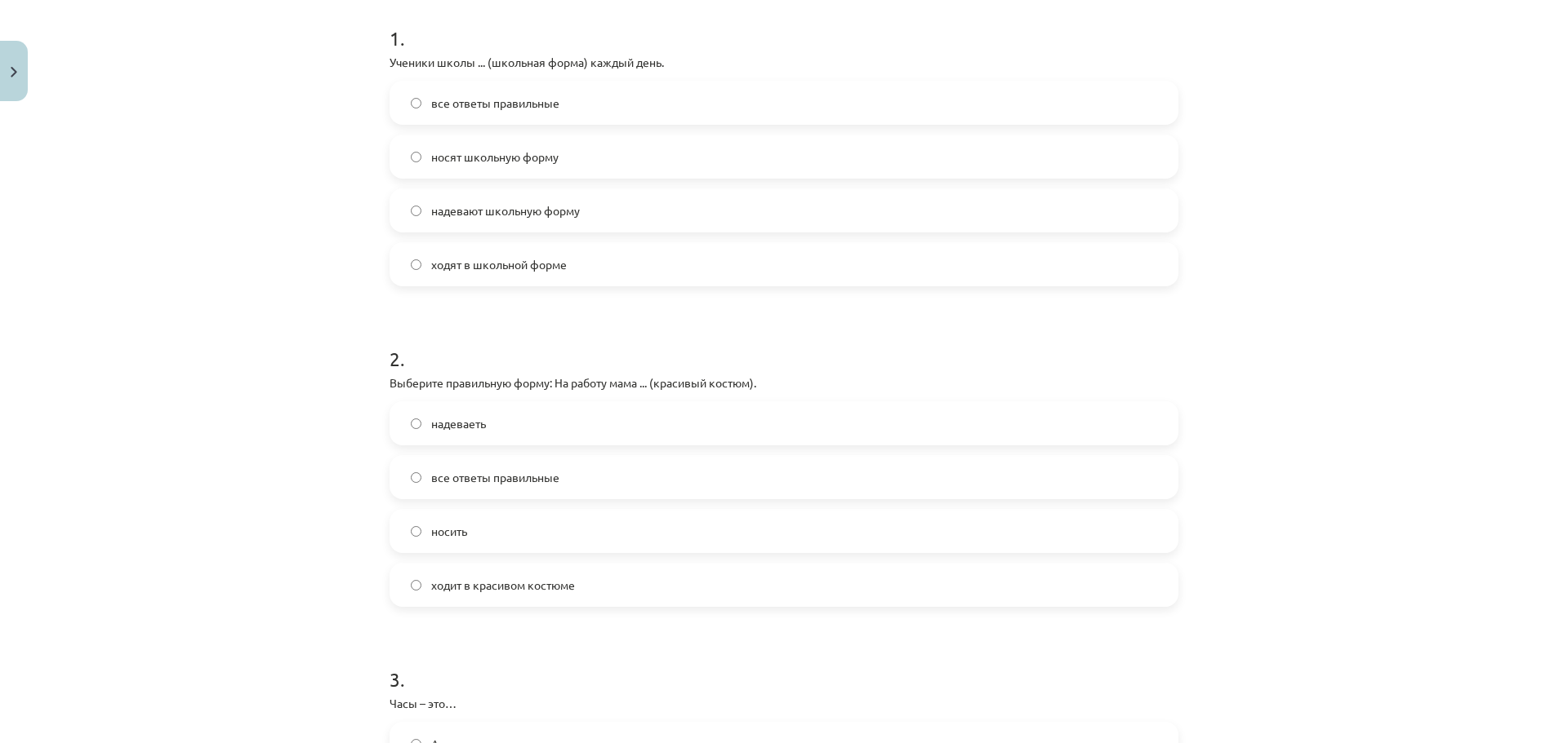
click at [481, 597] on label "ходит в красивом костюме" at bounding box center [784, 585] width 786 height 41
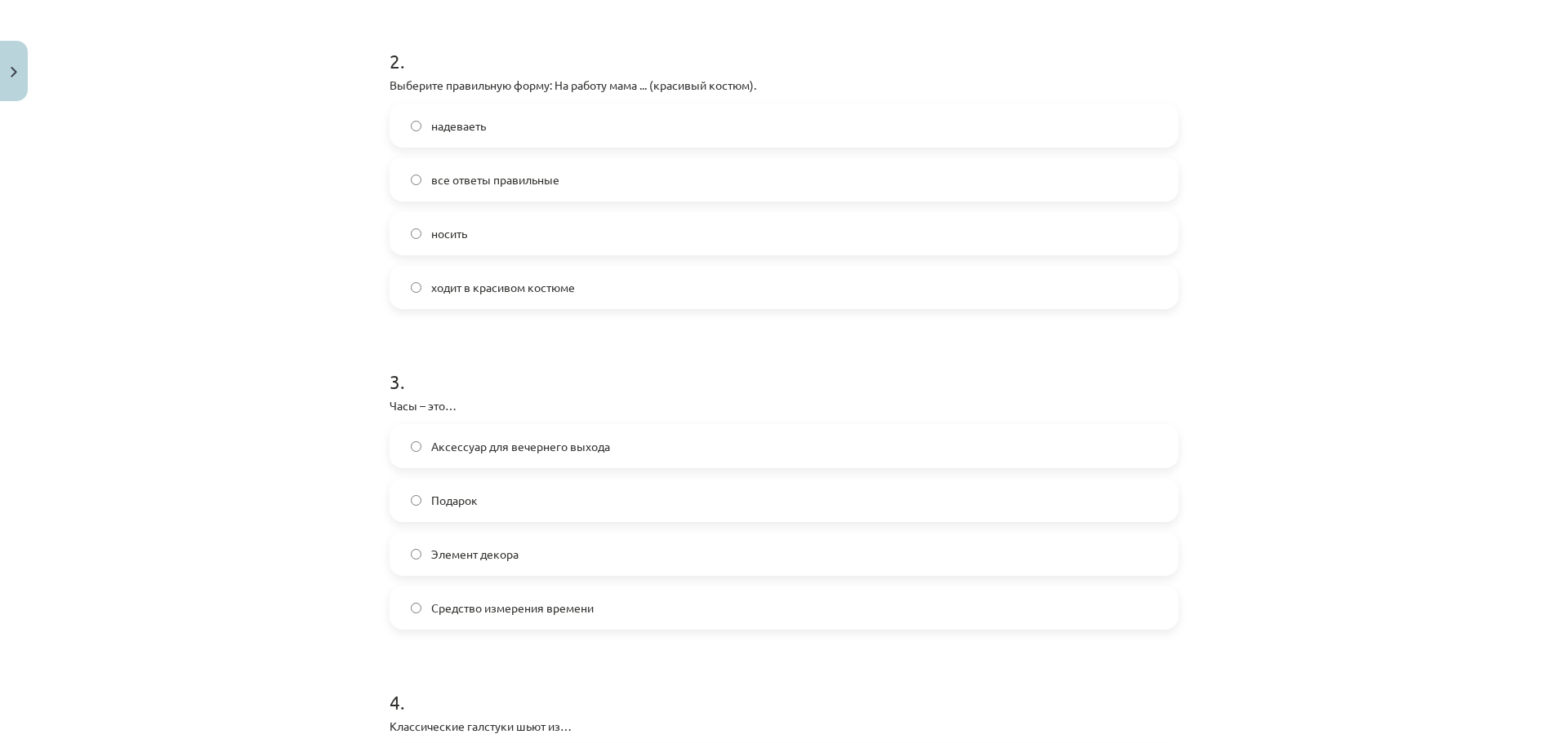
scroll to position [653, 0]
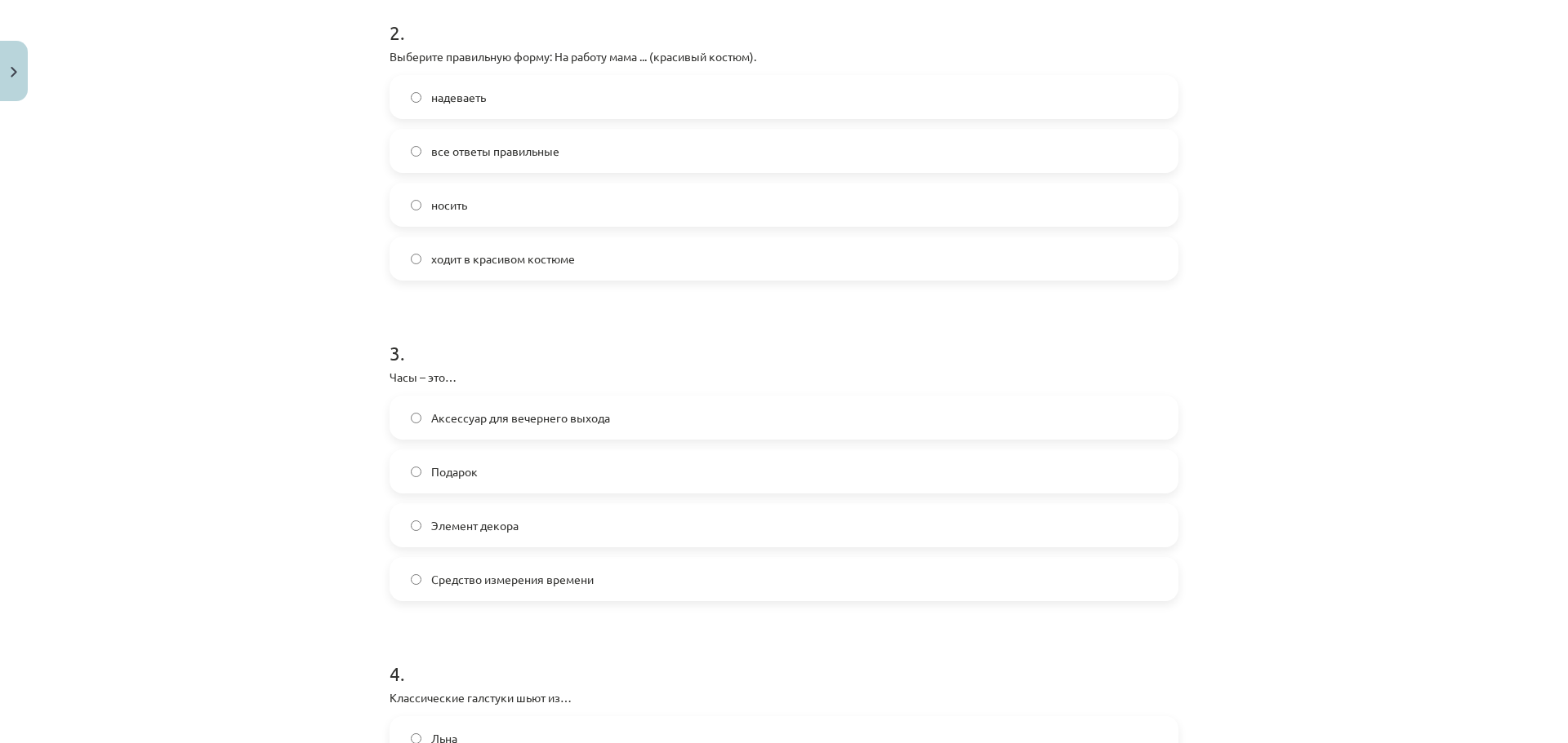
click at [444, 571] on span "Средство измерения времени" at bounding box center [512, 579] width 162 height 17
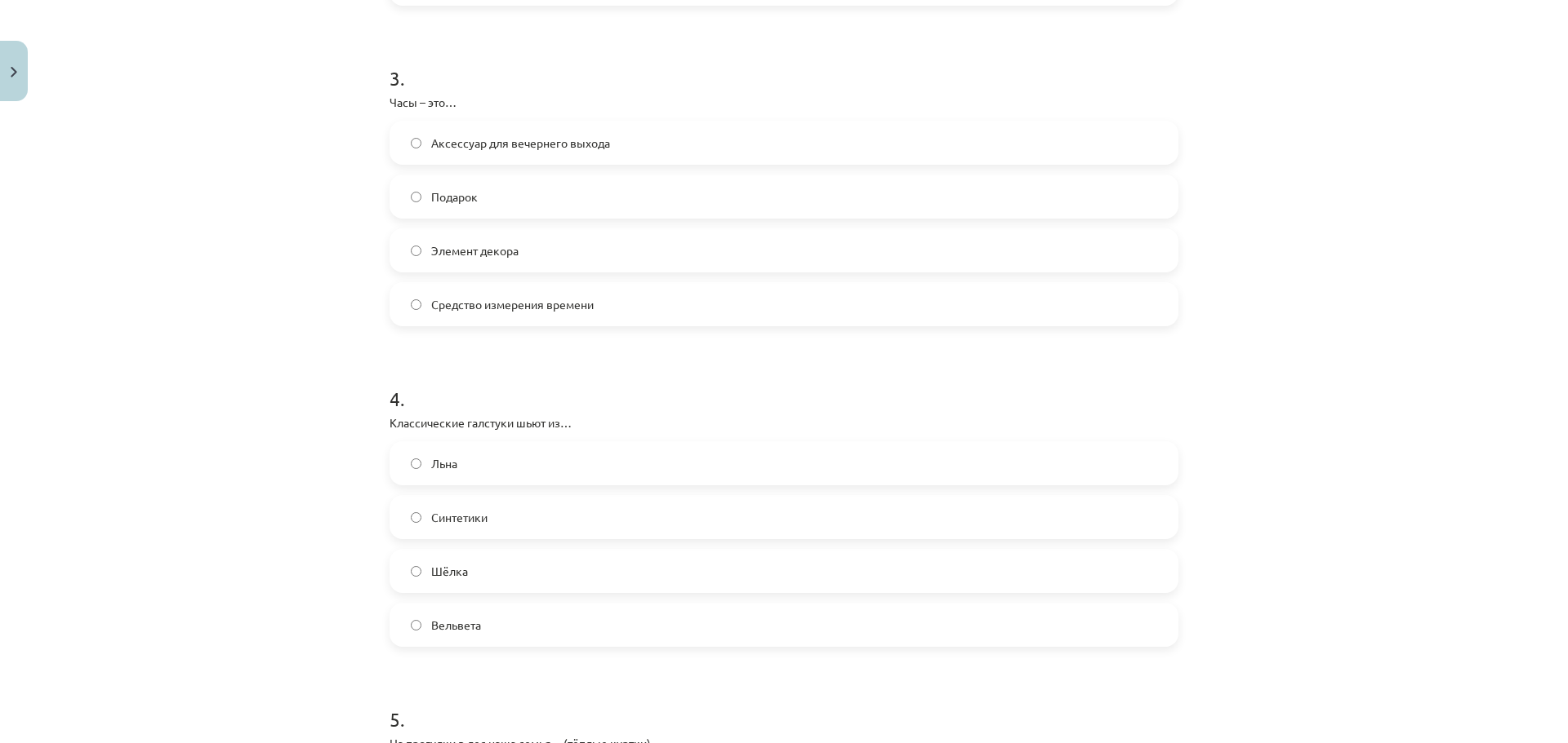
scroll to position [979, 0]
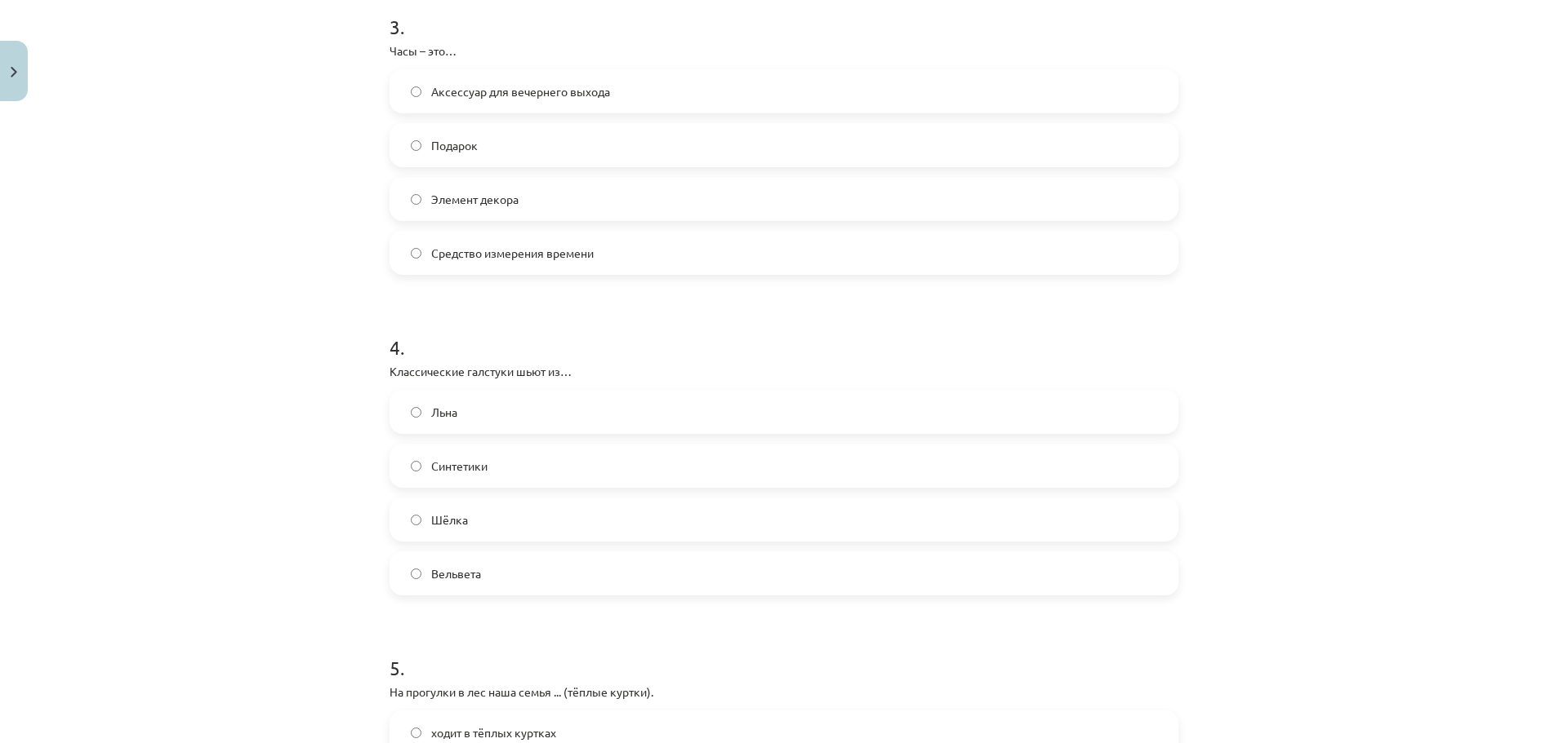
click at [477, 514] on label "Шёлка" at bounding box center [784, 520] width 786 height 41
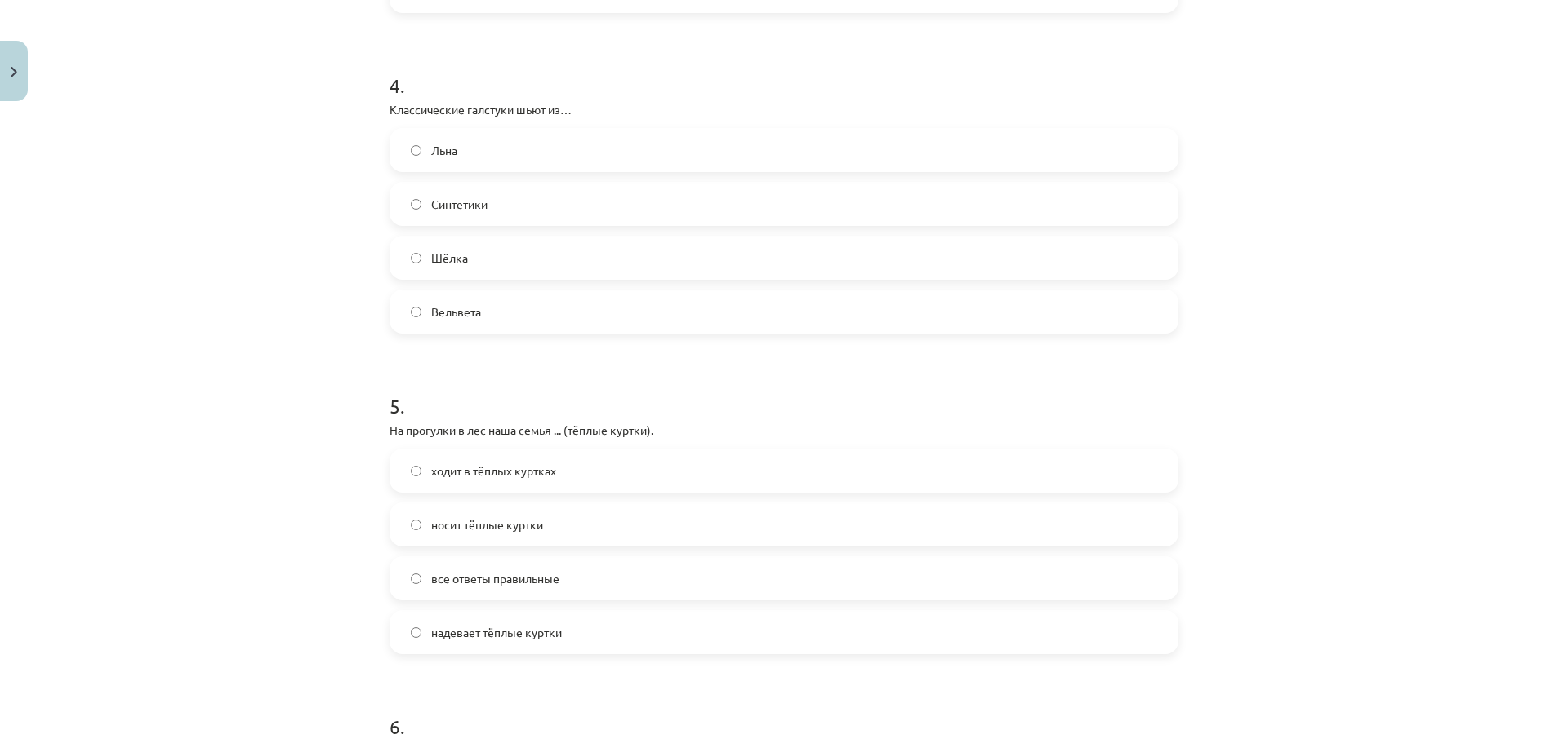
scroll to position [1305, 0]
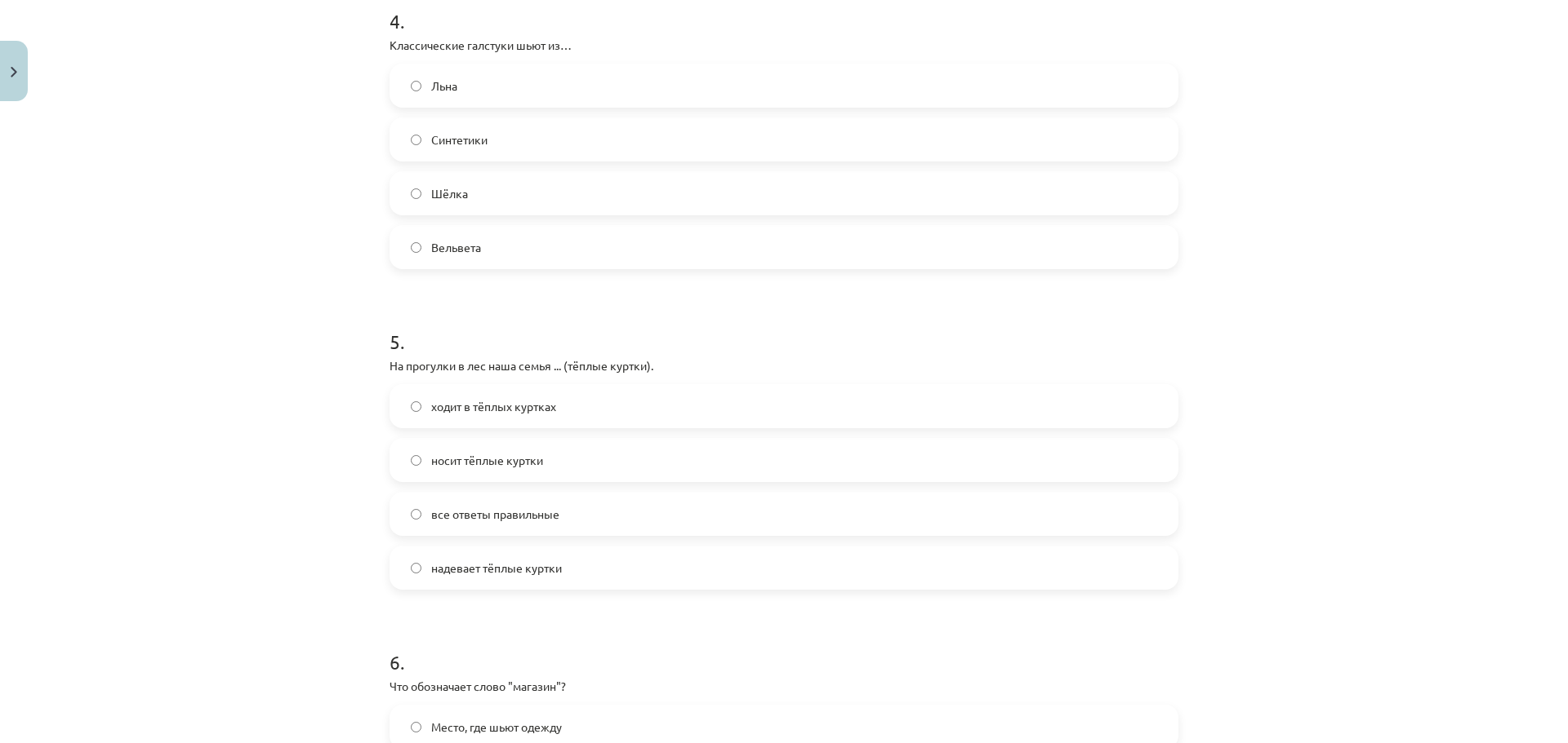
click at [487, 463] on span "носит тёплые куртки" at bounding box center [487, 460] width 112 height 17
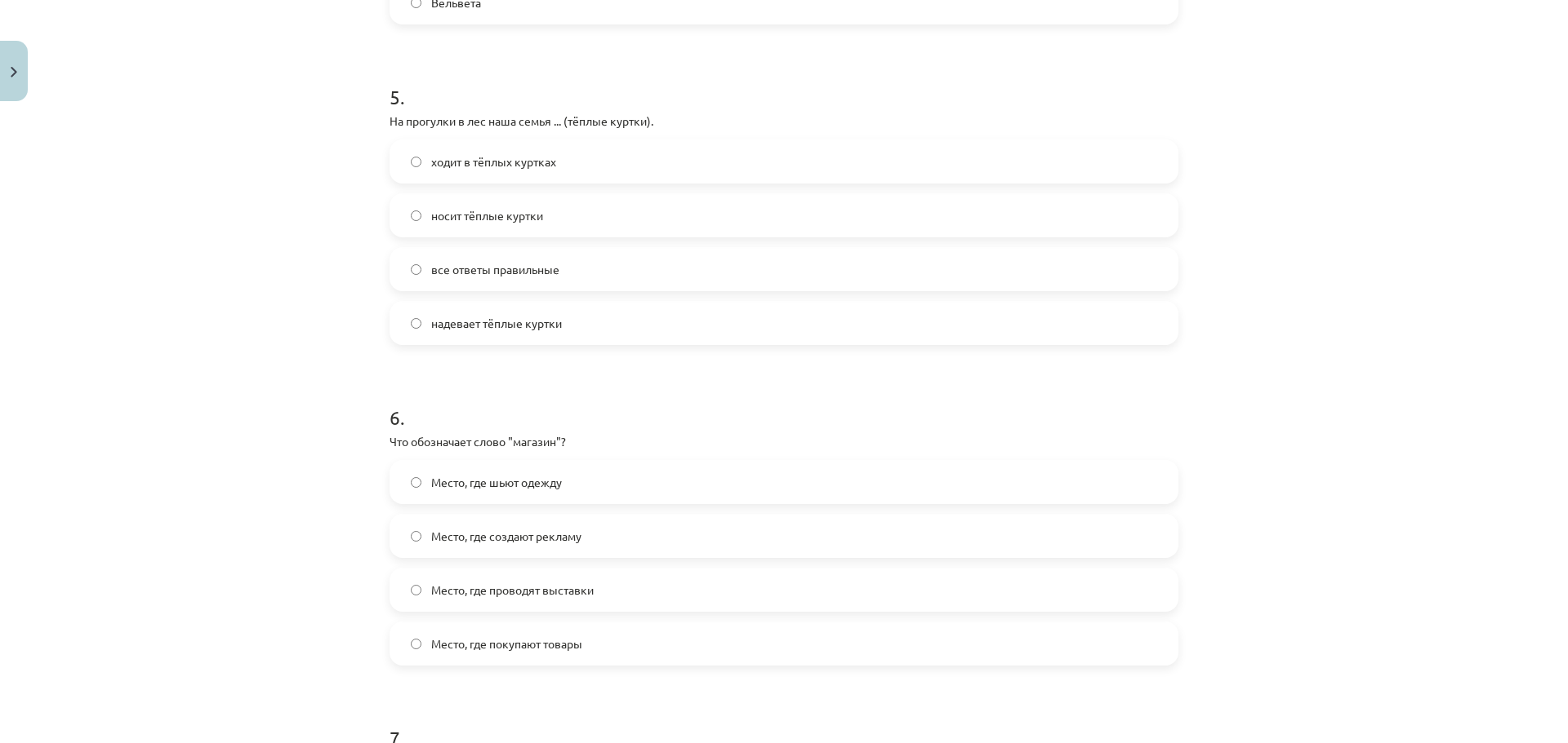
scroll to position [1632, 0]
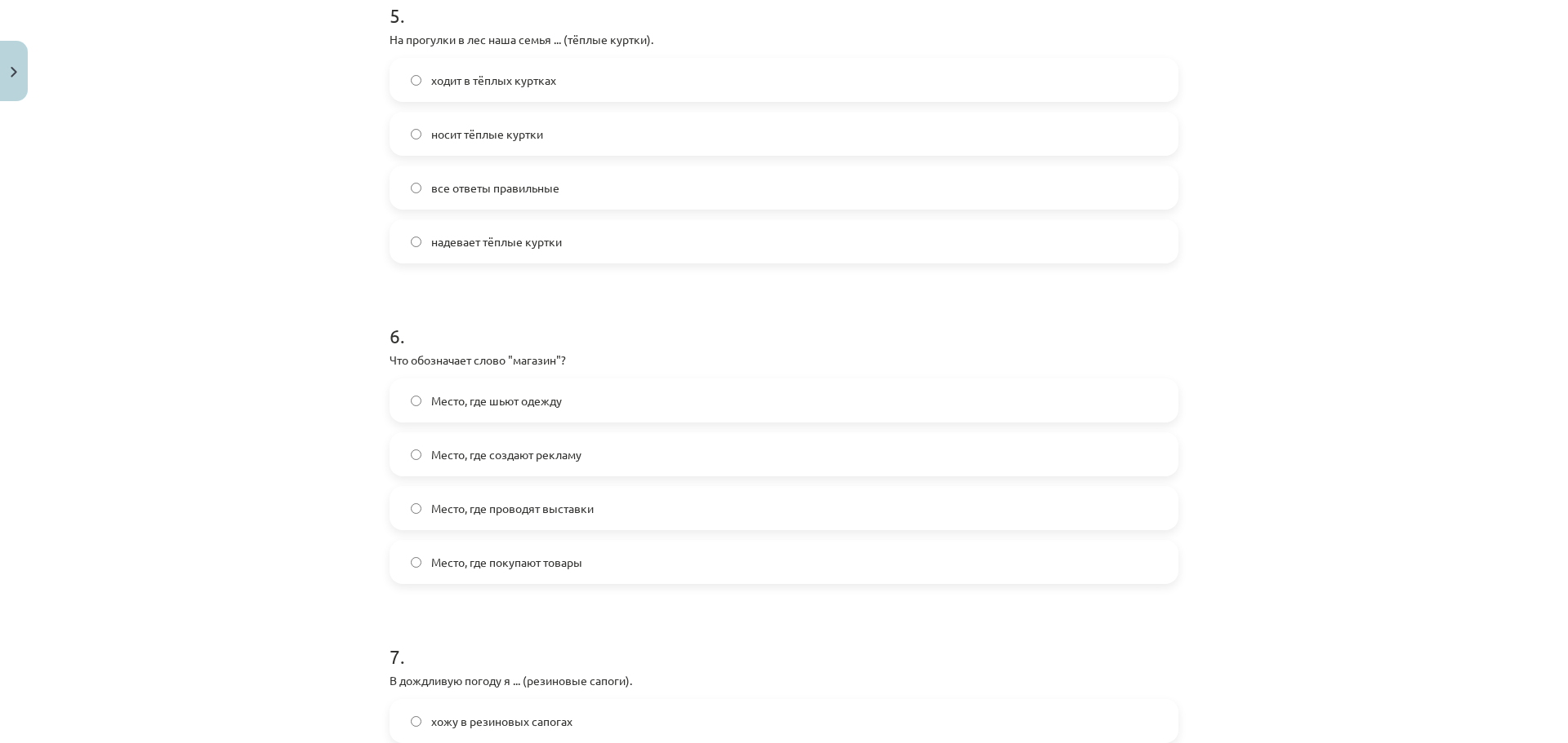
click at [471, 549] on label "Место, где покупают товары" at bounding box center [784, 562] width 786 height 41
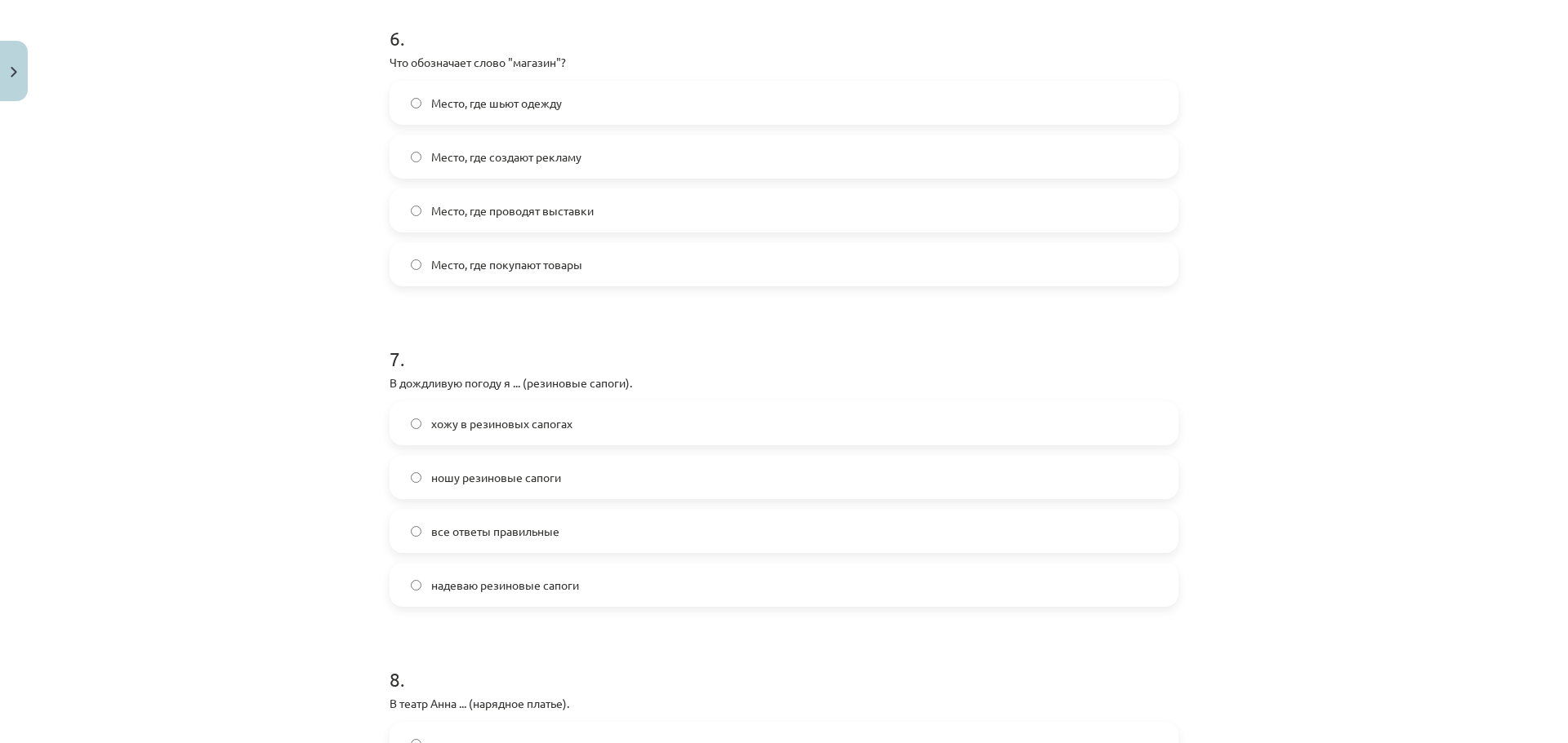
scroll to position [1958, 0]
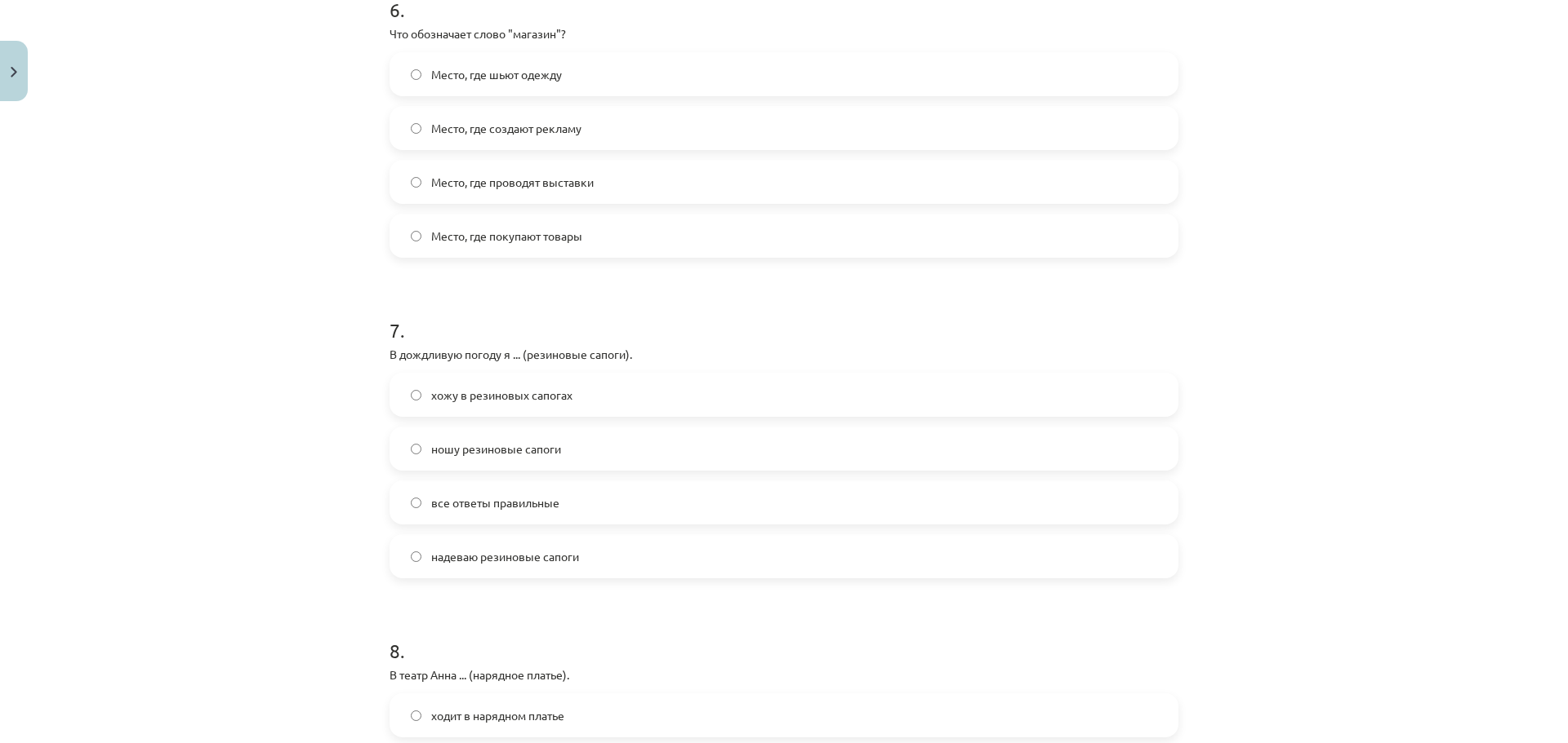
click at [480, 454] on span "ношу резиновые сапоги" at bounding box center [496, 449] width 130 height 17
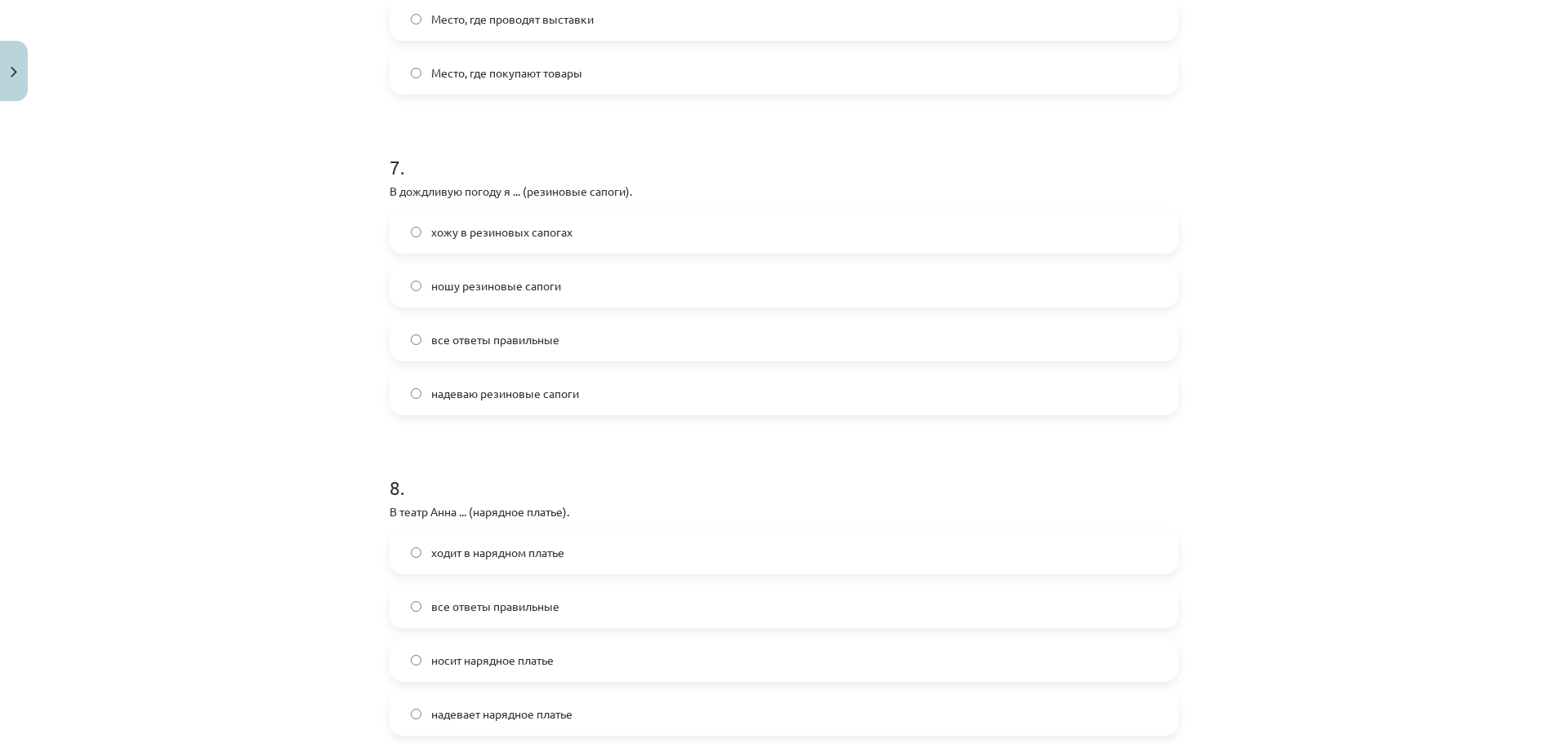
scroll to position [2203, 0]
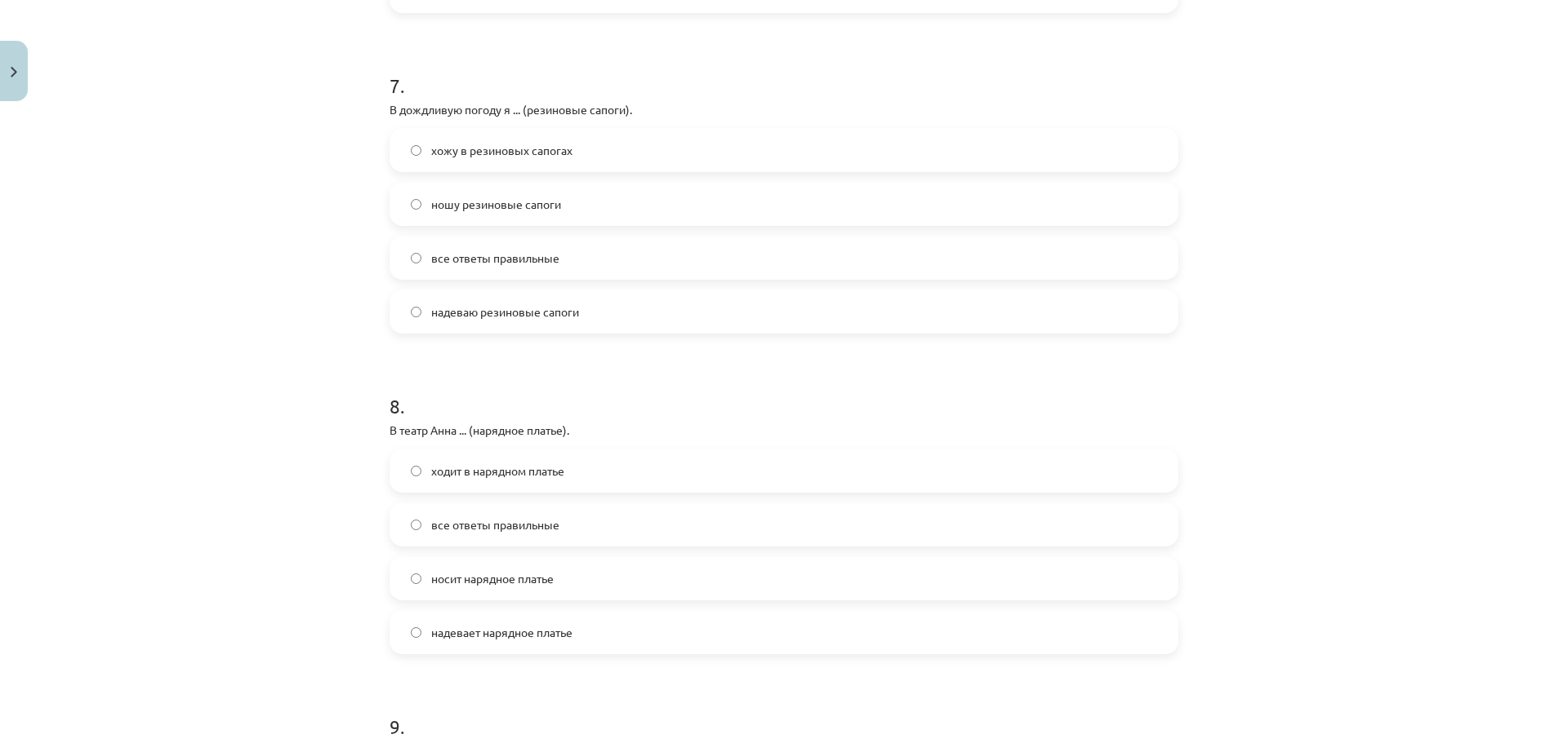
click at [437, 631] on span "надевает нарядное платье" at bounding box center [502, 632] width 141 height 17
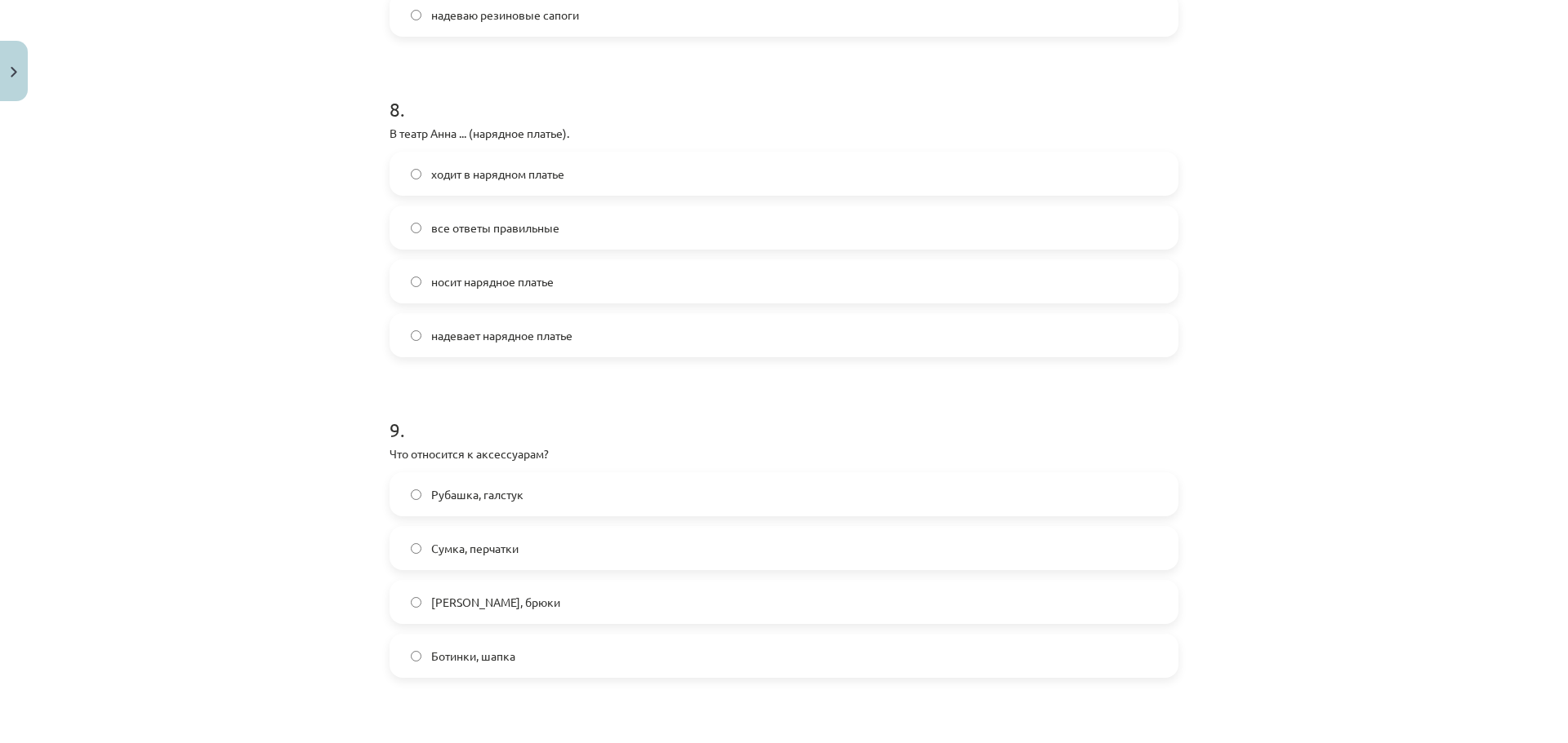
scroll to position [2530, 0]
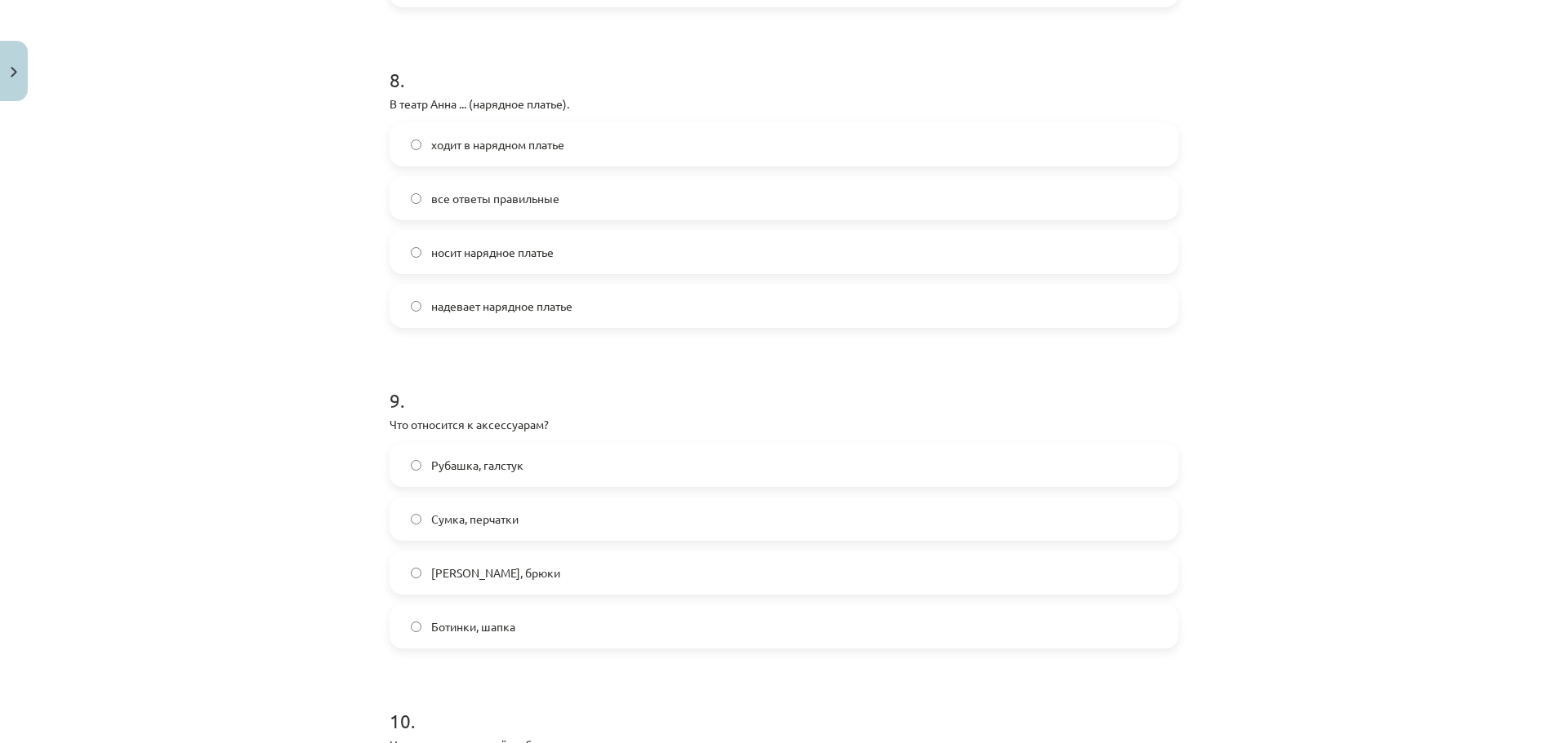
click at [424, 537] on label "Сумка, перчатки" at bounding box center [784, 519] width 786 height 41
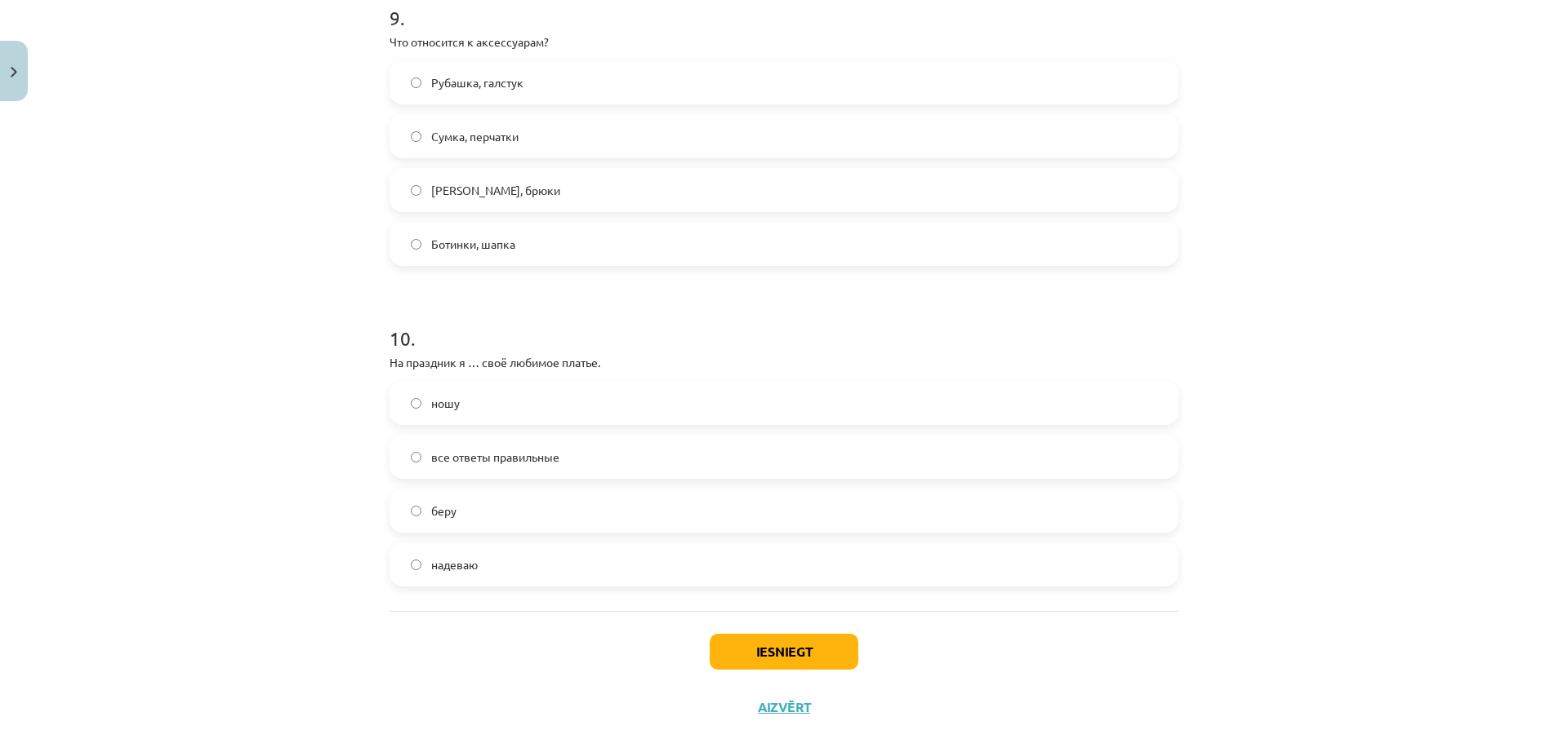
scroll to position [2938, 0]
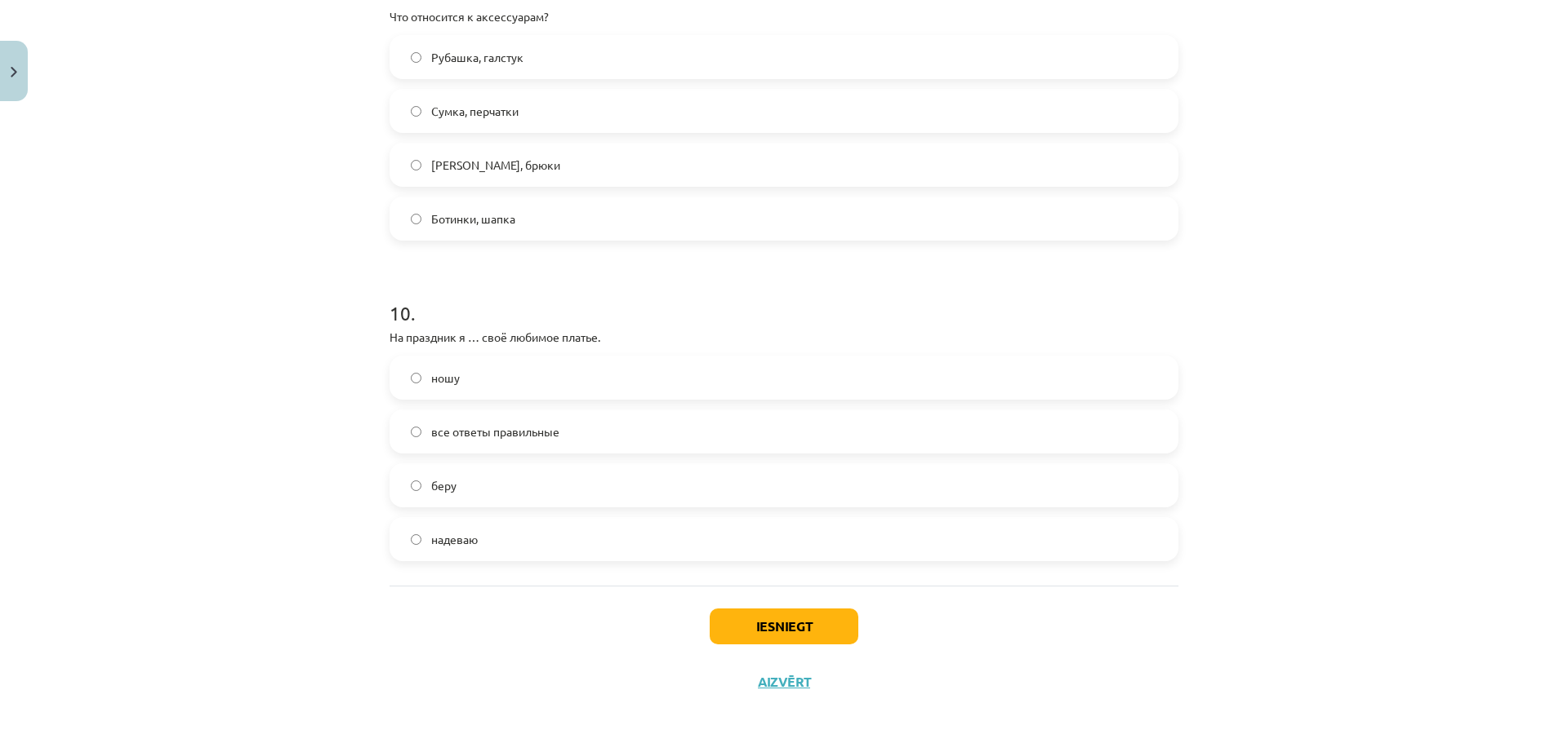
click at [432, 543] on span "надеваю" at bounding box center [454, 539] width 47 height 17
click at [825, 623] on button "Iesniegt" at bounding box center [784, 627] width 149 height 36
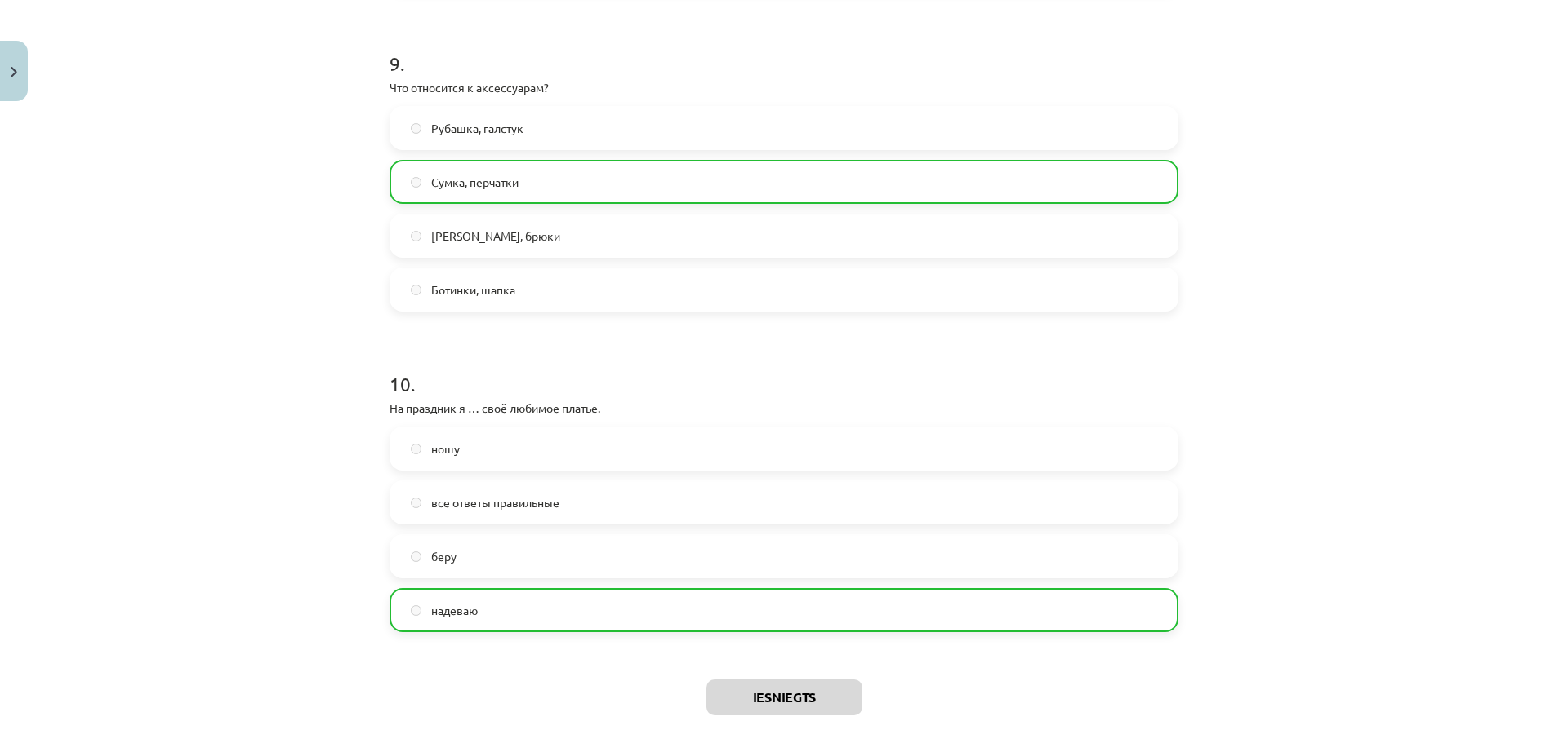
scroll to position [2998, 0]
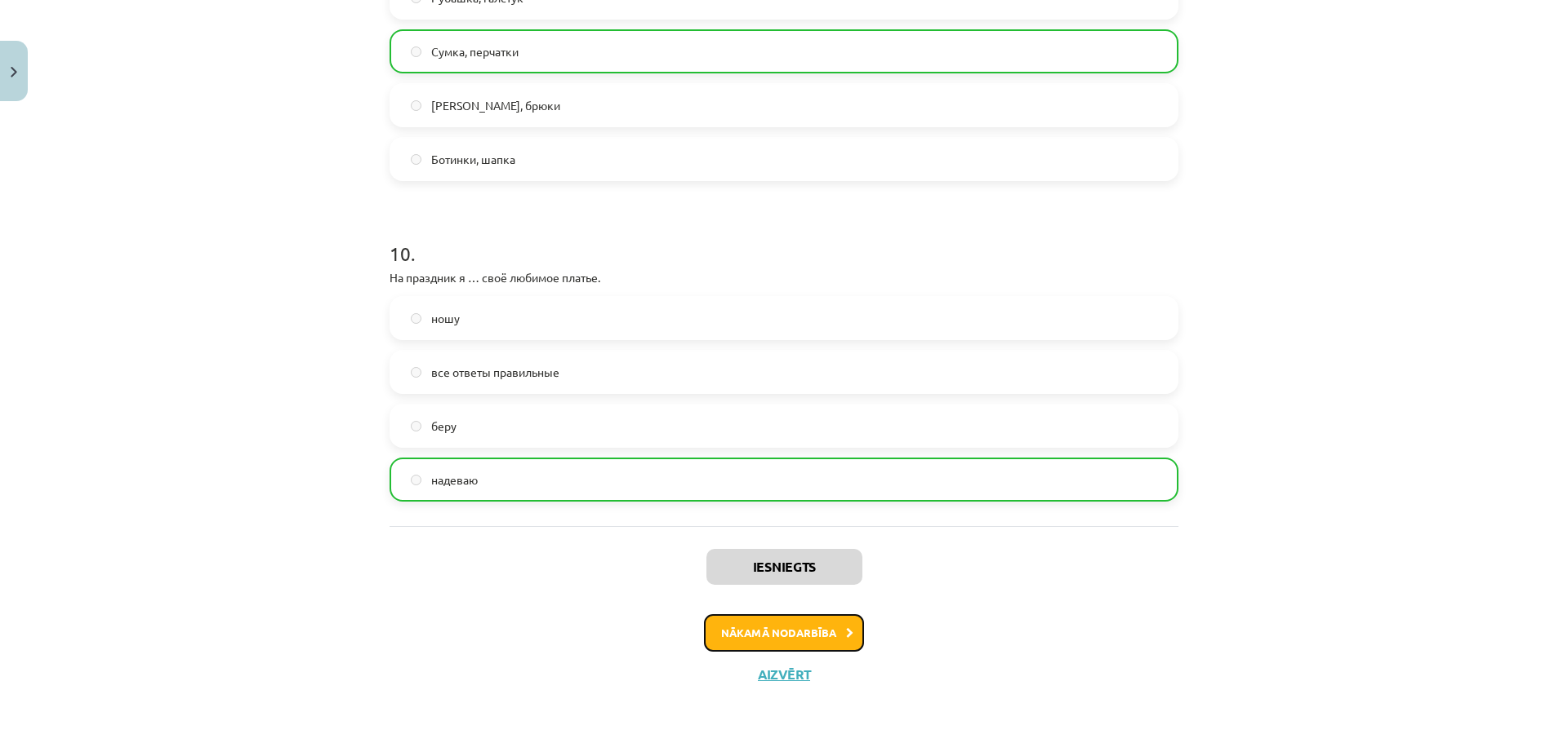
click at [711, 622] on button "Nākamā nodarbība" at bounding box center [783, 633] width 160 height 38
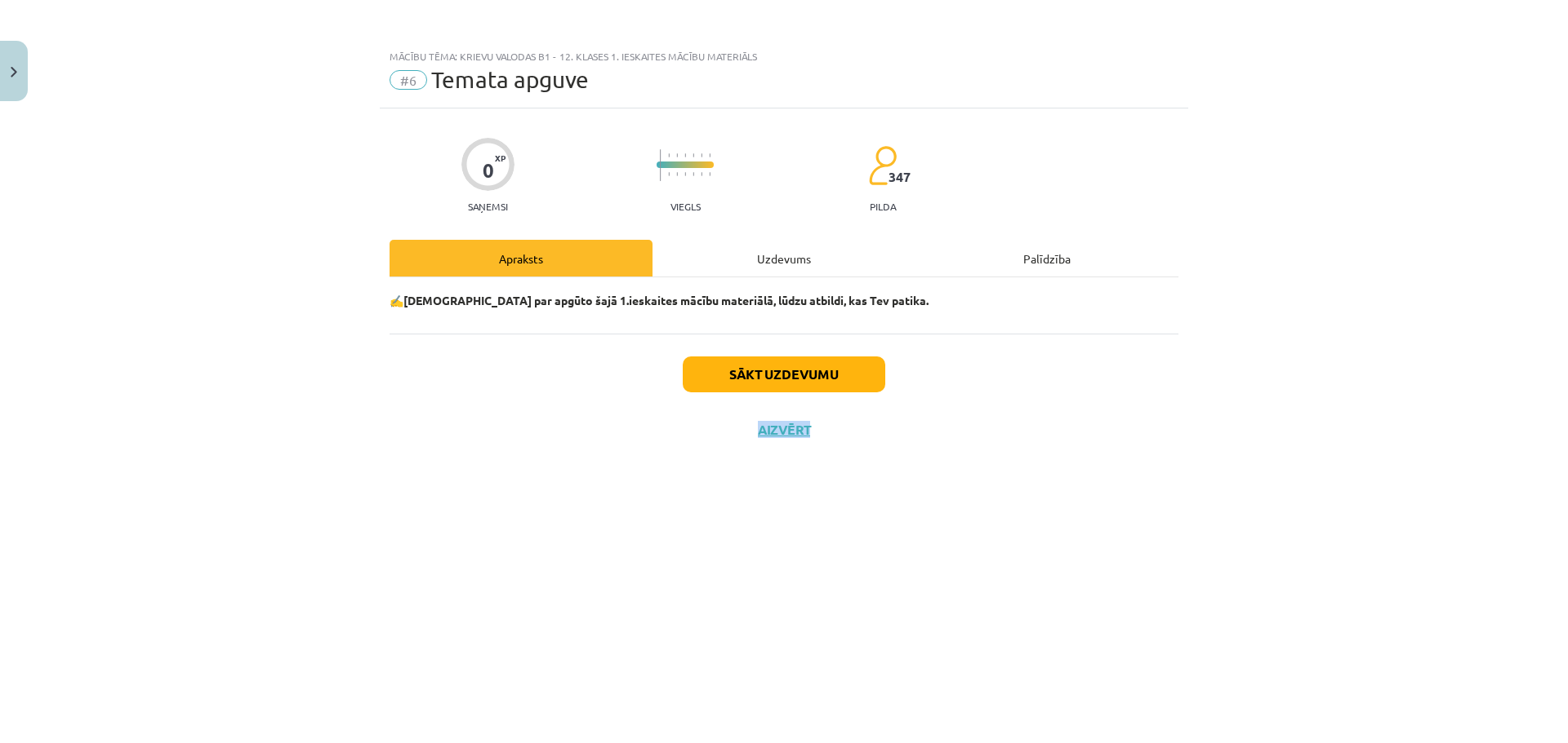
click at [711, 622] on div "0 XP Saņemsi Viegls 347 pilda Apraksts Uzdevums Palīdzība ✍️ Padomā par apgūto …" at bounding box center [784, 405] width 809 height 594
click at [667, 516] on div "0 XP Saņemsi Viegls 347 pilda Apraksts Uzdevums Palīdzība ✍️ Padomā par apgūto …" at bounding box center [784, 405] width 809 height 594
click at [743, 368] on button "Sākt uzdevumu" at bounding box center [784, 375] width 203 height 36
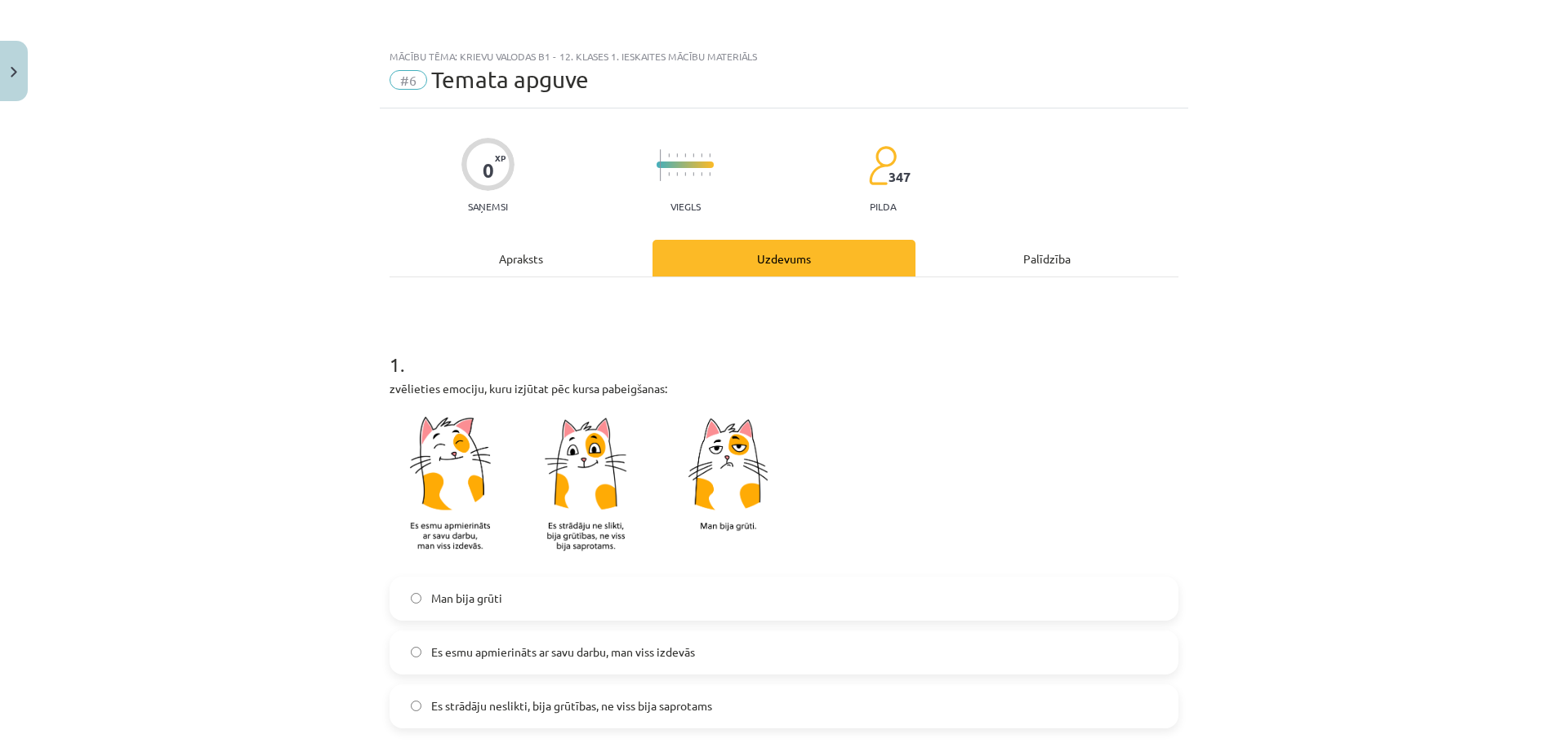
scroll to position [163, 0]
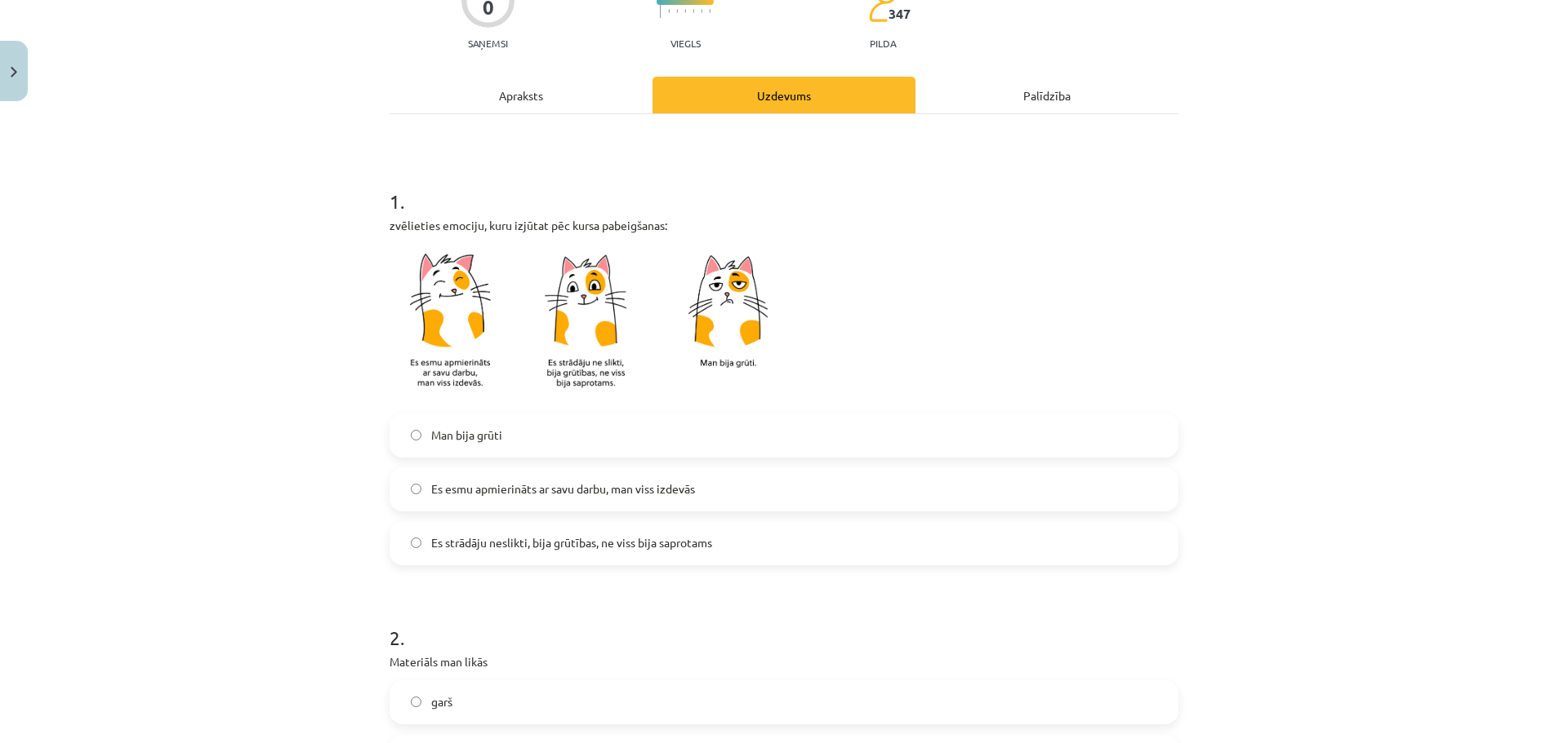
click at [628, 490] on span "Es esmu apmierināts ar savu darbu, man viss izdevās" at bounding box center [563, 488] width 264 height 17
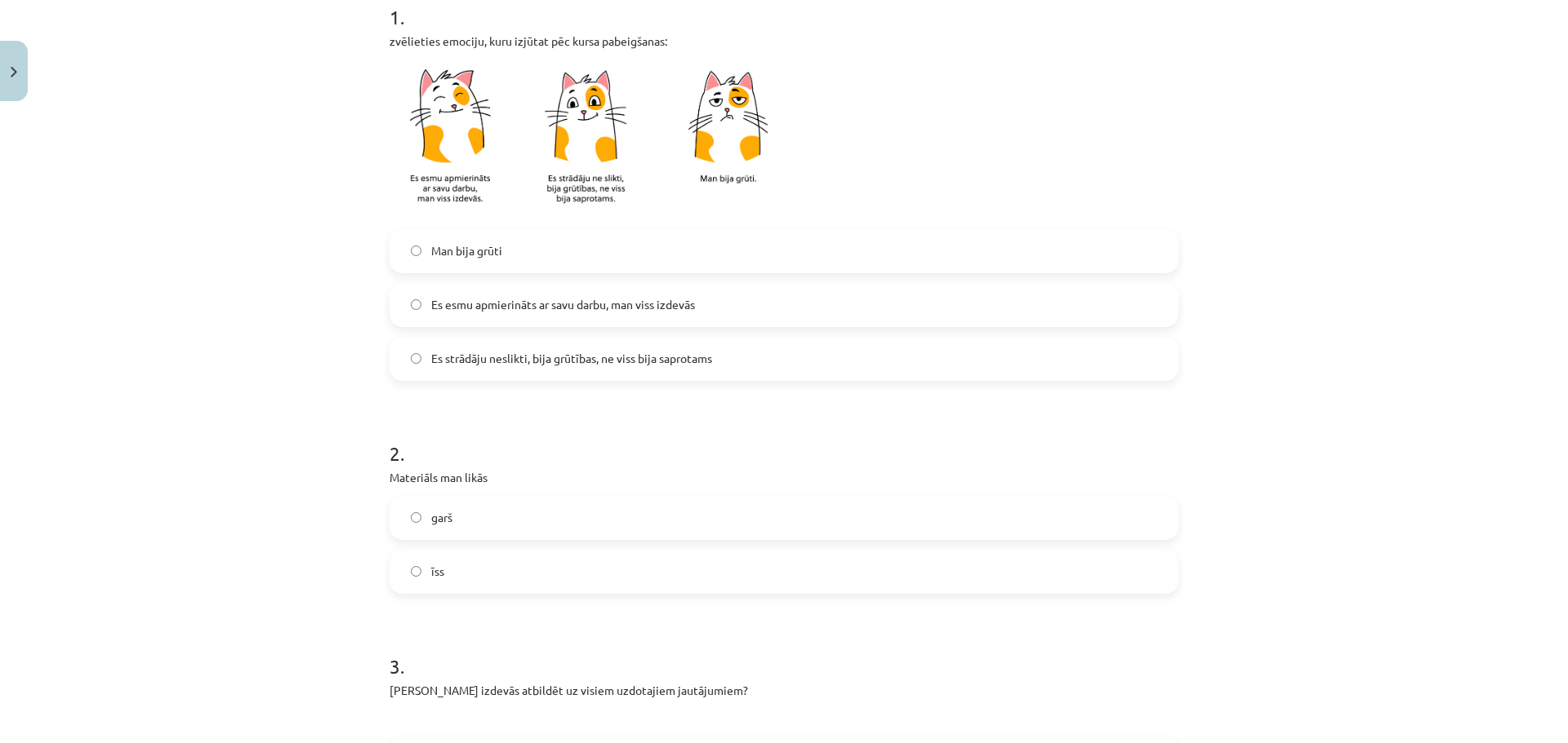
scroll to position [408, 0]
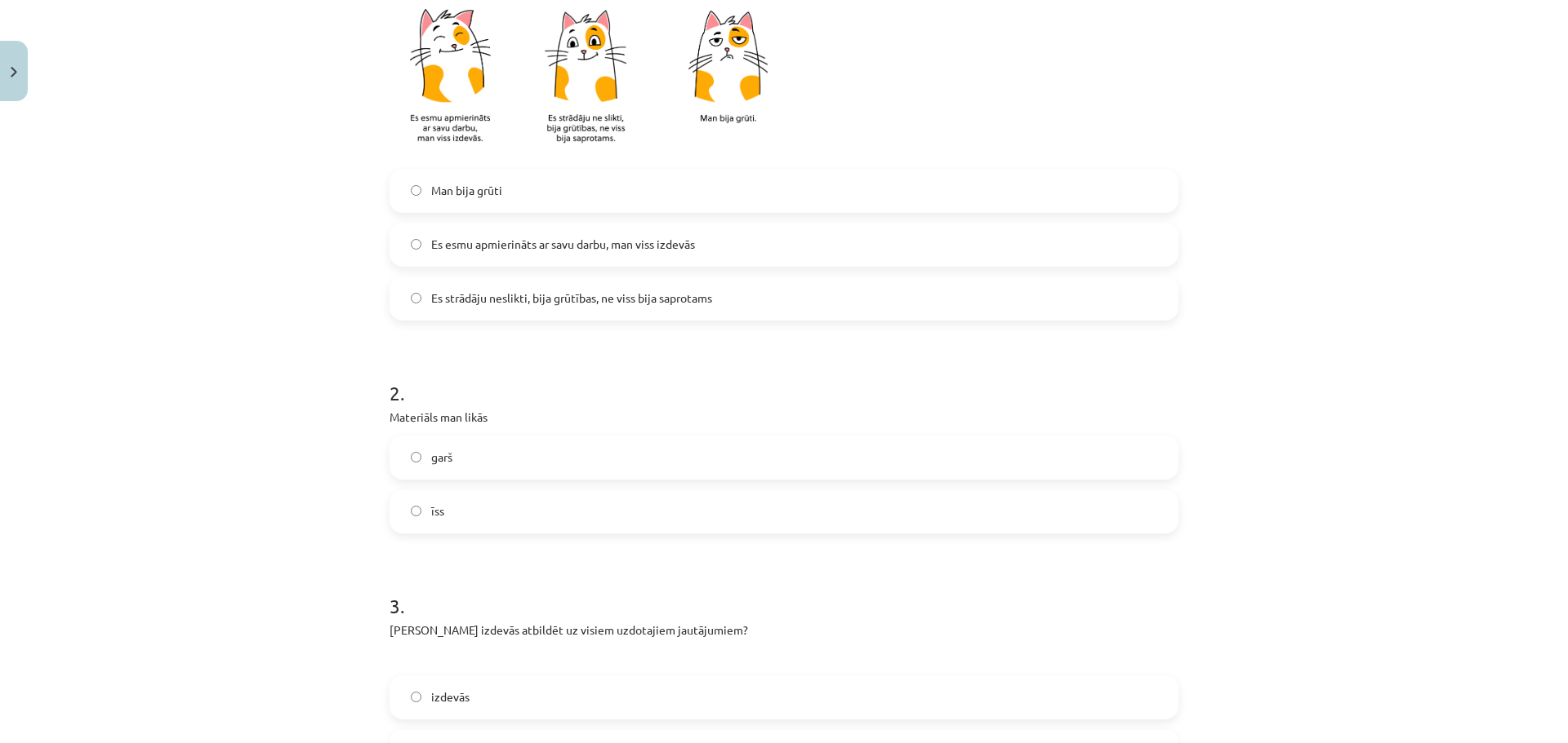
click at [464, 464] on label "garš" at bounding box center [784, 457] width 786 height 41
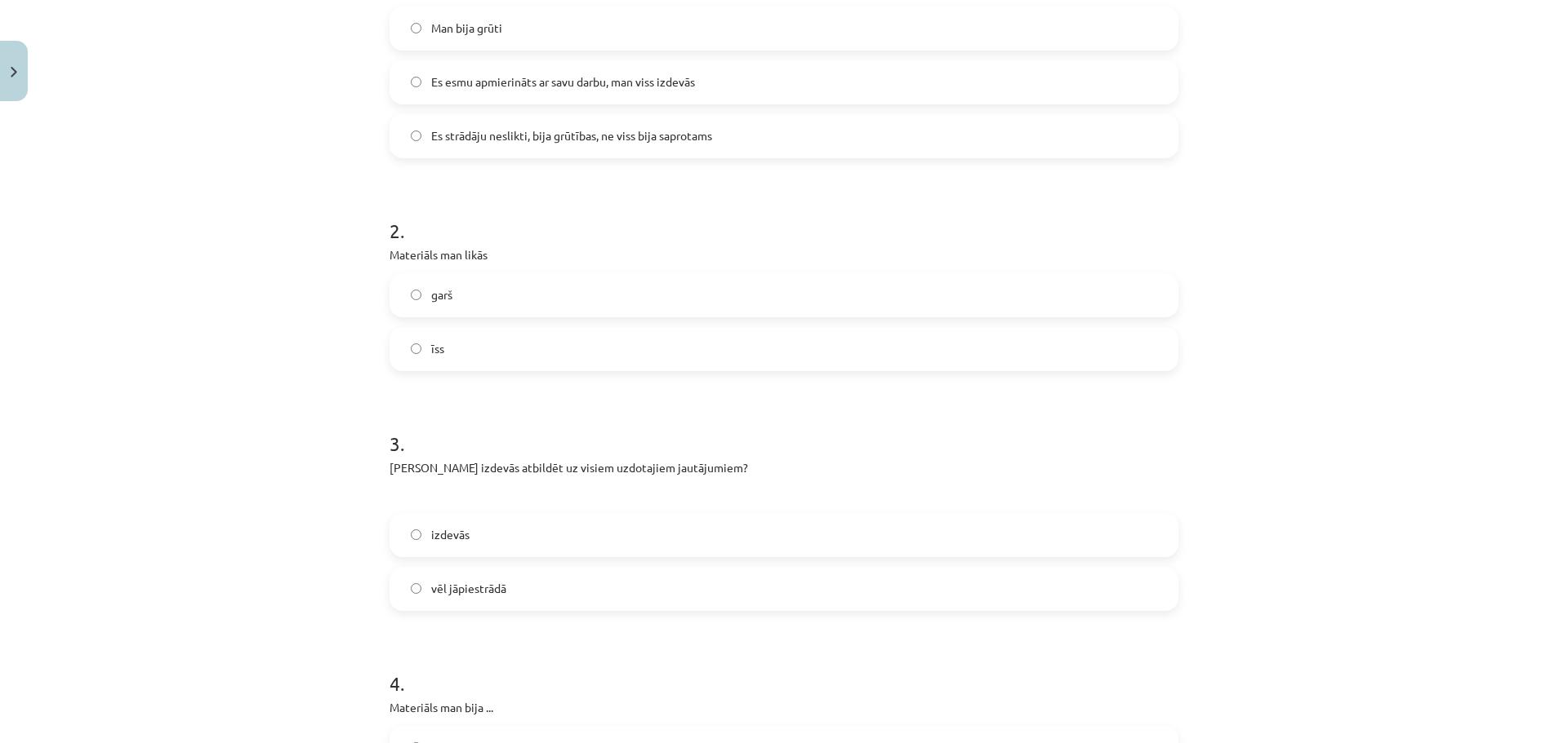
scroll to position [571, 0]
click at [440, 516] on label "izdevās" at bounding box center [784, 534] width 786 height 41
drag, startPoint x: 476, startPoint y: 457, endPoint x: 526, endPoint y: 451, distance: 50.4
click at [526, 451] on div "3 . Vai Tev izdevās atbildēt uz visiem uzdotajiem jautājumiem? izdevās vēl jāpi…" at bounding box center [784, 506] width 788 height 207
drag, startPoint x: 366, startPoint y: 515, endPoint x: 354, endPoint y: 518, distance: 12.4
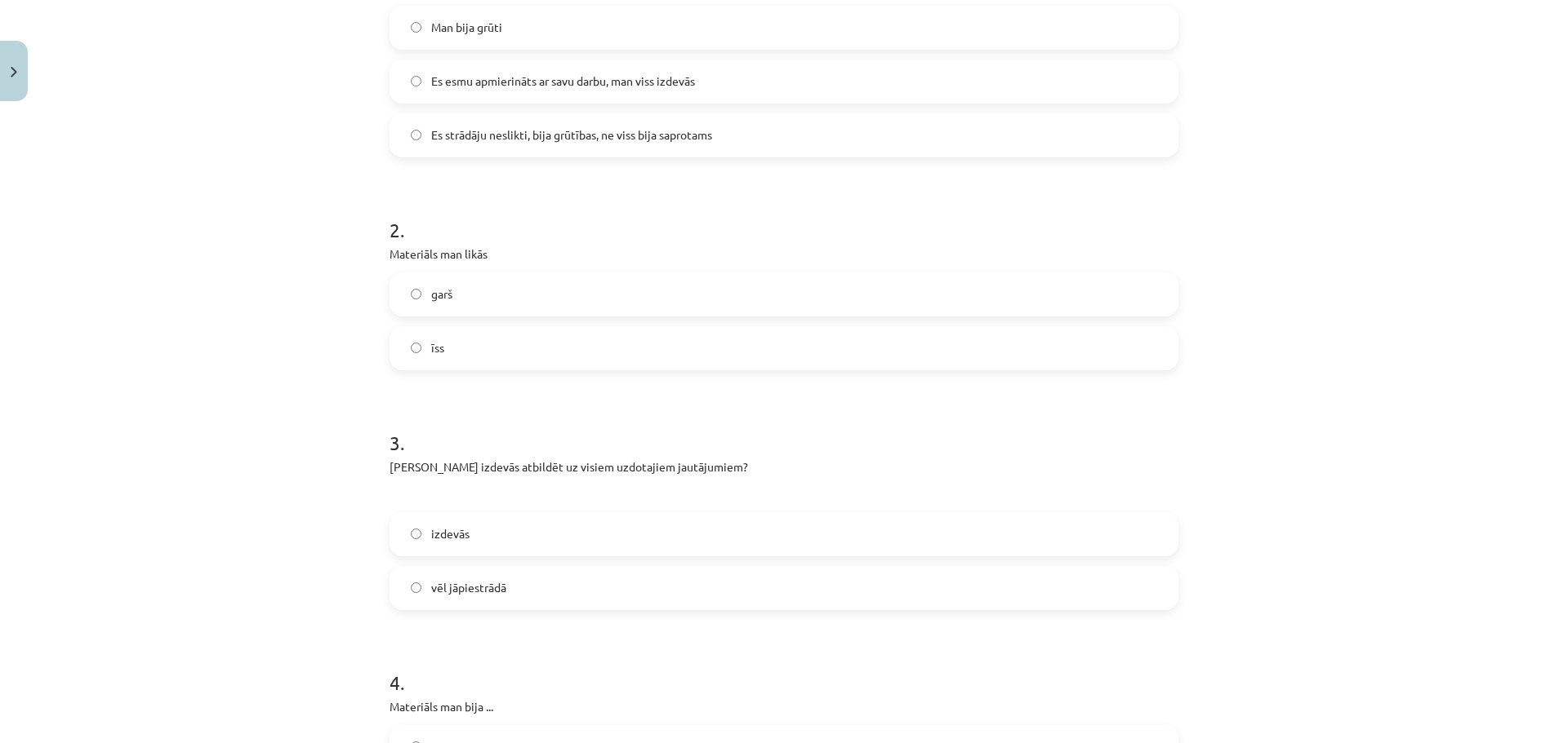
click at [357, 517] on div "Mācību tēma: Krievu valodas b1 - 12. klases 1. ieskaites mācību materiāls #6 Te…" at bounding box center [784, 371] width 1568 height 743
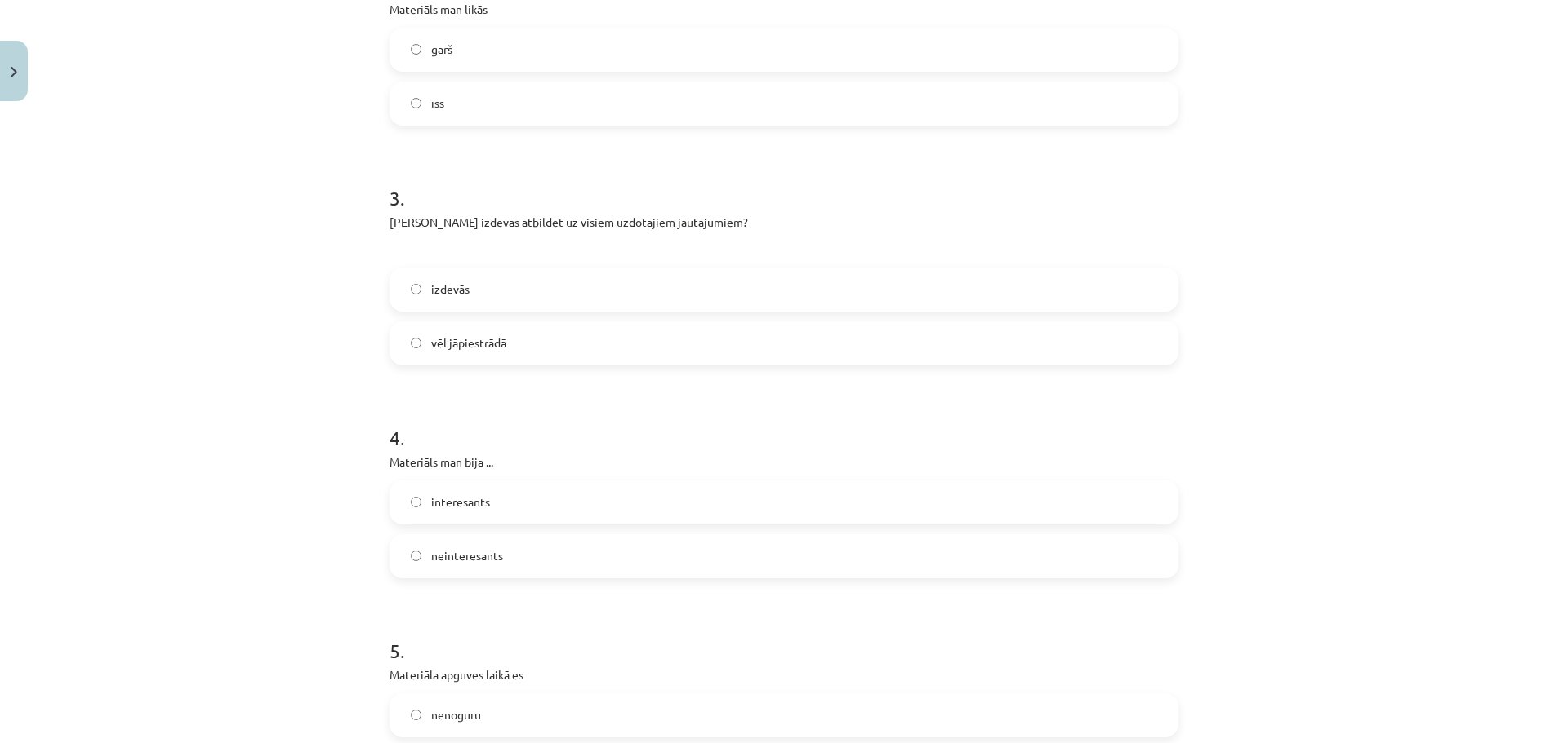
scroll to position [897, 0]
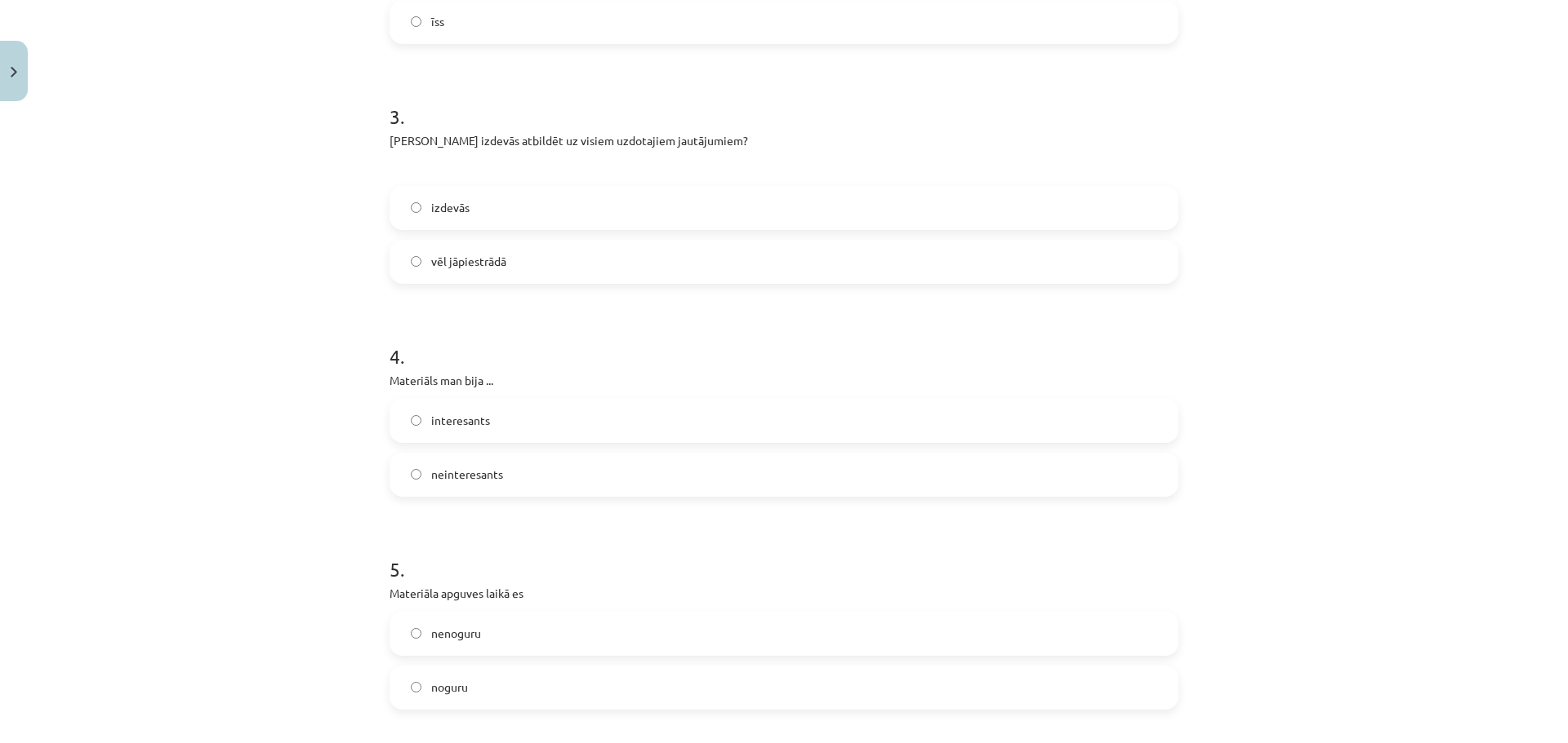
click at [431, 480] on span "neinteresants" at bounding box center [467, 474] width 71 height 17
click at [464, 415] on span "interesants" at bounding box center [460, 420] width 59 height 17
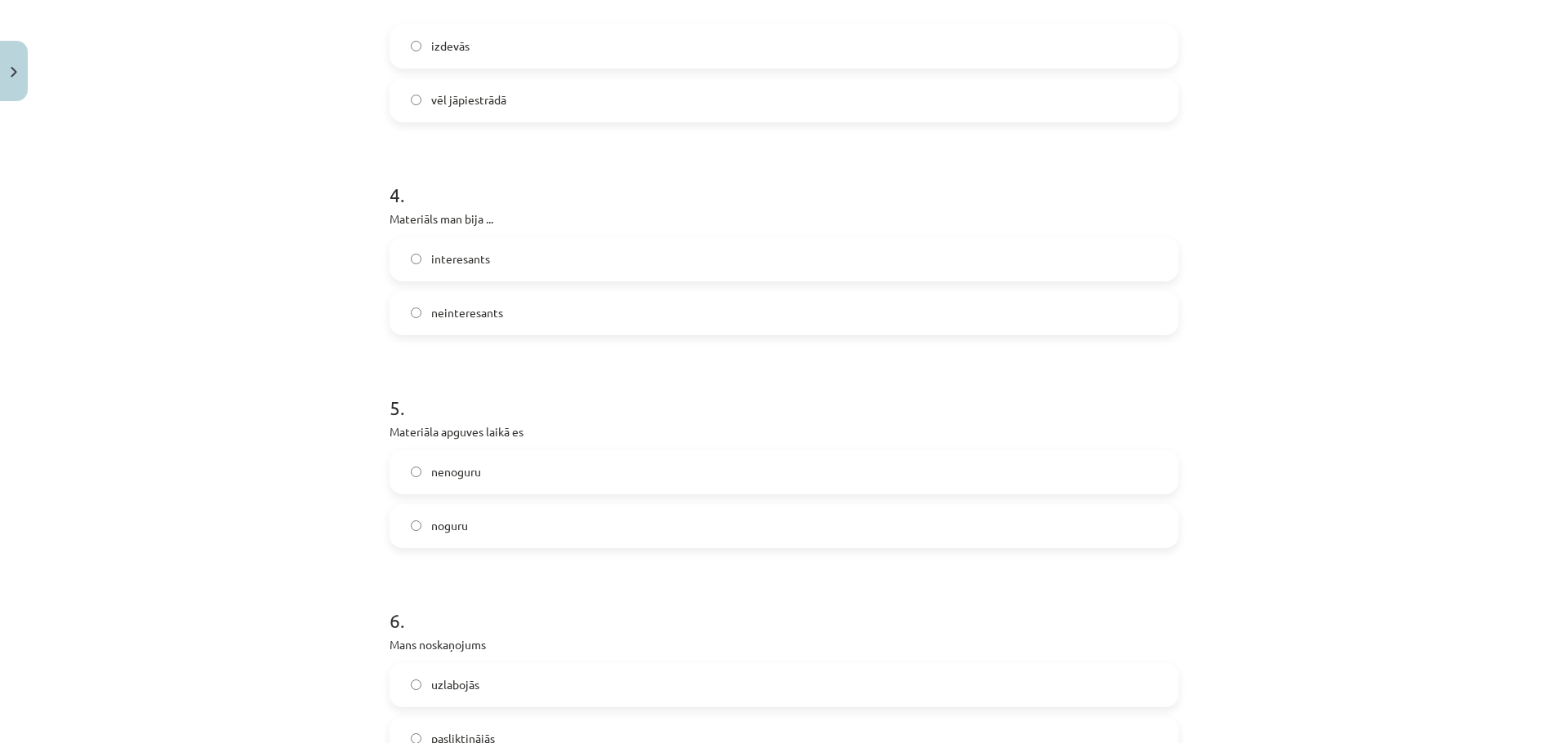
scroll to position [1061, 0]
click at [487, 531] on label "noguru" at bounding box center [784, 524] width 786 height 41
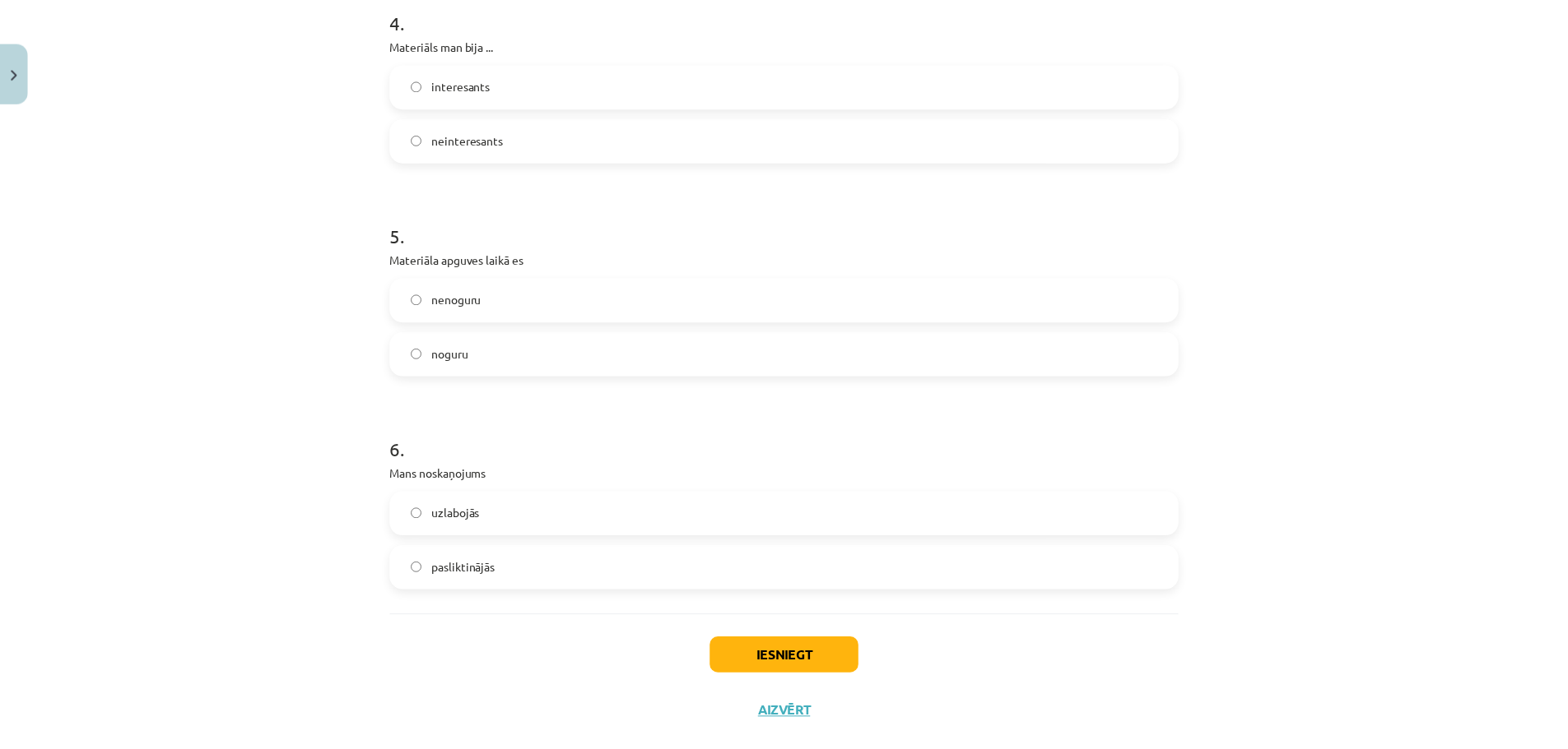
scroll to position [1277, 0]
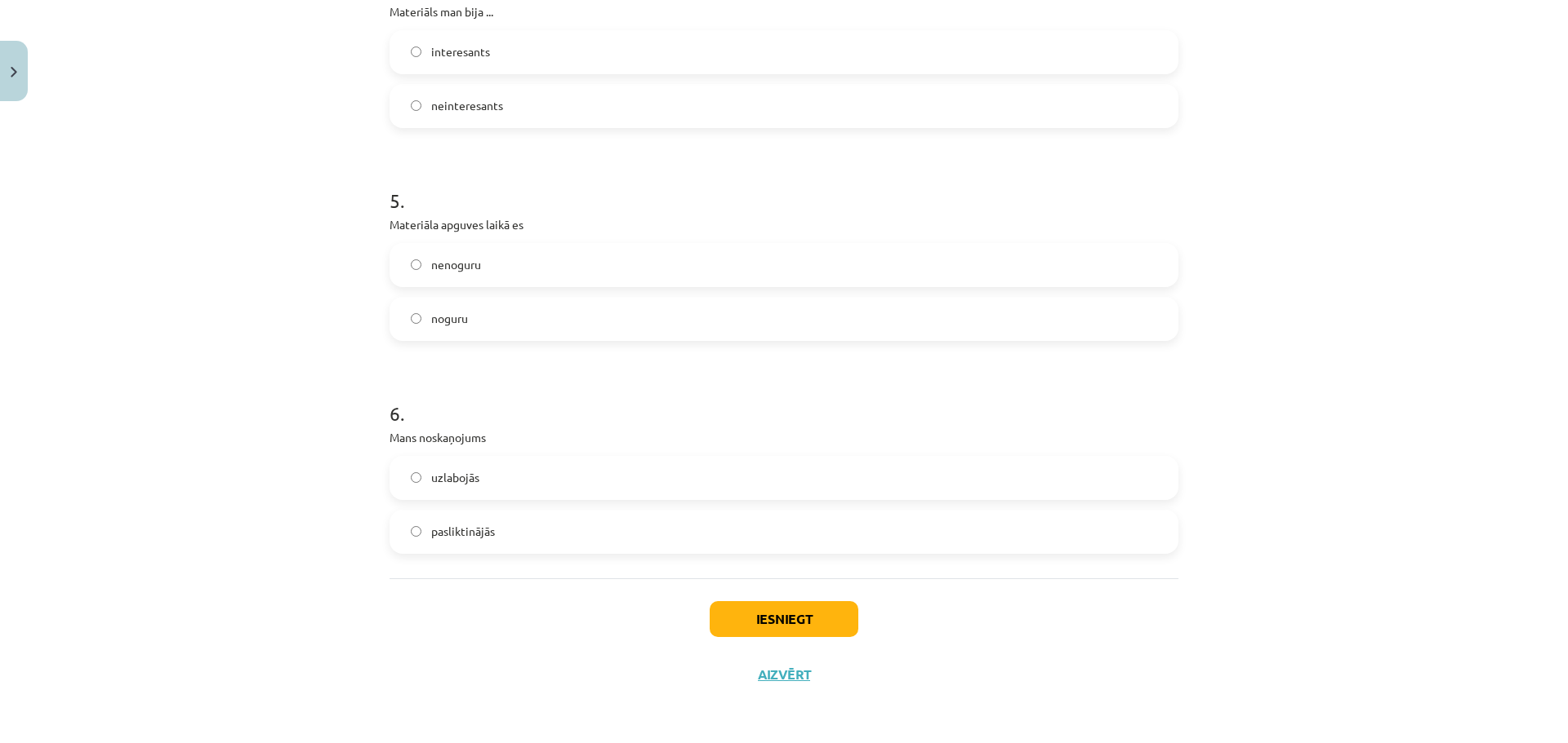
click at [472, 479] on span "uzlabojās" at bounding box center [455, 477] width 49 height 17
click at [751, 622] on button "Iesniegt" at bounding box center [784, 619] width 149 height 36
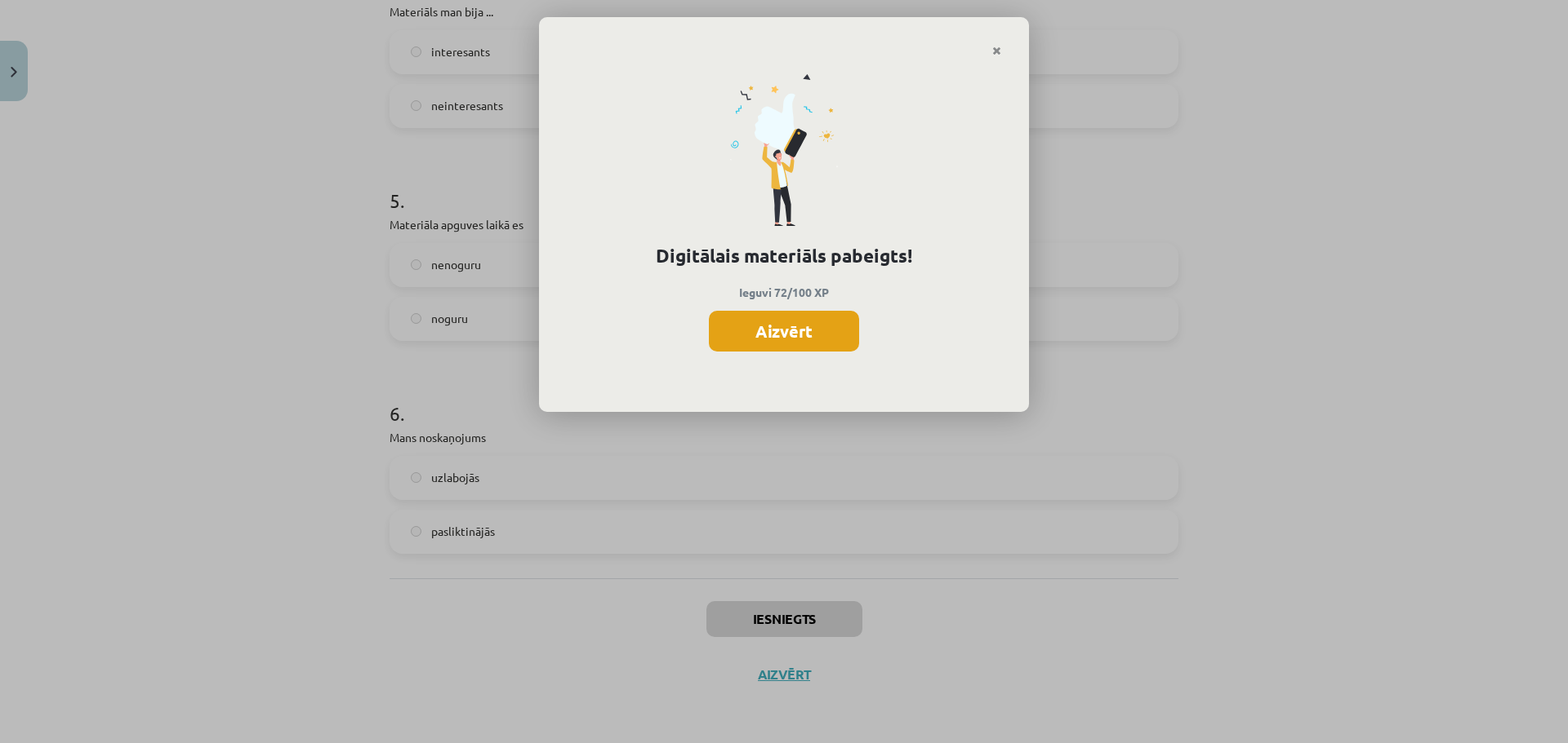
click at [818, 333] on button "Aizvērt" at bounding box center [784, 331] width 150 height 41
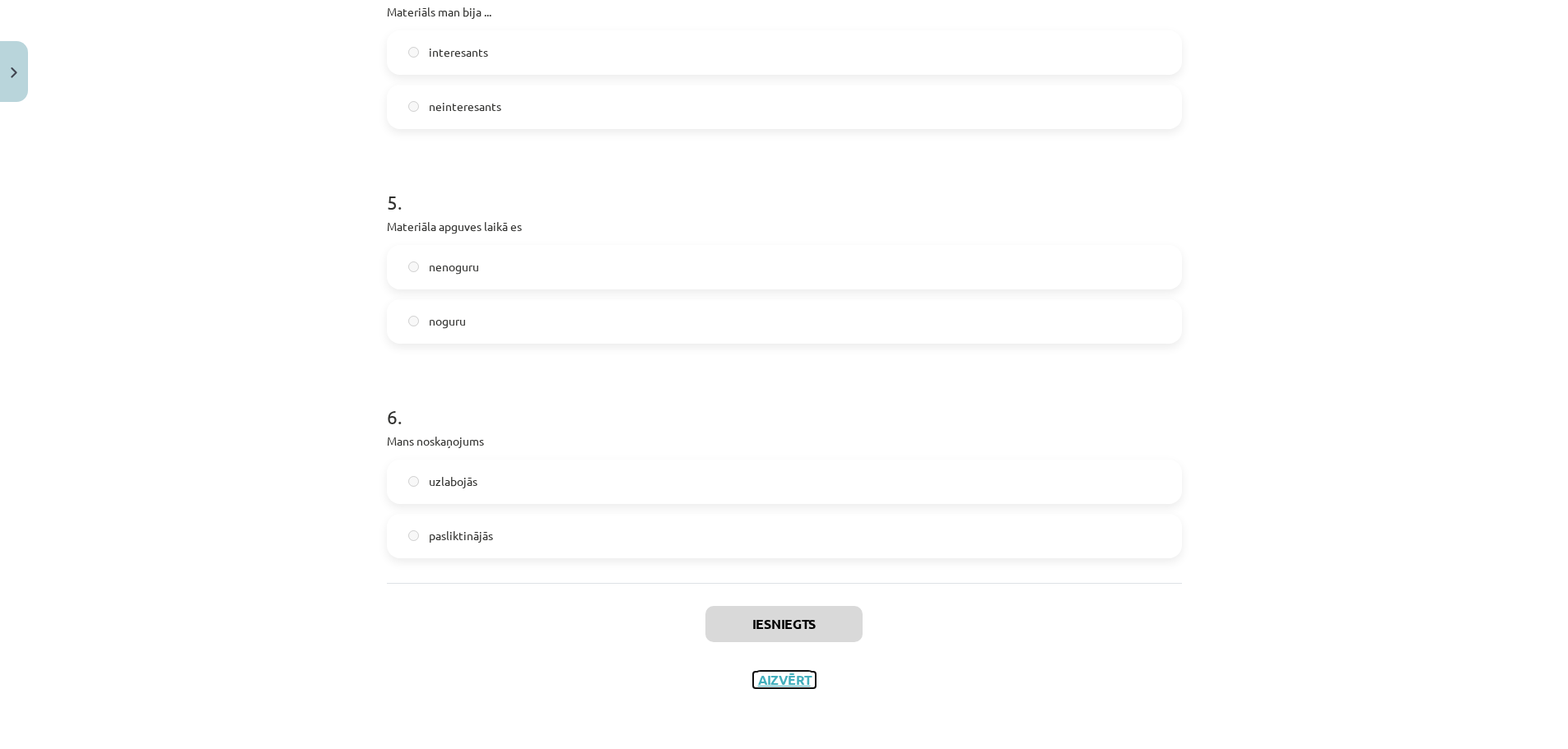
click at [786, 673] on button "Aizvērt" at bounding box center [784, 680] width 62 height 17
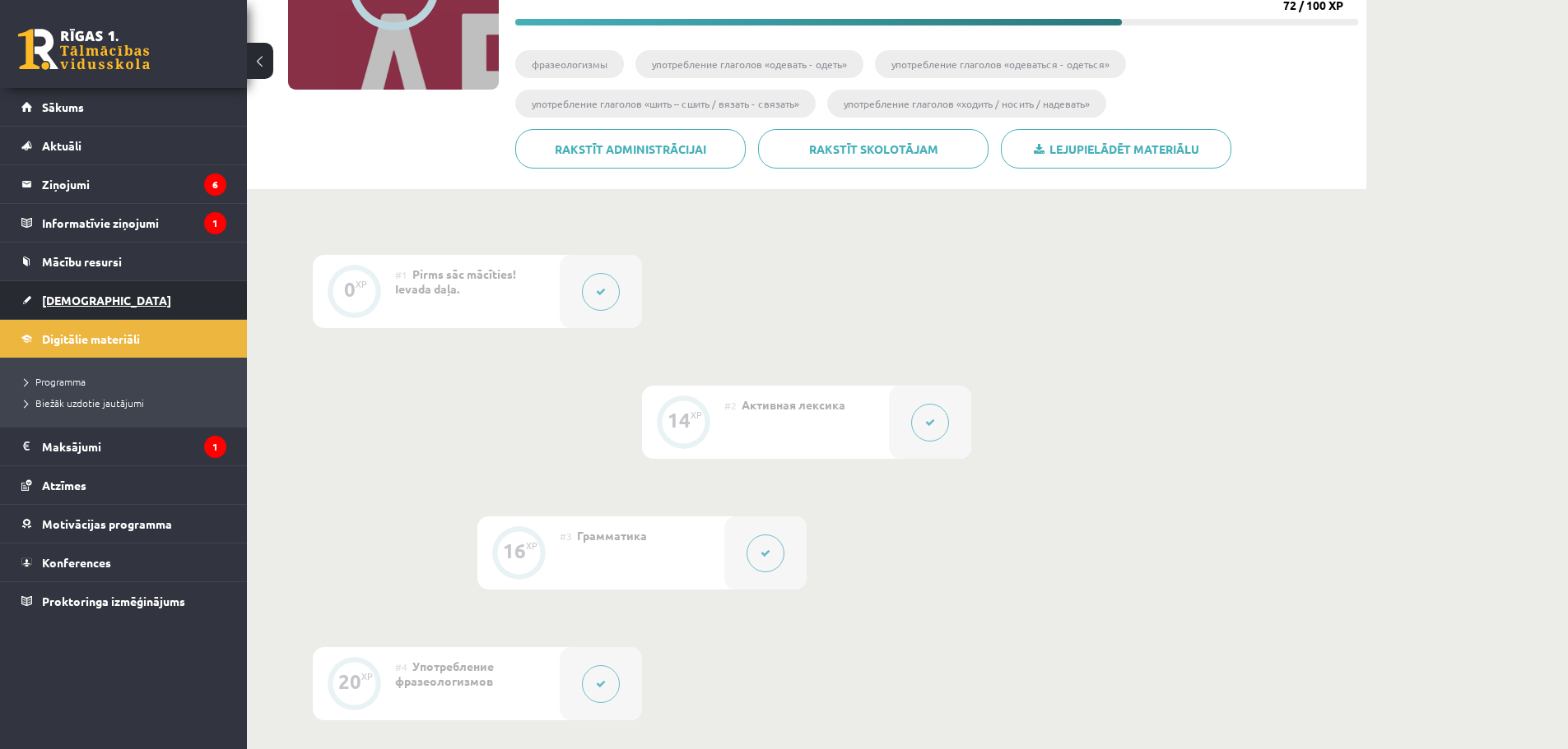
click at [104, 299] on link "[DEMOGRAPHIC_DATA]" at bounding box center [124, 300] width 205 height 38
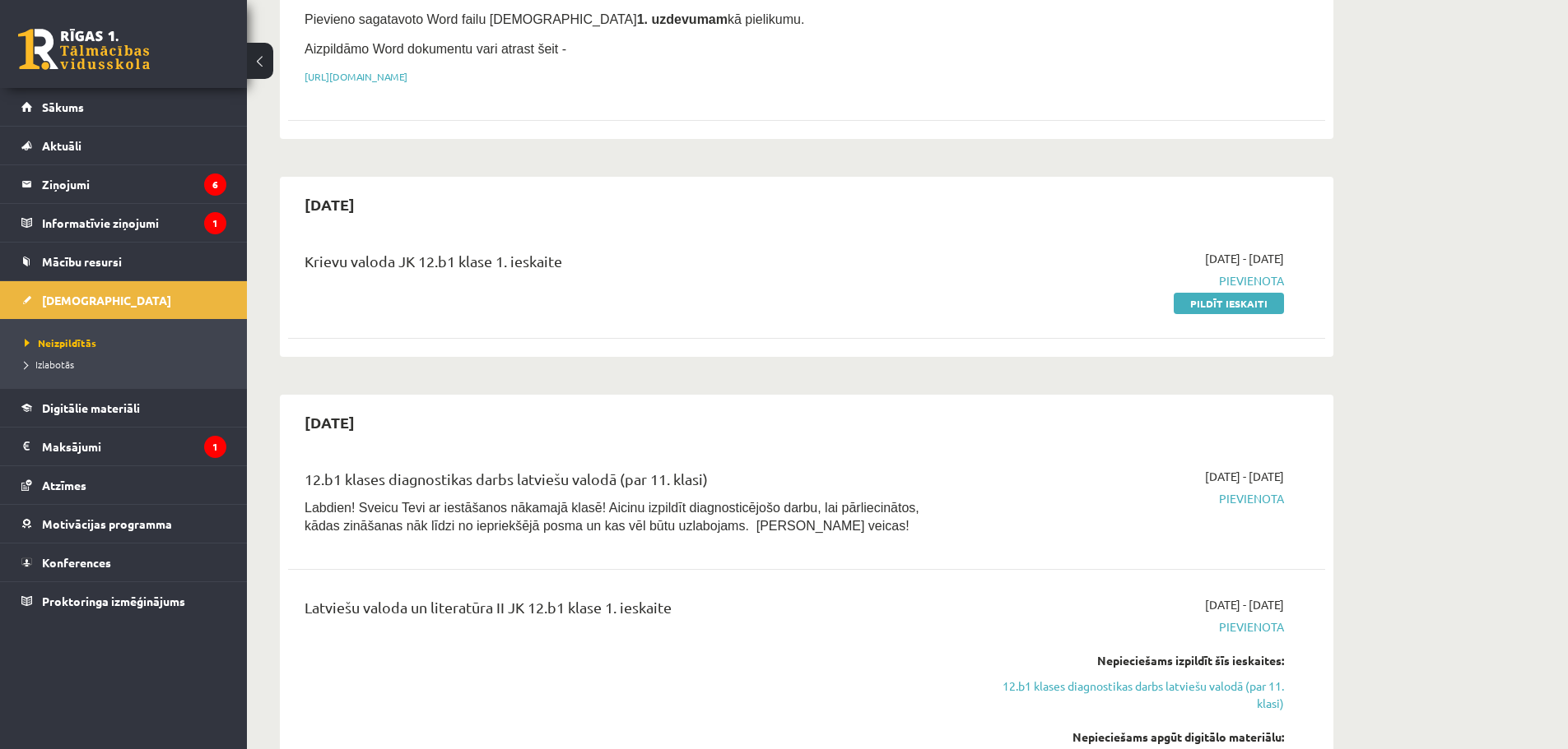
scroll to position [247, 0]
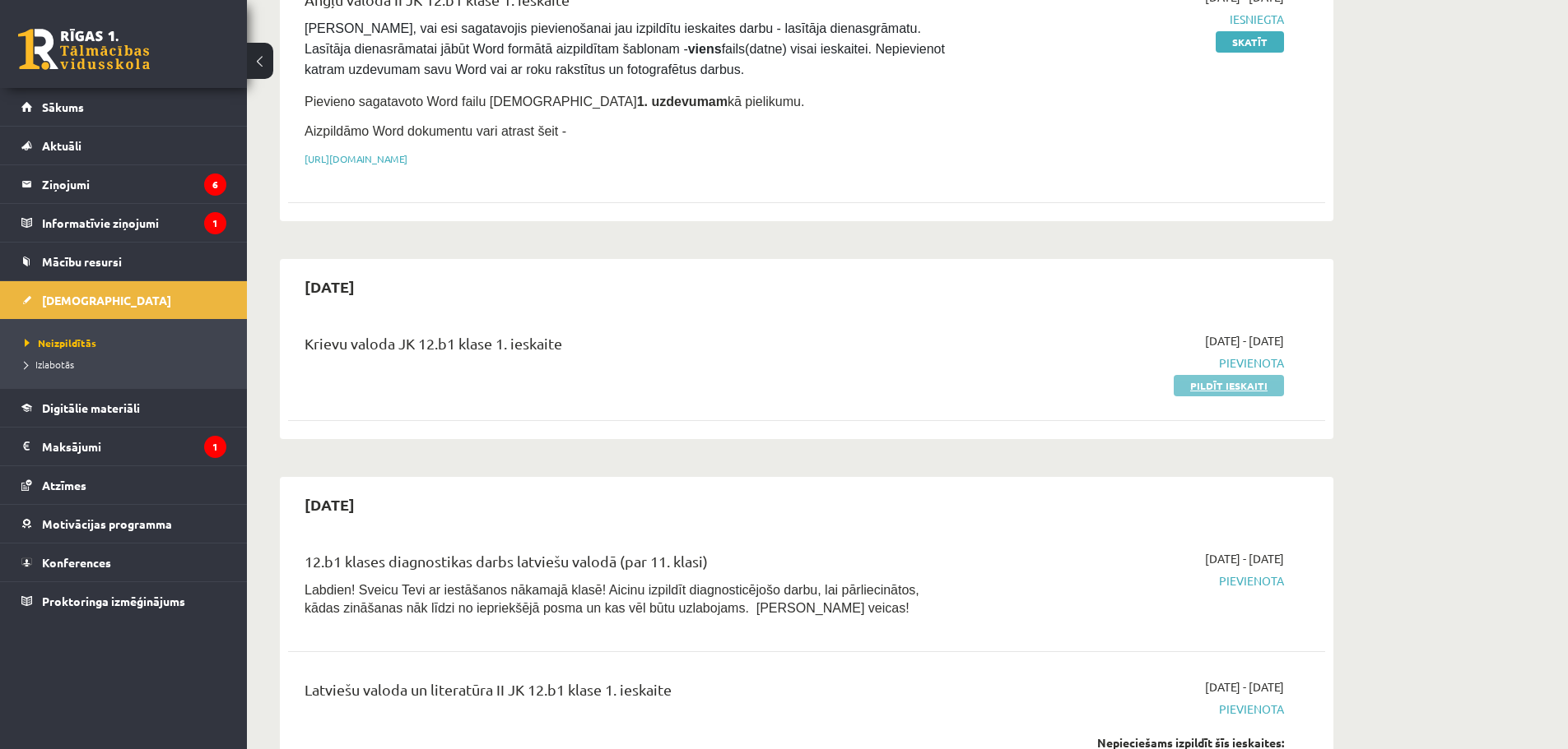
click at [1200, 385] on link "Pildīt ieskaiti" at bounding box center [1228, 386] width 110 height 21
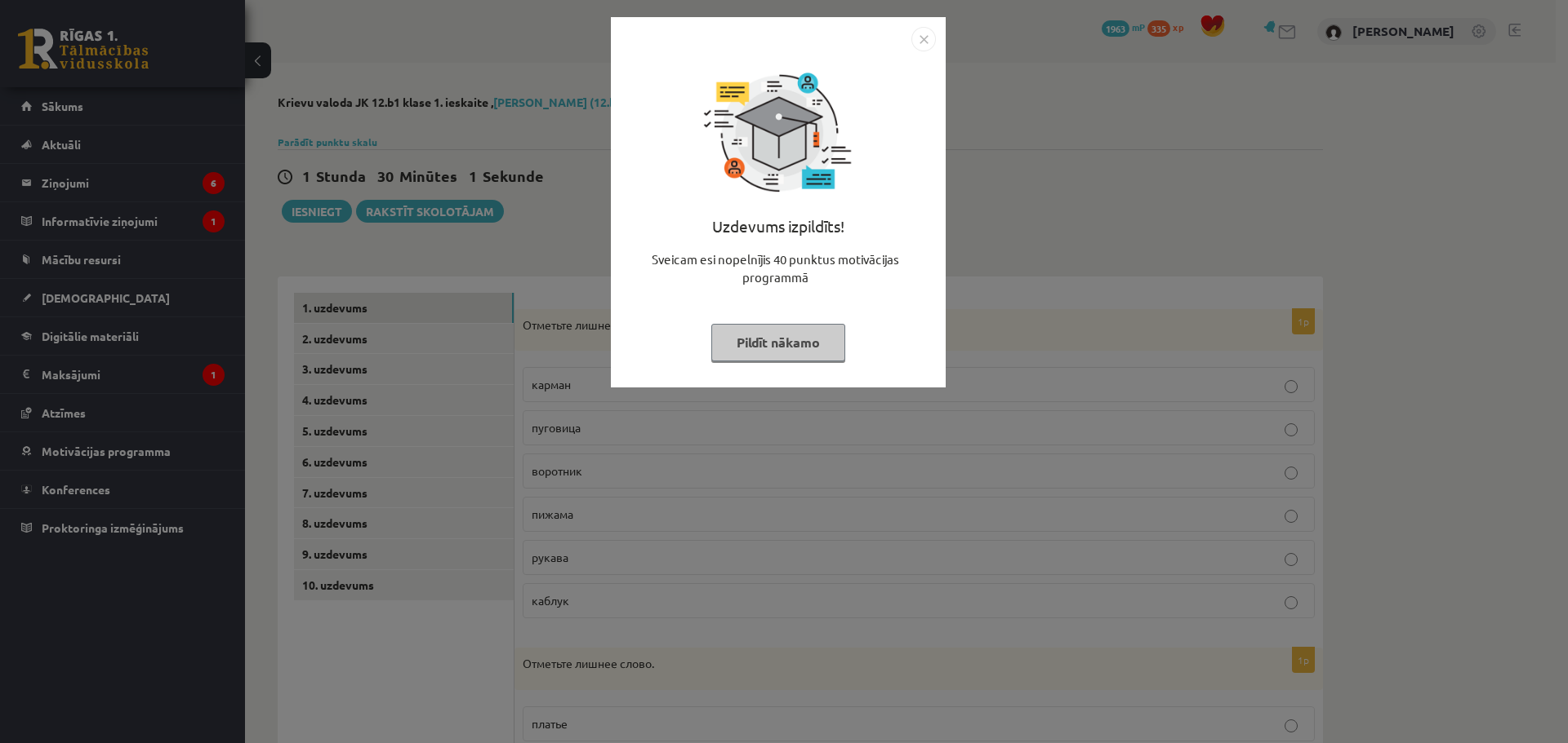
click at [781, 342] on button "Pildīt nākamo" at bounding box center [778, 343] width 134 height 38
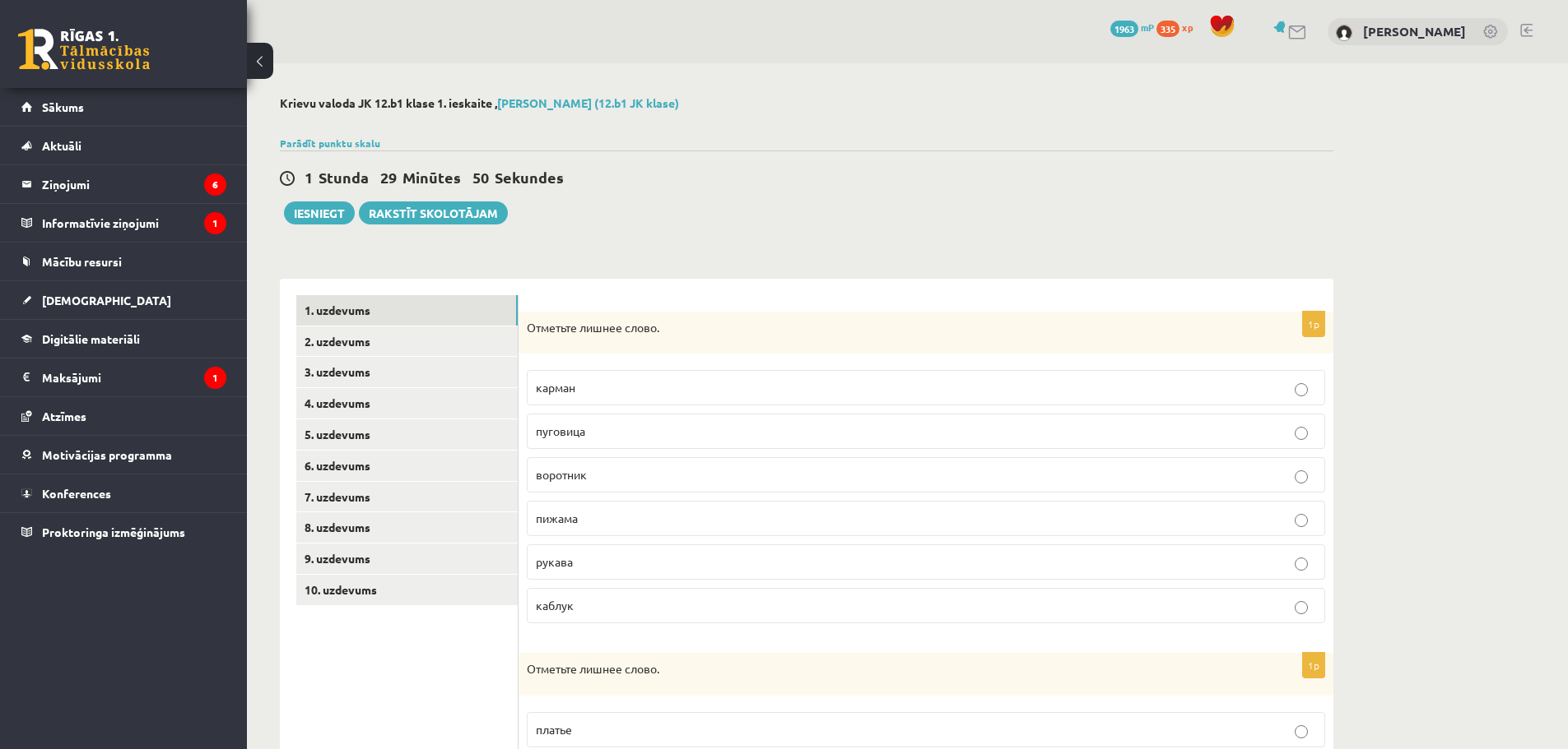
click at [651, 525] on p "пижама" at bounding box center [926, 518] width 780 height 17
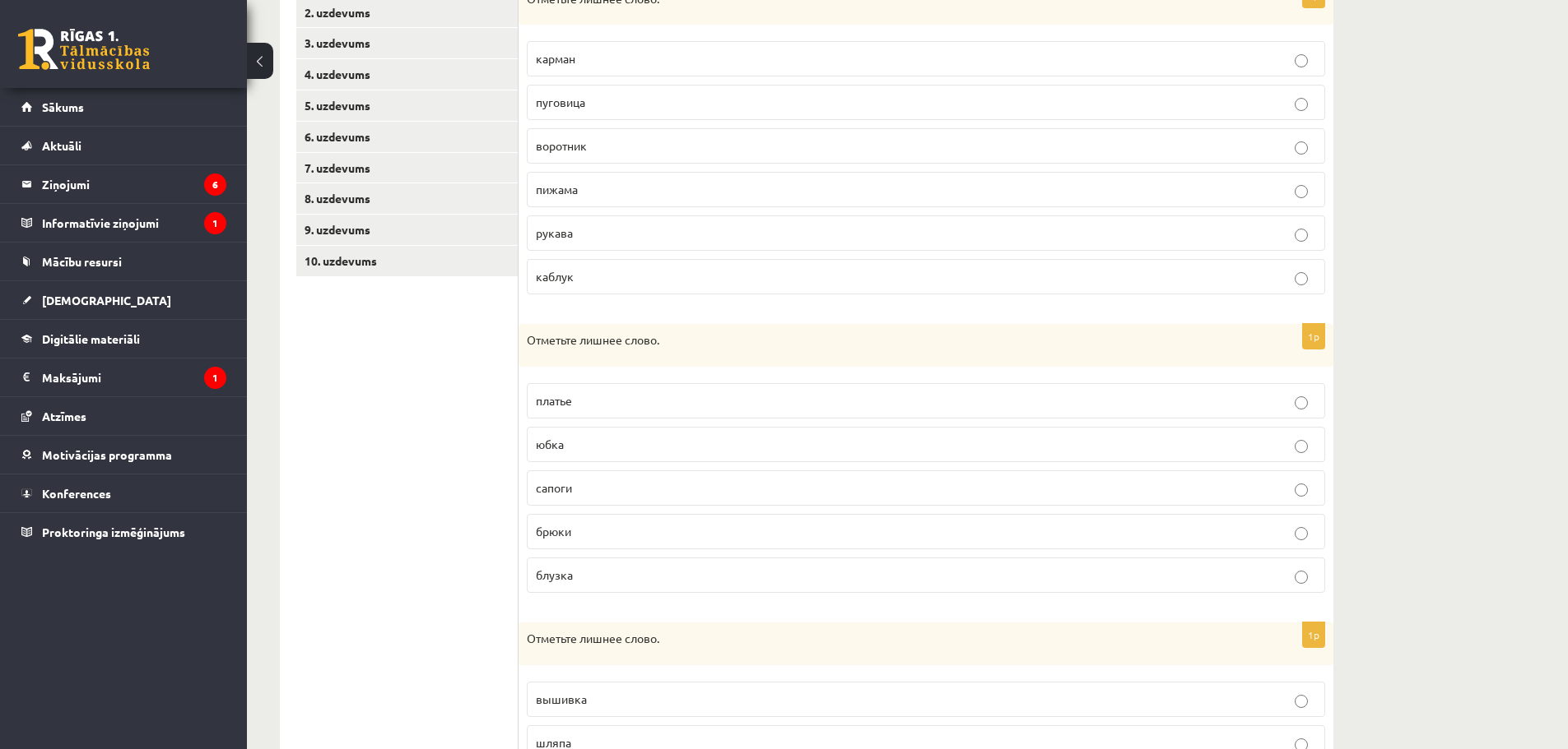
scroll to position [411, 0]
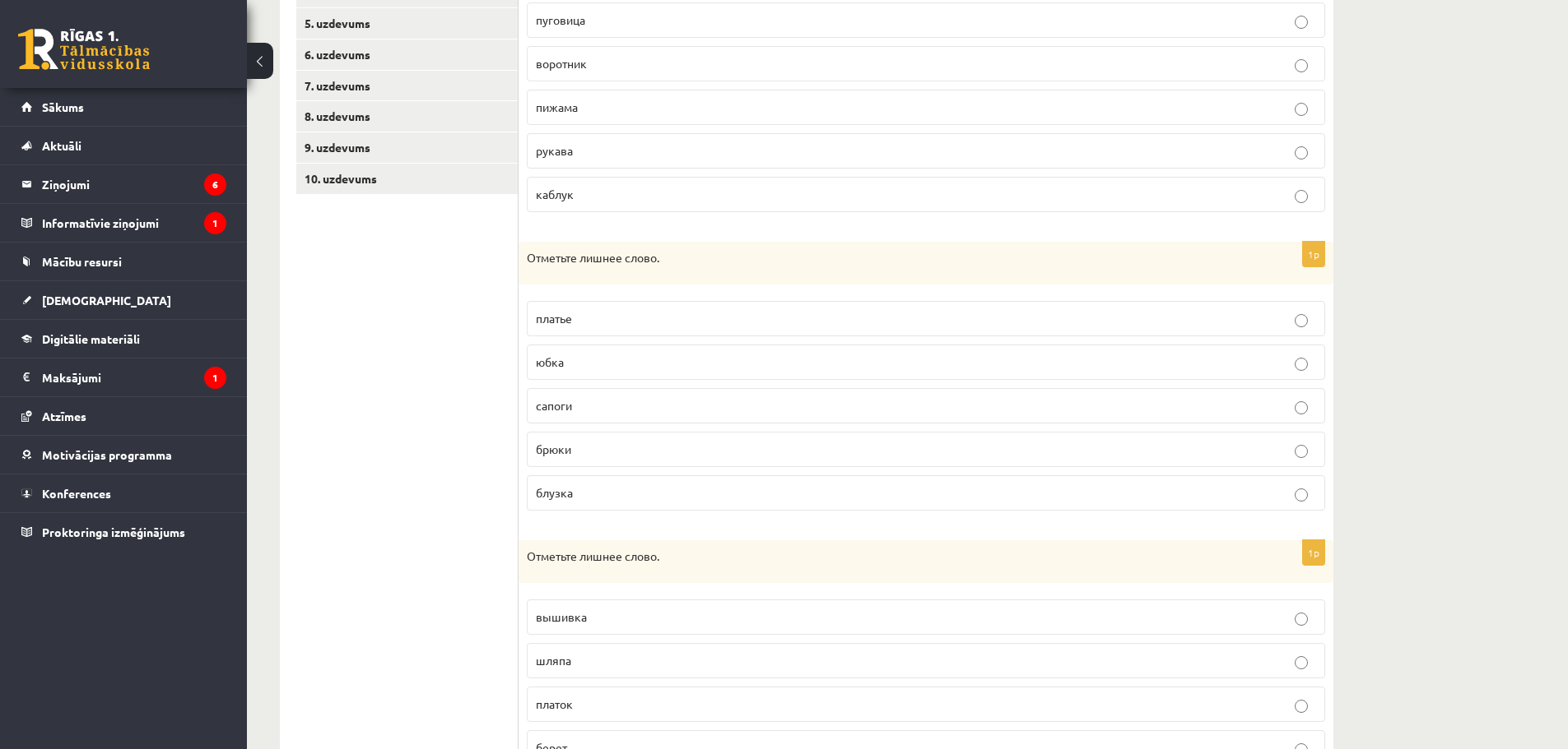
click at [603, 405] on p "сапоги" at bounding box center [926, 405] width 780 height 17
click at [588, 489] on p "блузка" at bounding box center [926, 492] width 780 height 17
click at [596, 394] on label "сапоги" at bounding box center [926, 406] width 798 height 36
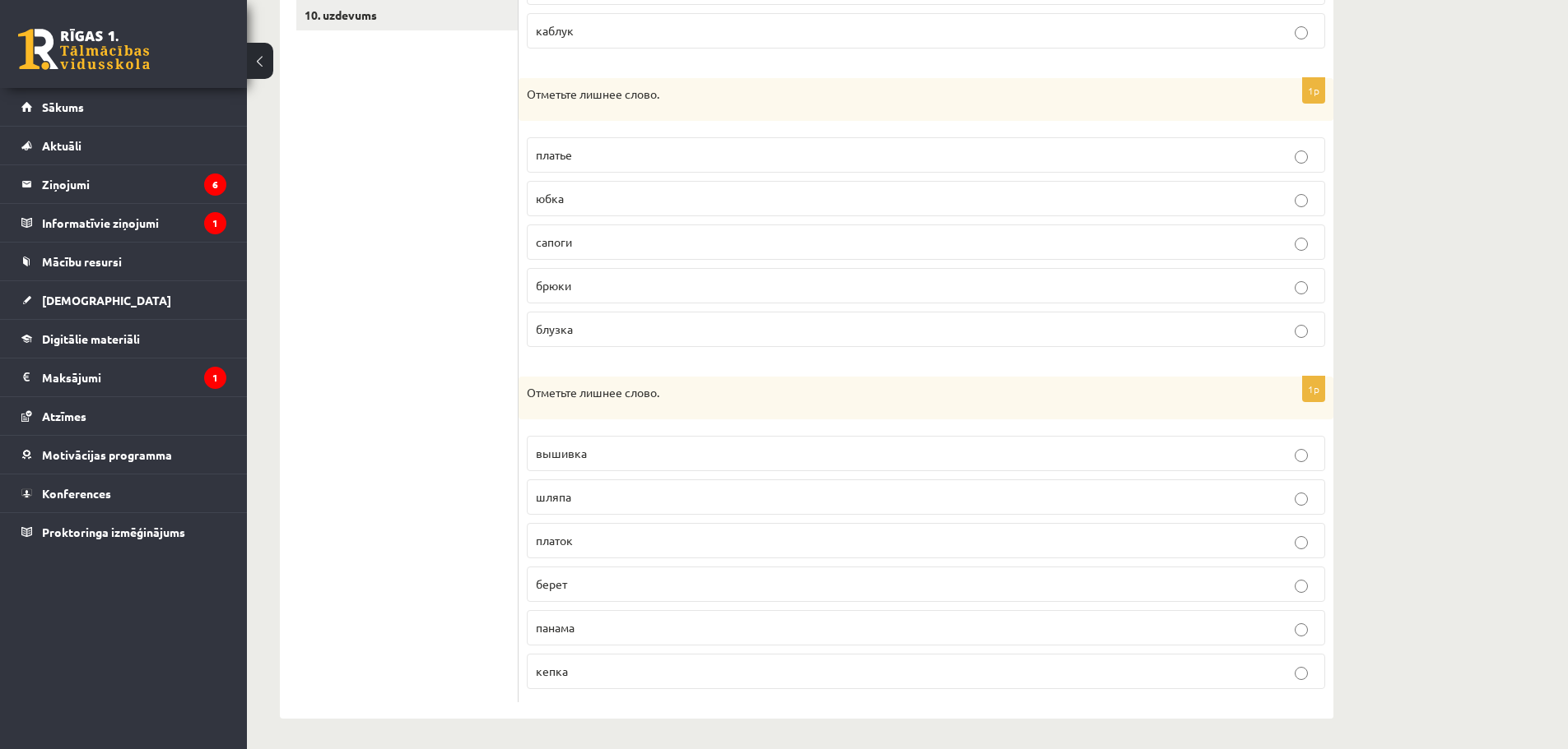
scroll to position [576, 0]
click at [556, 454] on span "вышивка" at bounding box center [561, 452] width 51 height 15
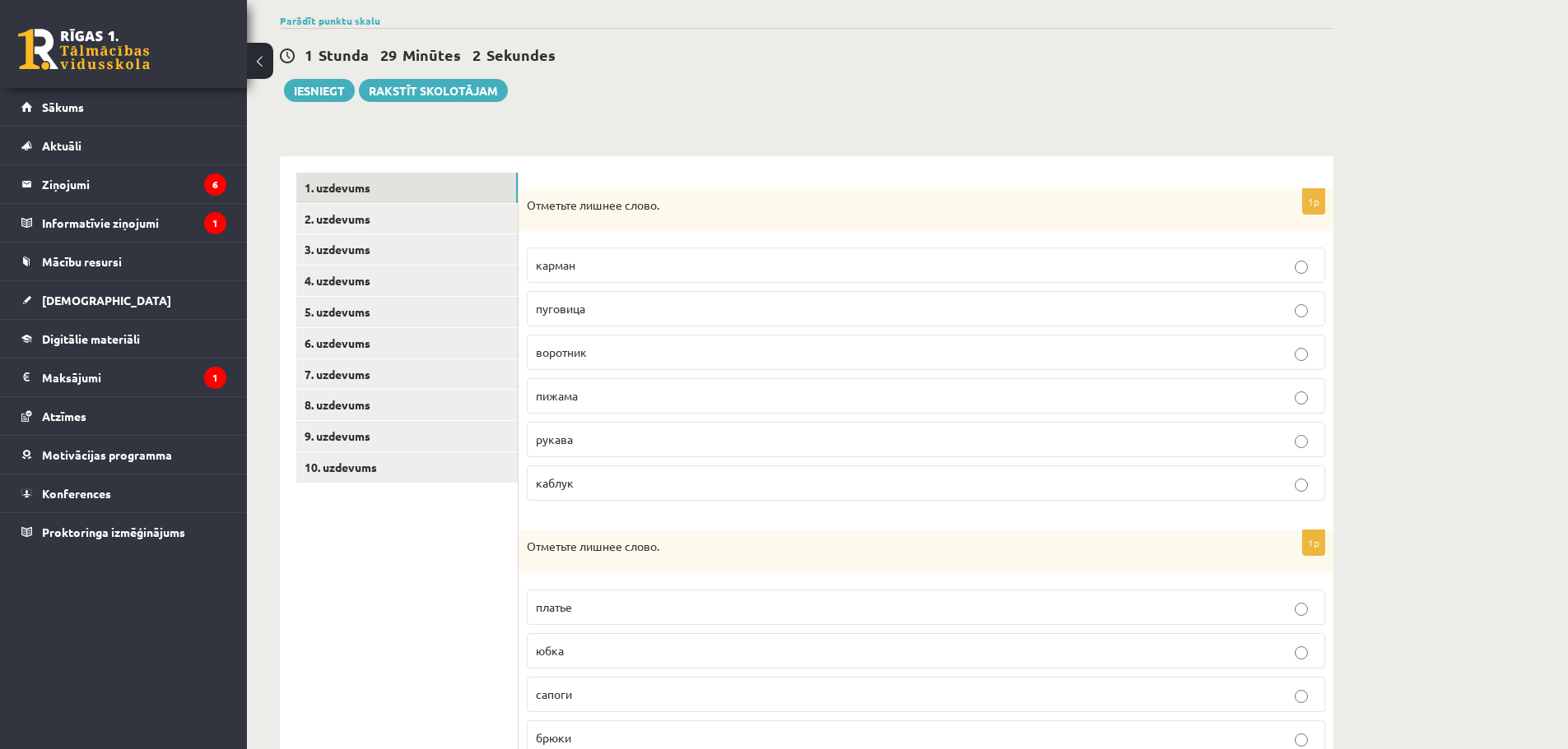
scroll to position [83, 0]
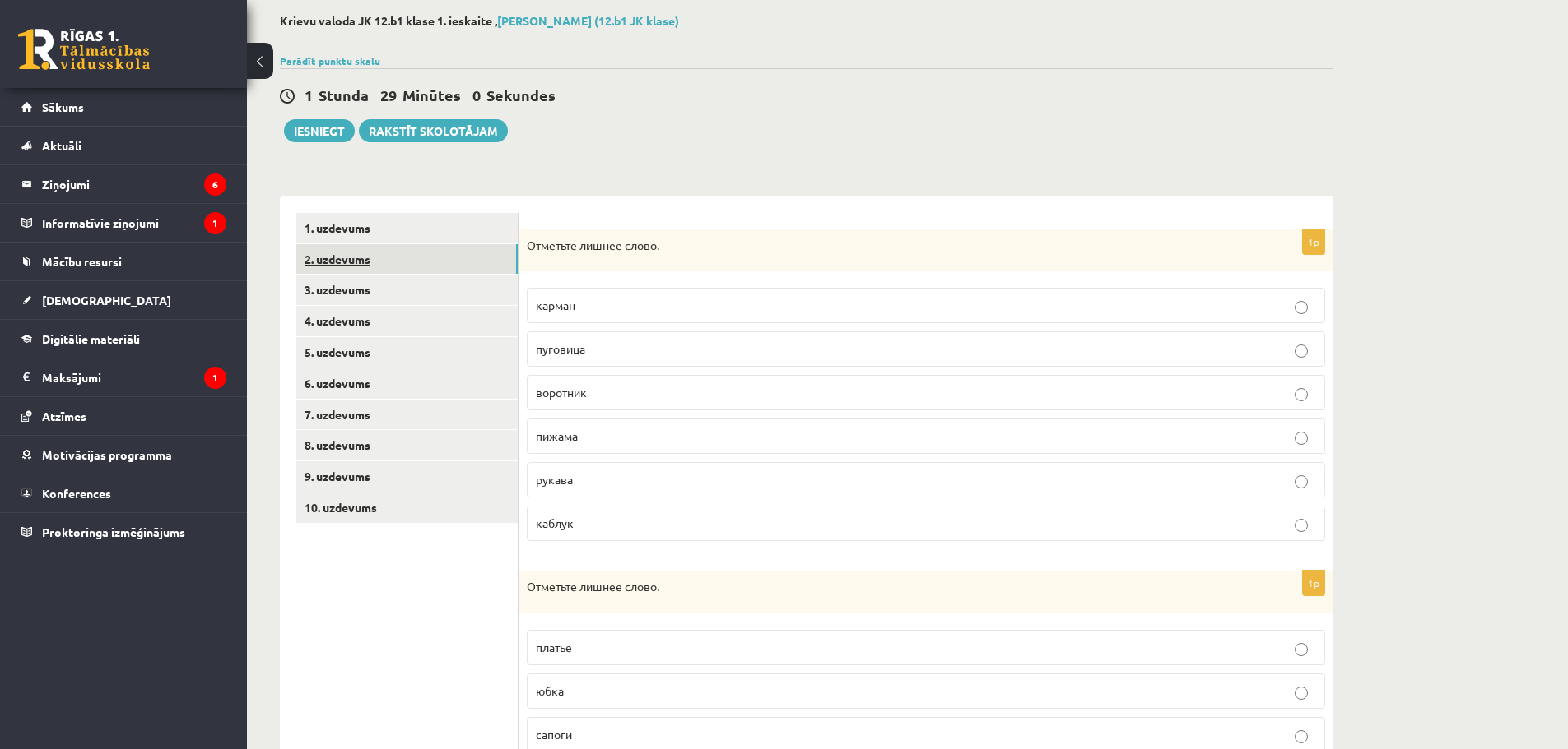
click at [481, 253] on link "2. uzdevums" at bounding box center [406, 259] width 221 height 30
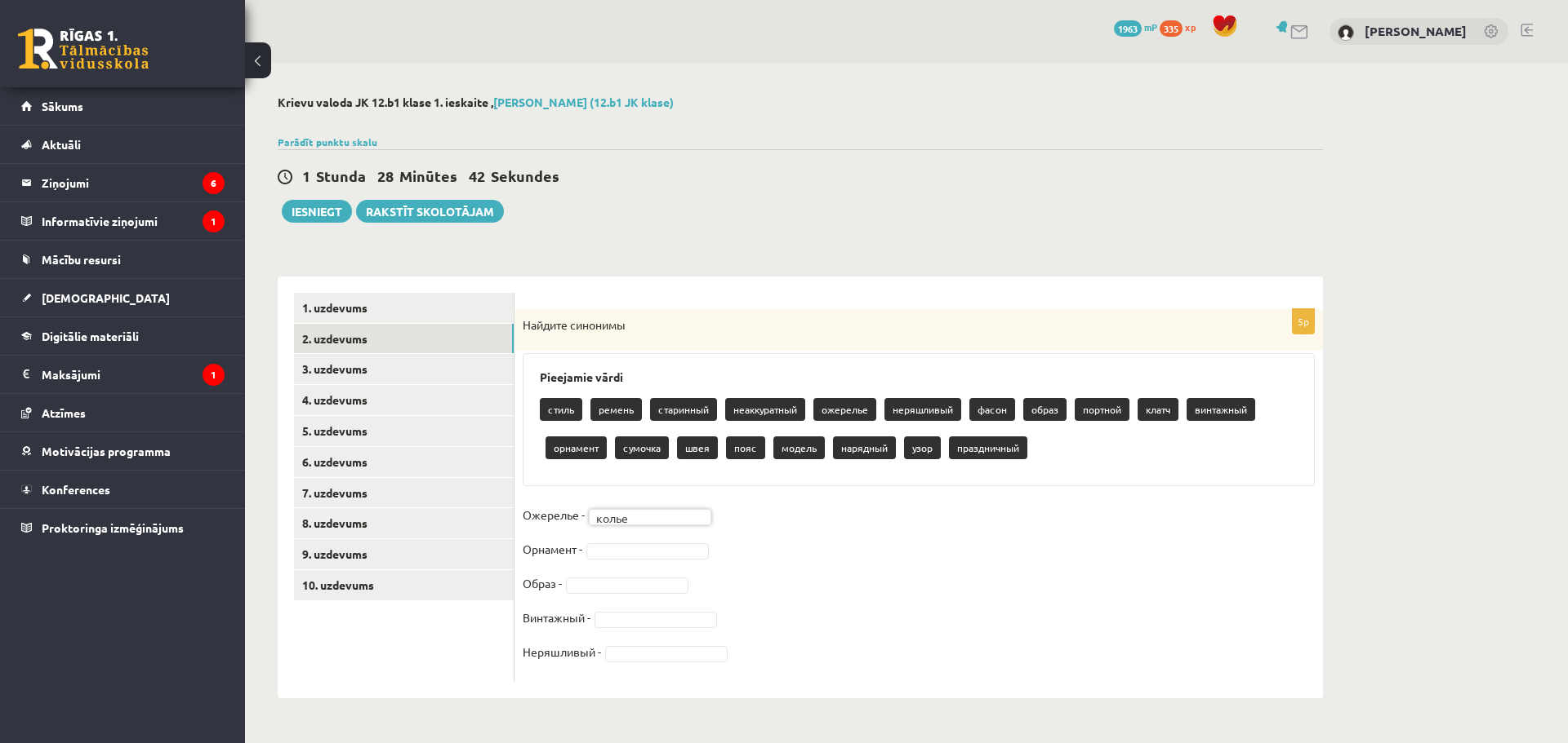
click at [681, 561] on fieldset "Ожерелье - колье ***** Орнамент - Образ - Винтажный - Неряшливый -" at bounding box center [919, 588] width 792 height 171
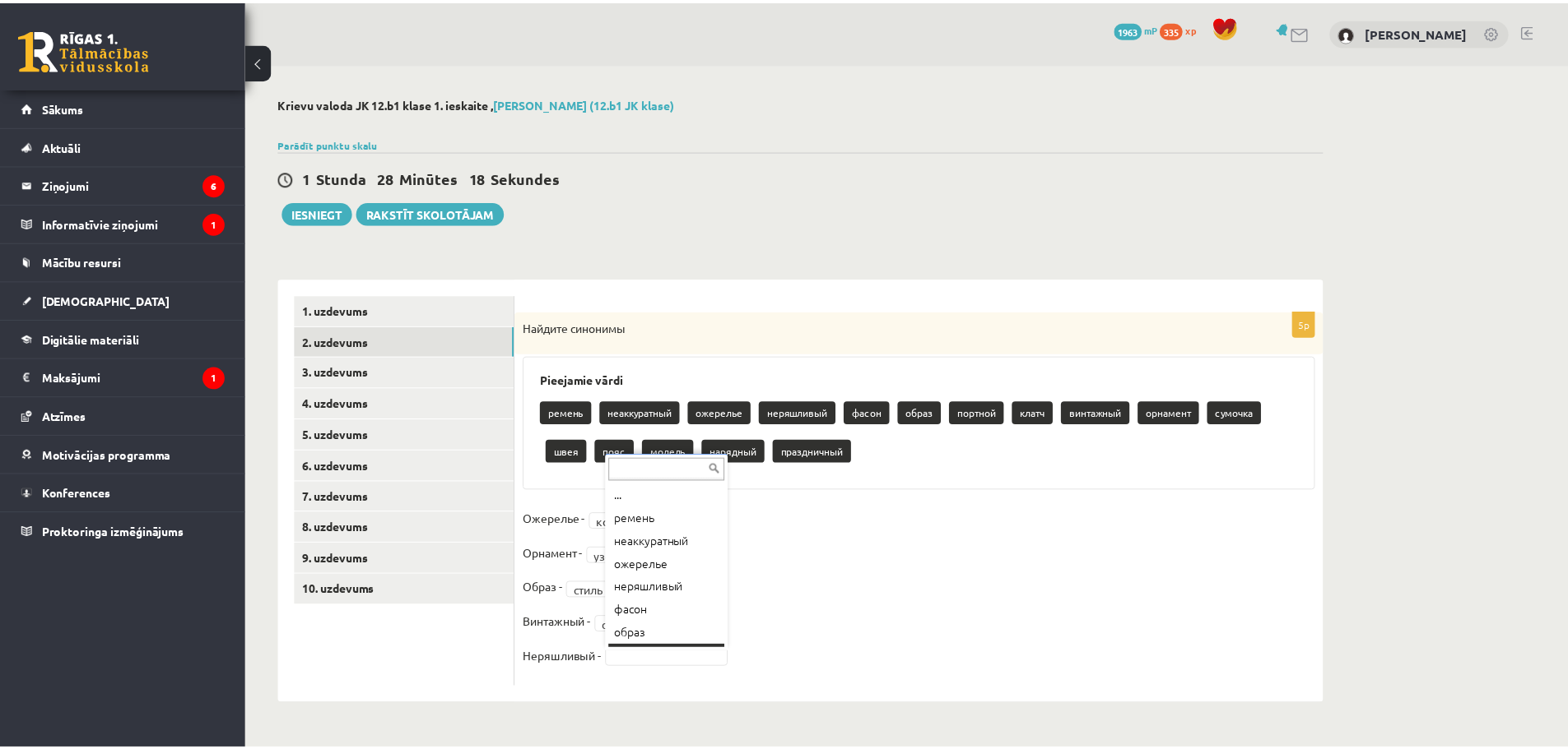
scroll to position [20, 0]
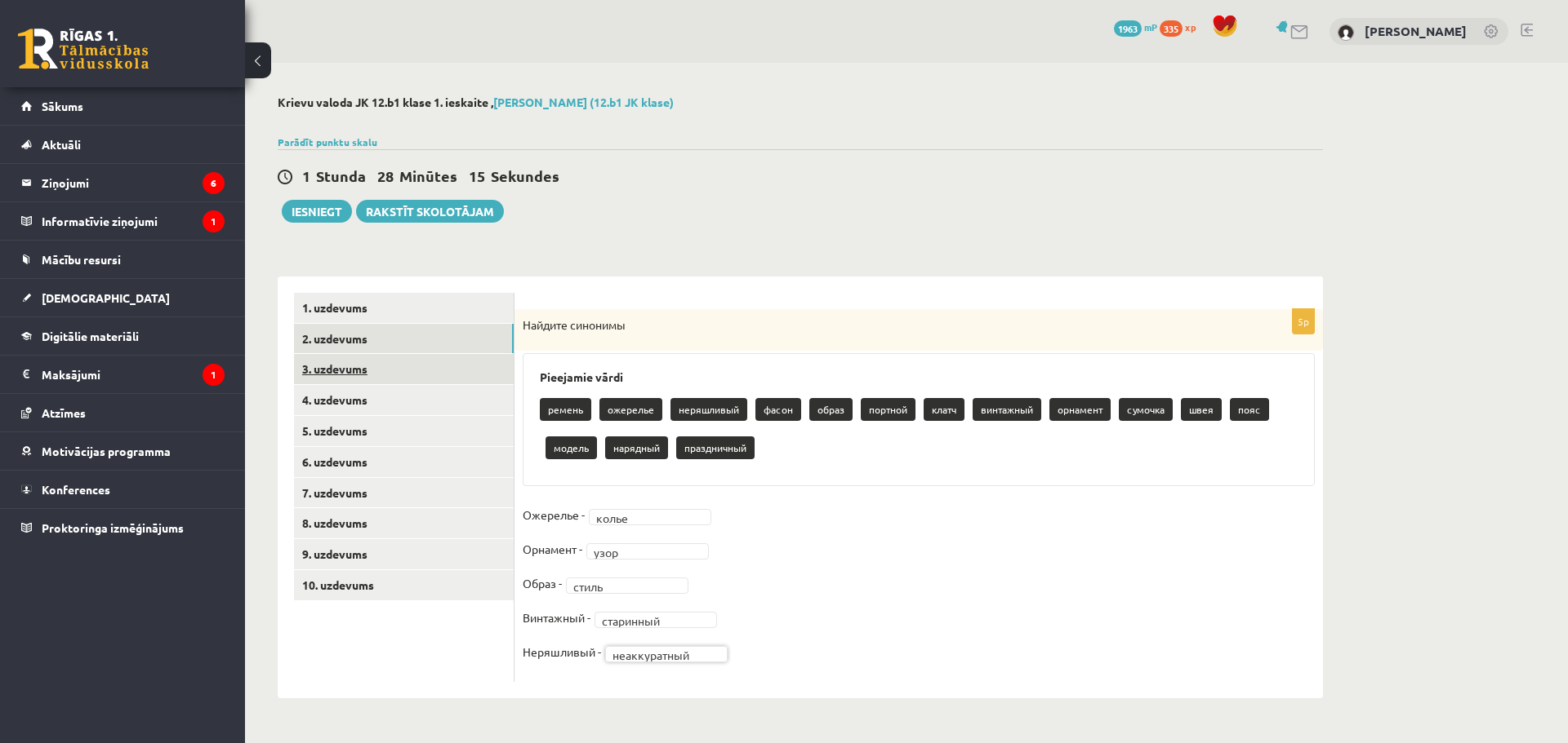
click at [424, 369] on link "3. uzdevums" at bounding box center [403, 369] width 220 height 30
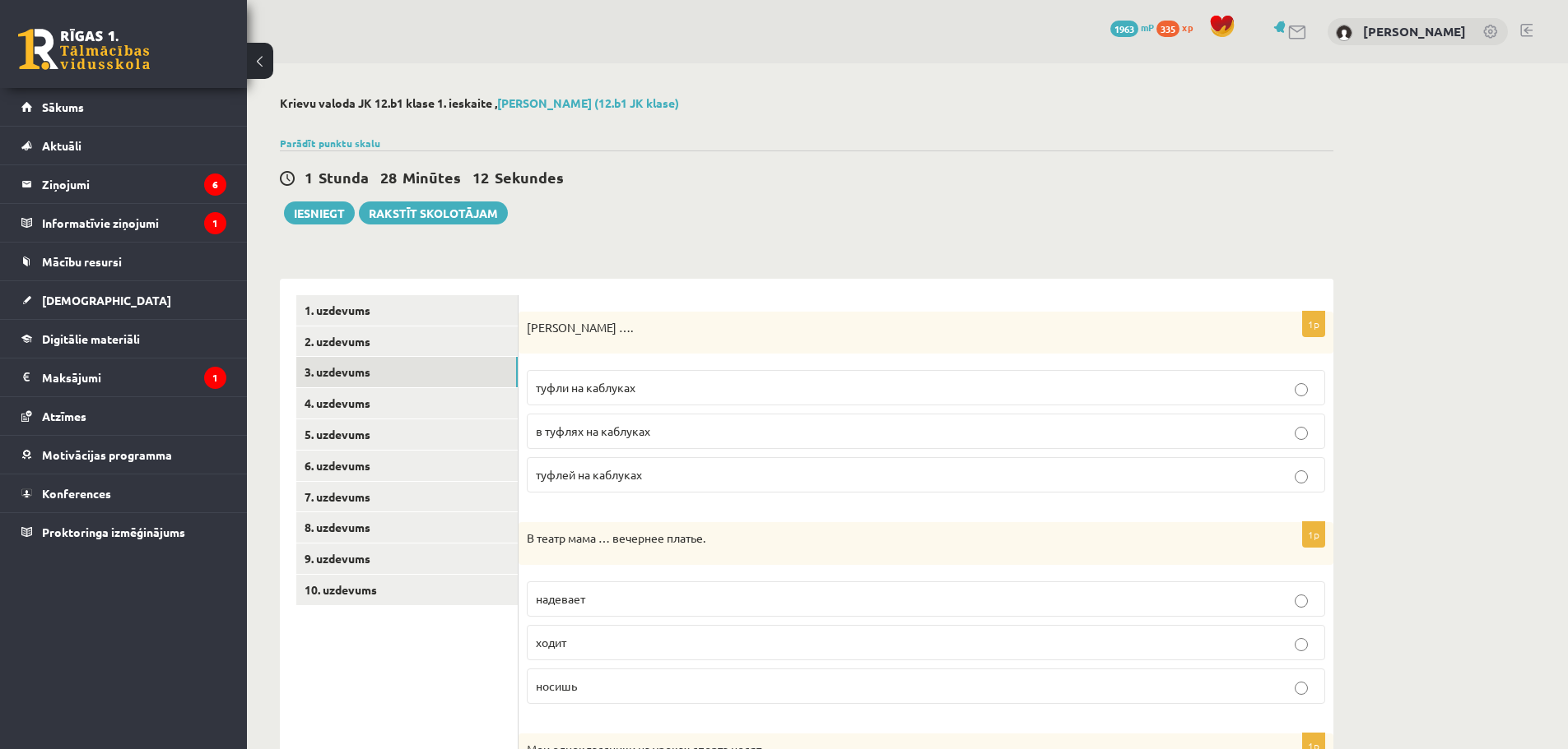
click at [656, 380] on p "туфли на каблуках" at bounding box center [926, 387] width 780 height 17
drag, startPoint x: 656, startPoint y: 380, endPoint x: 628, endPoint y: 394, distance: 31.3
click at [628, 394] on span "туфли на каблуках" at bounding box center [586, 387] width 100 height 15
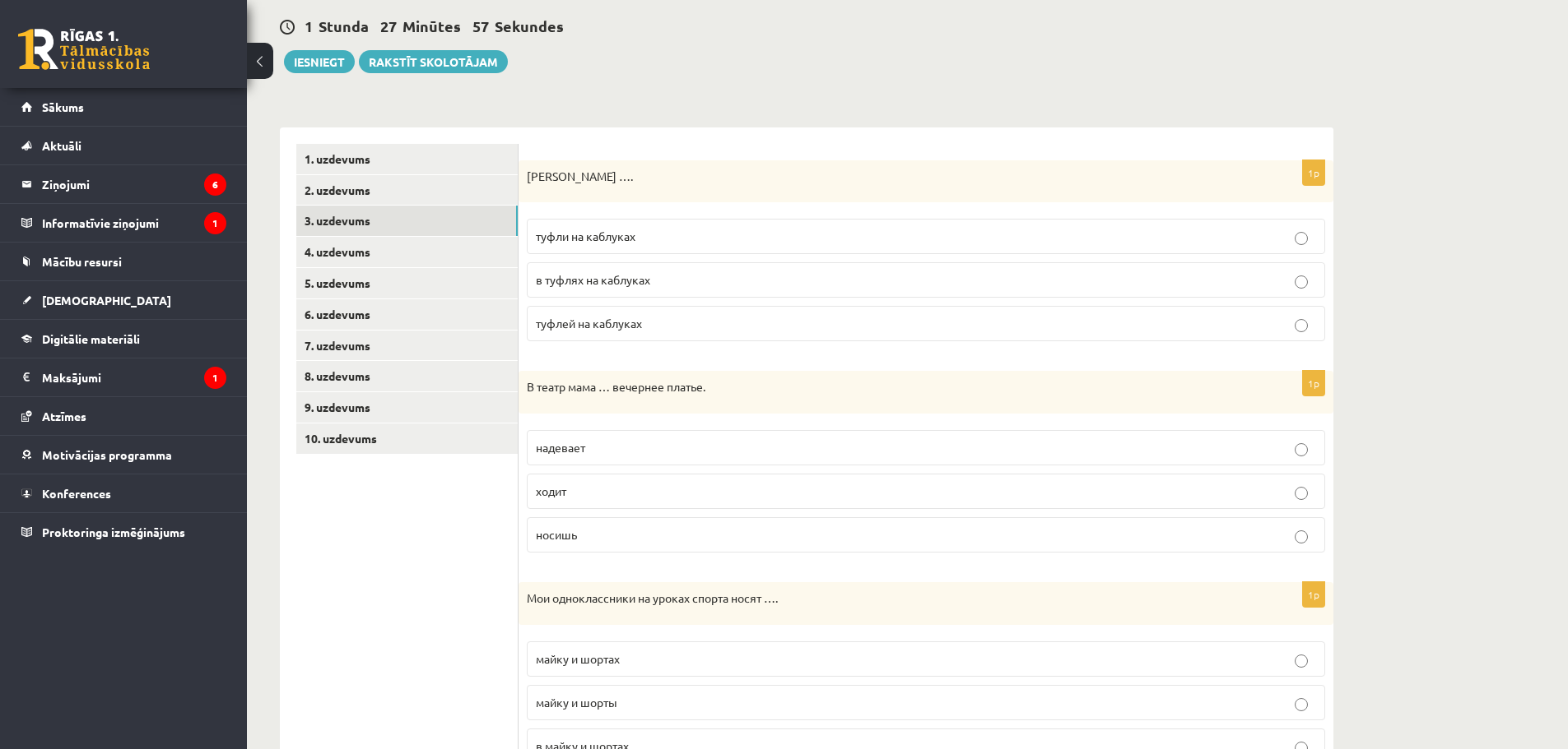
scroll to position [164, 0]
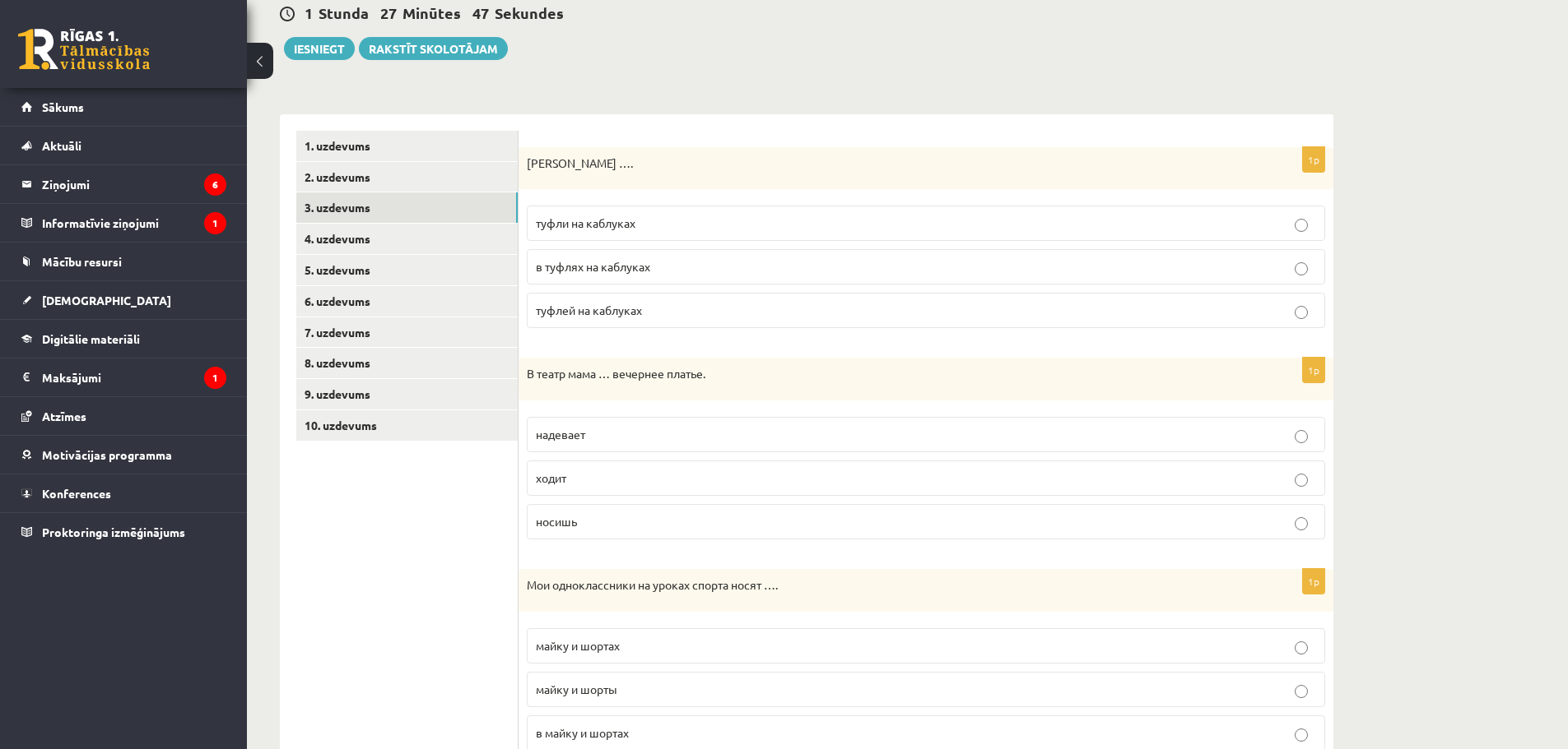
click at [548, 439] on span "надевает" at bounding box center [561, 434] width 50 height 15
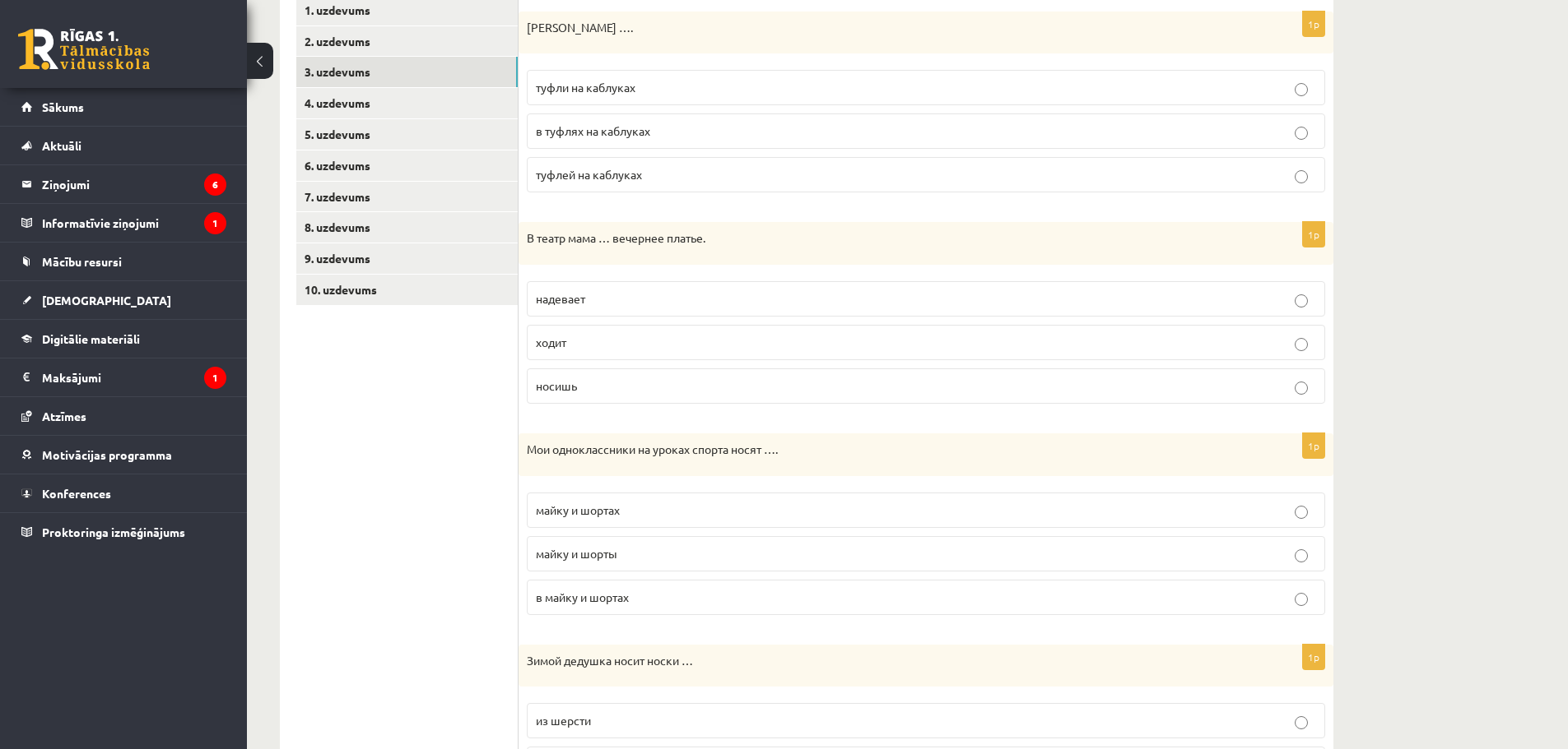
scroll to position [329, 0]
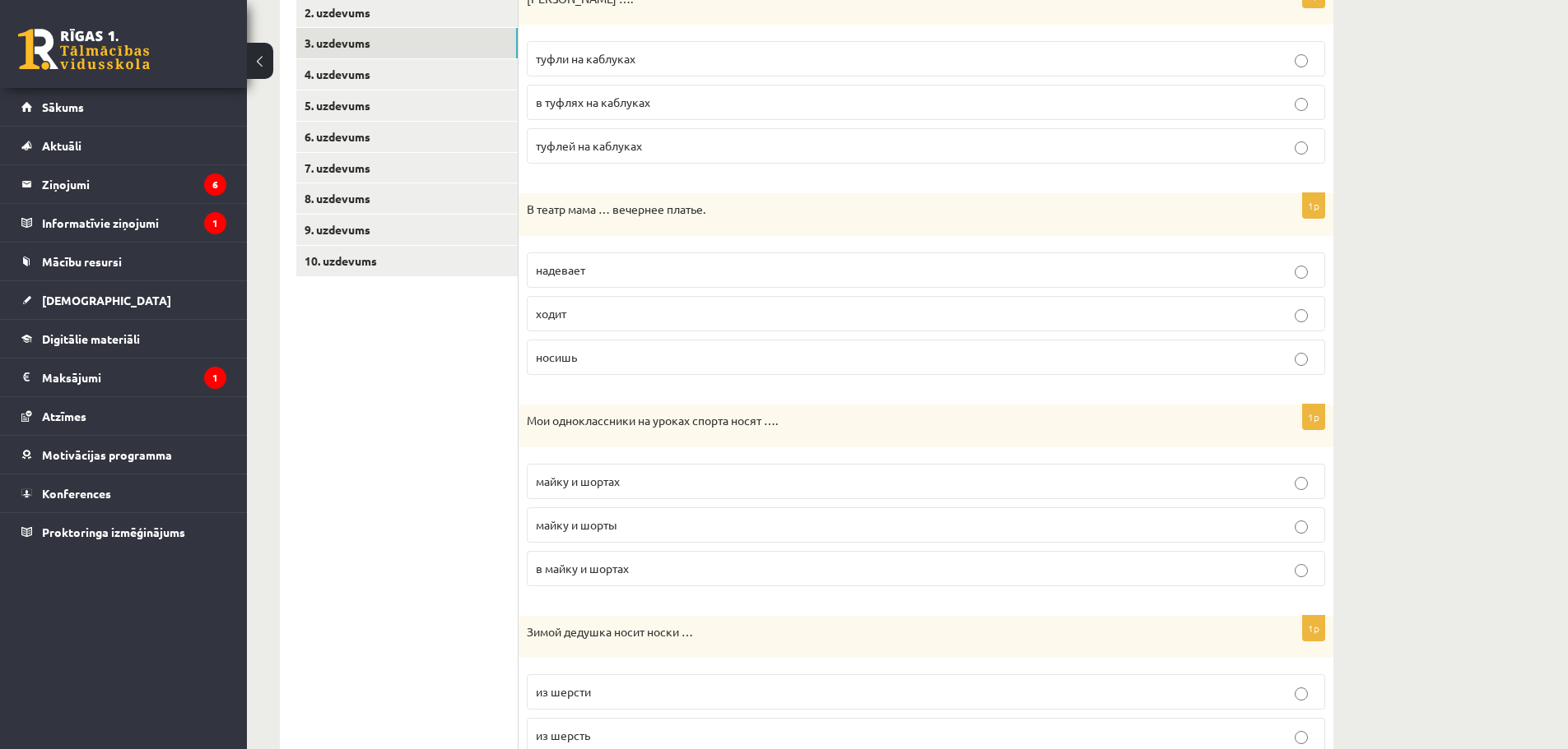
click at [574, 524] on span "майку и шорты" at bounding box center [577, 524] width 82 height 15
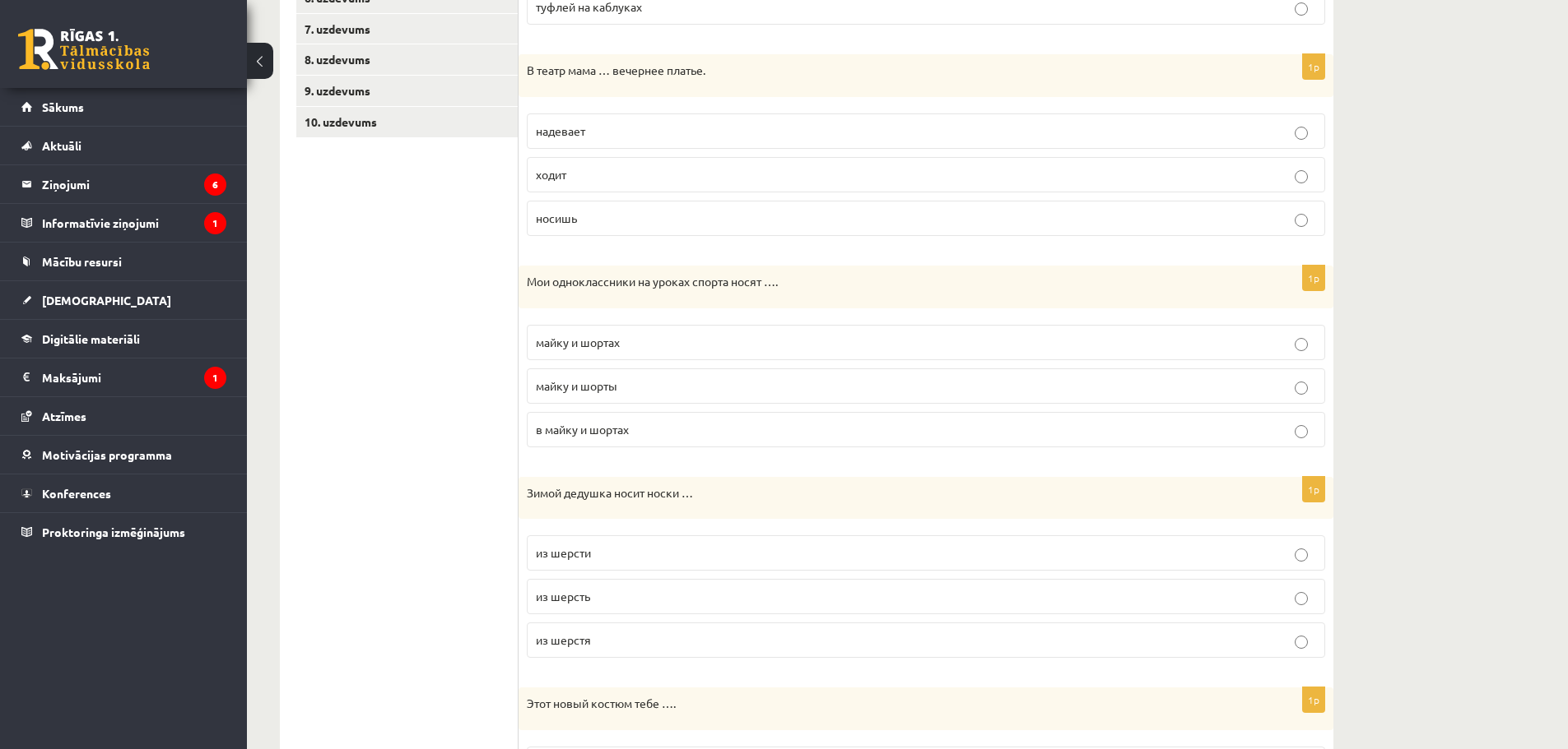
scroll to position [494, 0]
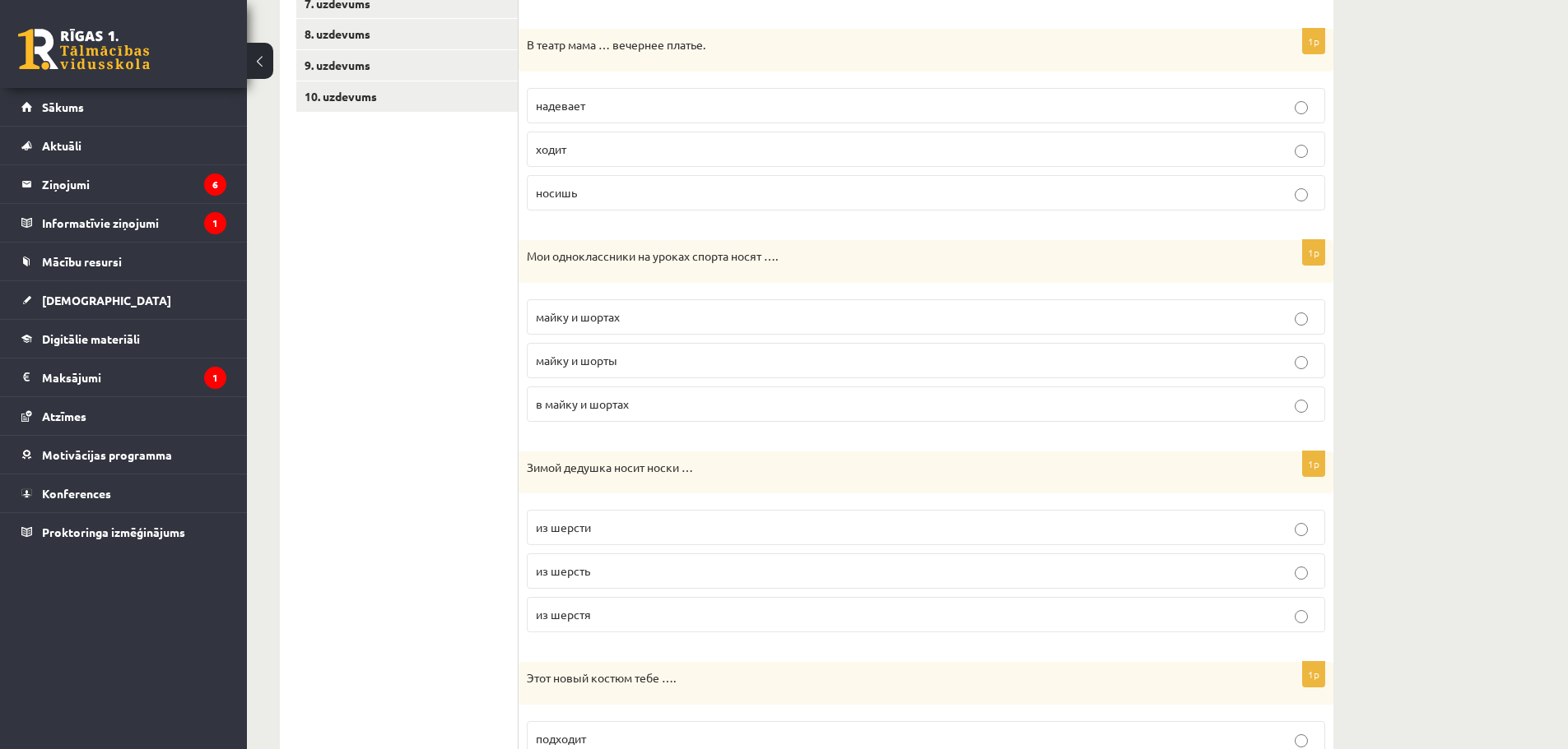
click at [556, 528] on span "из шерсти" at bounding box center [564, 527] width 55 height 15
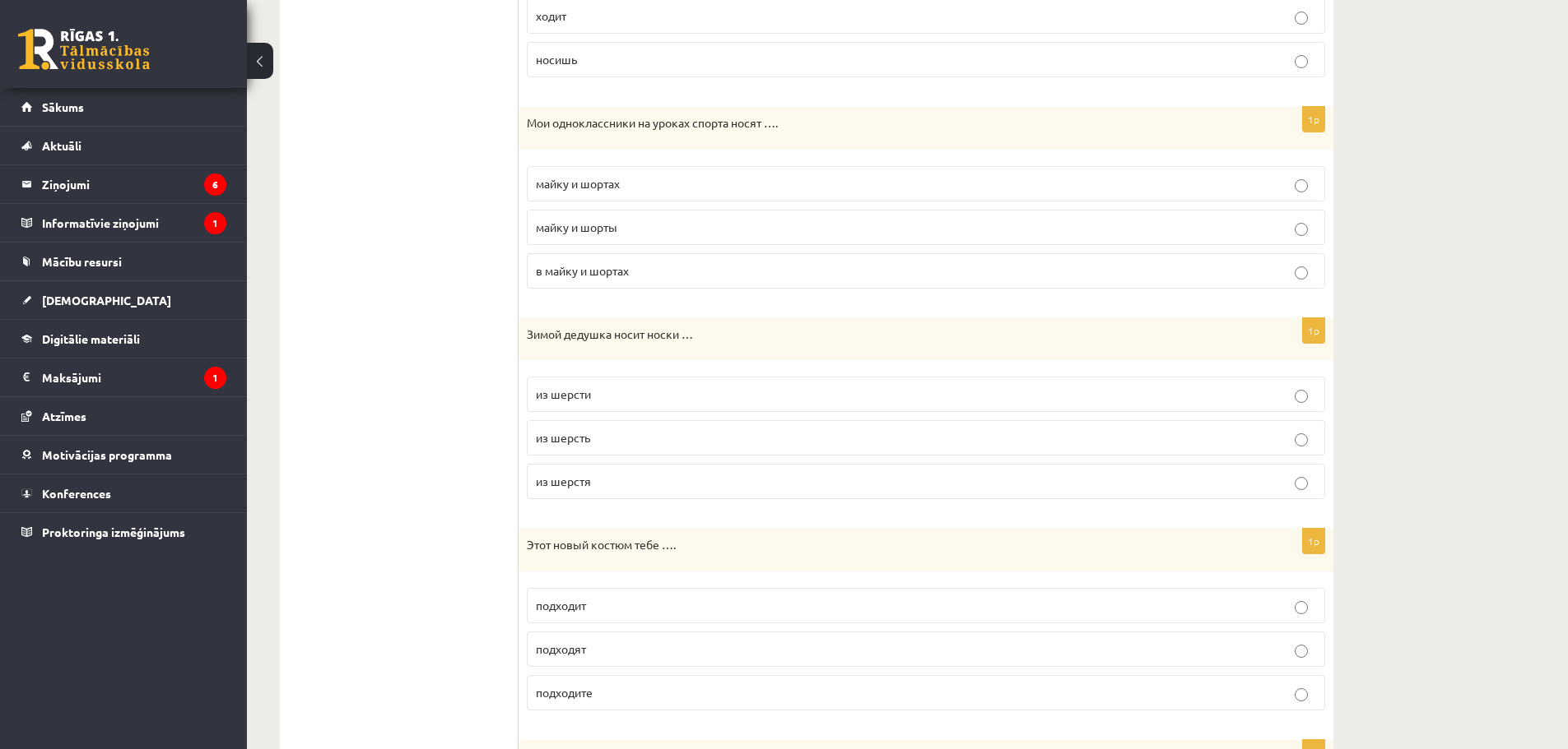
scroll to position [658, 0]
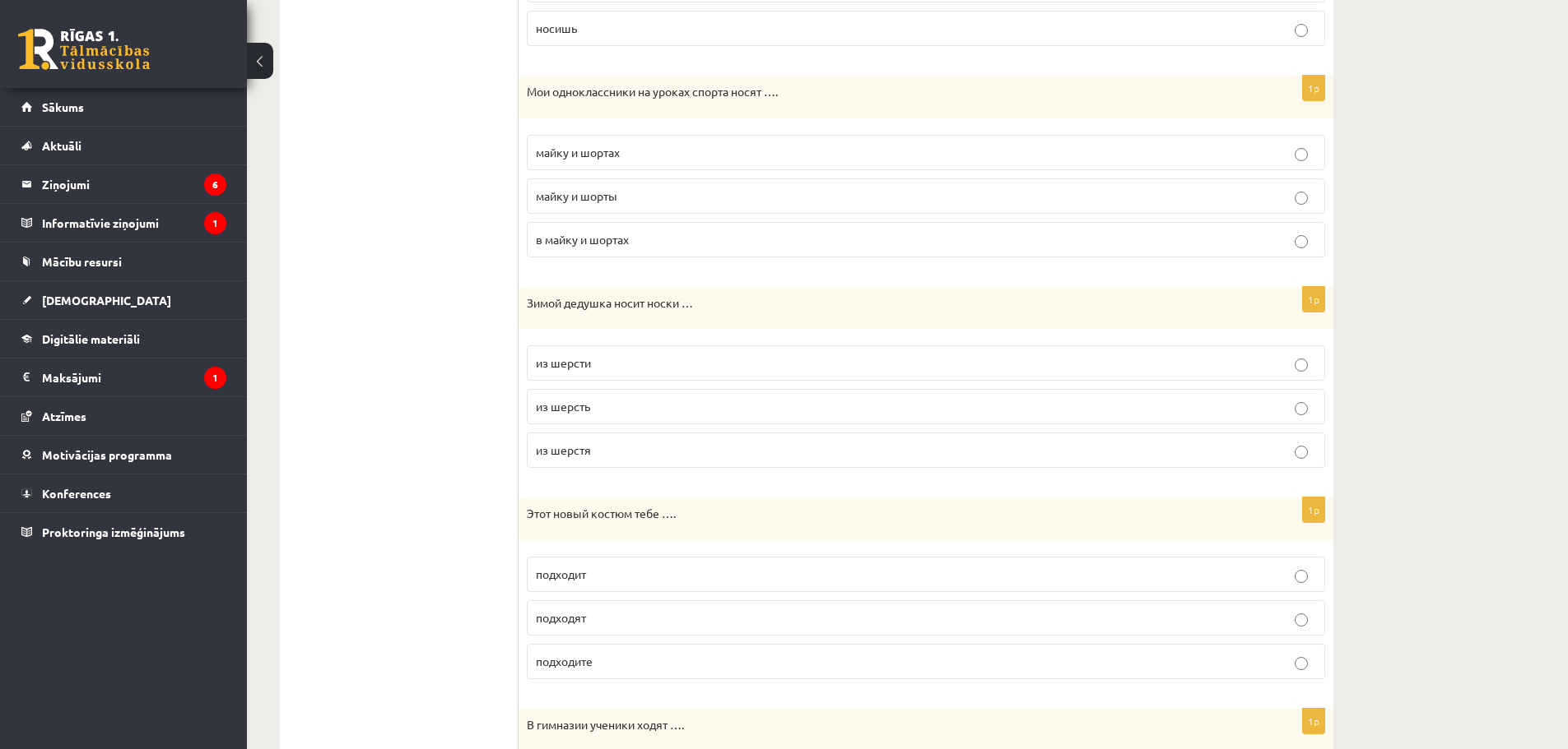
click at [548, 578] on span "подходит" at bounding box center [561, 574] width 50 height 15
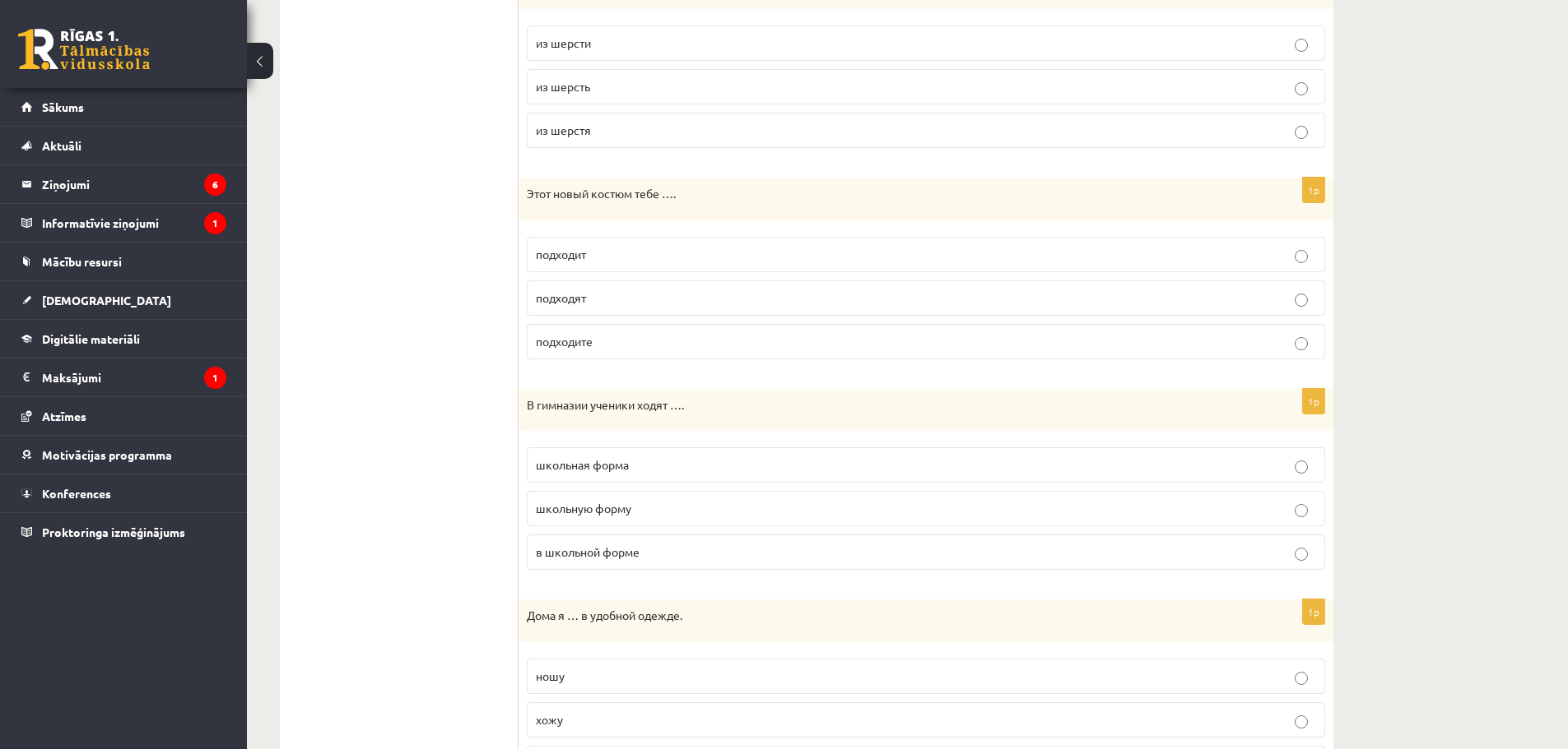
scroll to position [987, 0]
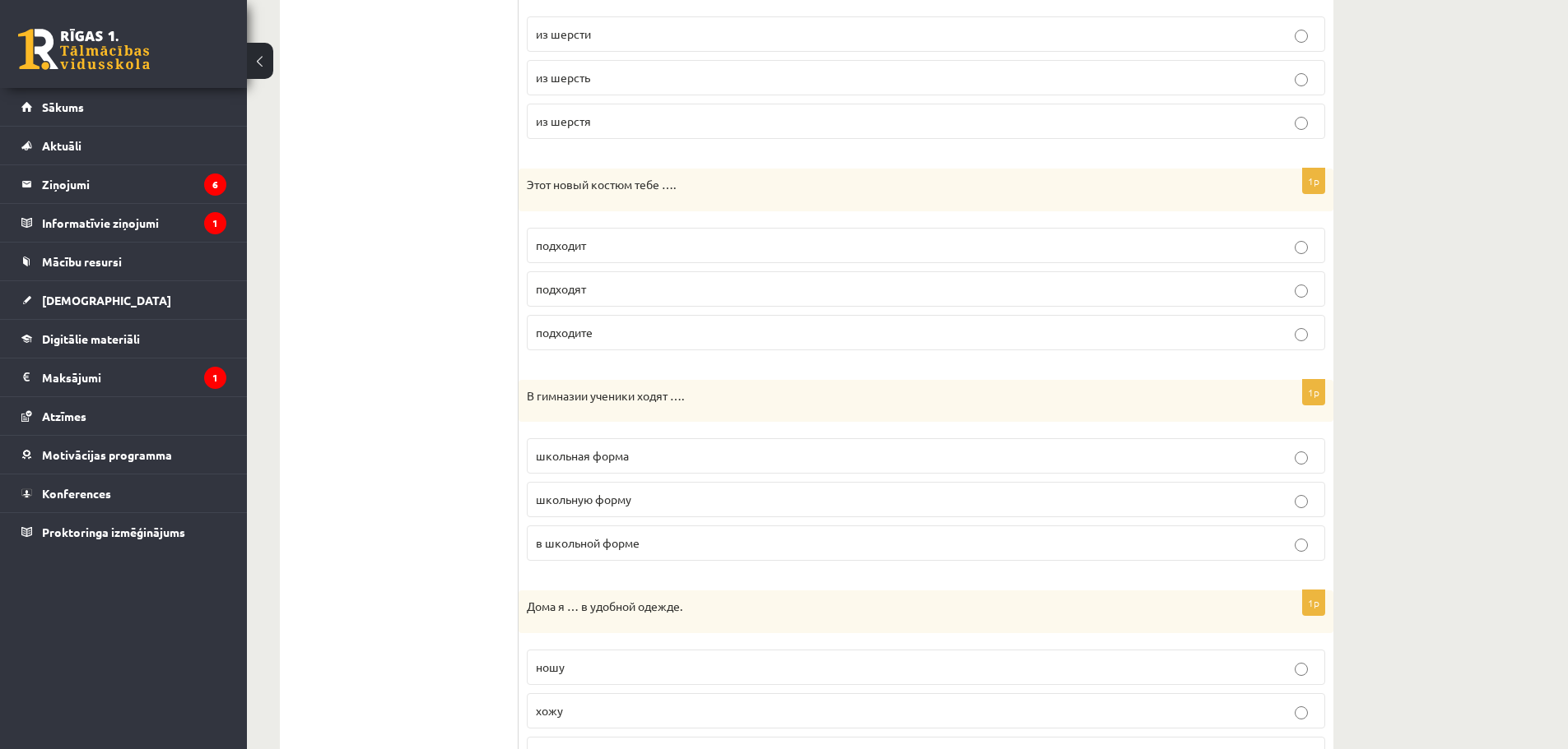
click at [588, 549] on span "в школьной форме" at bounding box center [588, 543] width 104 height 15
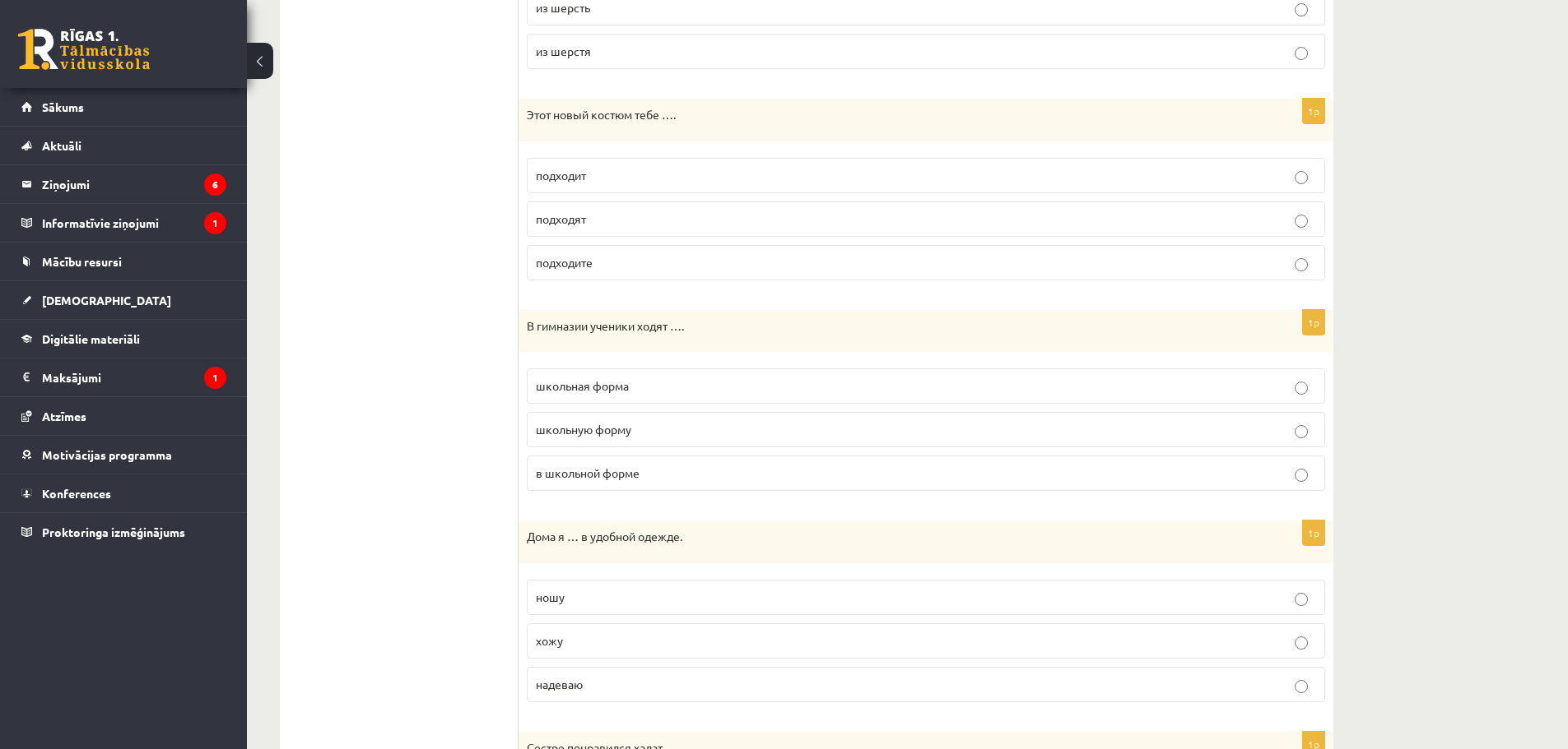
scroll to position [1151, 0]
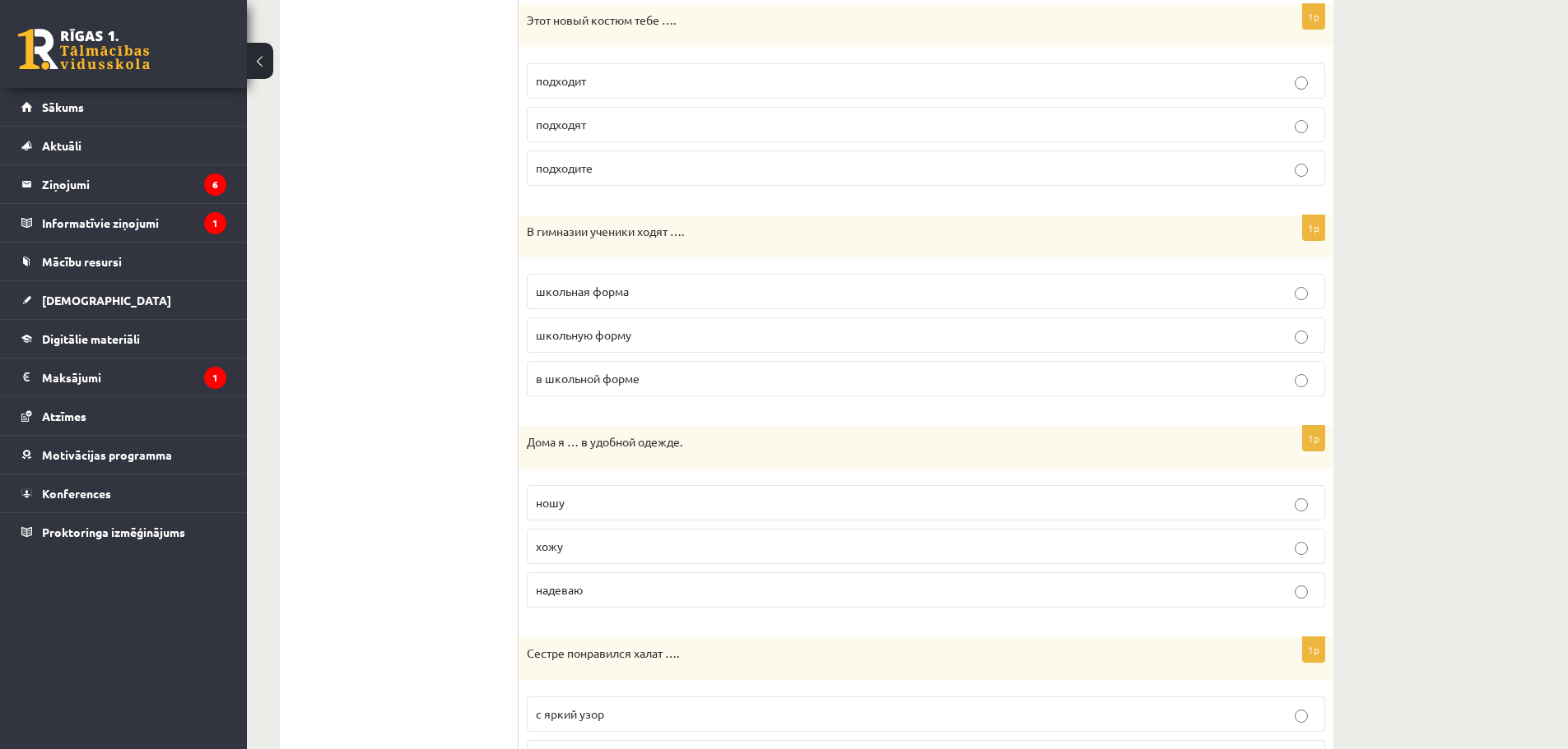
click at [564, 544] on p "хожу" at bounding box center [926, 546] width 780 height 17
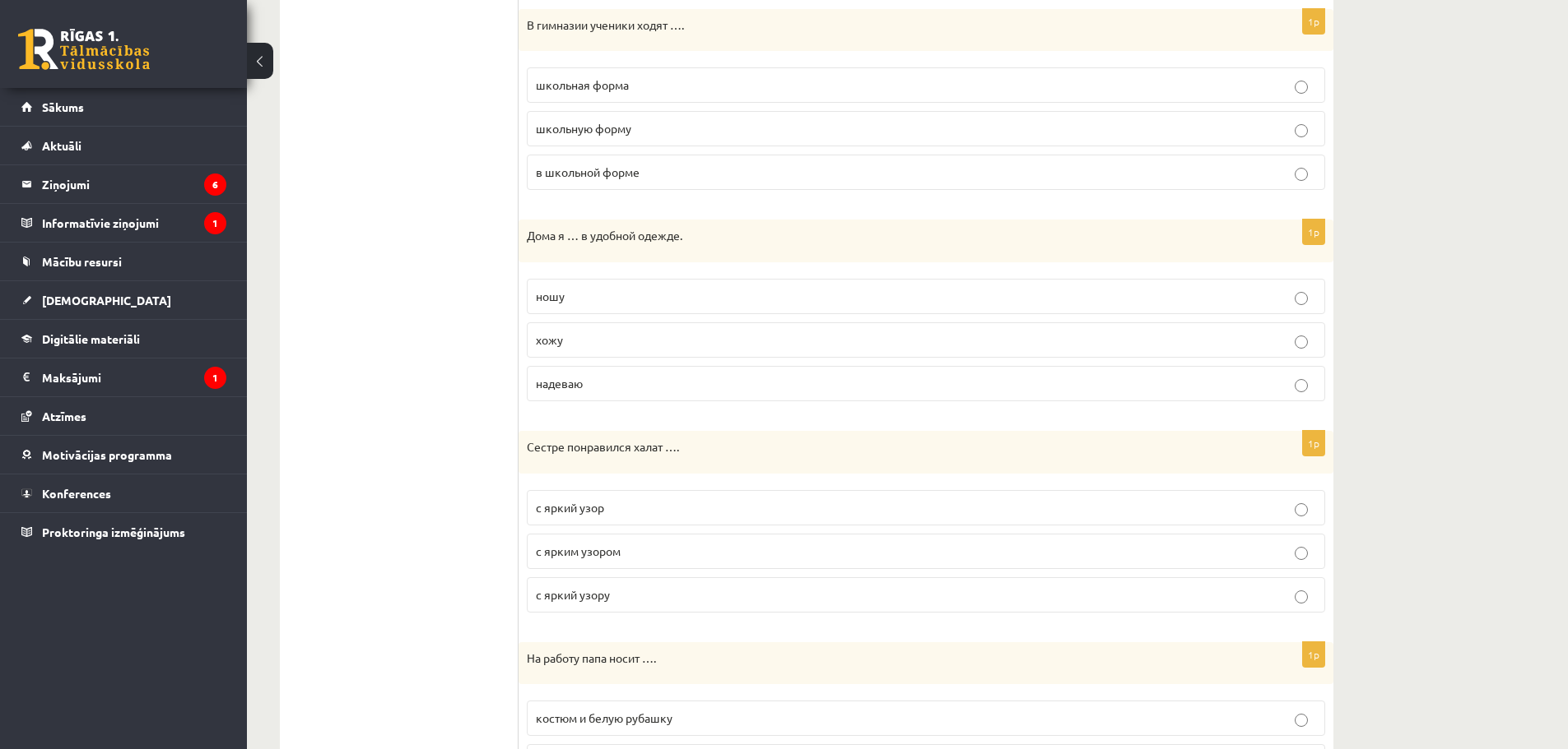
scroll to position [1398, 0]
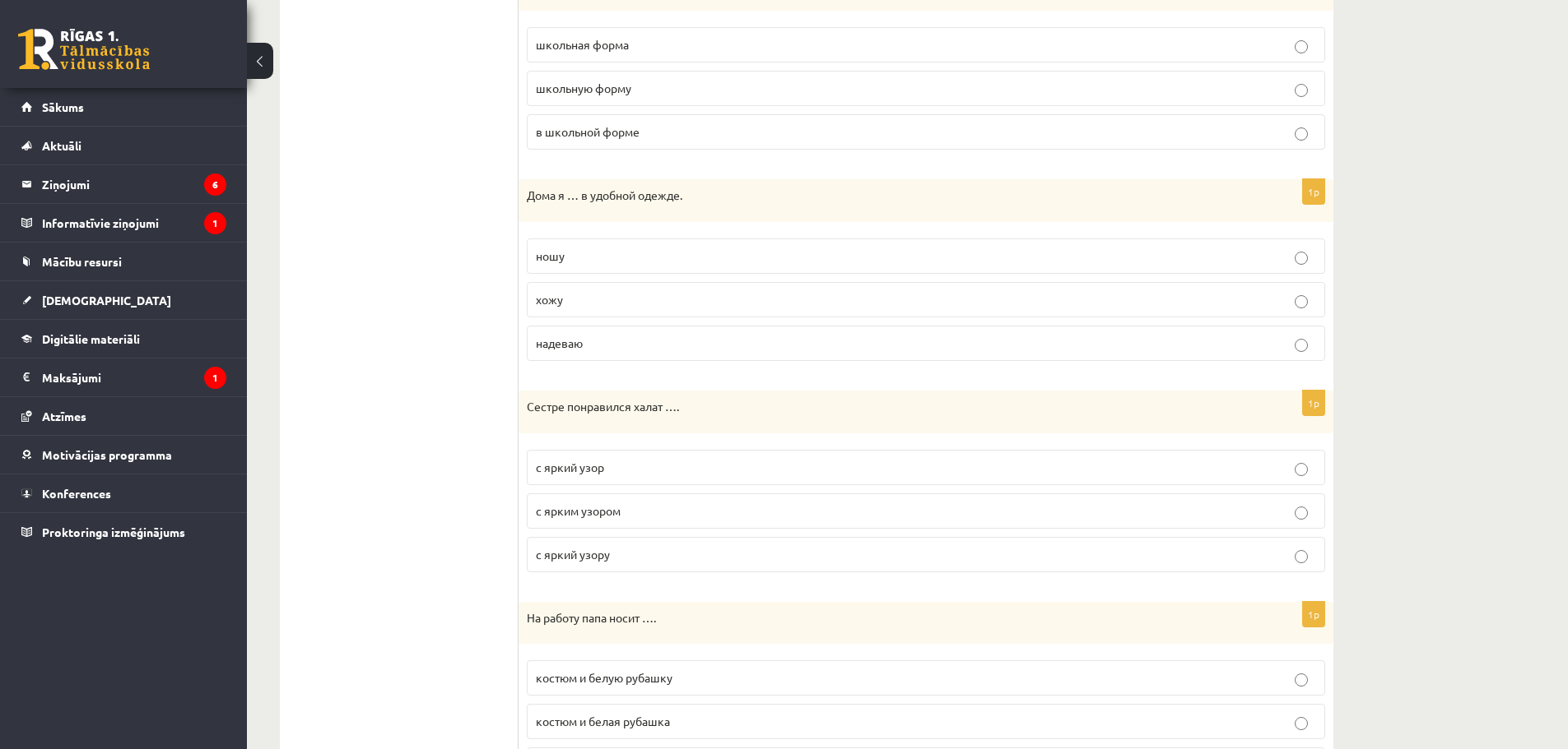
click at [591, 514] on span "с ярким узором" at bounding box center [578, 511] width 84 height 15
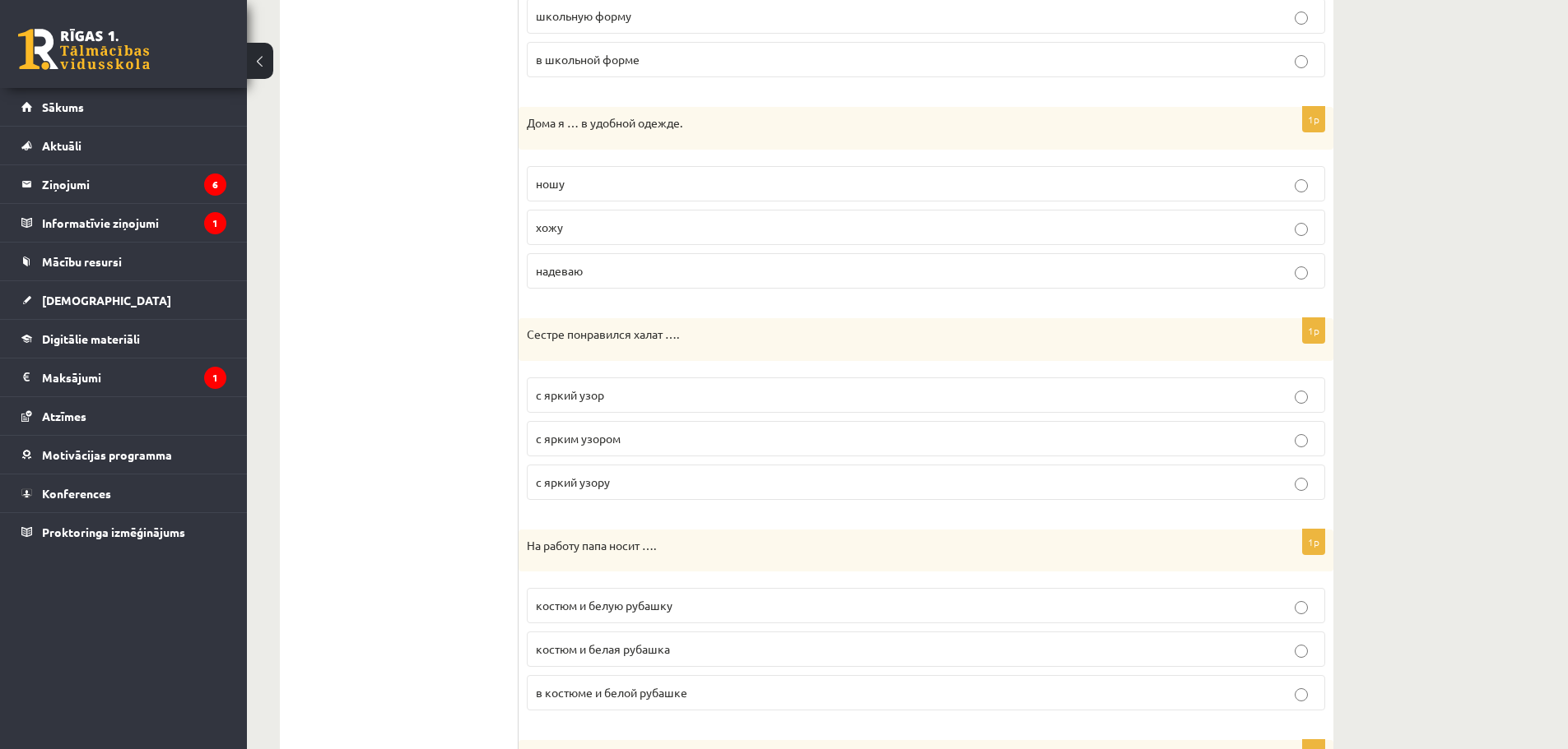
scroll to position [1563, 0]
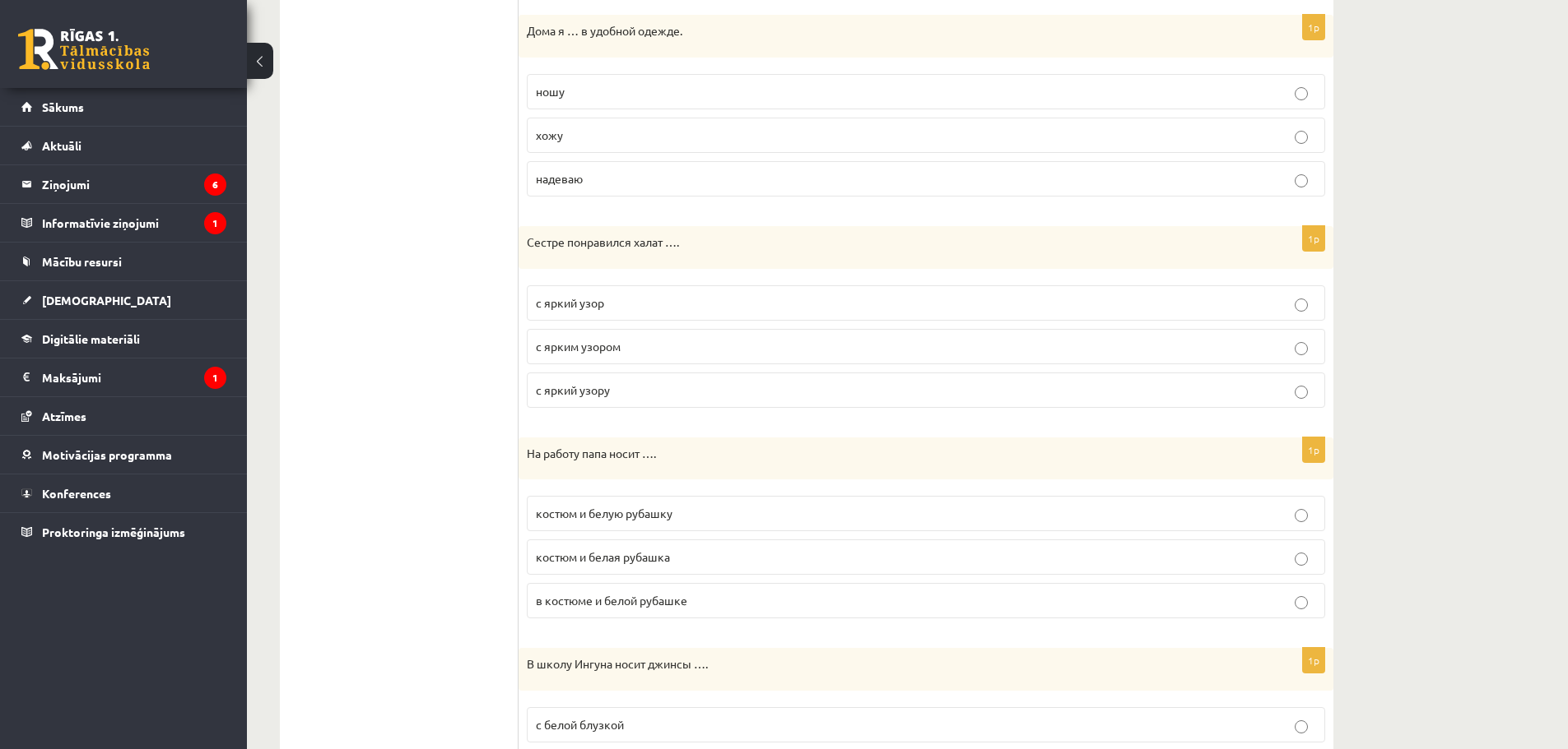
click at [642, 508] on span "костюм и белую рубашку" at bounding box center [604, 513] width 137 height 15
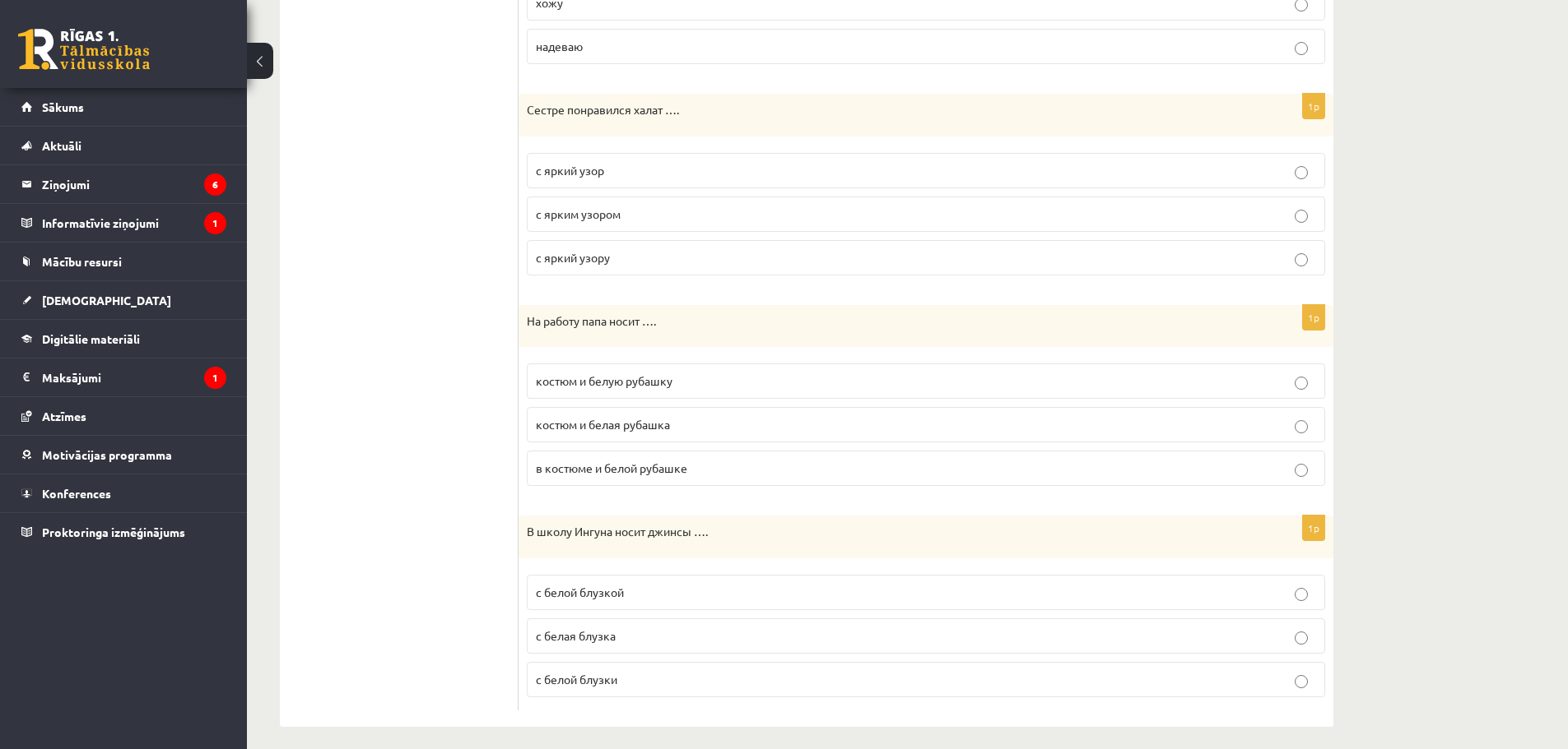
scroll to position [1707, 0]
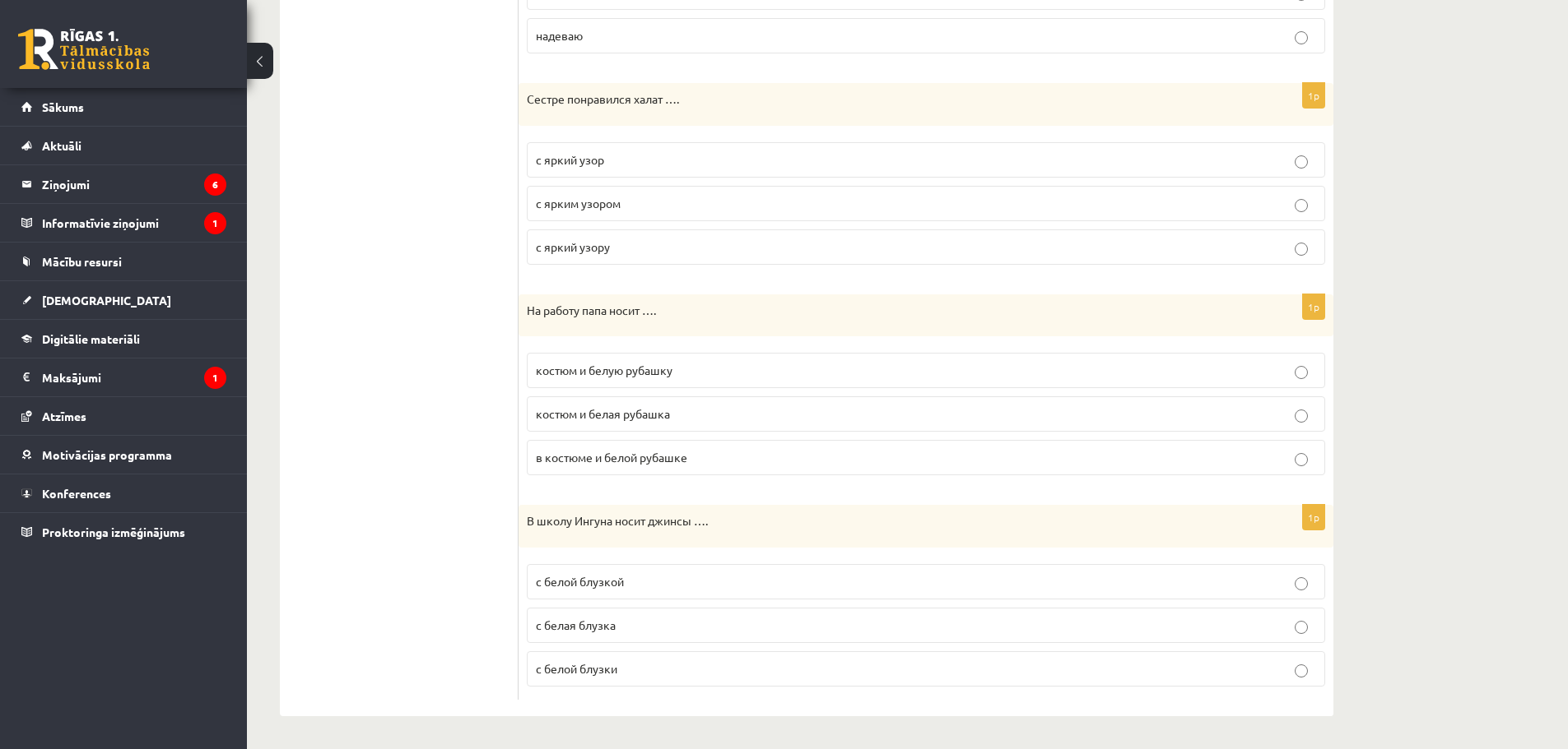
click at [573, 578] on span "с белой блузкой" at bounding box center [580, 581] width 88 height 15
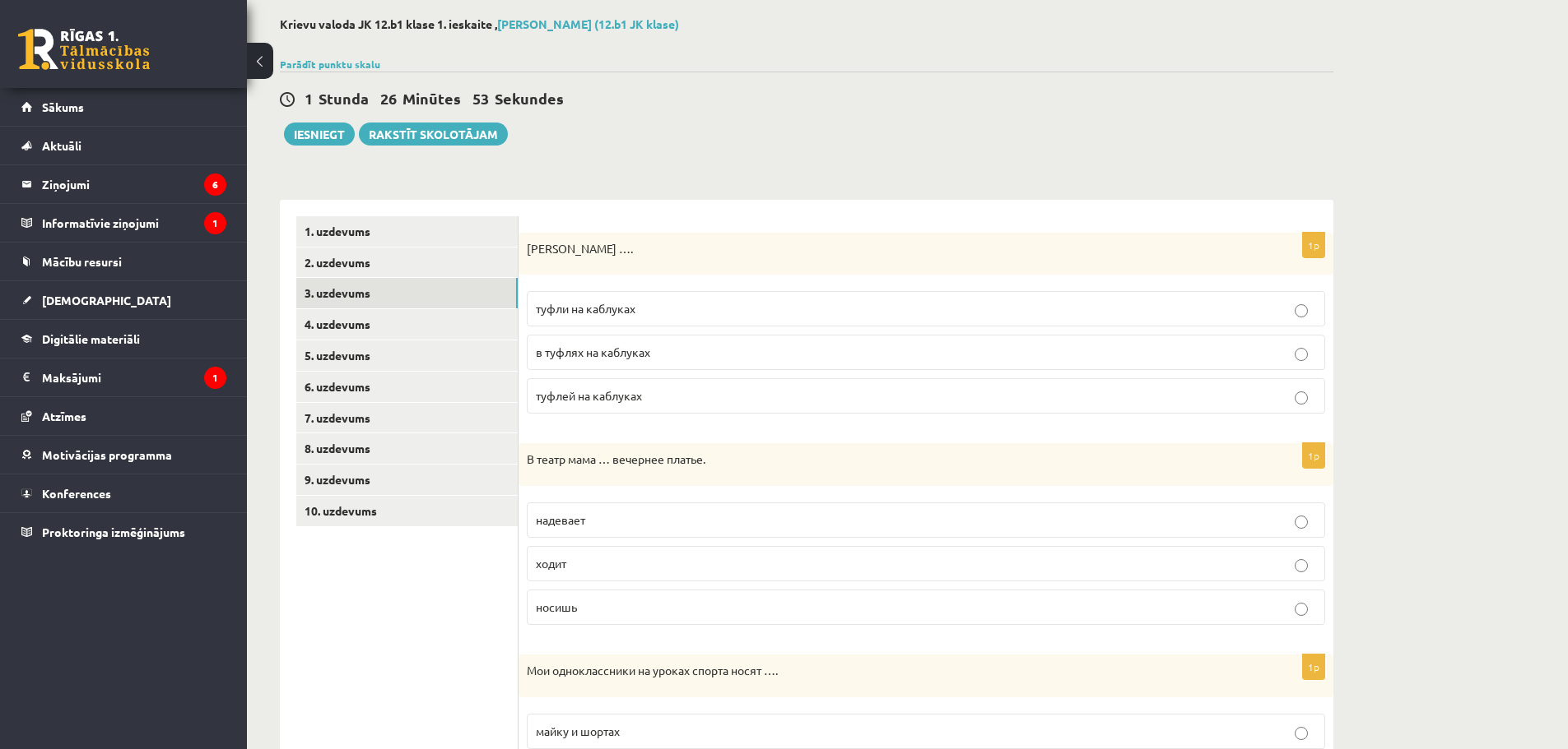
scroll to position [61, 0]
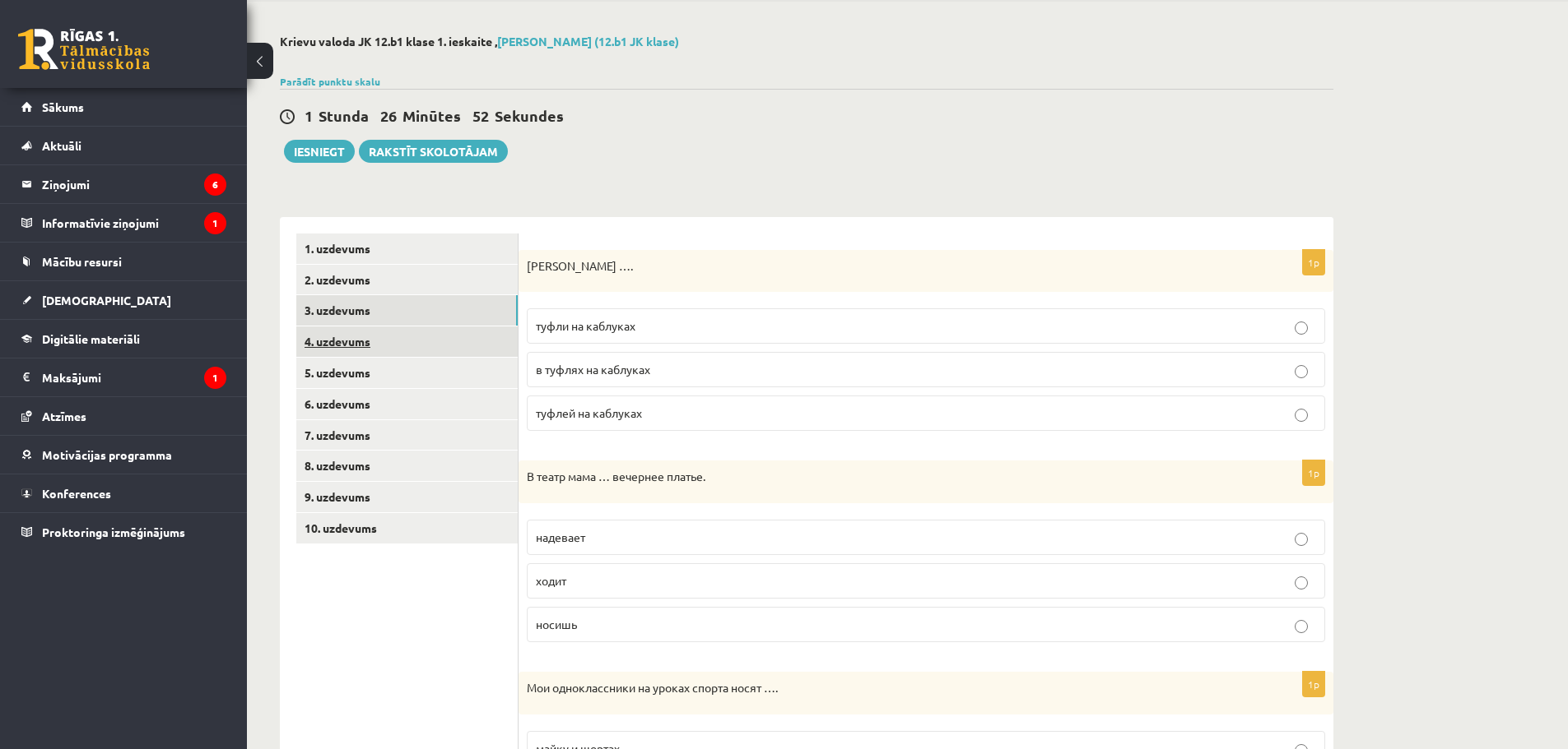
click at [447, 349] on link "4. uzdevums" at bounding box center [406, 342] width 221 height 30
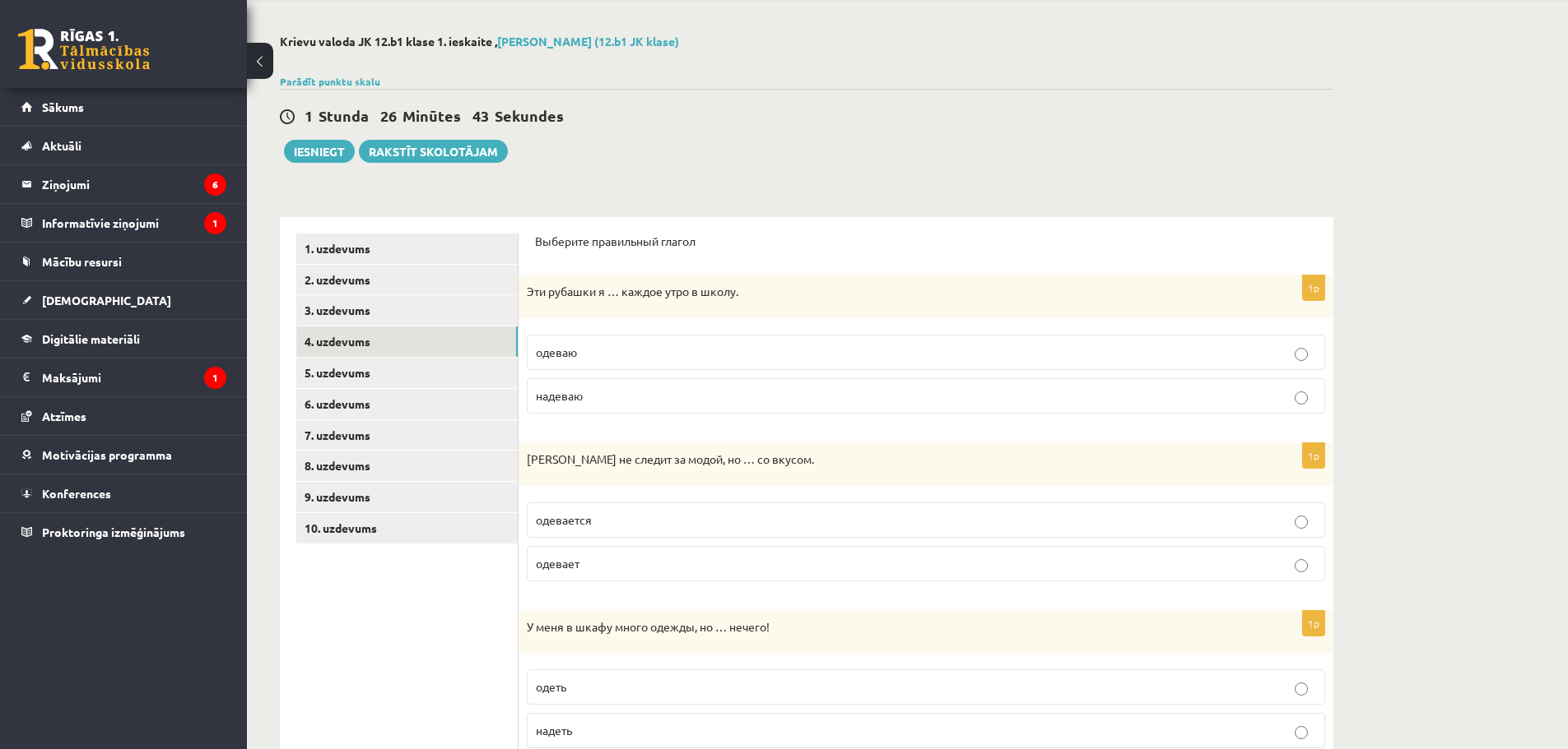
click at [617, 400] on p "надеваю" at bounding box center [926, 395] width 780 height 17
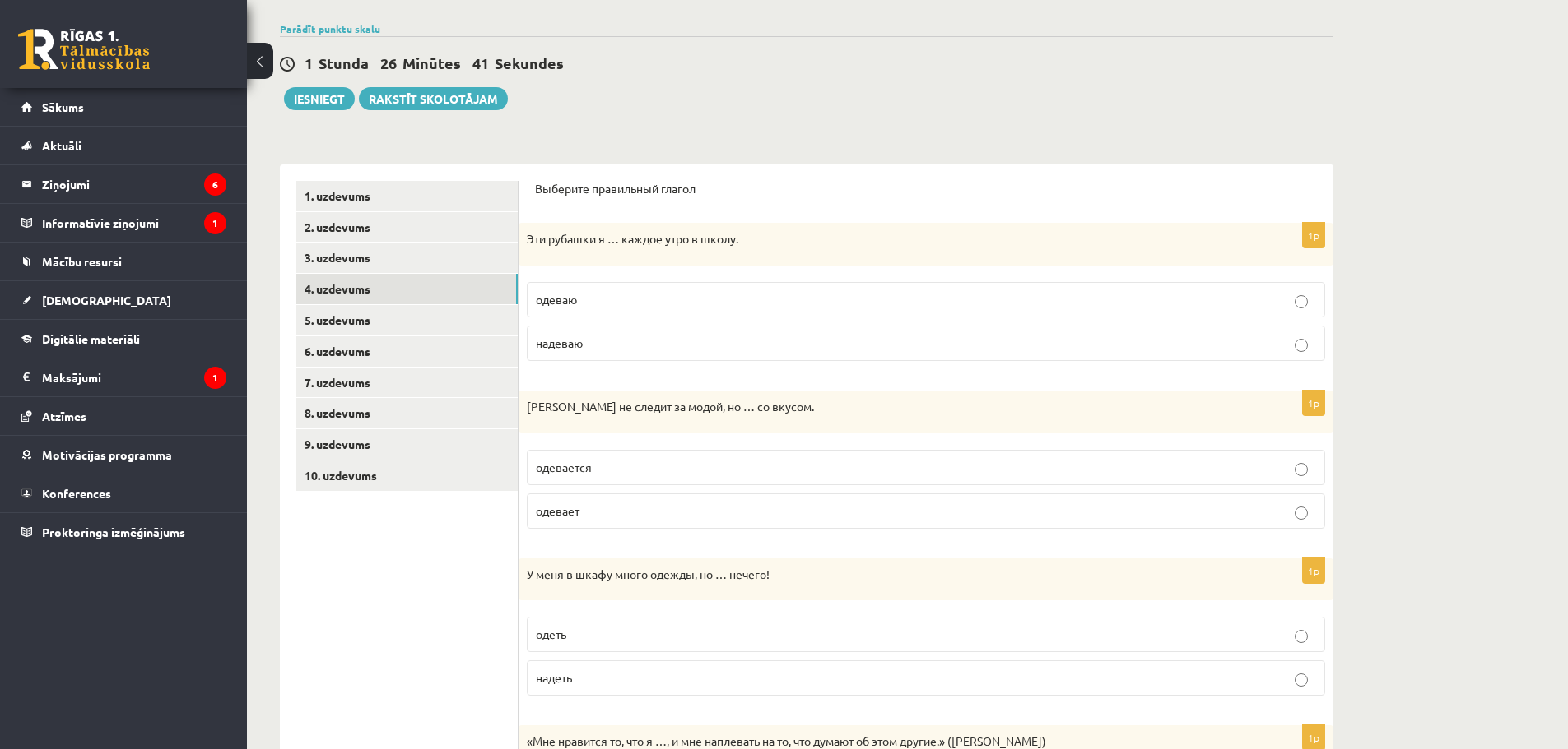
scroll to position [144, 0]
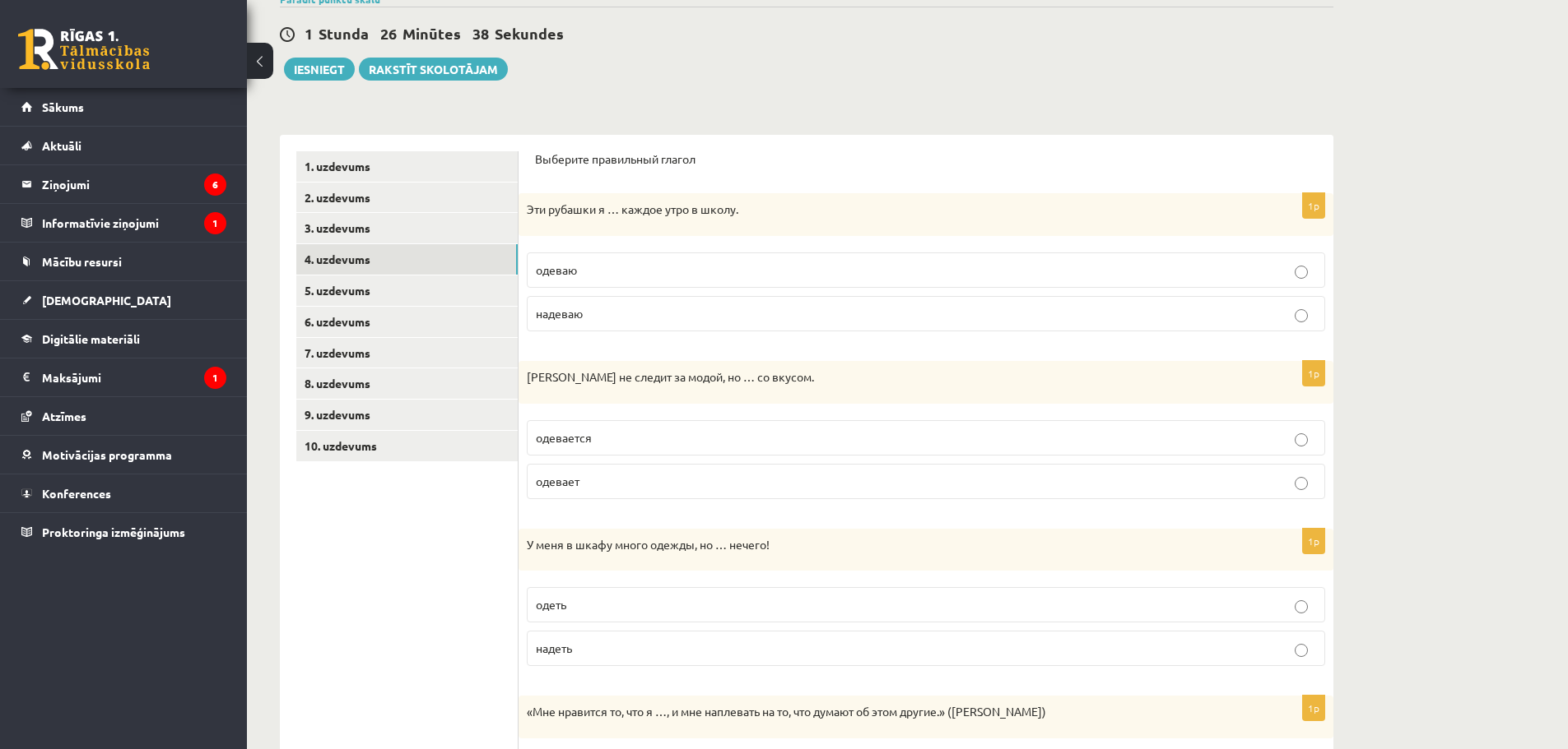
click at [647, 448] on label "одевается" at bounding box center [926, 438] width 798 height 36
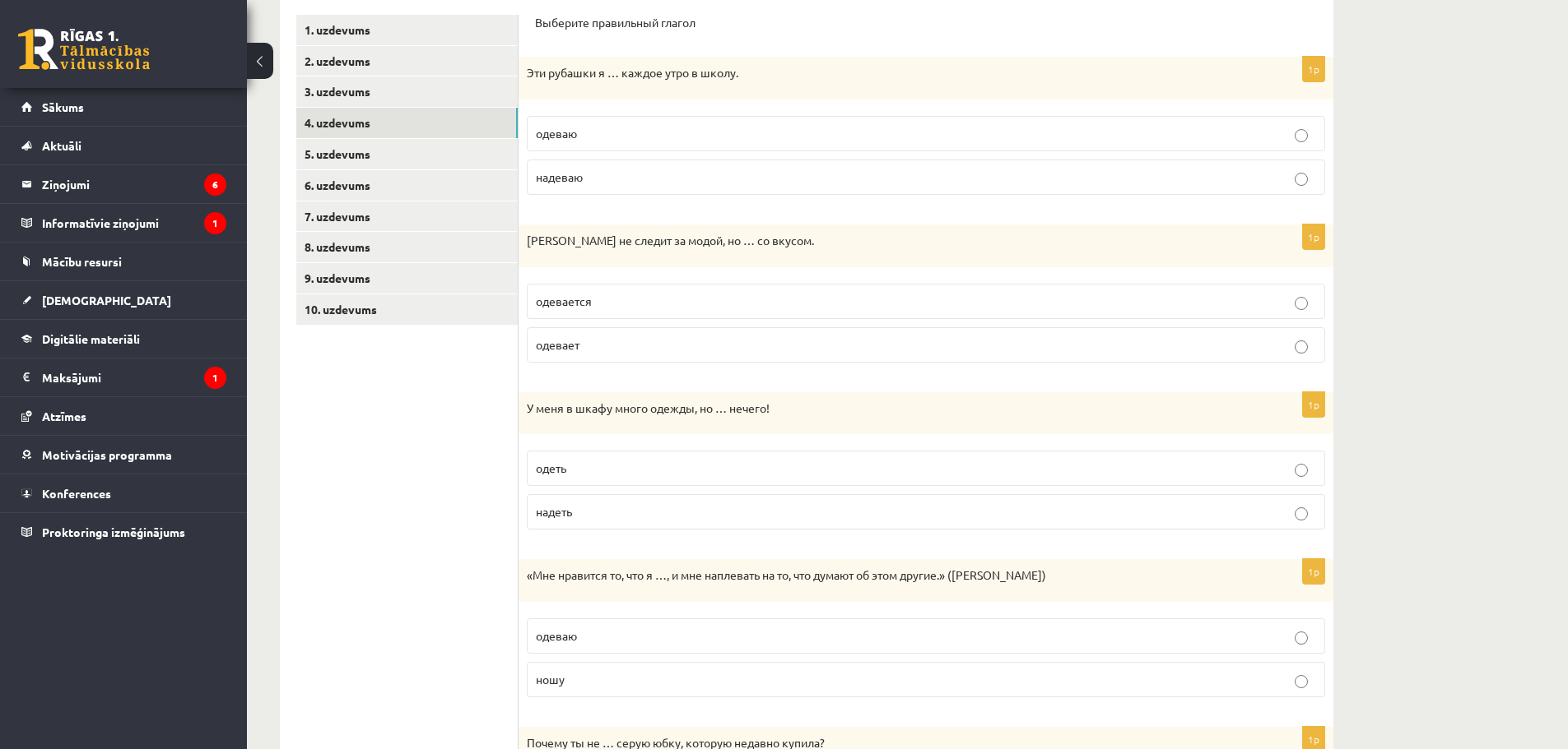
scroll to position [308, 0]
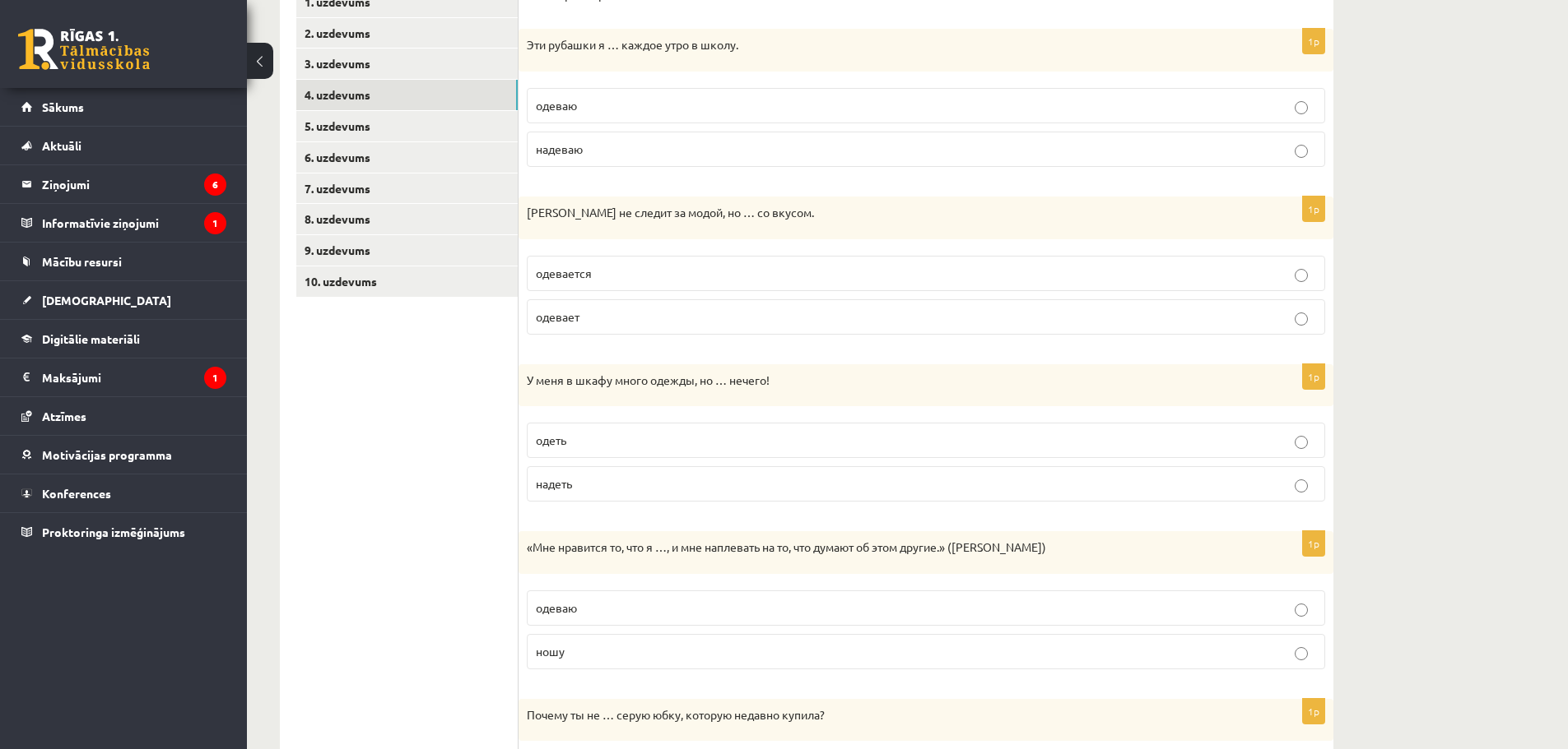
click at [573, 489] on p "надеть" at bounding box center [926, 483] width 780 height 17
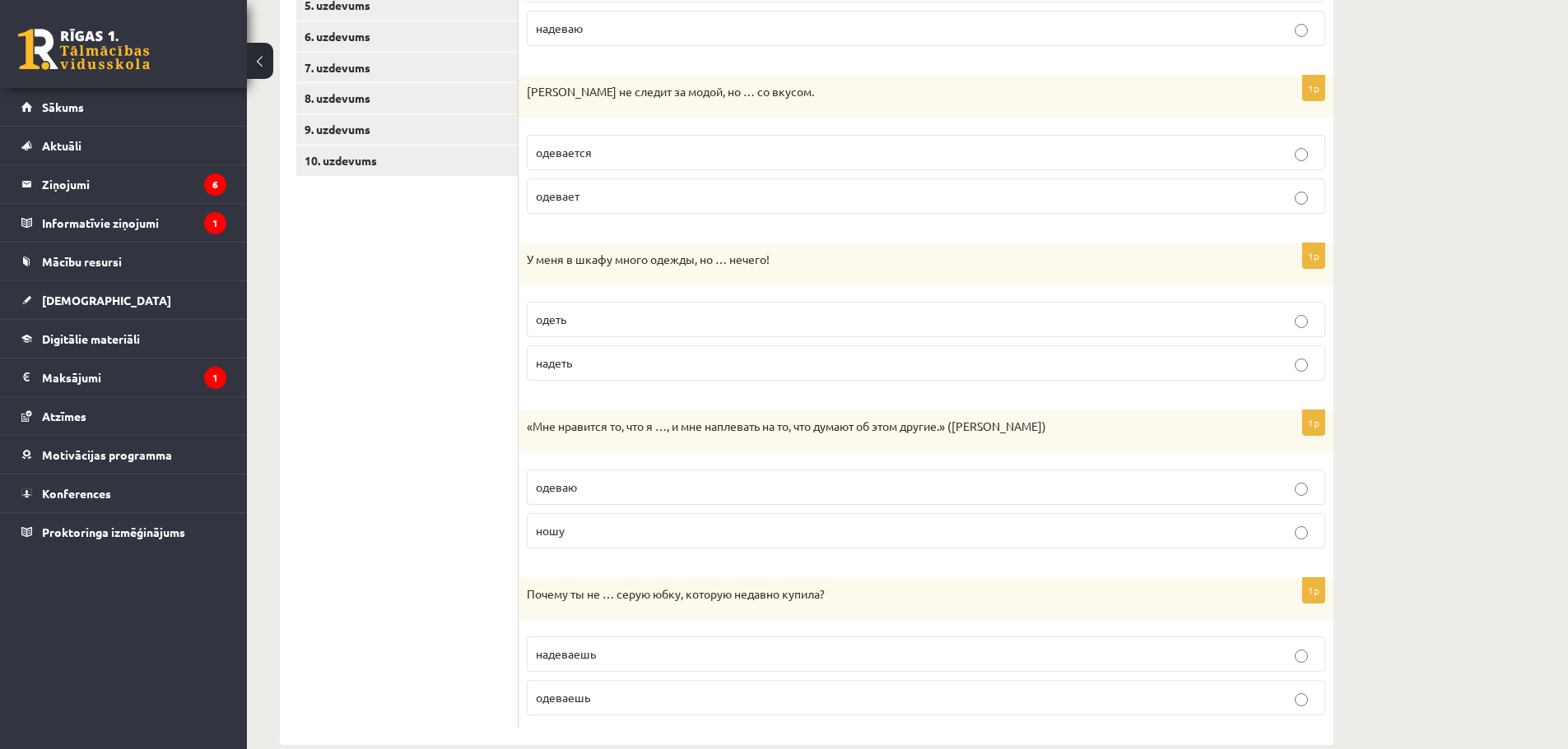
scroll to position [459, 0]
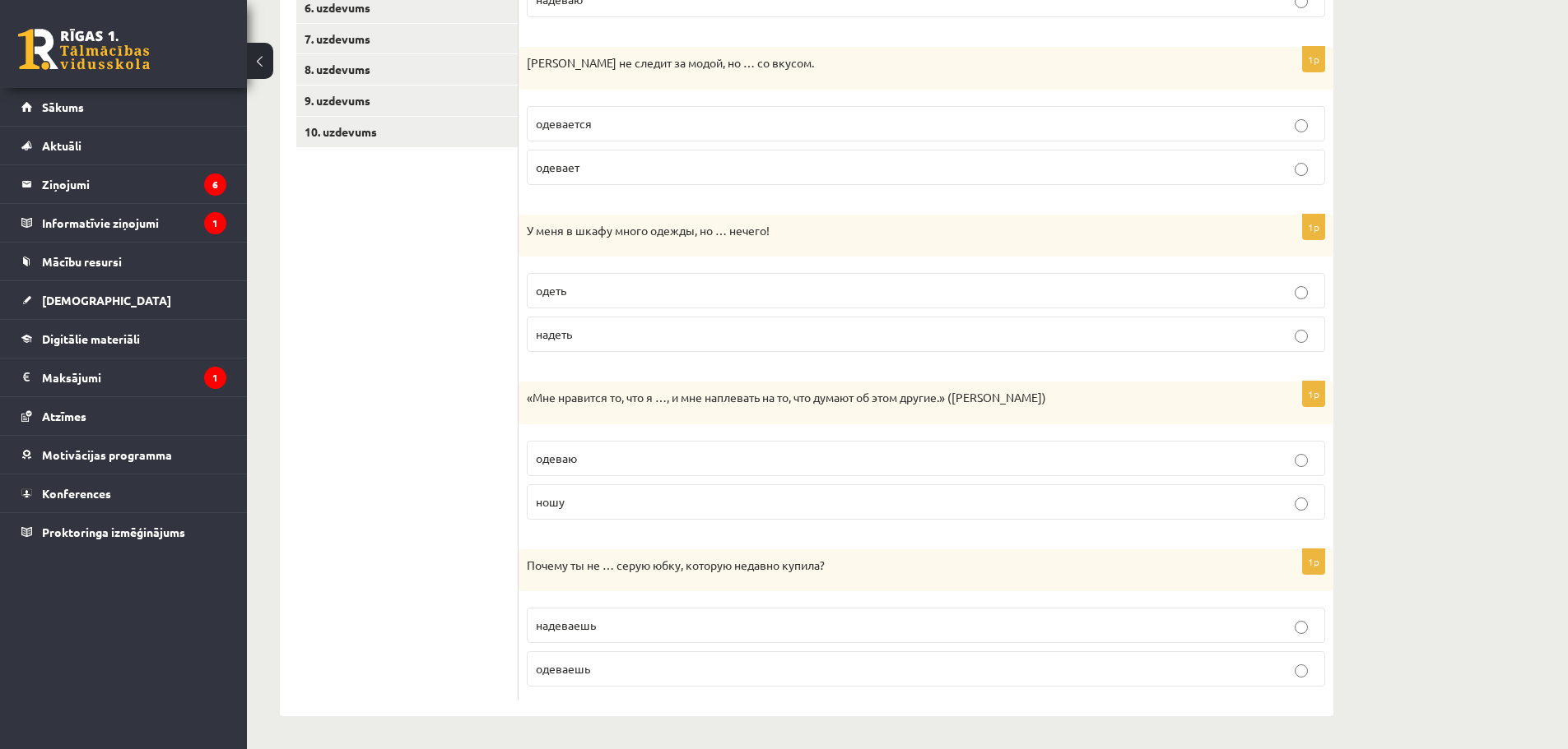
click at [588, 504] on p "ношу" at bounding box center [926, 502] width 780 height 17
click at [595, 627] on span "надеваешь" at bounding box center [566, 625] width 60 height 15
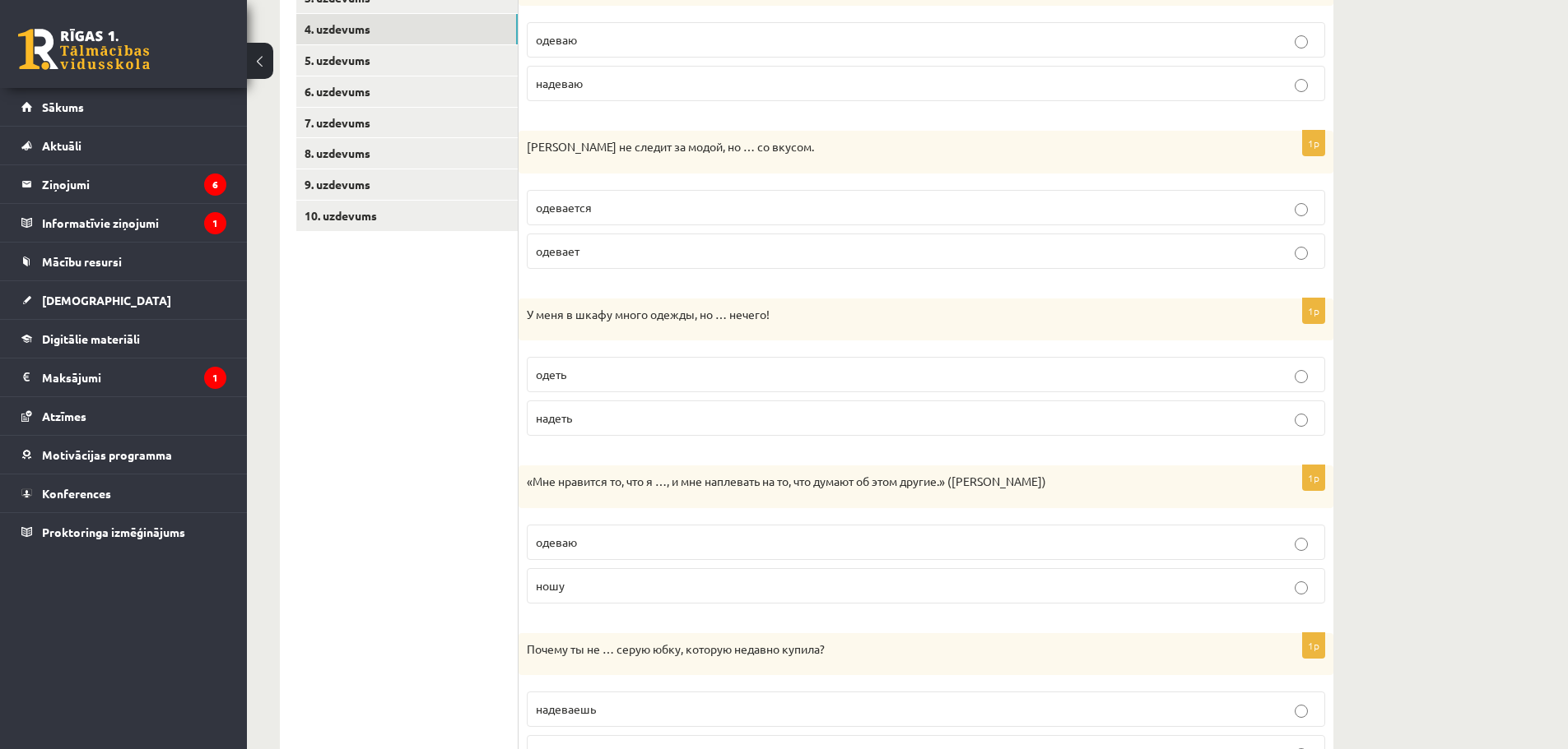
scroll to position [294, 0]
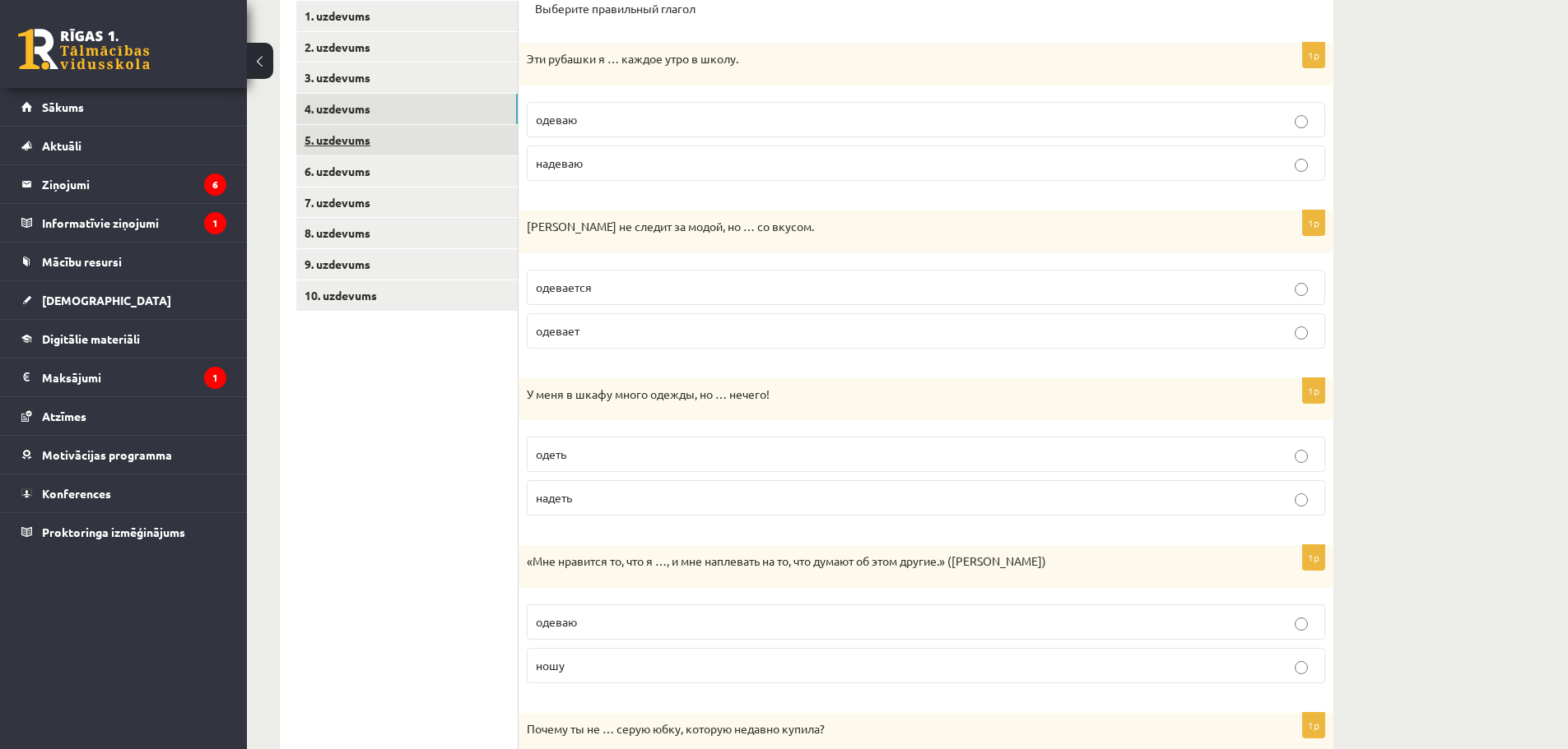
click at [444, 140] on link "5. uzdevums" at bounding box center [406, 140] width 221 height 30
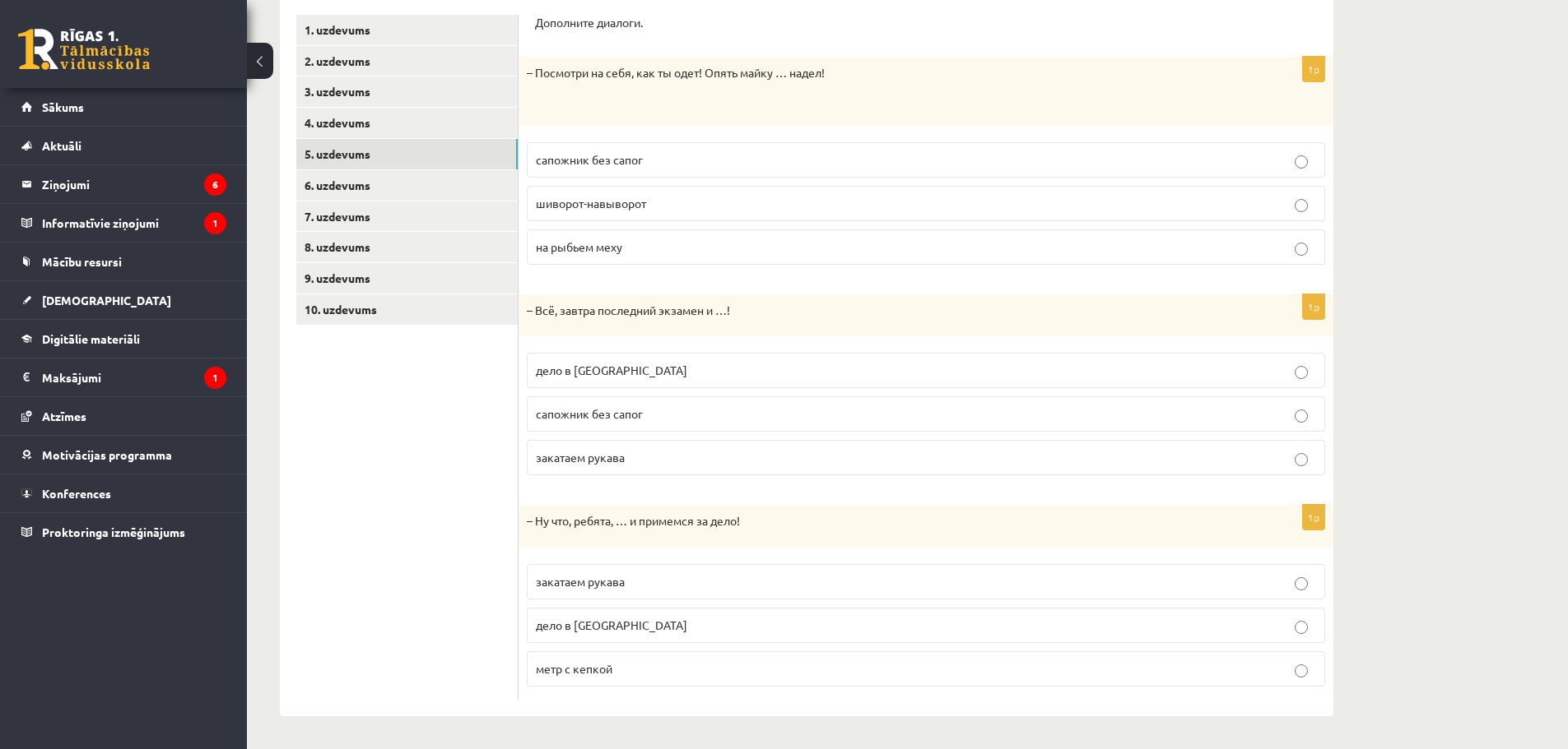
scroll to position [199, 0]
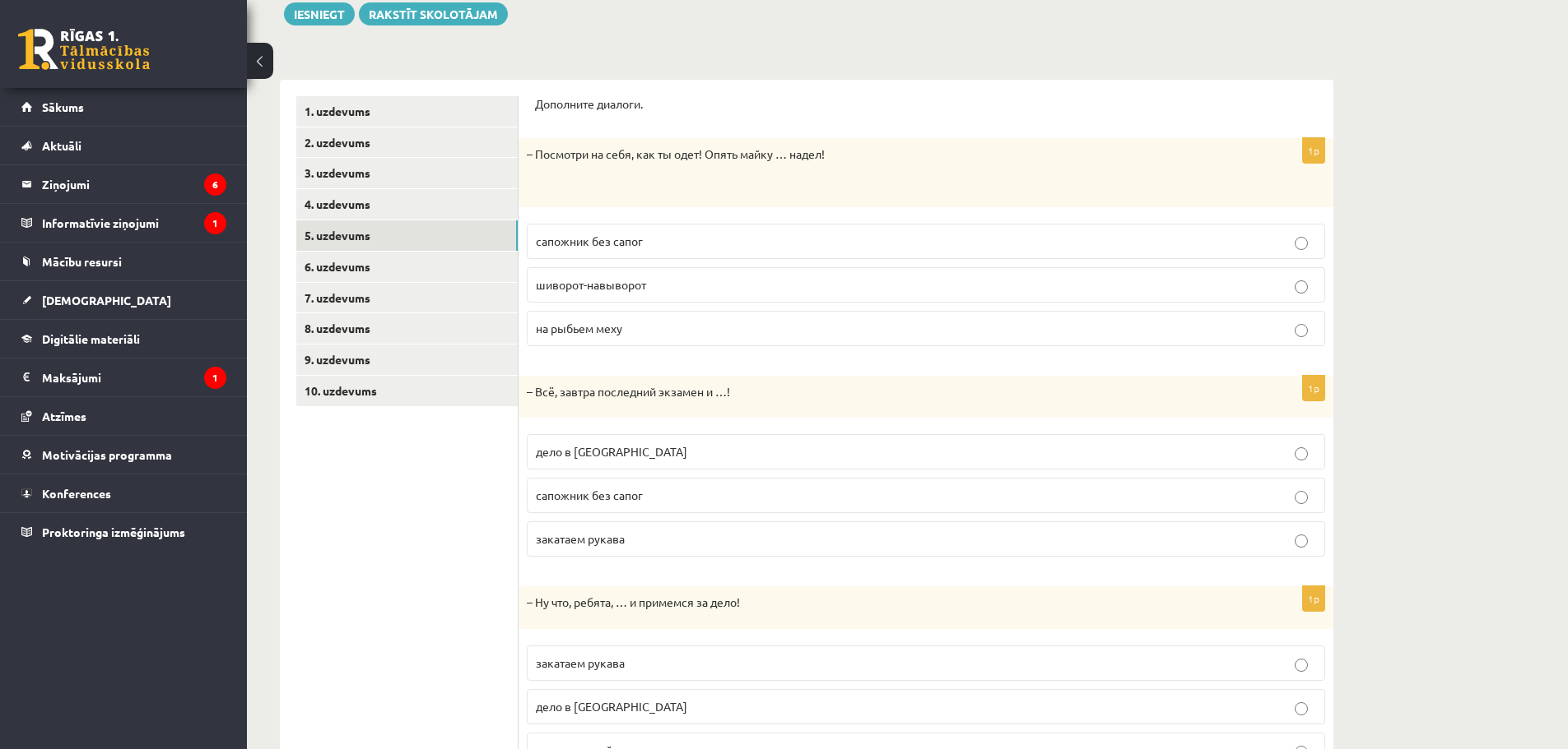
click at [678, 291] on p "шиворот-навыворот" at bounding box center [926, 284] width 780 height 17
click at [590, 450] on span "дело в шляпе" at bounding box center [612, 451] width 151 height 15
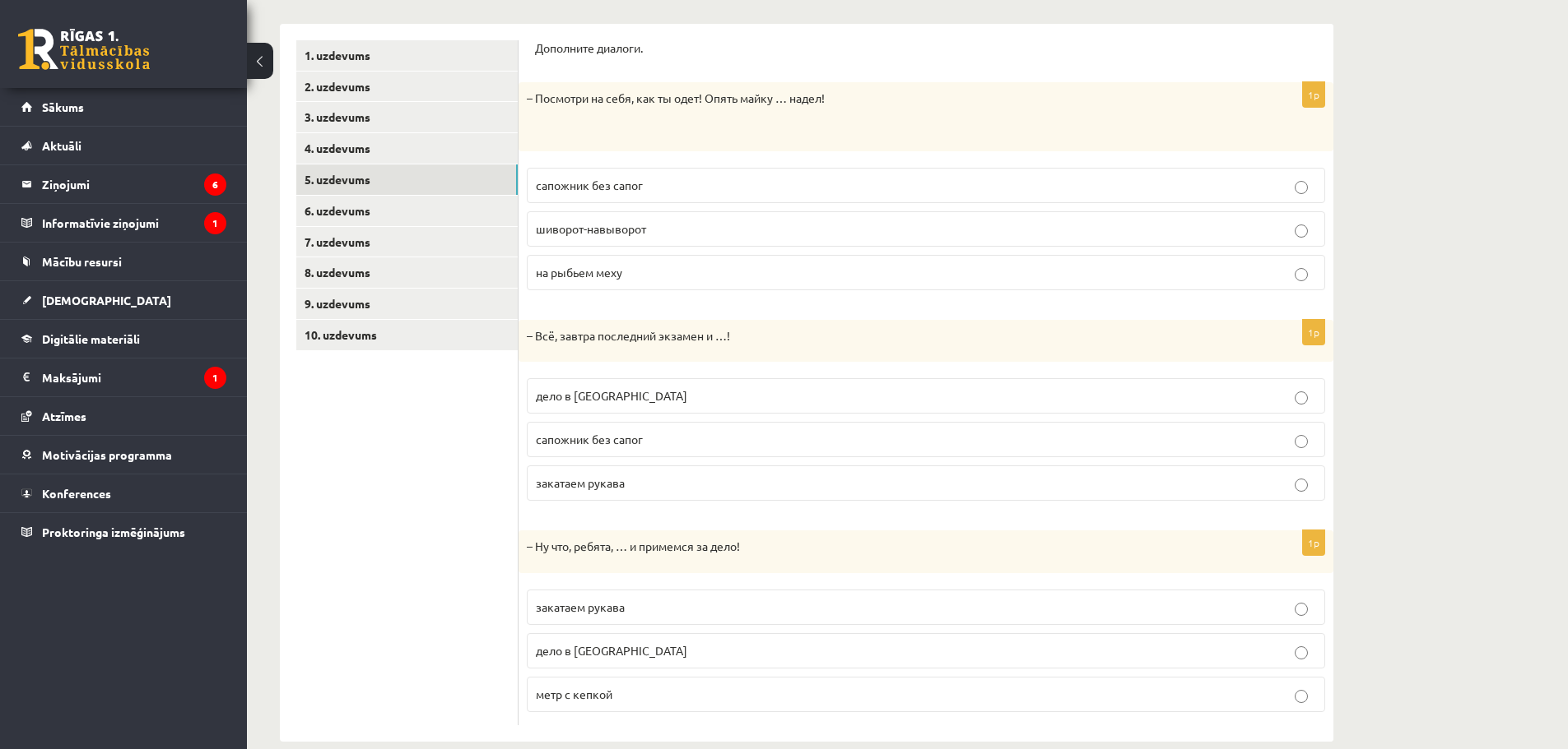
scroll to position [282, 0]
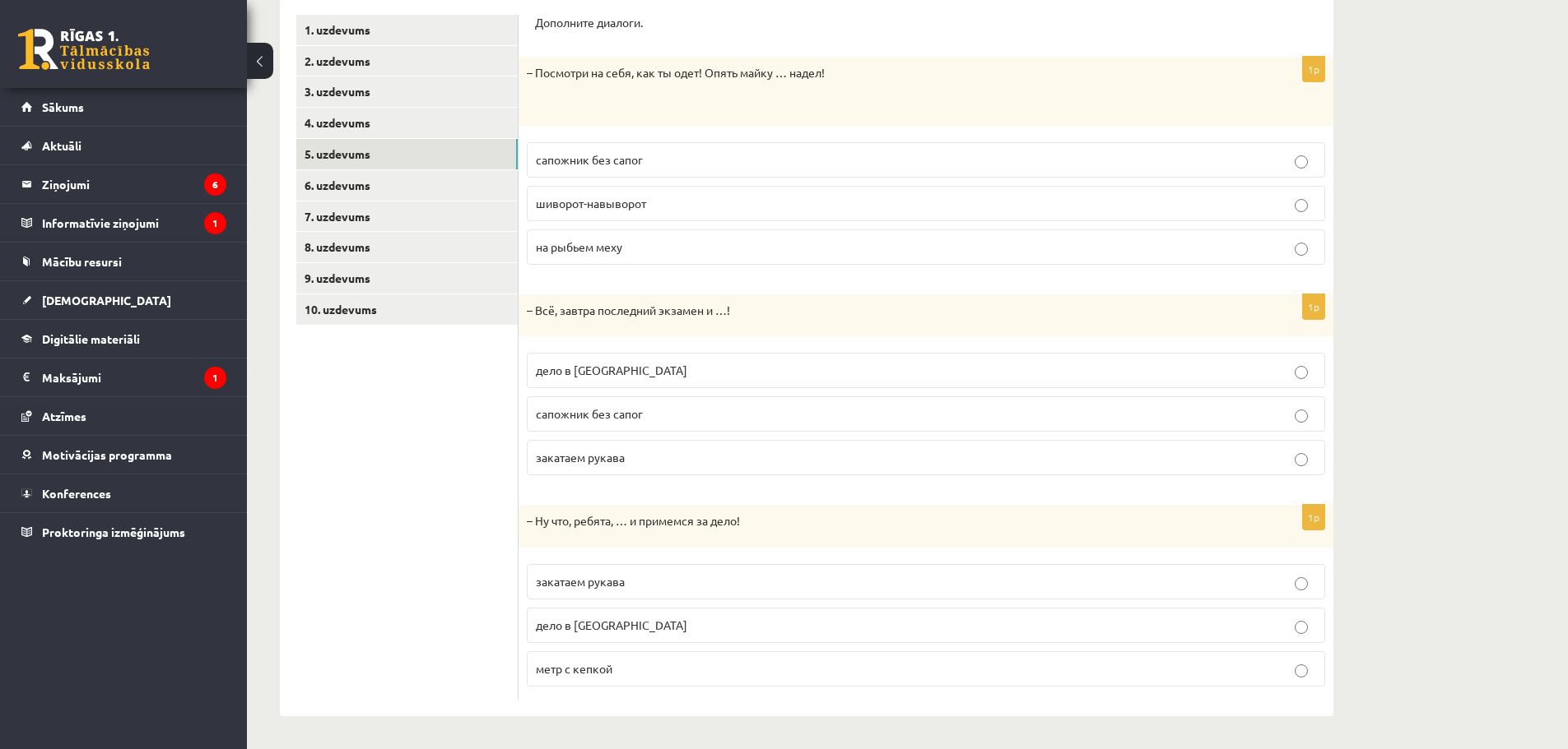
click at [627, 584] on p "закатаем рукава" at bounding box center [926, 581] width 780 height 17
click at [457, 188] on link "6. uzdevums" at bounding box center [406, 186] width 221 height 30
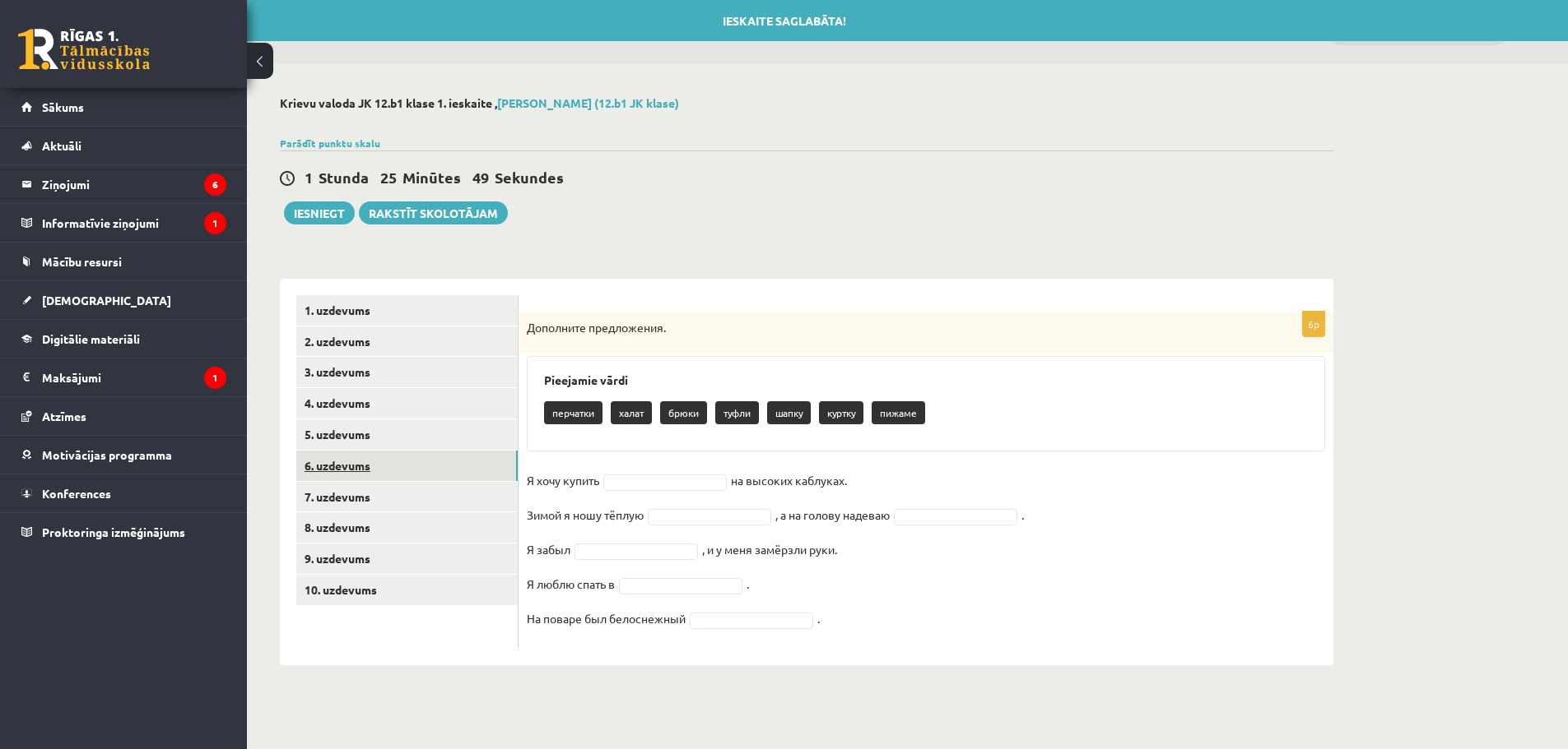
scroll to position [0, 0]
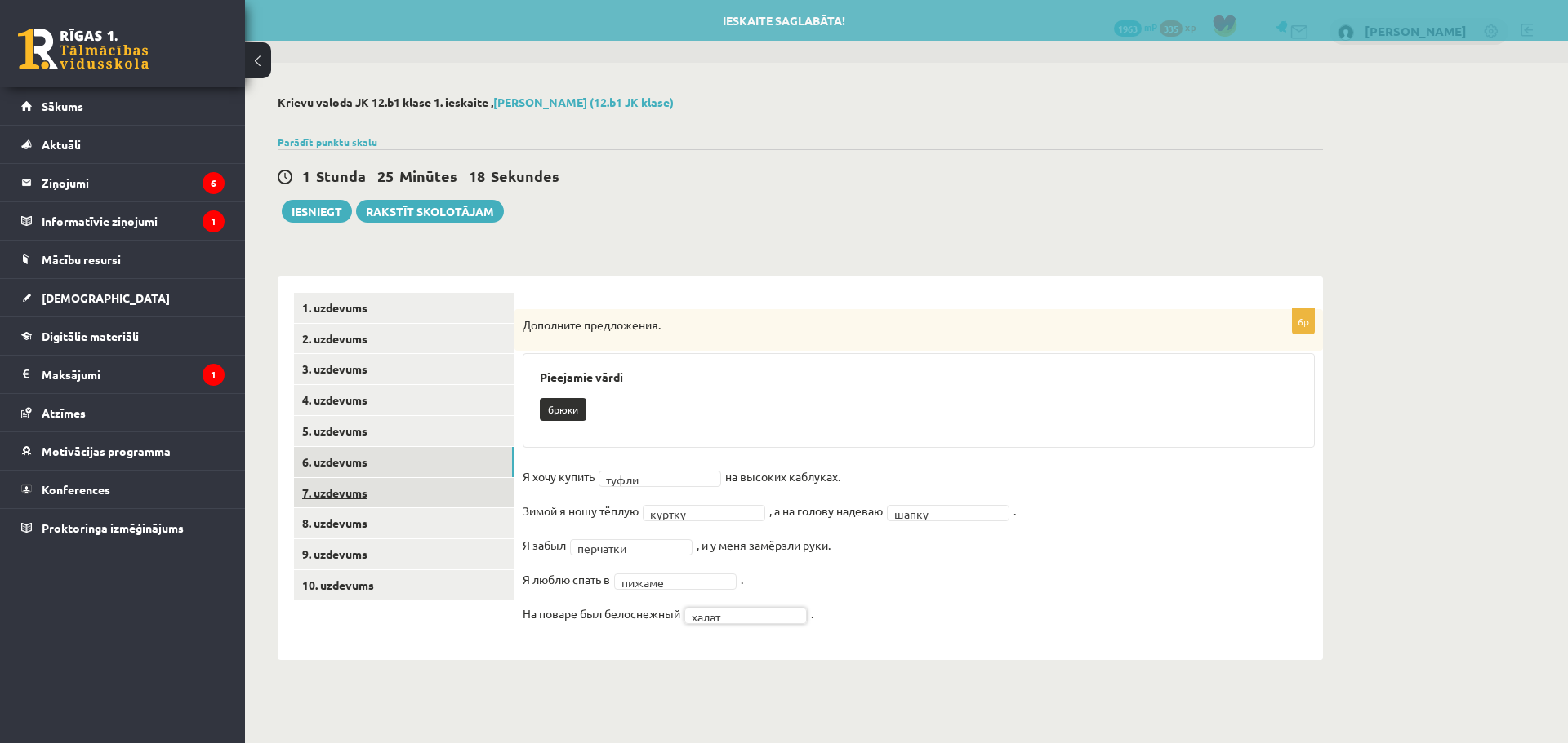
click at [414, 490] on link "7. uzdevums" at bounding box center [403, 494] width 220 height 30
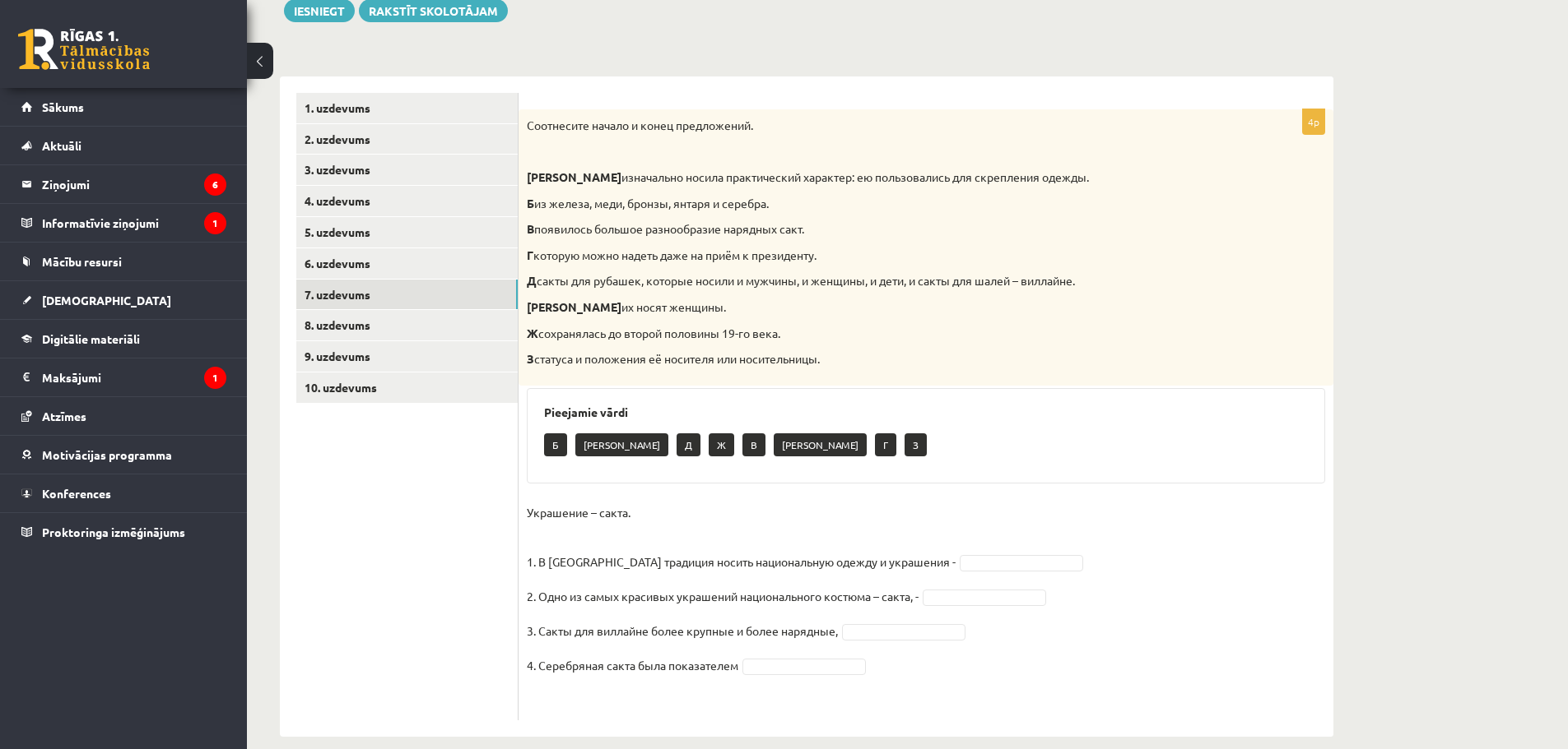
scroll to position [224, 0]
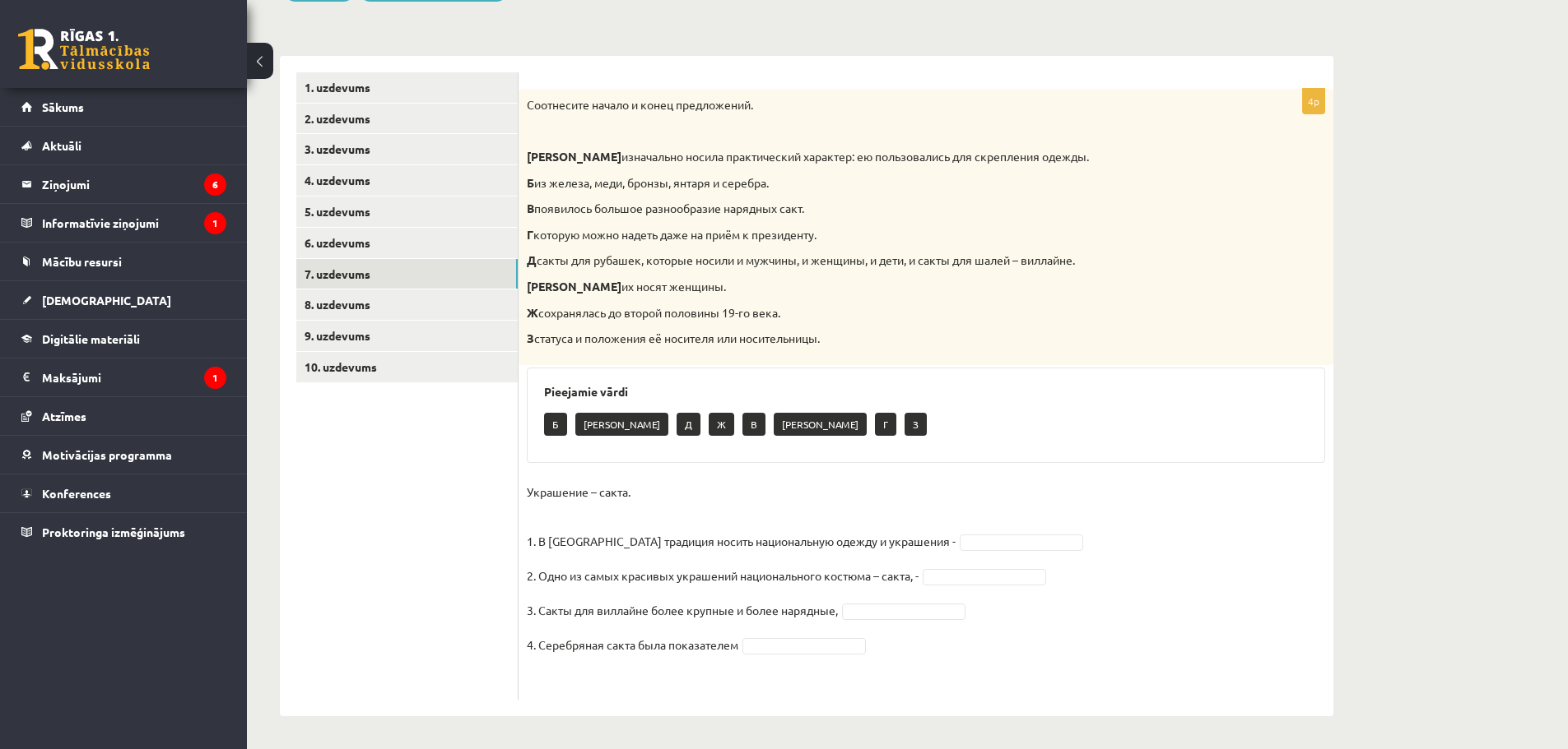
drag, startPoint x: 847, startPoint y: 550, endPoint x: 804, endPoint y: 546, distance: 43.2
click at [804, 546] on p "Украшение – сакта. 1. В Латвии традиция носить национальную одежду и украшения -" at bounding box center [741, 516] width 428 height 74
drag, startPoint x: 793, startPoint y: 226, endPoint x: 843, endPoint y: 195, distance: 58.8
click at [843, 195] on div "Соотнесите начало и конец предложений. А изначально носила практический характе…" at bounding box center [925, 227] width 815 height 276
drag, startPoint x: 625, startPoint y: 263, endPoint x: 988, endPoint y: 260, distance: 363.0
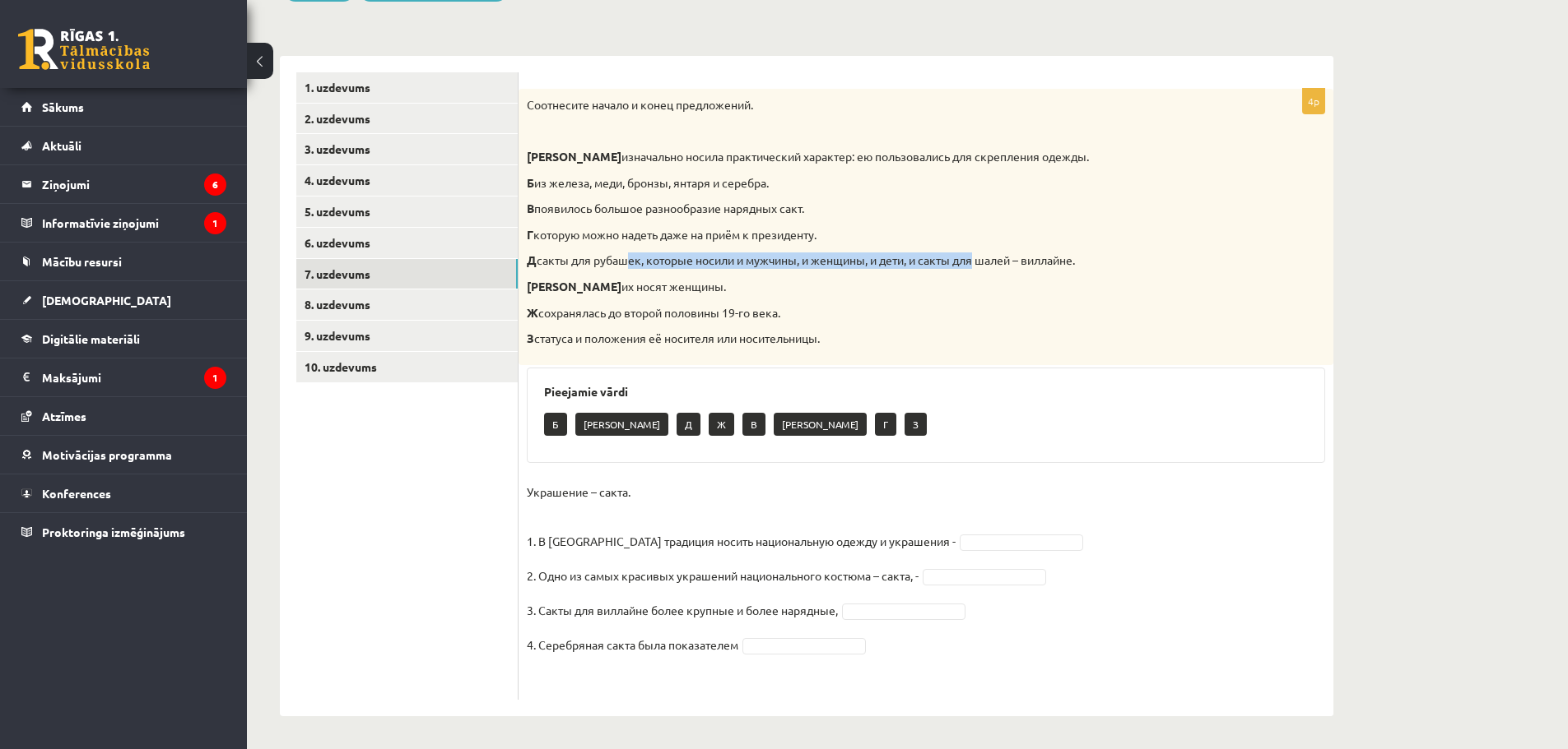
click at [985, 259] on p "Д сакты для рубашек, которые носили и мужчины, и женщины, и дети, и сакты для ш…" at bounding box center [885, 260] width 716 height 17
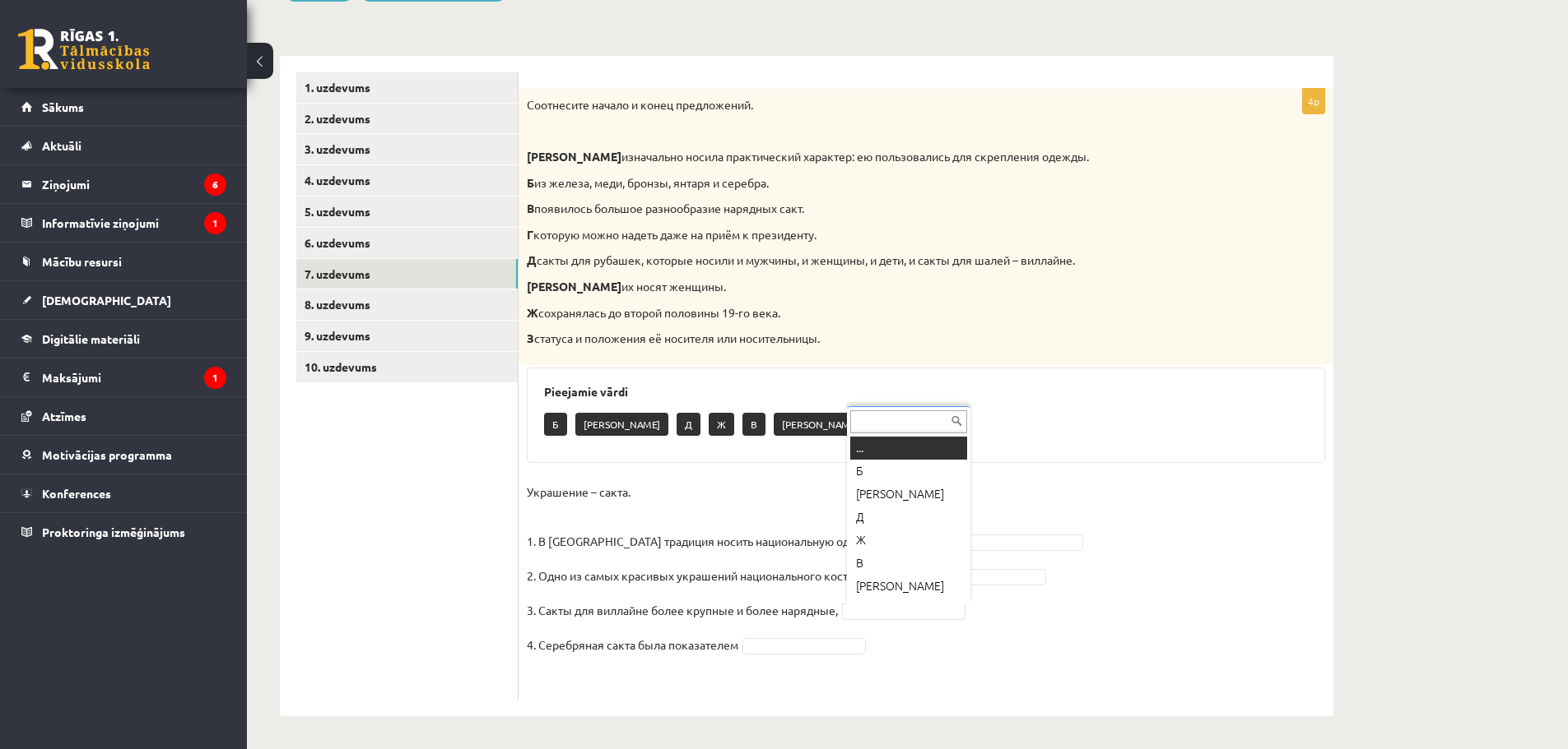
scroll to position [20, 0]
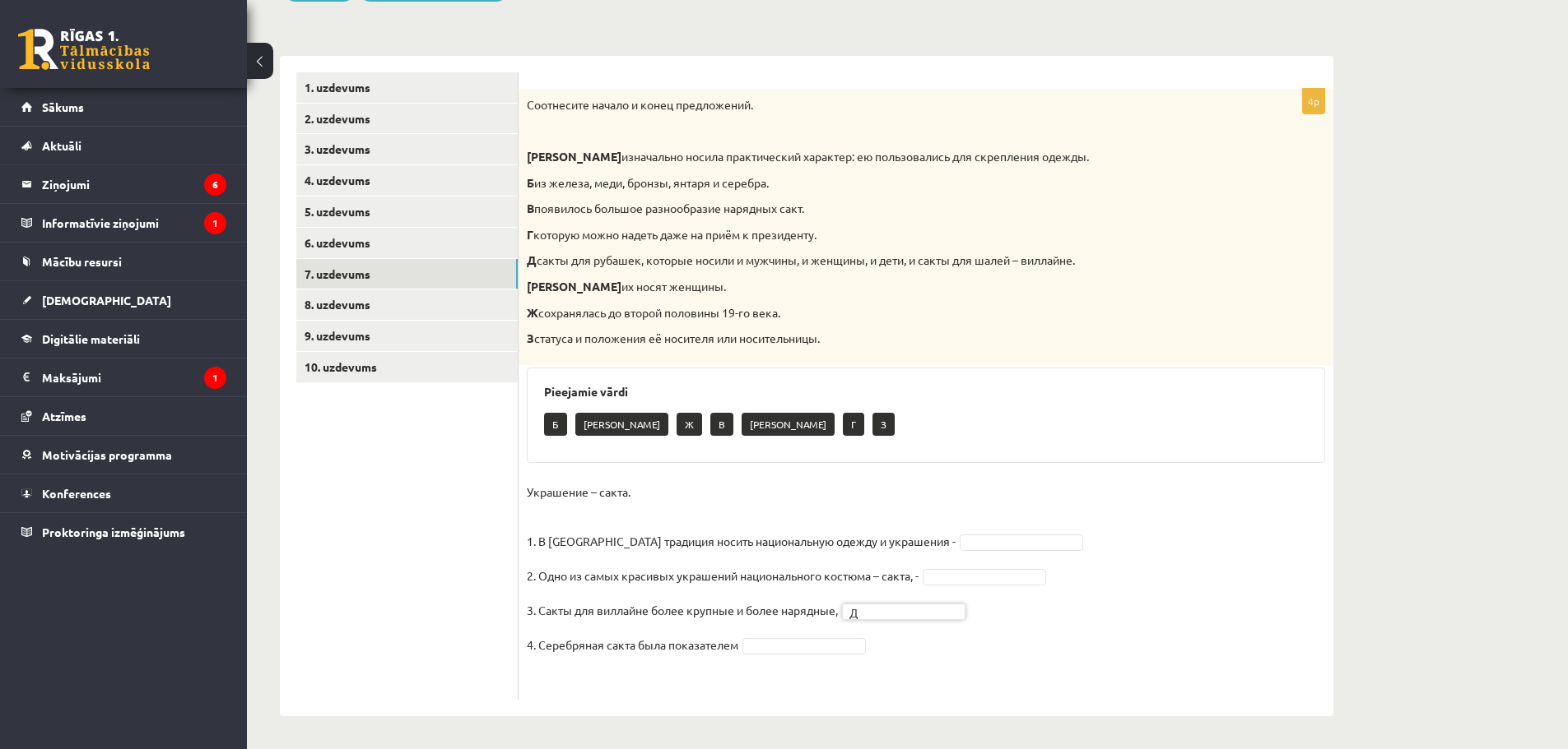
click at [902, 551] on fieldset "Украшение – сакта. 1. В Латвии традиция носить национальную одежду и украшения …" at bounding box center [926, 586] width 798 height 212
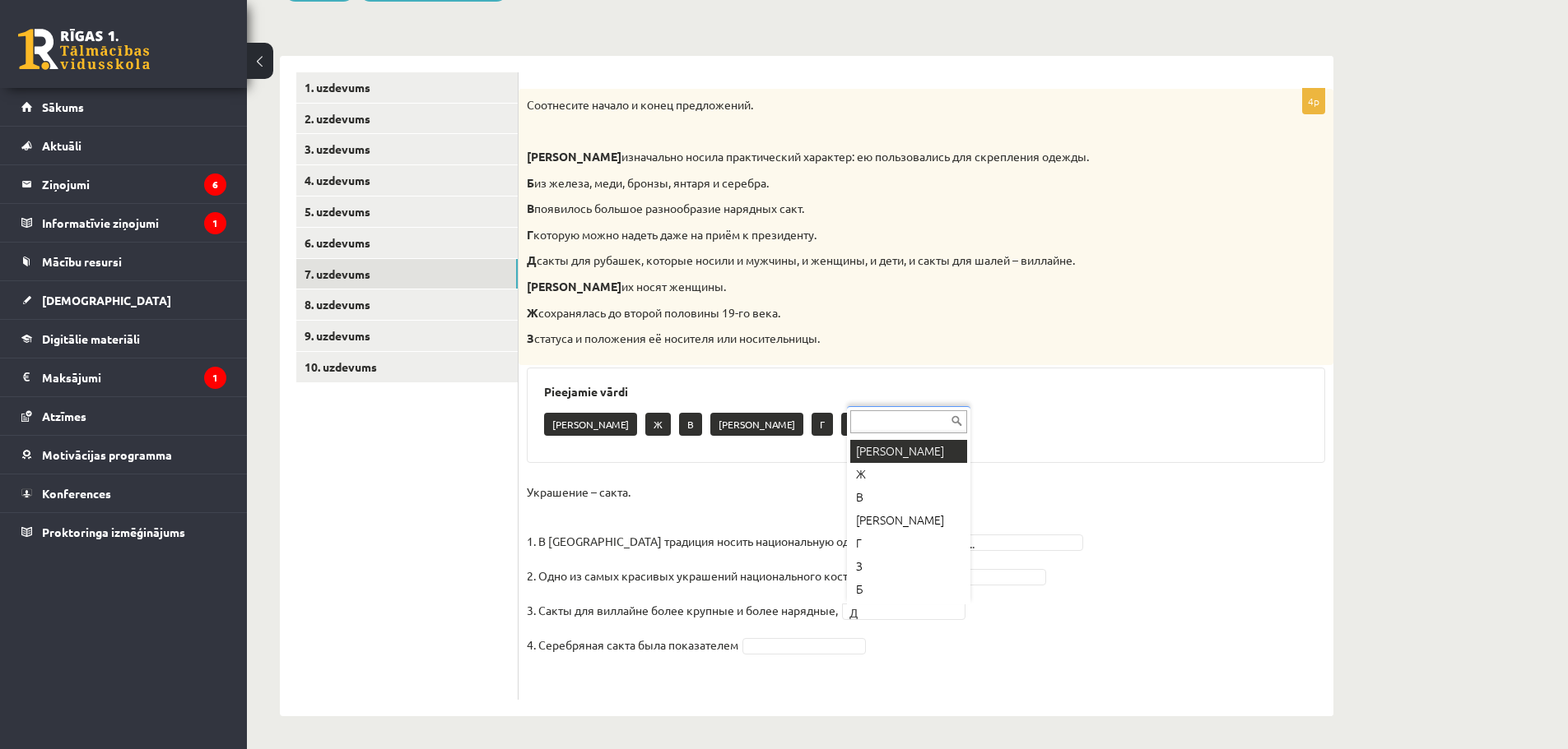
scroll to position [0, 0]
drag, startPoint x: 948, startPoint y: 653, endPoint x: 924, endPoint y: 682, distance: 37.6
click at [924, 682] on fieldset "Украшение – сакта. 1. В Латвии традиция носить национальную одежду и украшения …" at bounding box center [926, 586] width 798 height 212
click at [930, 552] on fieldset "Украшение – сакта. 1. В Латвии традиция носить национальную одежду и украшения …" at bounding box center [926, 586] width 798 height 212
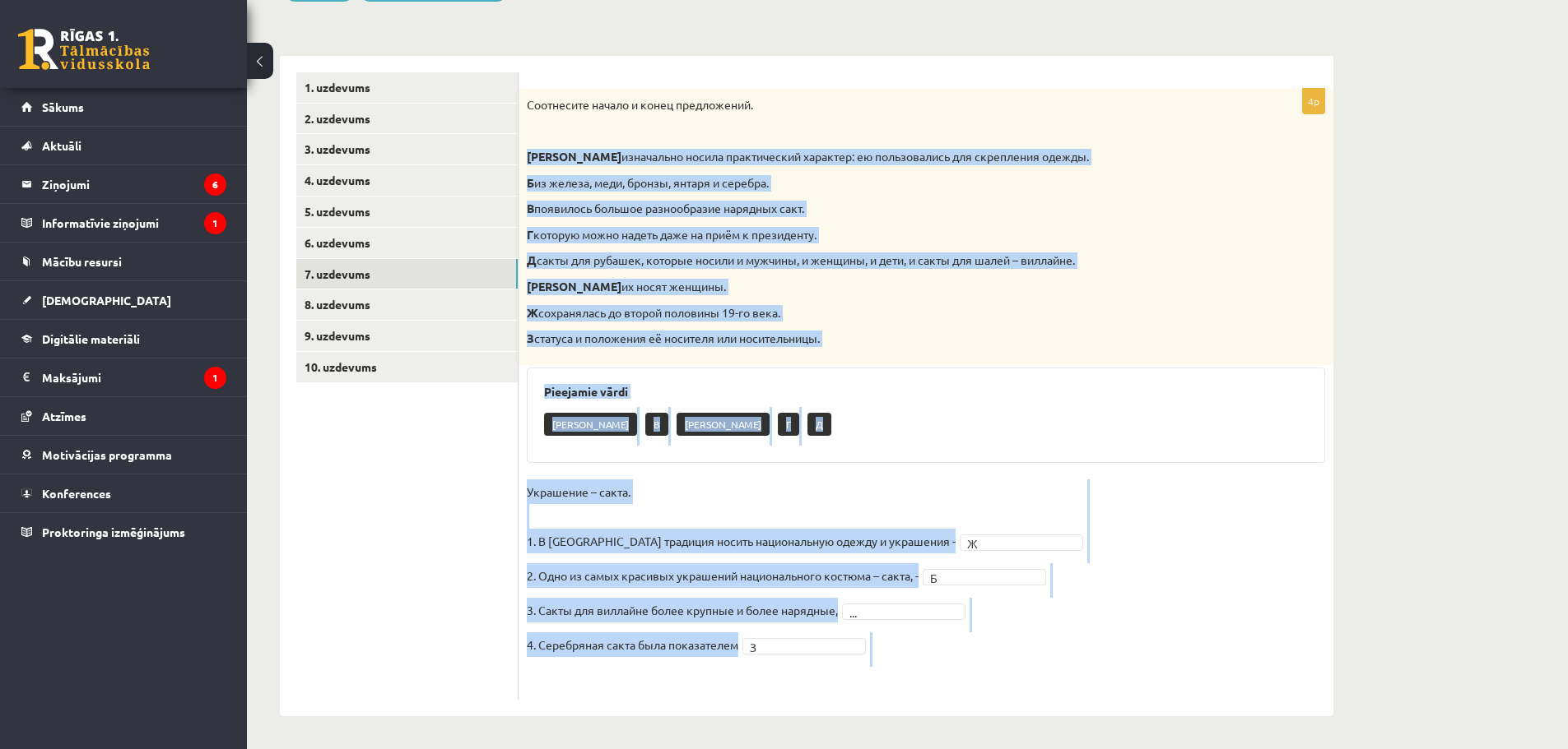
drag, startPoint x: 525, startPoint y: 153, endPoint x: 727, endPoint y: 649, distance: 535.6
click at [748, 668] on div "4p Соотнесите начало и конец предложений. А изначально носила практический хара…" at bounding box center [925, 394] width 815 height 611
copy div "А изначально носила практический характер: ею пользовались для скрепления одежд…"
click at [743, 478] on div "4p Соотнесите начало и конец предложений. А изначально носила практический хара…" at bounding box center [925, 394] width 815 height 611
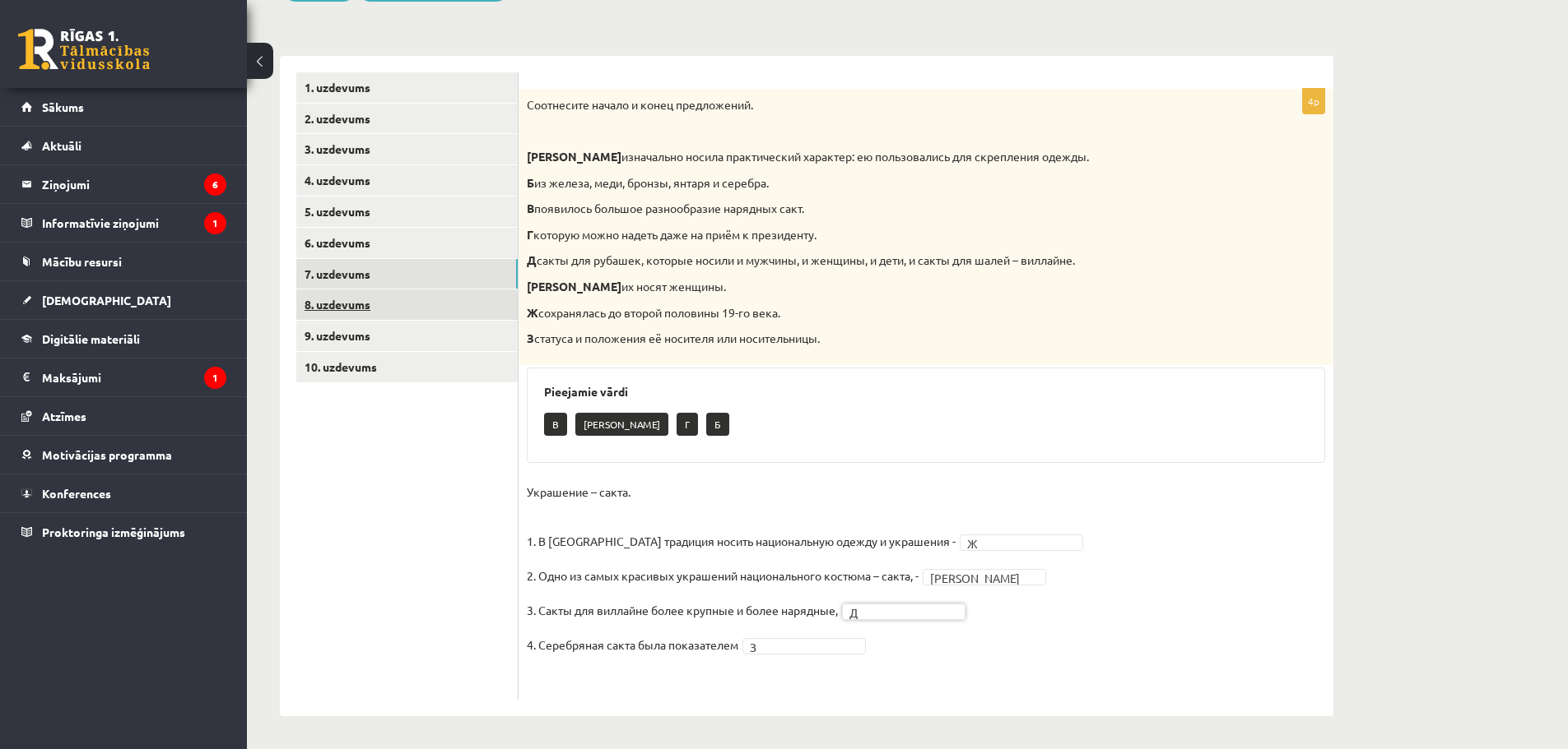
click at [459, 305] on link "8. uzdevums" at bounding box center [406, 305] width 221 height 30
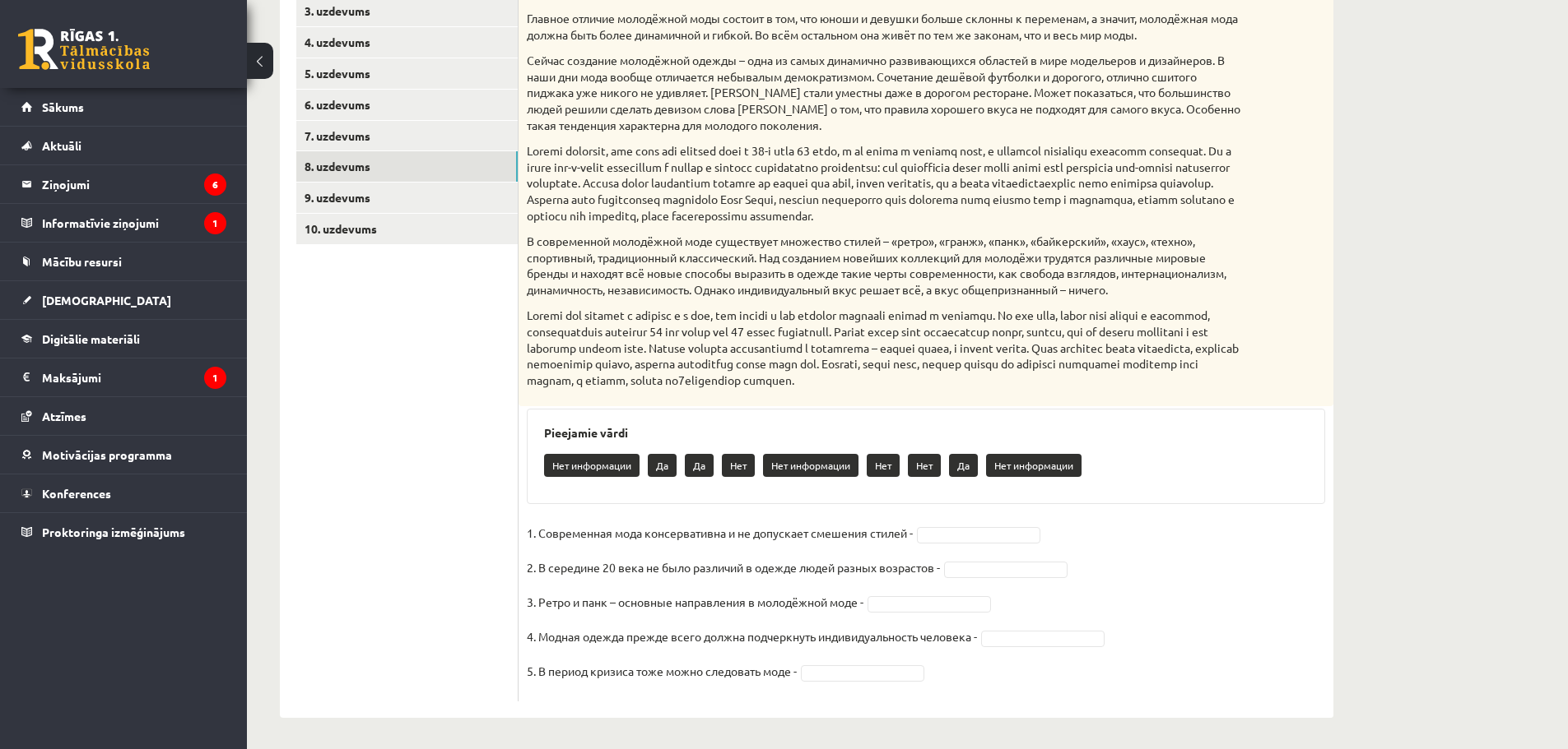
scroll to position [363, 0]
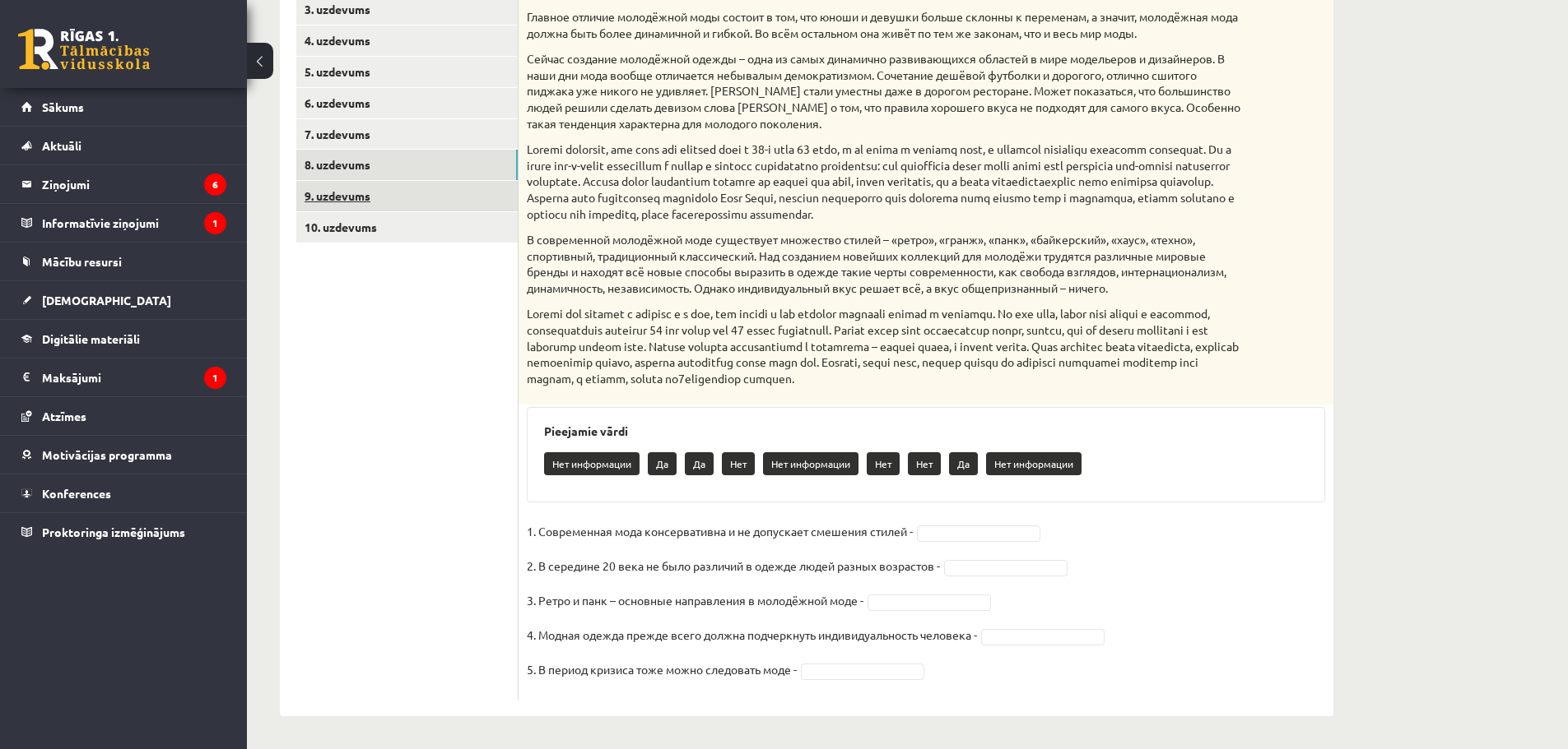
click at [406, 183] on link "9. uzdevums" at bounding box center [406, 196] width 221 height 30
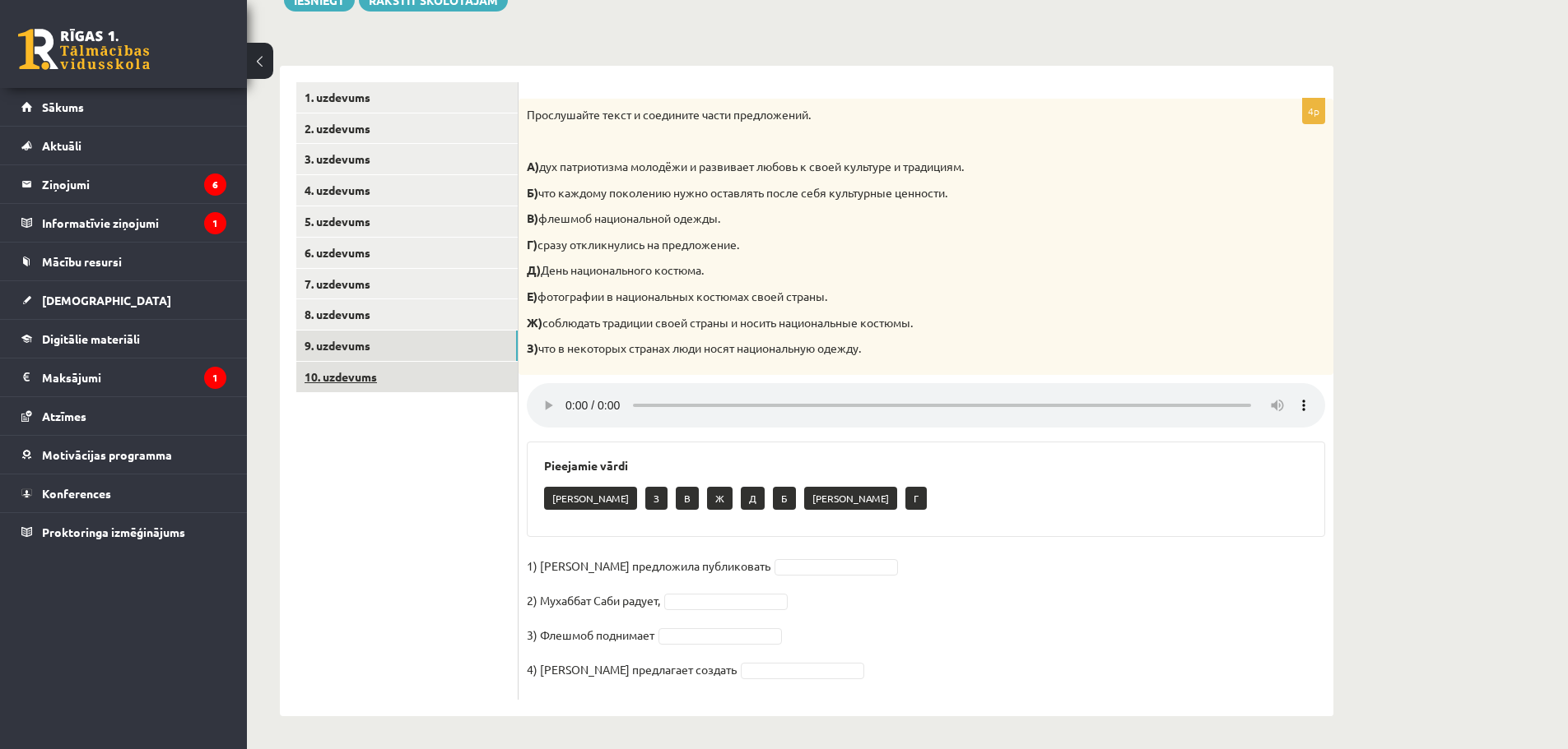
click at [398, 377] on link "10. uzdevums" at bounding box center [406, 377] width 221 height 30
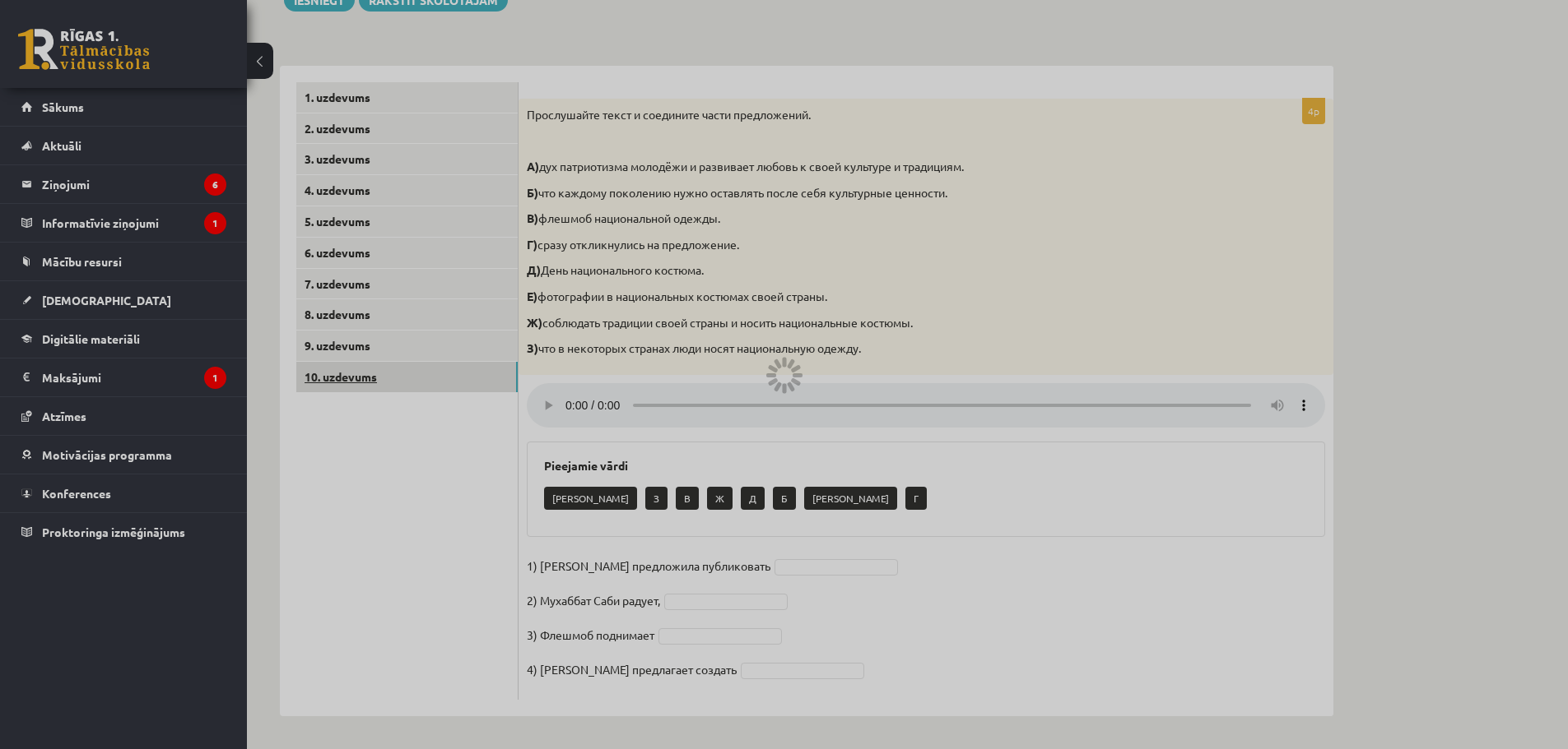
scroll to position [72, 0]
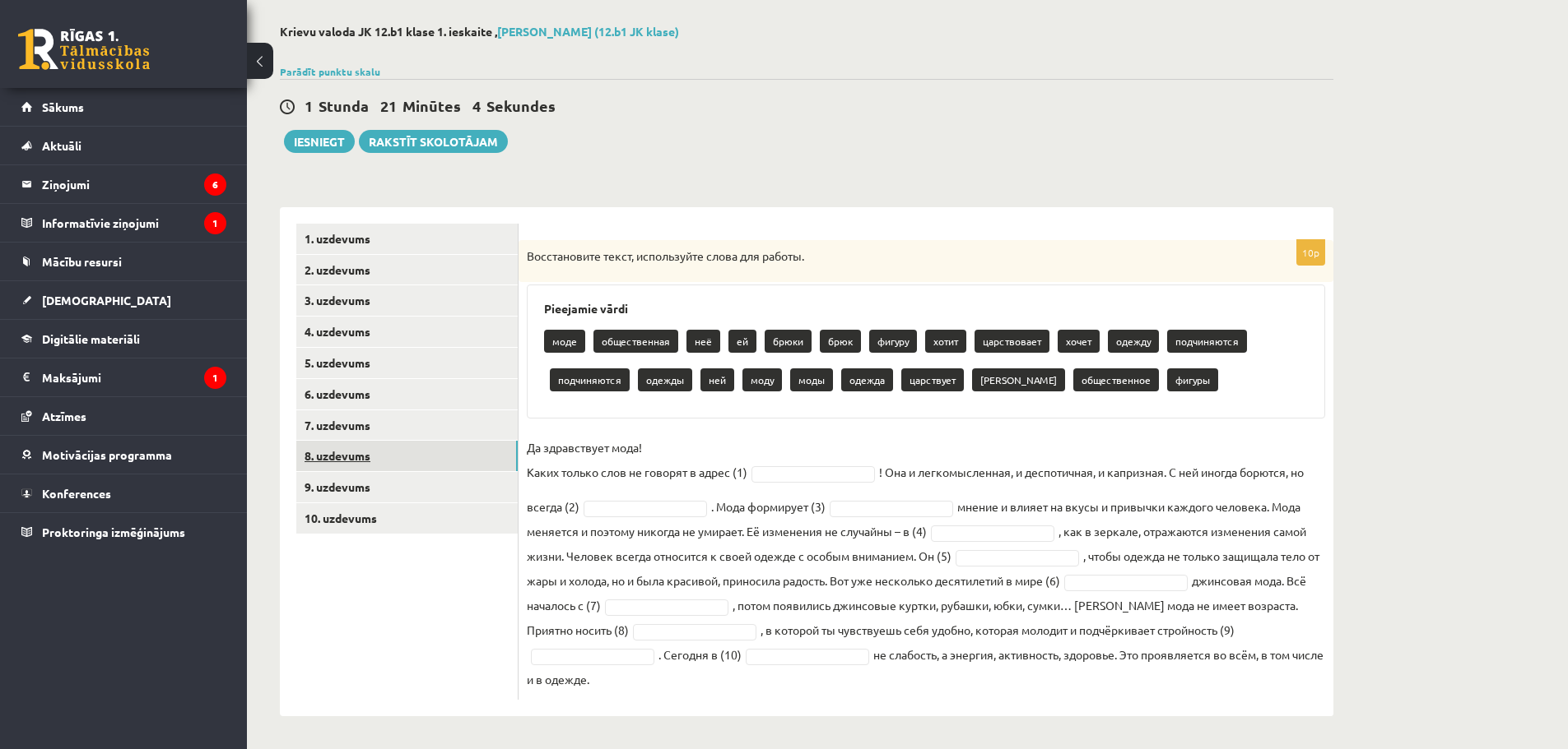
click at [416, 456] on link "8. uzdevums" at bounding box center [406, 456] width 221 height 30
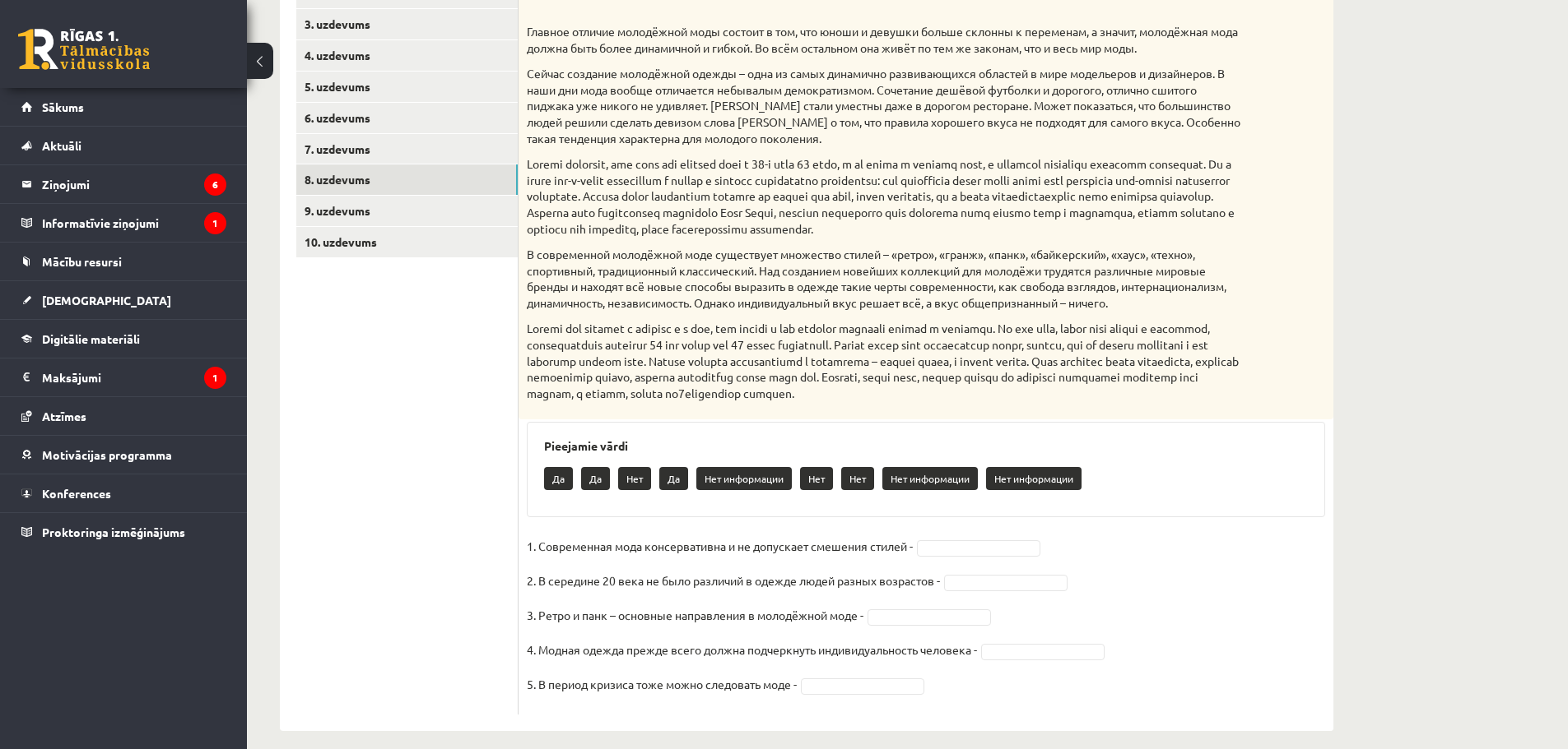
scroll to position [363, 0]
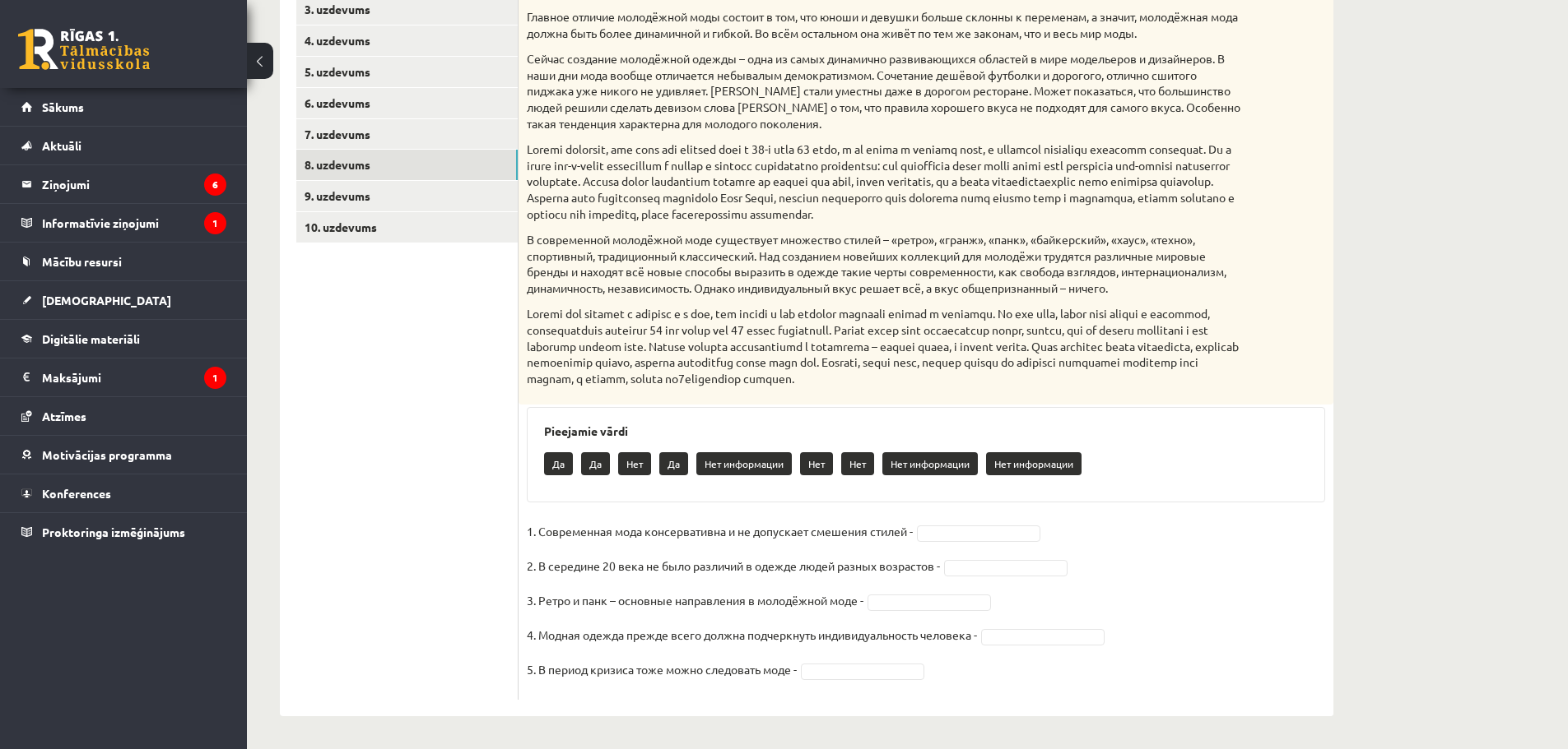
drag, startPoint x: 1110, startPoint y: 323, endPoint x: 1044, endPoint y: 343, distance: 69.0
click at [1044, 343] on p at bounding box center [885, 346] width 716 height 81
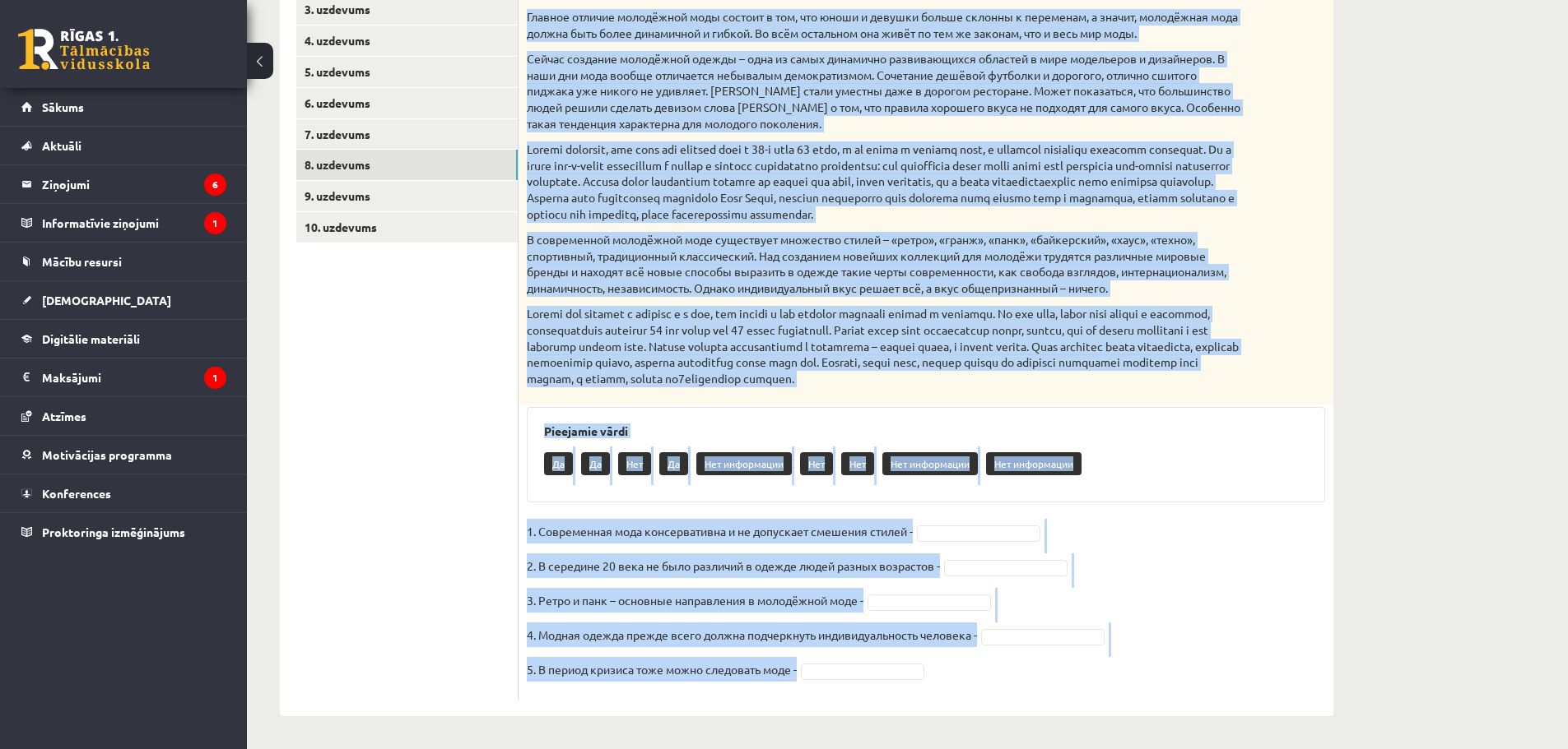
drag, startPoint x: 526, startPoint y: 128, endPoint x: 920, endPoint y: 691, distance: 687.2
click at [920, 691] on div "5p Прочитайте текст и выполните задание. Главное отличие молодёжной моды состои…" at bounding box center [925, 324] width 815 height 751
copy div "Прочитайте текст и выполните задание. Главное отличие молодёжной моды состоит в…"
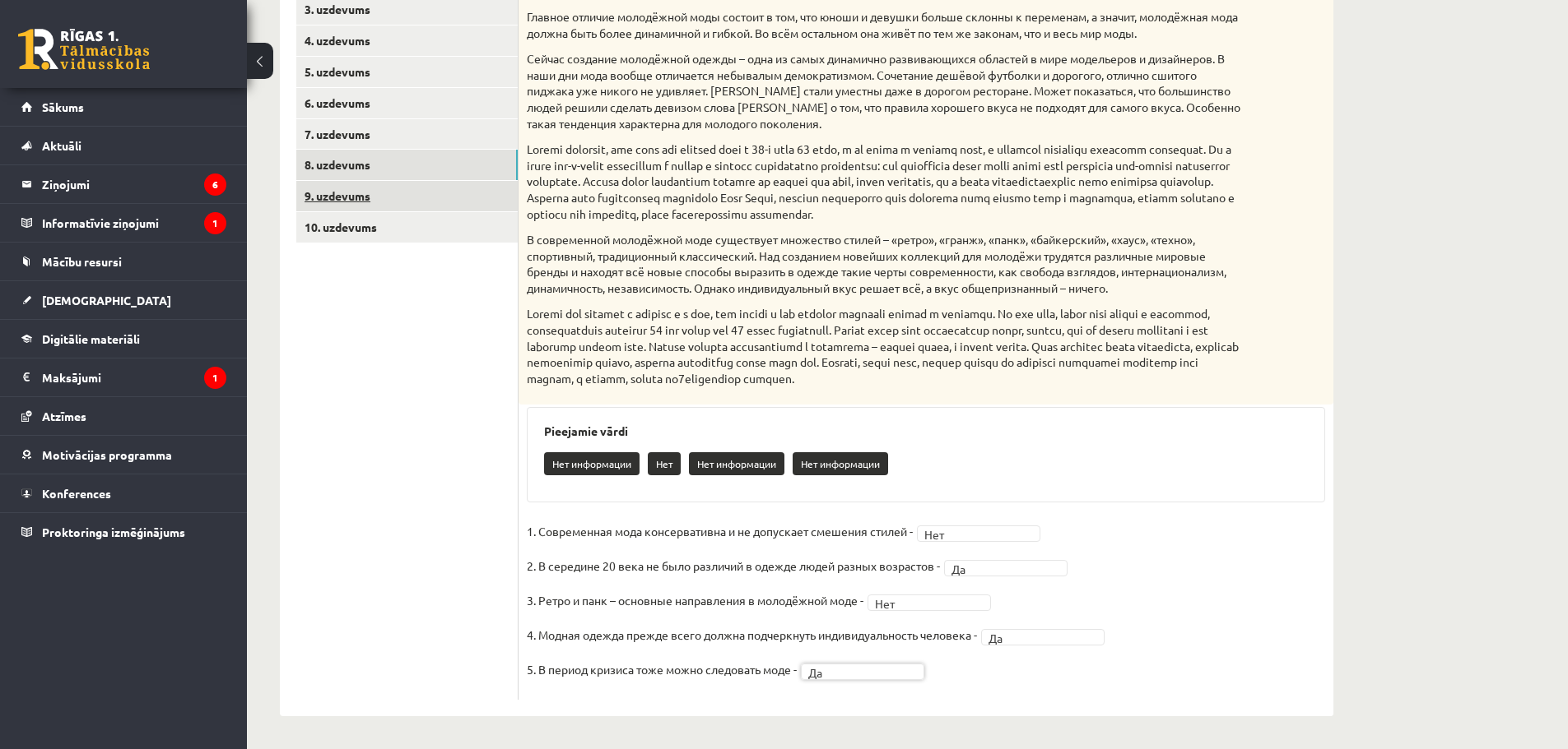
click at [419, 195] on link "9. uzdevums" at bounding box center [406, 196] width 221 height 30
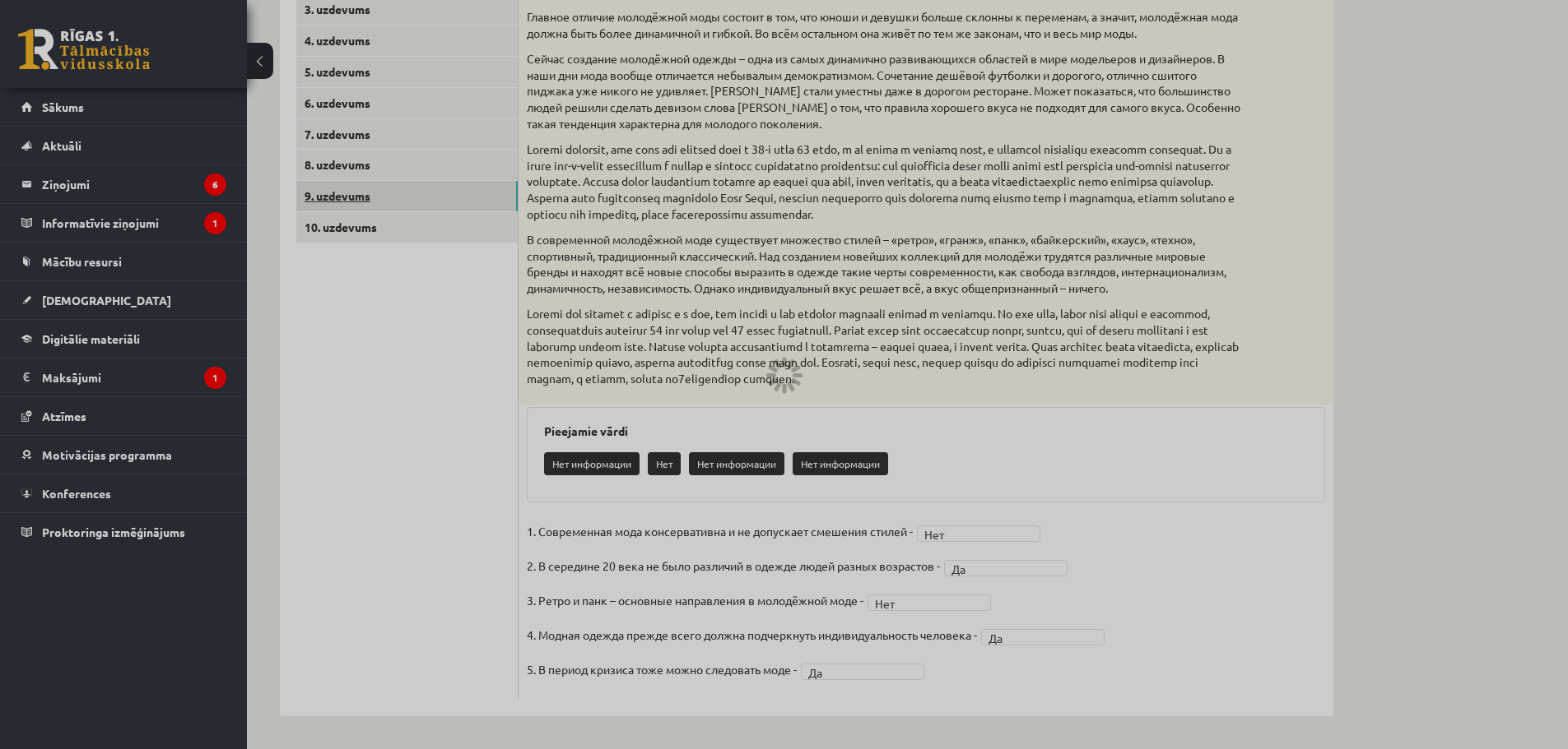
scroll to position [215, 0]
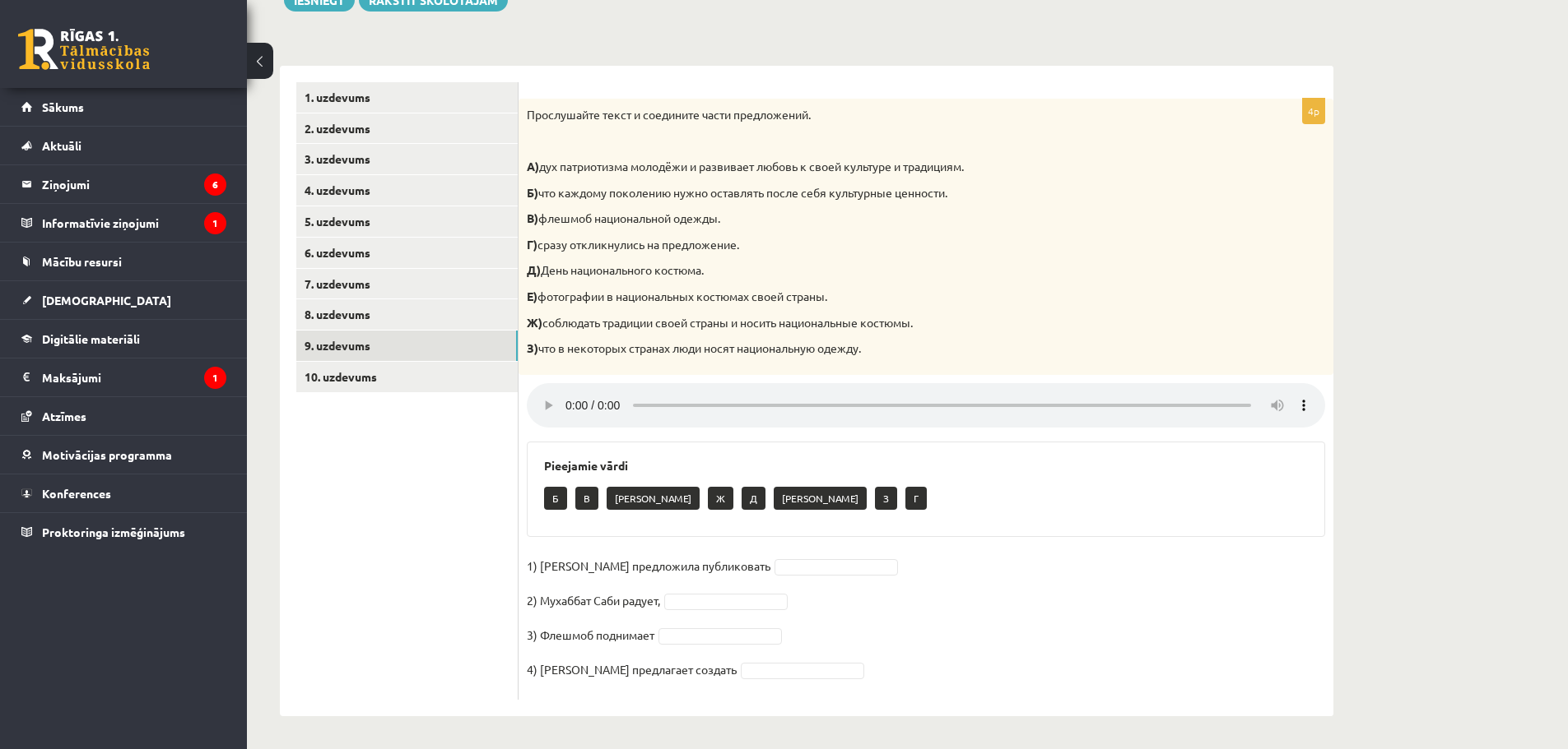
drag, startPoint x: 516, startPoint y: 497, endPoint x: 475, endPoint y: 525, distance: 49.6
click at [475, 525] on ul "1. uzdevums 2. uzdevums 3. uzdevums 4. uzdevums 5. uzdevums 6. uzdevums 7. uzde…" at bounding box center [407, 391] width 222 height 618
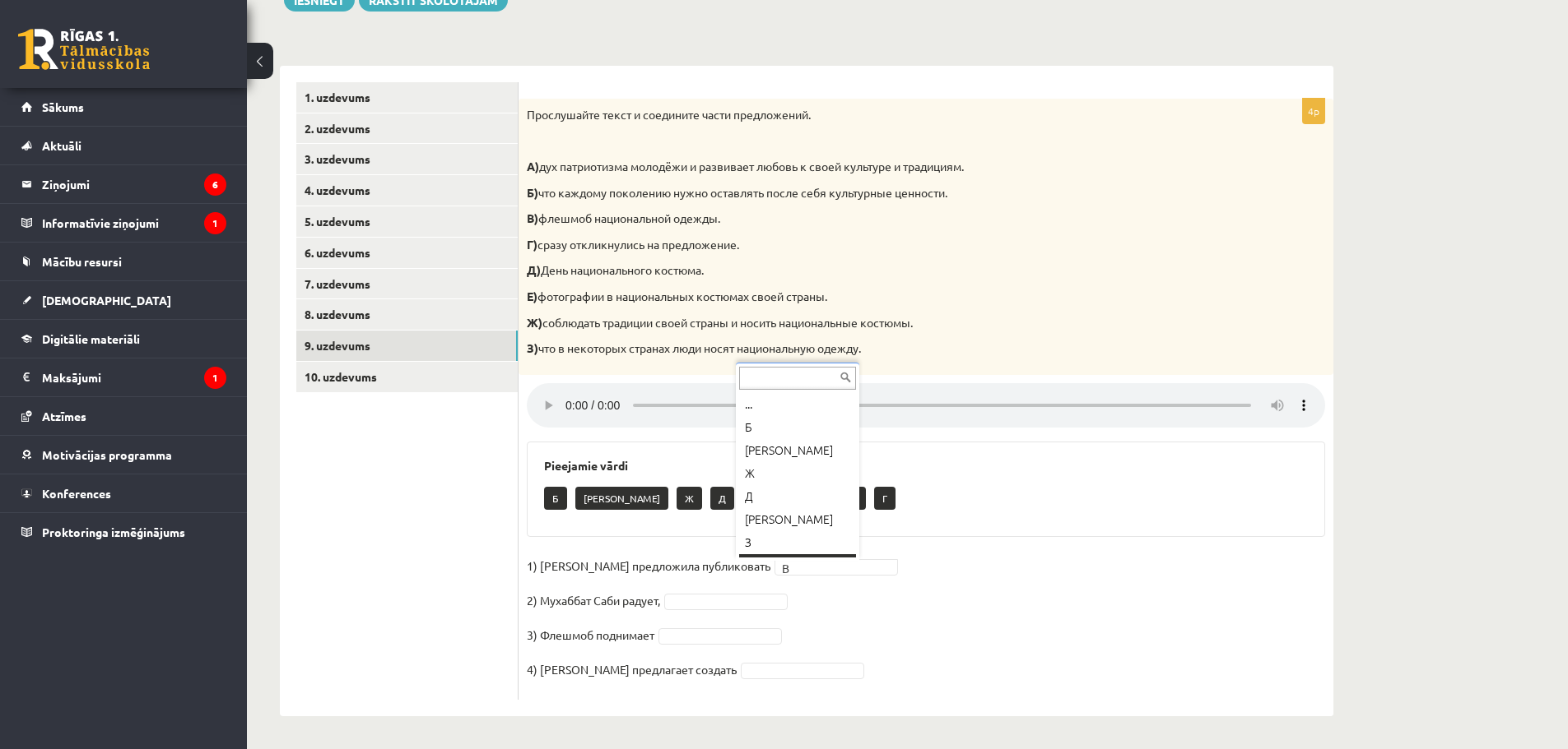
scroll to position [20, 0]
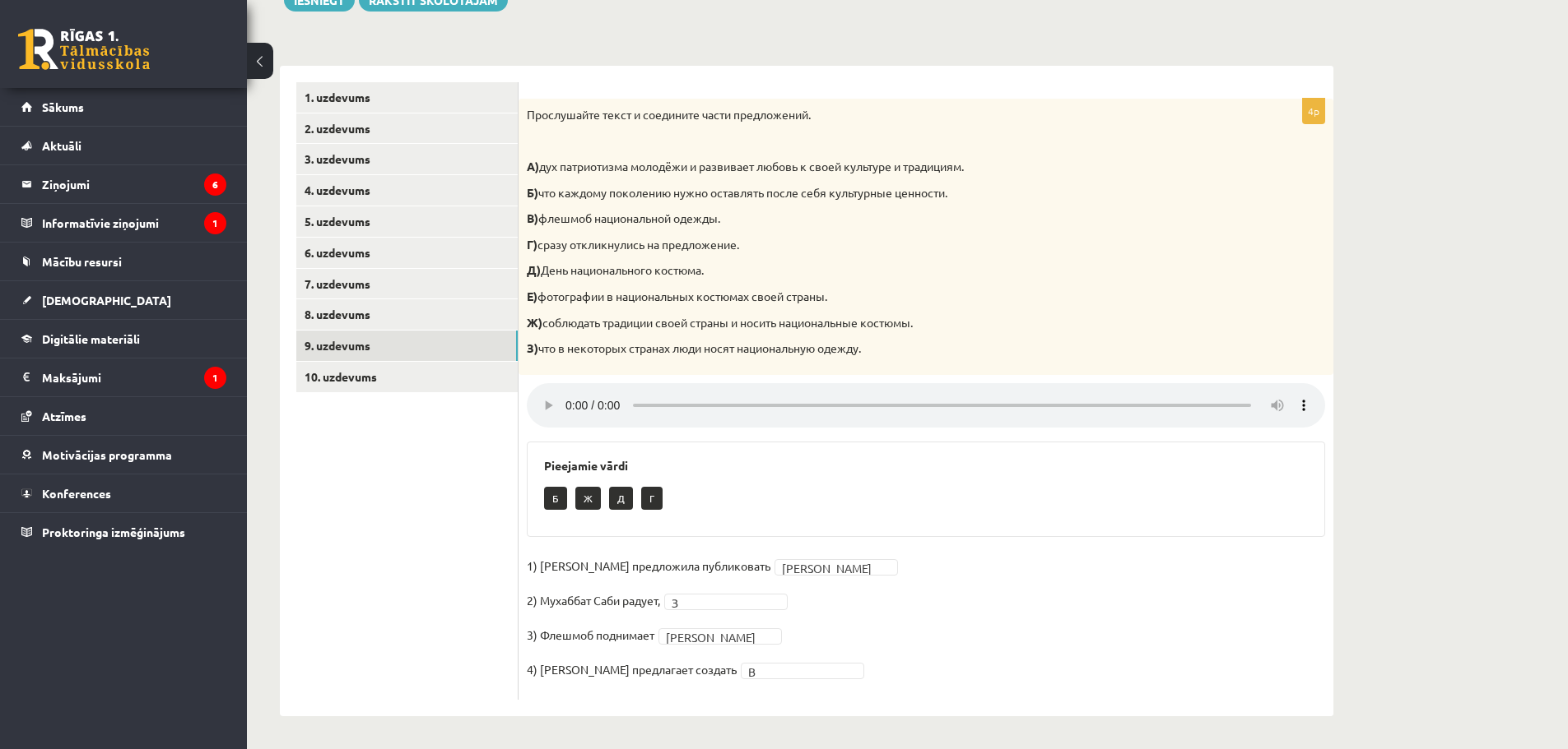
drag, startPoint x: 548, startPoint y: 418, endPoint x: 471, endPoint y: 513, distance: 122.3
click at [471, 513] on ul "1. uzdevums 2. uzdevums 3. uzdevums 4. uzdevums 5. uzdevums 6. uzdevums 7. uzde…" at bounding box center [407, 391] width 222 height 618
drag, startPoint x: 439, startPoint y: 398, endPoint x: 397, endPoint y: 488, distance: 99.3
click at [397, 488] on ul "1. uzdevums 2. uzdevums 3. uzdevums 4. uzdevums 5. uzdevums 6. uzdevums 7. uzde…" at bounding box center [407, 391] width 222 height 618
click at [406, 380] on link "10. uzdevums" at bounding box center [406, 377] width 221 height 30
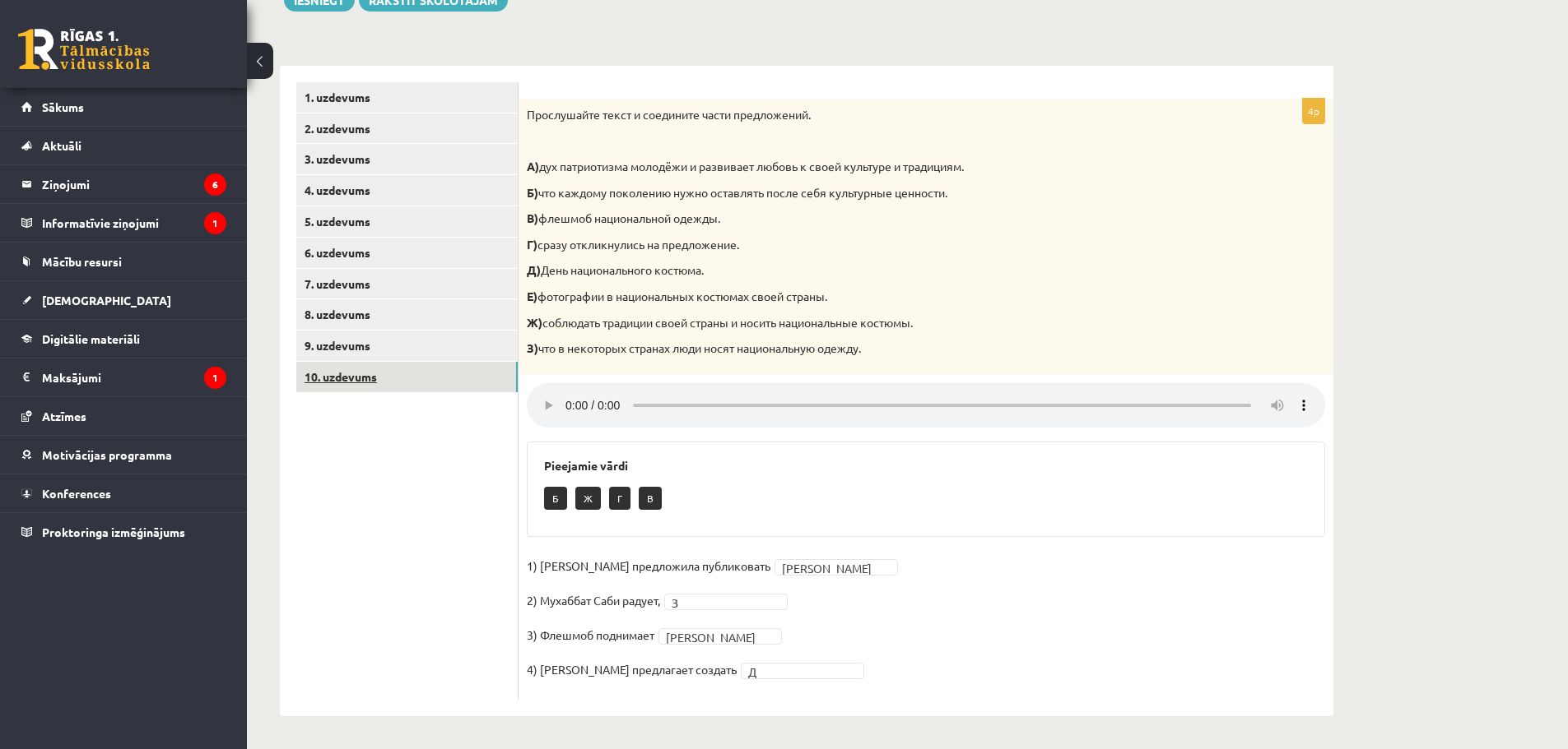
scroll to position [72, 0]
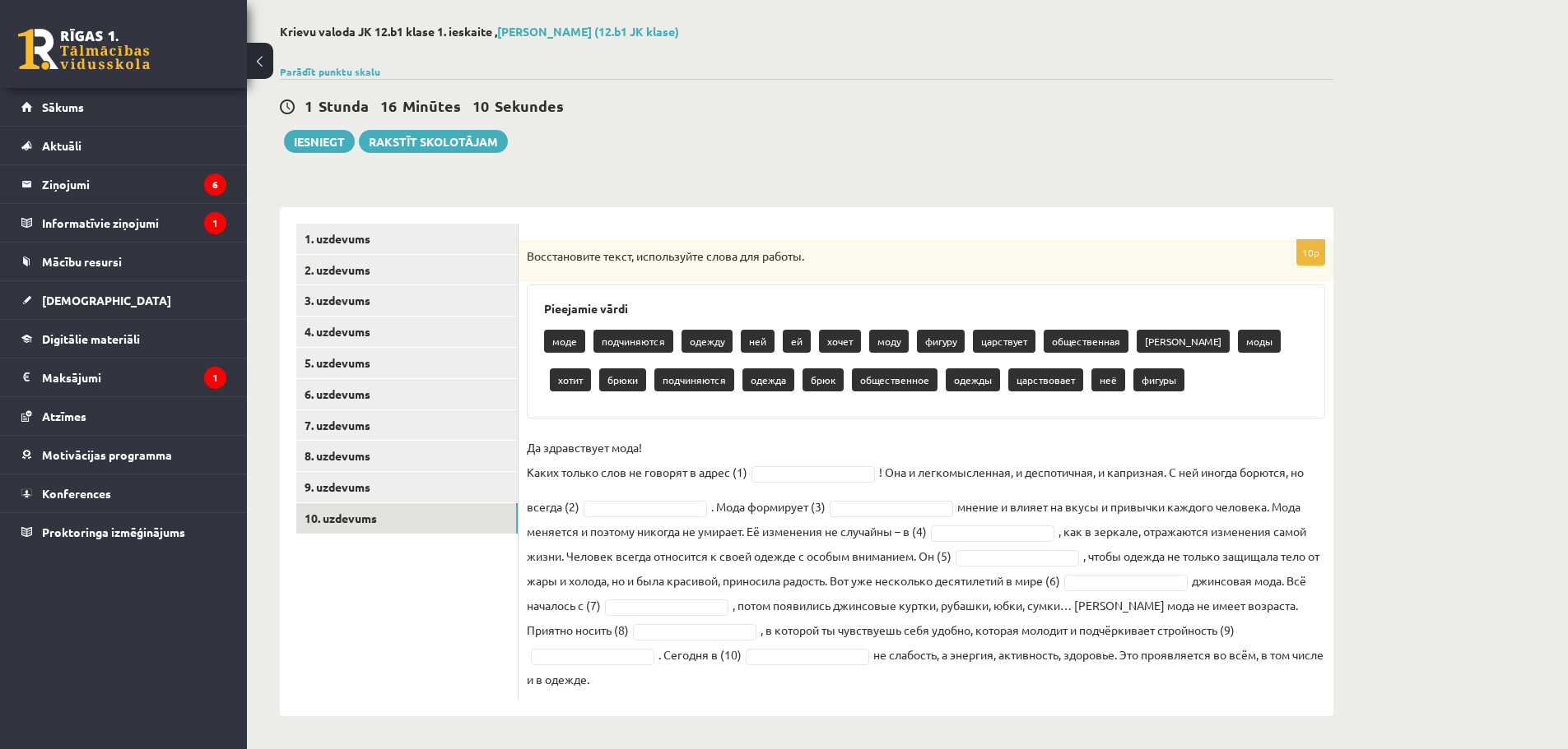
drag, startPoint x: 526, startPoint y: 247, endPoint x: 707, endPoint y: 690, distance: 478.5
click at [721, 711] on div "10p Восстановите текст, используйте слова для работы. Pieejamie vārdi моде подч…" at bounding box center [925, 461] width 815 height 509
copy div "Восстановите текст, используйте слова для работы. Pieejamie vārdi моде подчиняю…"
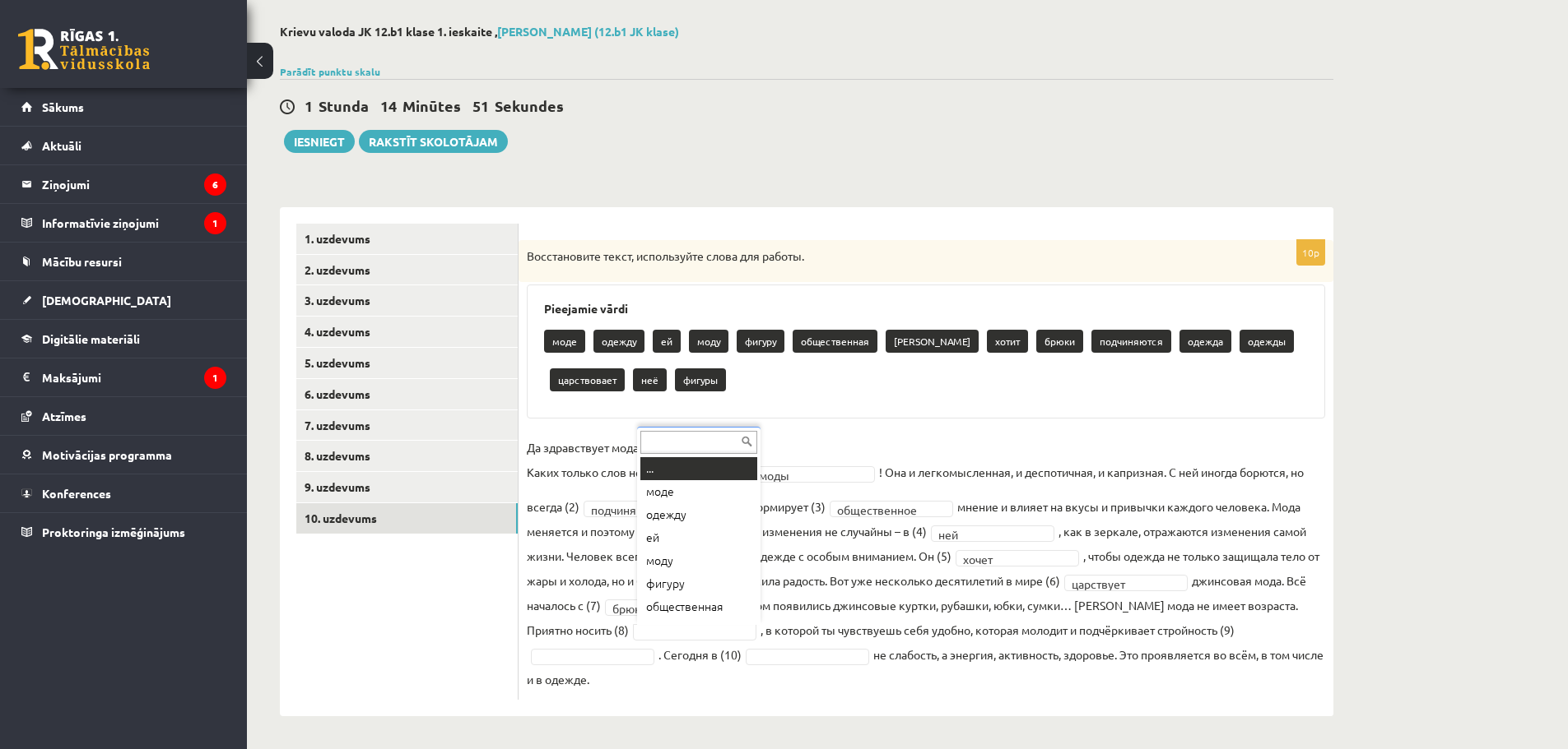
scroll to position [20, 0]
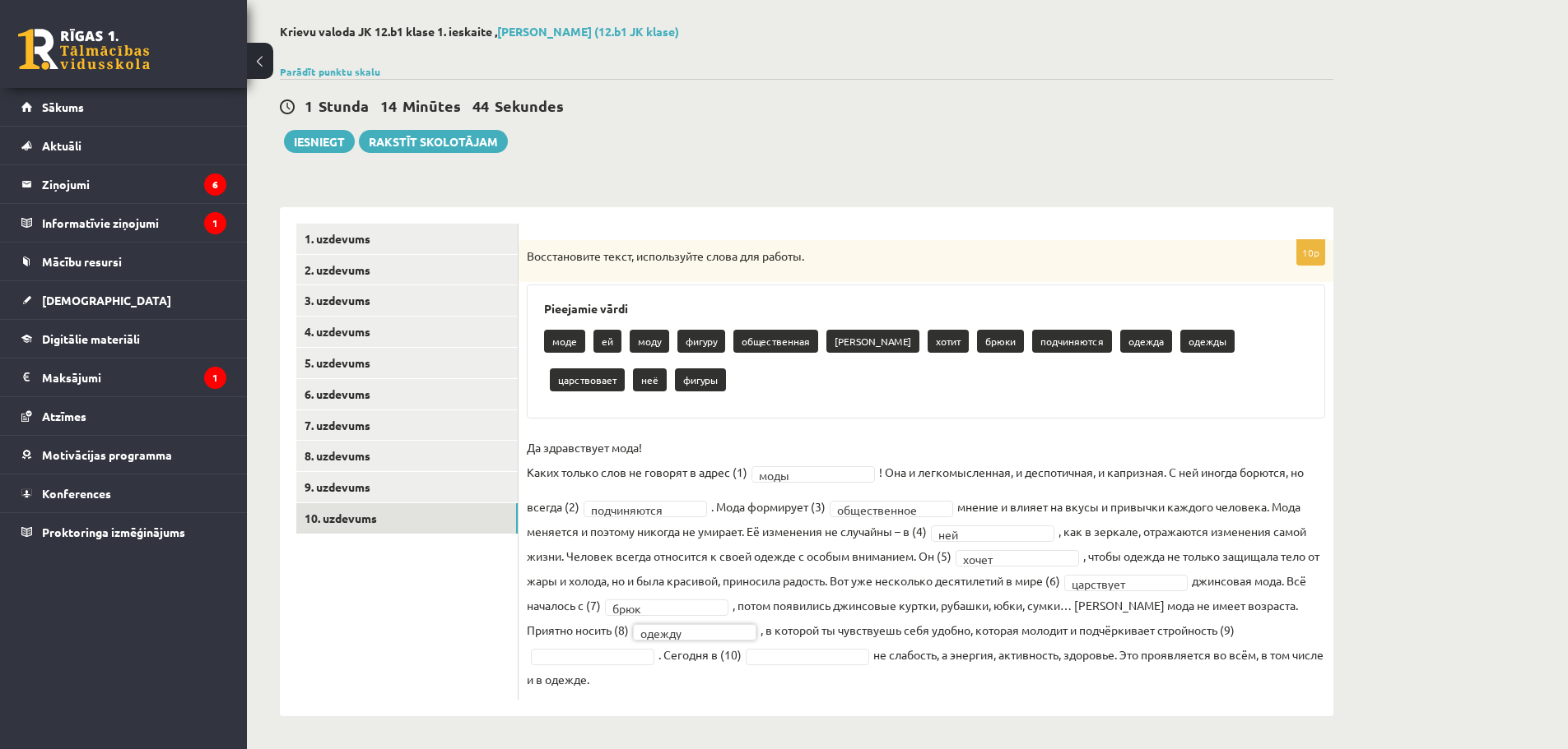
click at [617, 648] on fieldset "**********" at bounding box center [926, 563] width 798 height 257
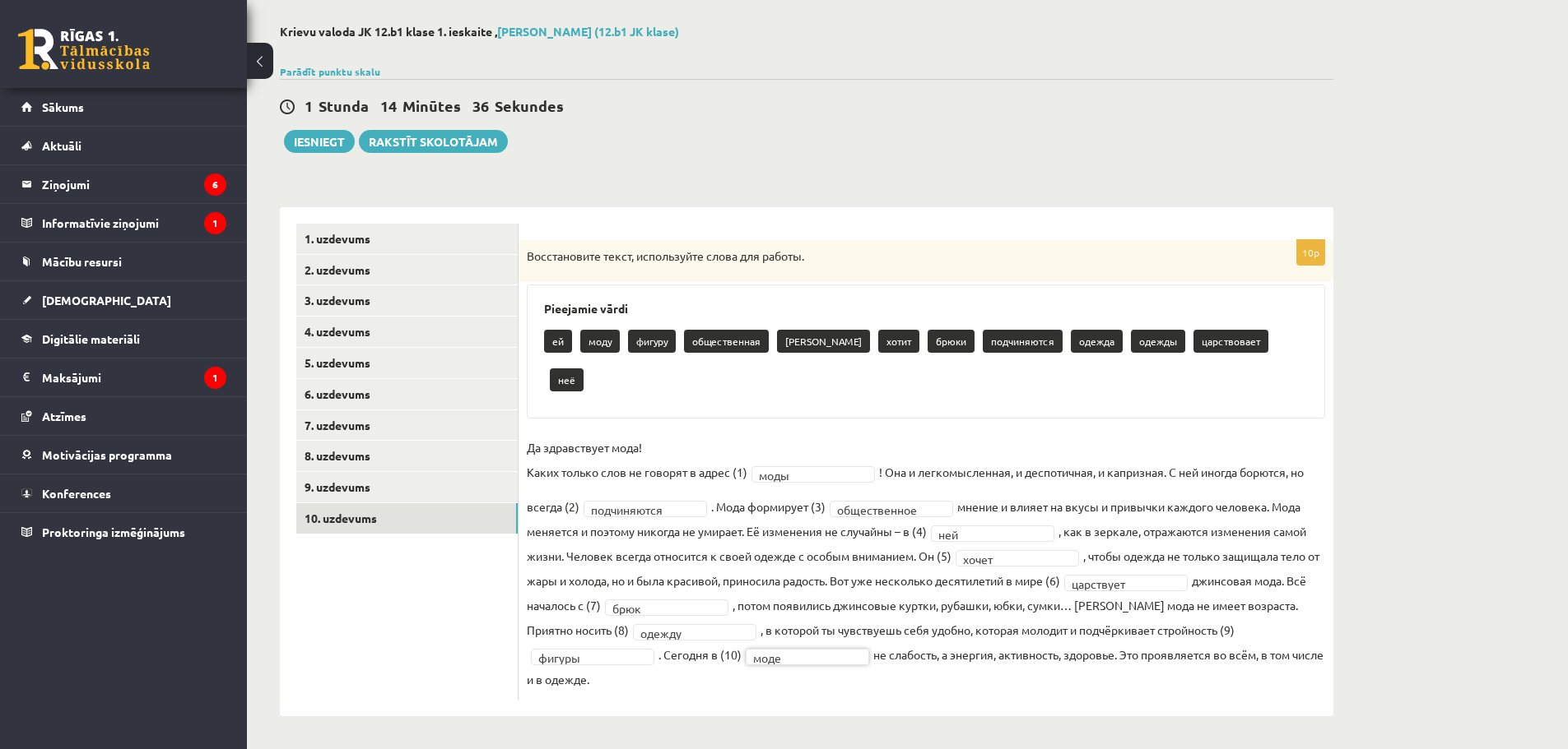
scroll to position [34, 0]
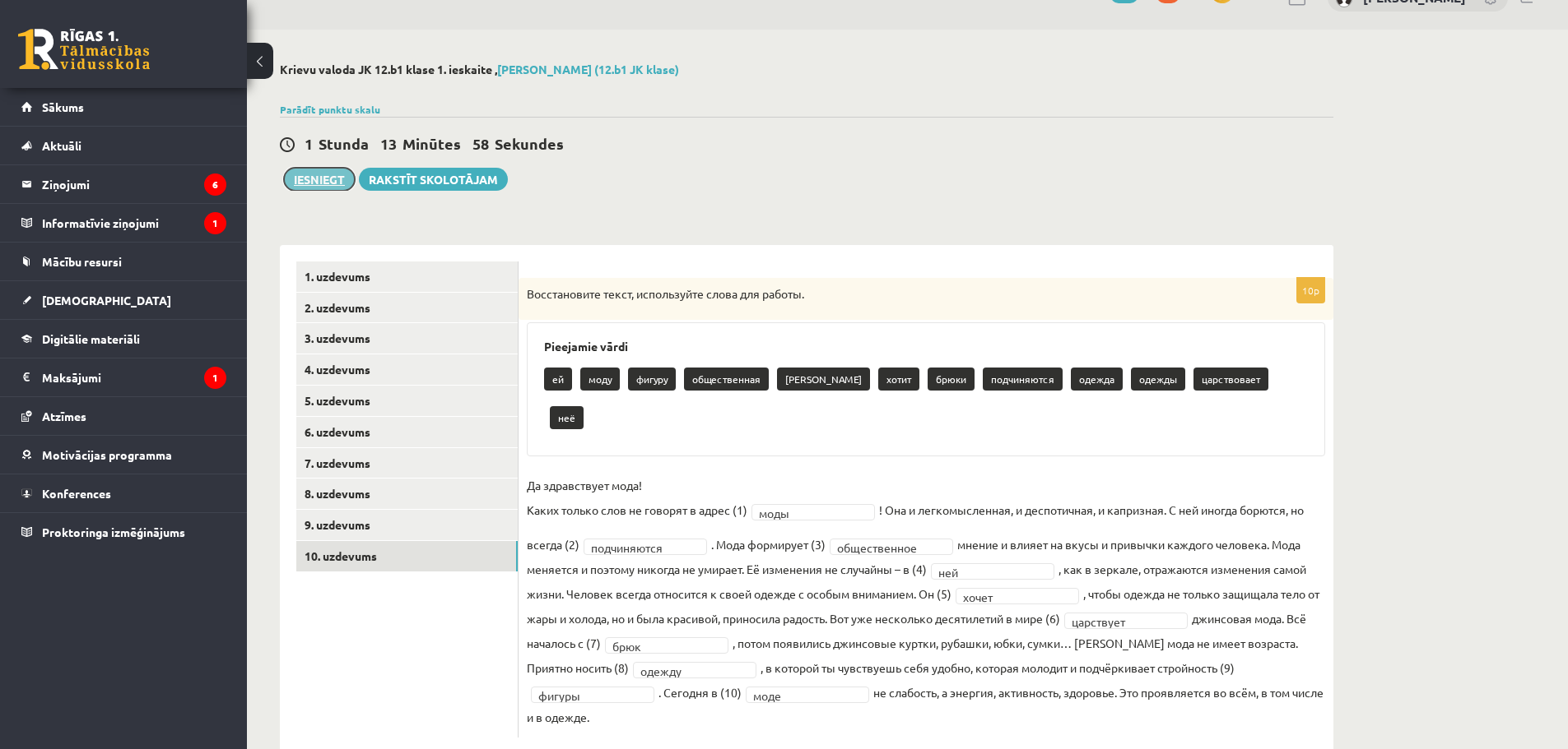
click at [302, 179] on button "Iesniegt" at bounding box center [319, 179] width 71 height 23
